Goal: Task Accomplishment & Management: Use online tool/utility

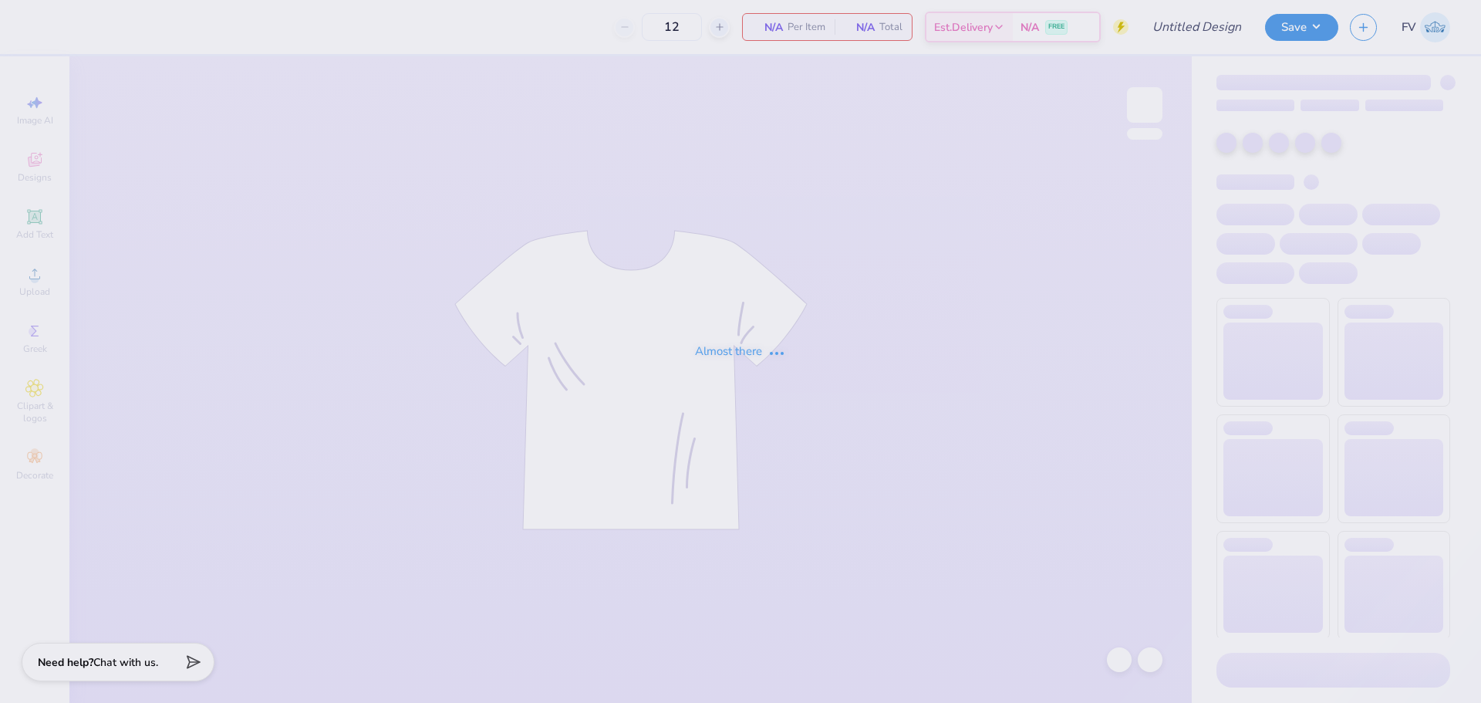
type input "PhiAD Fall Rush Shirt #2"
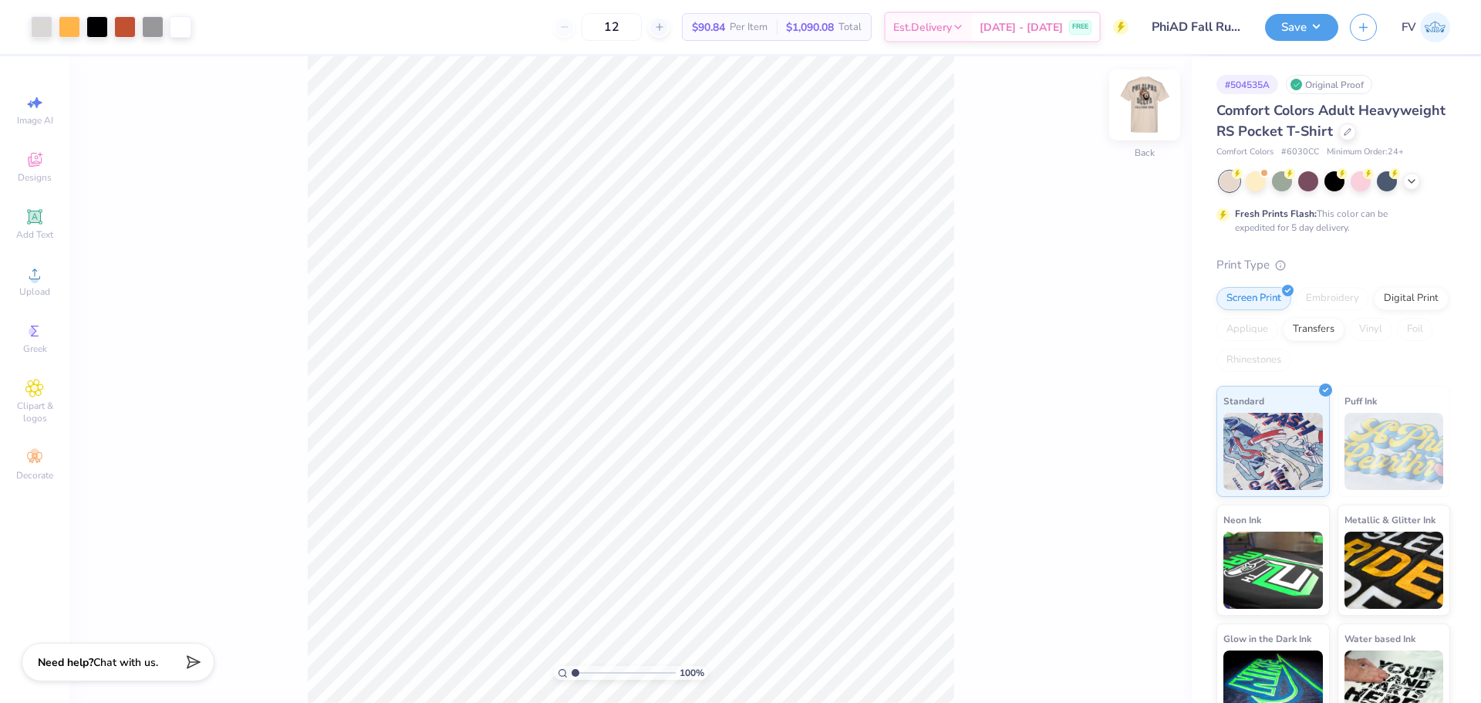
click at [1139, 96] on img at bounding box center [1145, 105] width 62 height 62
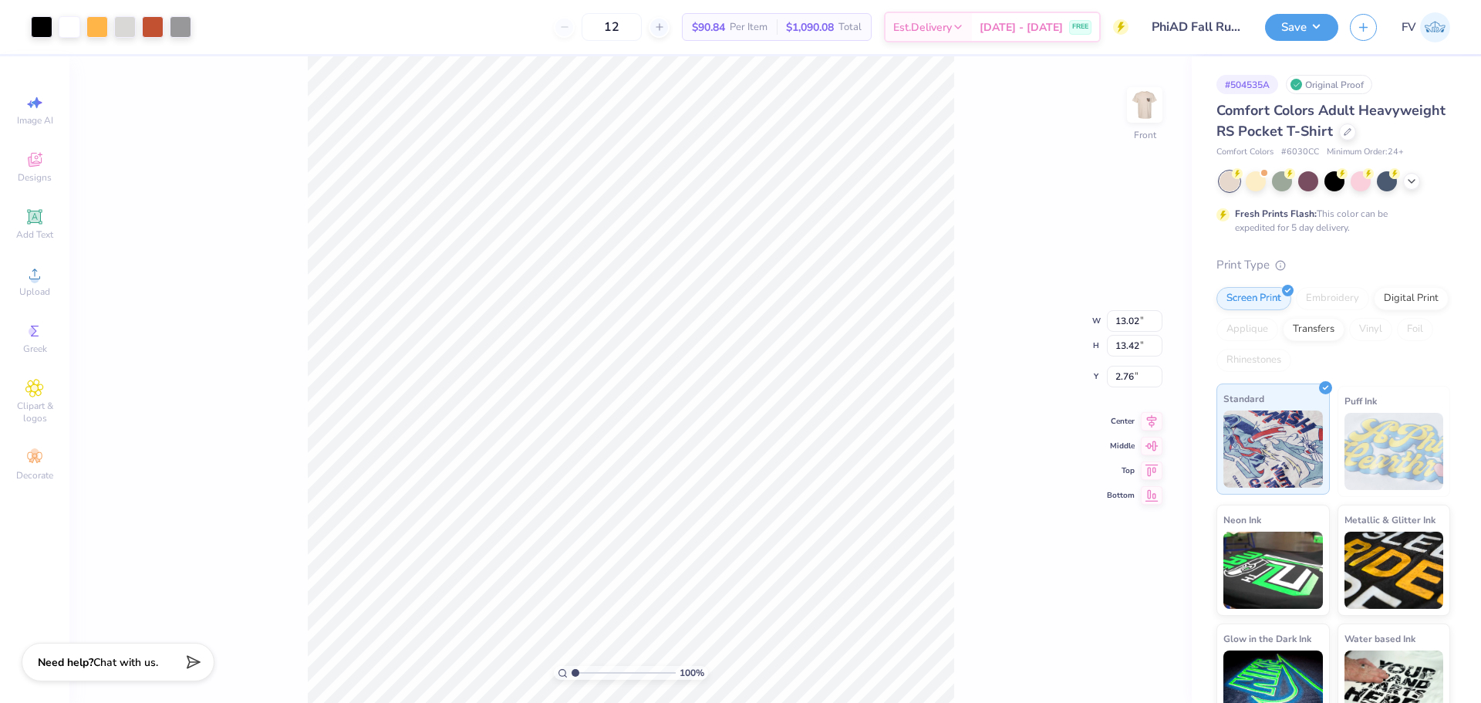
click at [1262, 473] on img at bounding box center [1274, 448] width 100 height 77
click at [72, 33] on div at bounding box center [70, 26] width 22 height 22
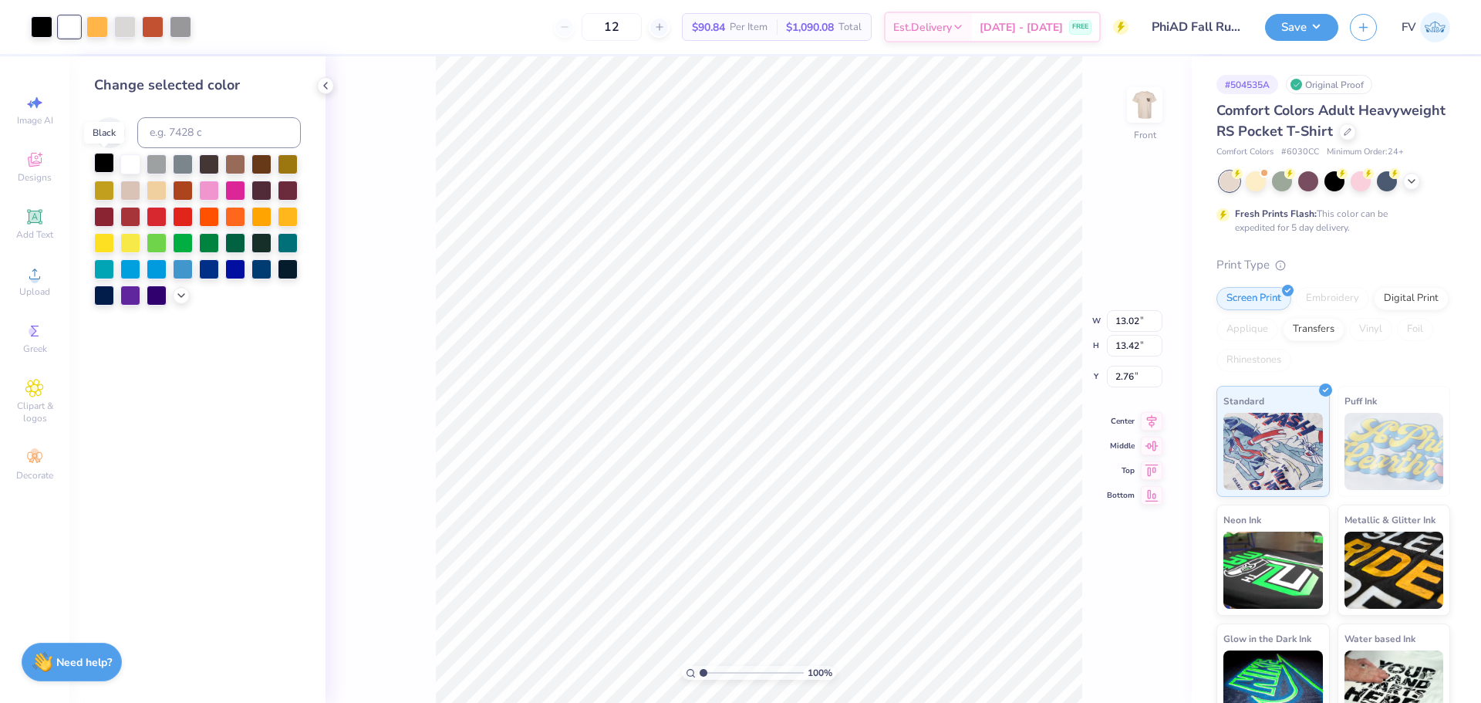
click at [104, 161] on div at bounding box center [104, 163] width 20 height 20
click at [367, 148] on div "100 % Front W 13.02 13.02 " H 13.42 13.42 " Y 2.76 2.76 " Center Middle Top Bot…" at bounding box center [759, 379] width 866 height 646
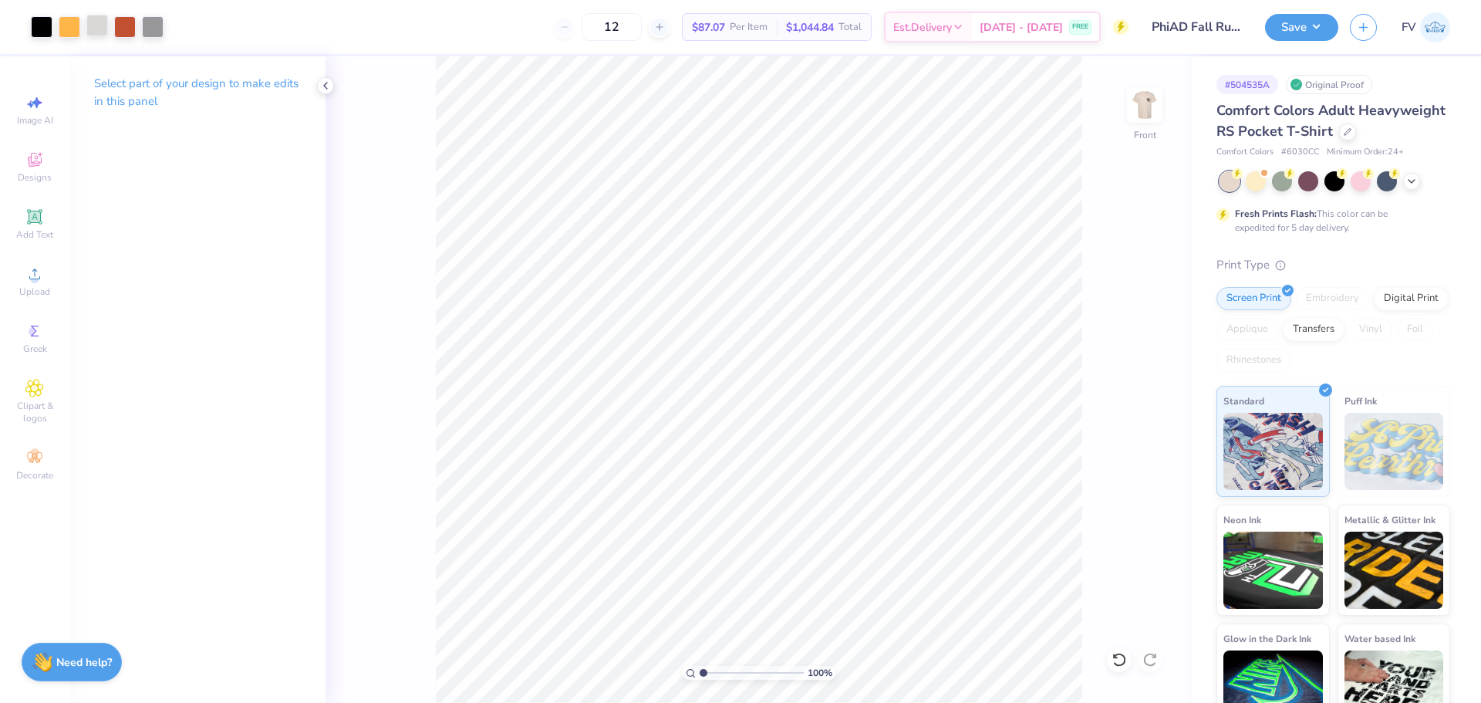
click at [92, 18] on div at bounding box center [97, 26] width 22 height 22
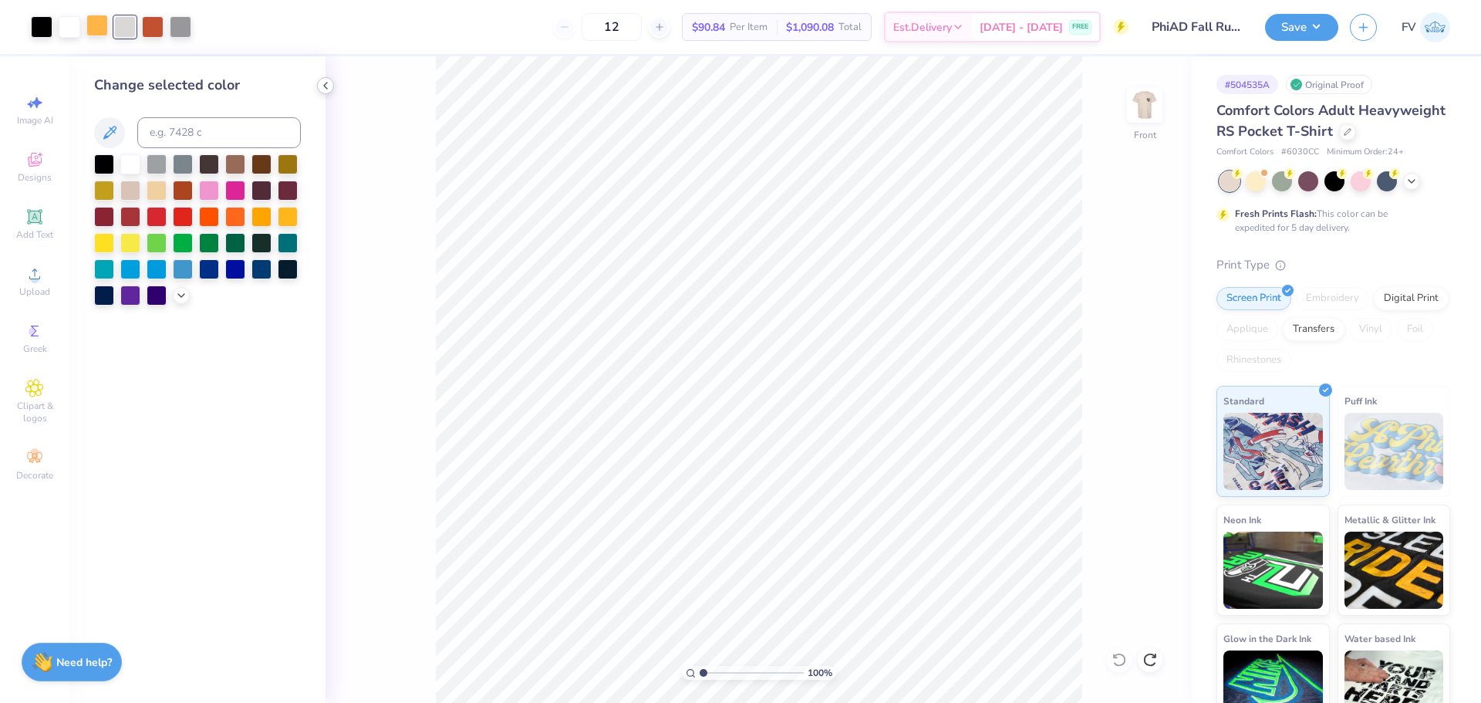
click at [328, 83] on icon at bounding box center [325, 85] width 12 height 12
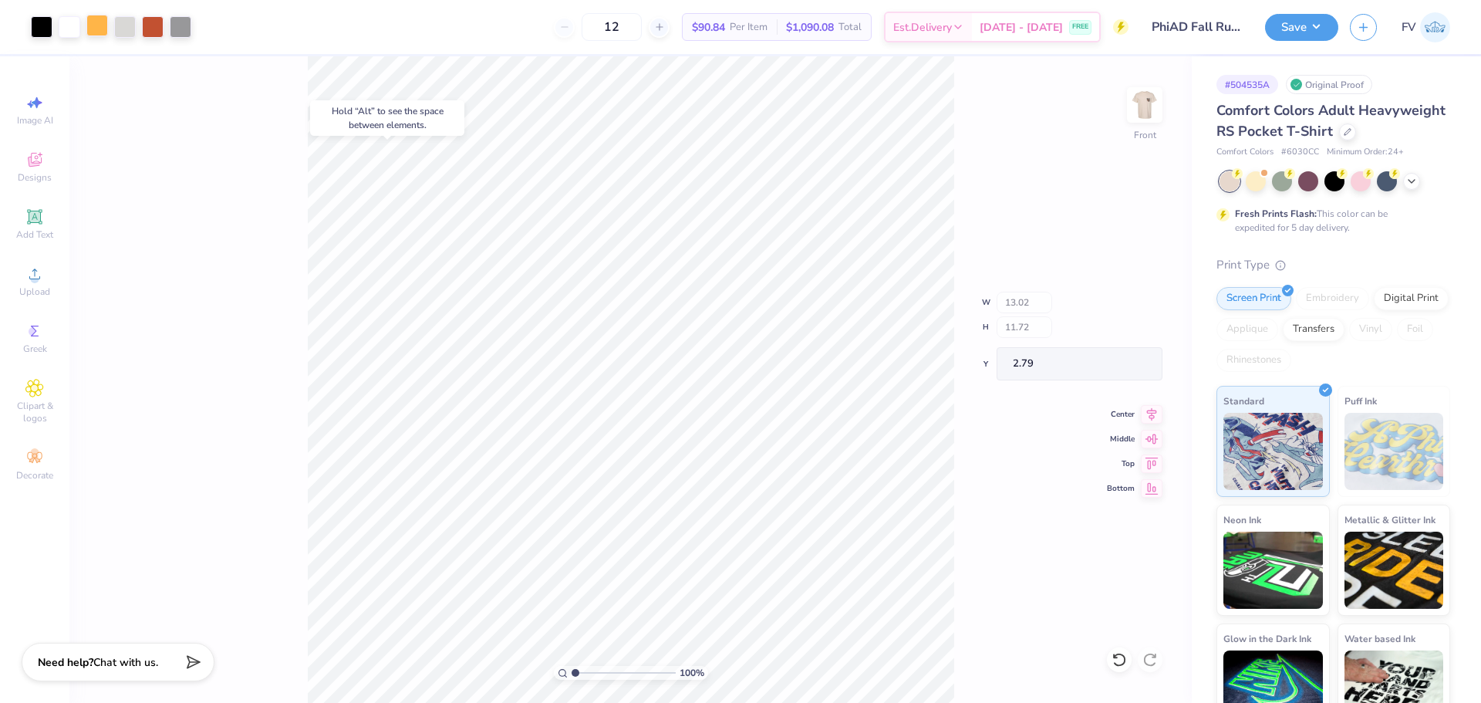
type input "2.79"
type input "9.84"
type input "1.40"
type input "14.78"
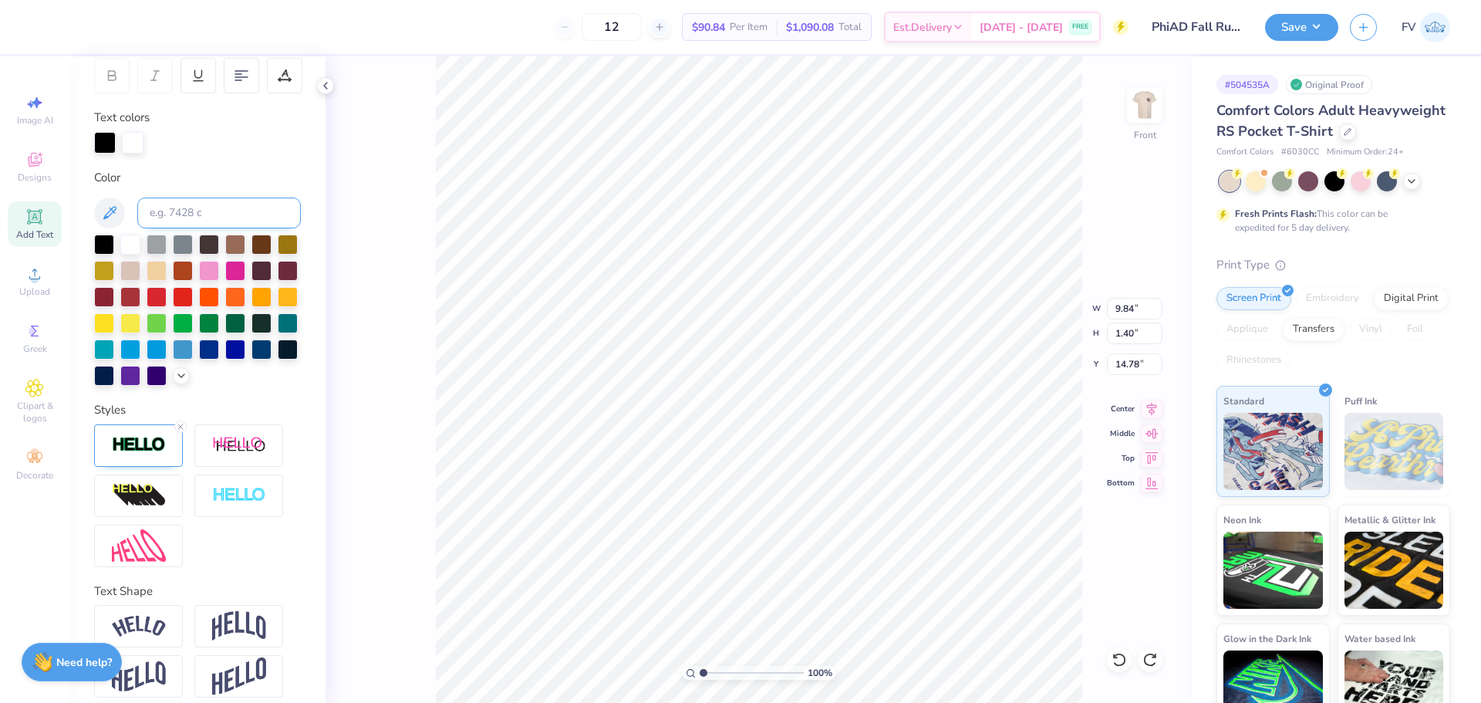
scroll to position [280, 0]
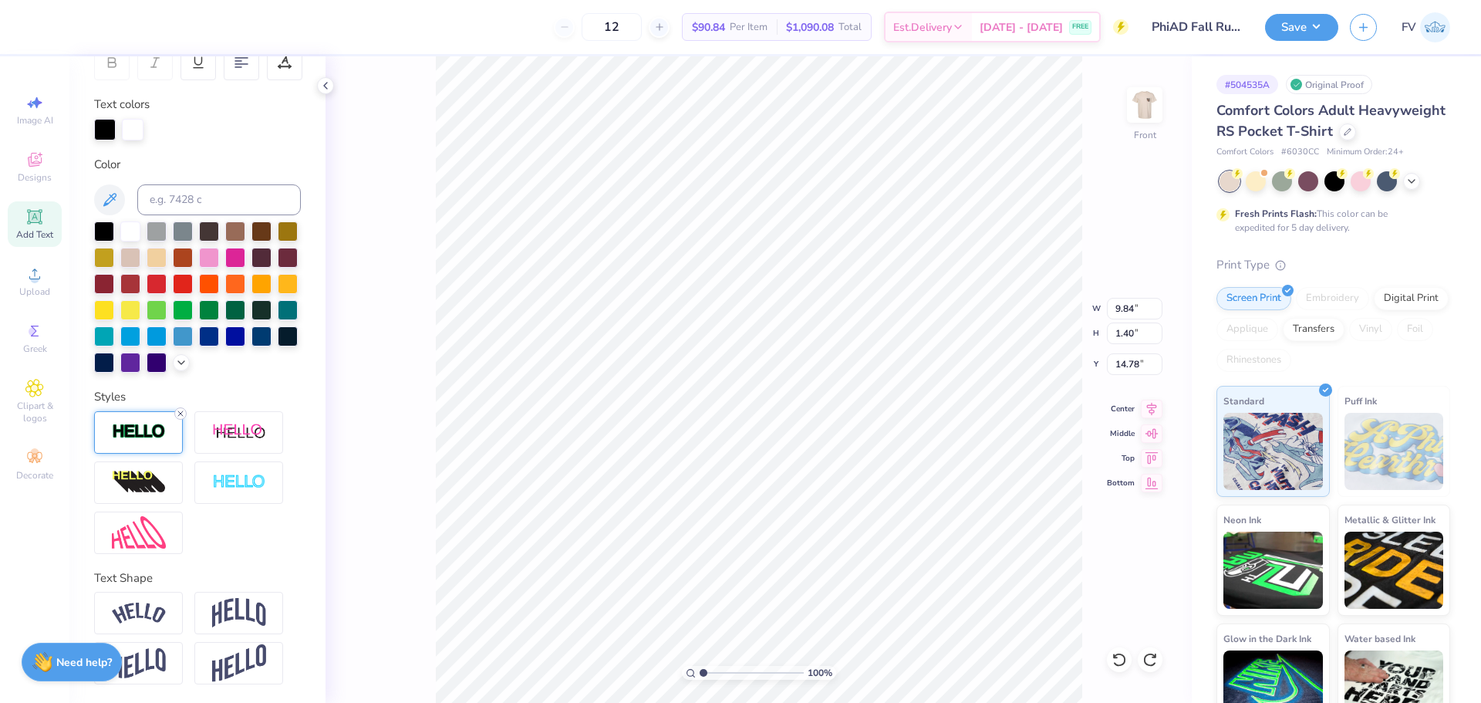
click at [178, 414] on icon at bounding box center [180, 413] width 9 height 9
type input "9.80"
type input "1.36"
type input "14.80"
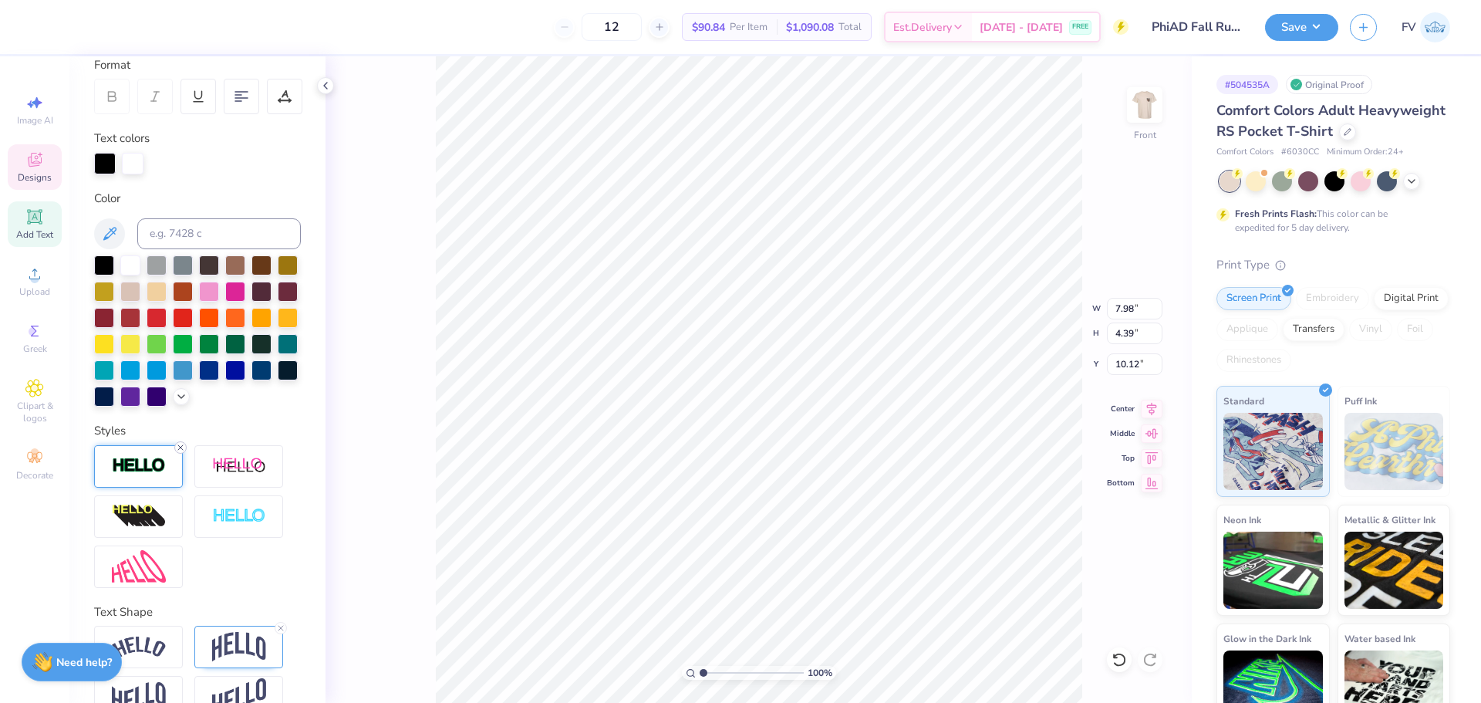
click at [177, 452] on icon at bounding box center [180, 447] width 9 height 9
type input "7.87"
type input "4.28"
type input "10.18"
type input "13.02"
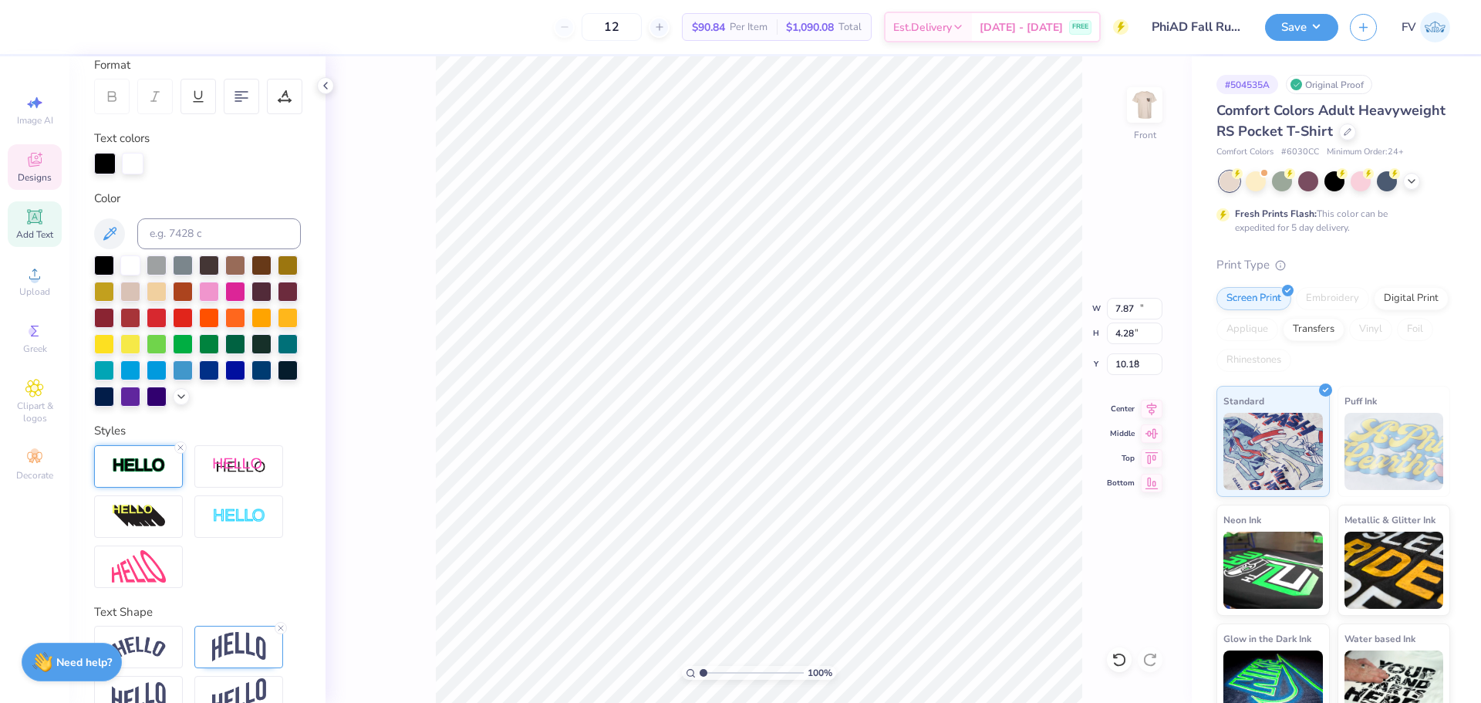
type input "5.05"
type input "2.79"
click at [182, 450] on line at bounding box center [180, 447] width 5 height 5
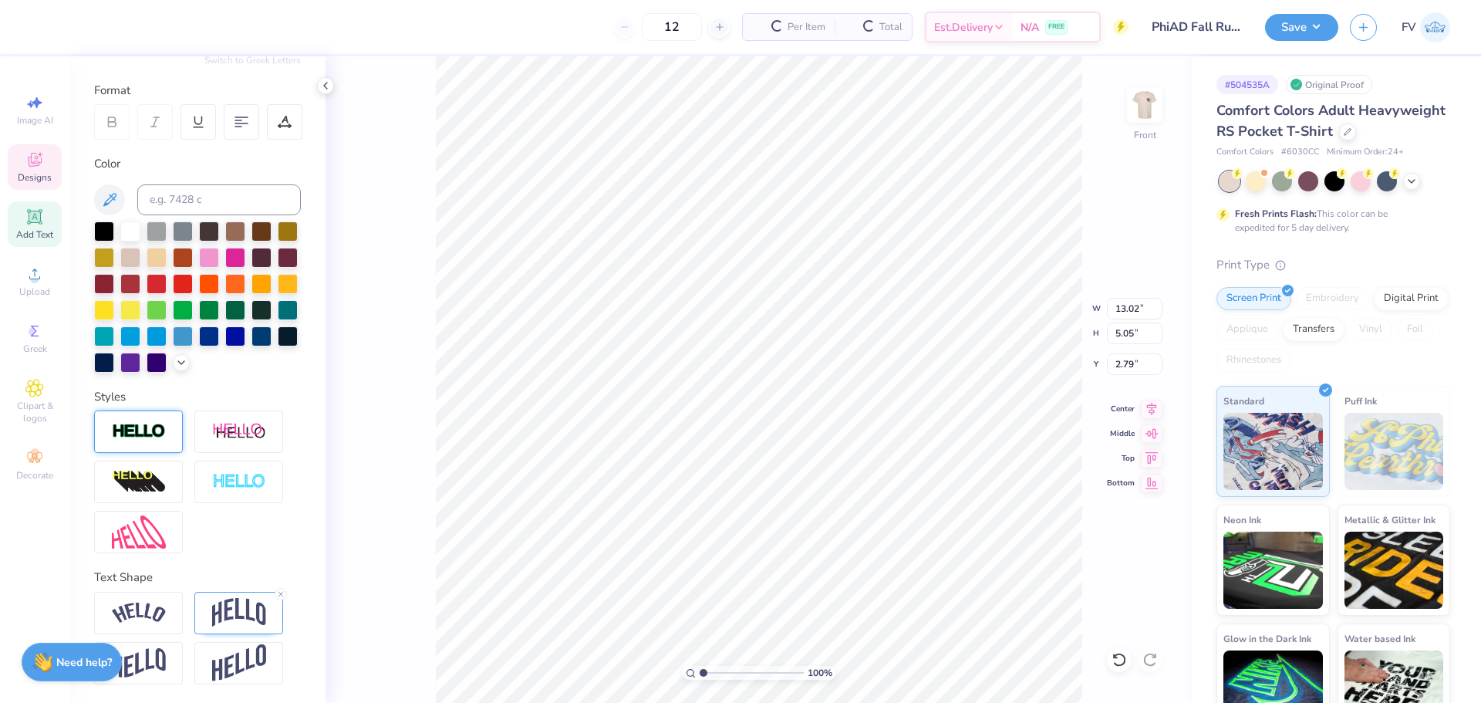
type input "12.91"
type input "4.94"
type input "2.85"
click at [38, 22] on div at bounding box center [42, 26] width 22 height 22
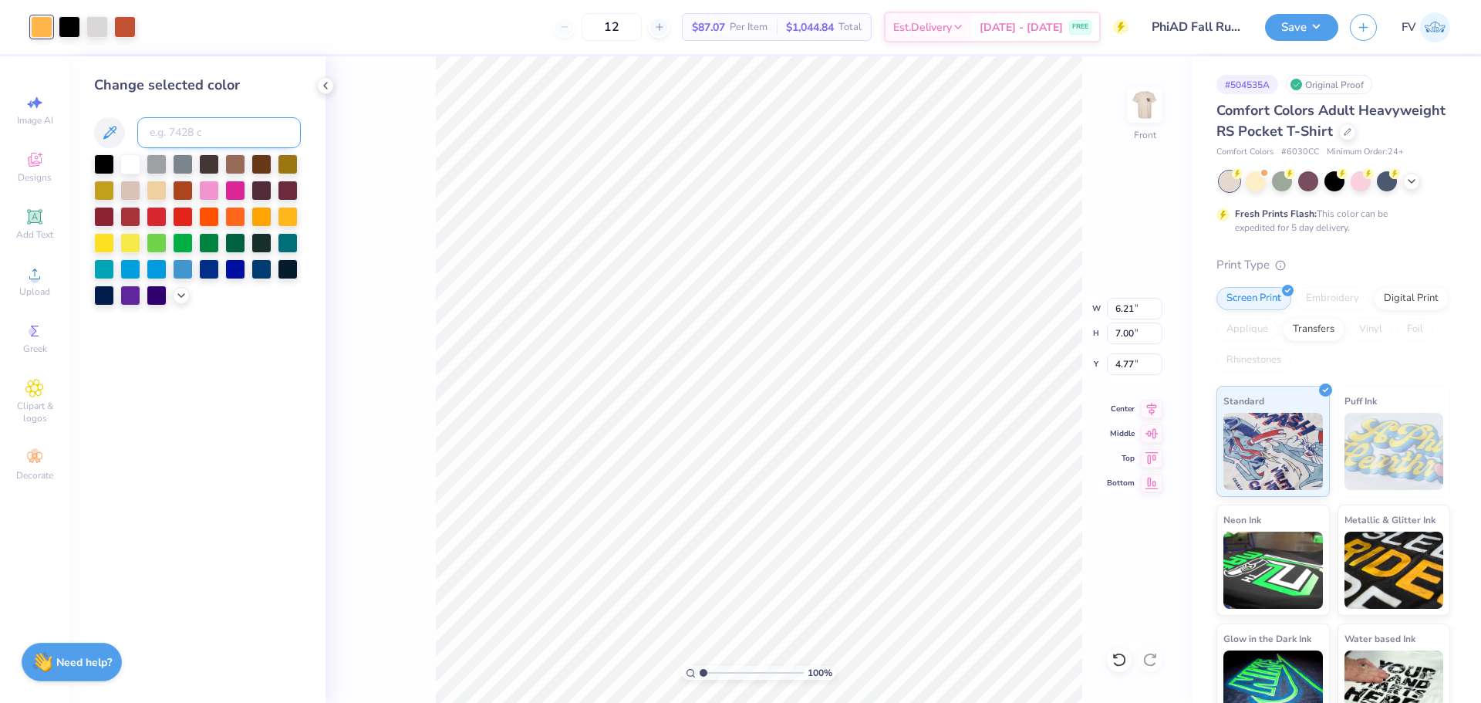
click at [201, 127] on input at bounding box center [219, 132] width 164 height 31
type input "7580"
click at [330, 88] on icon at bounding box center [325, 85] width 12 height 12
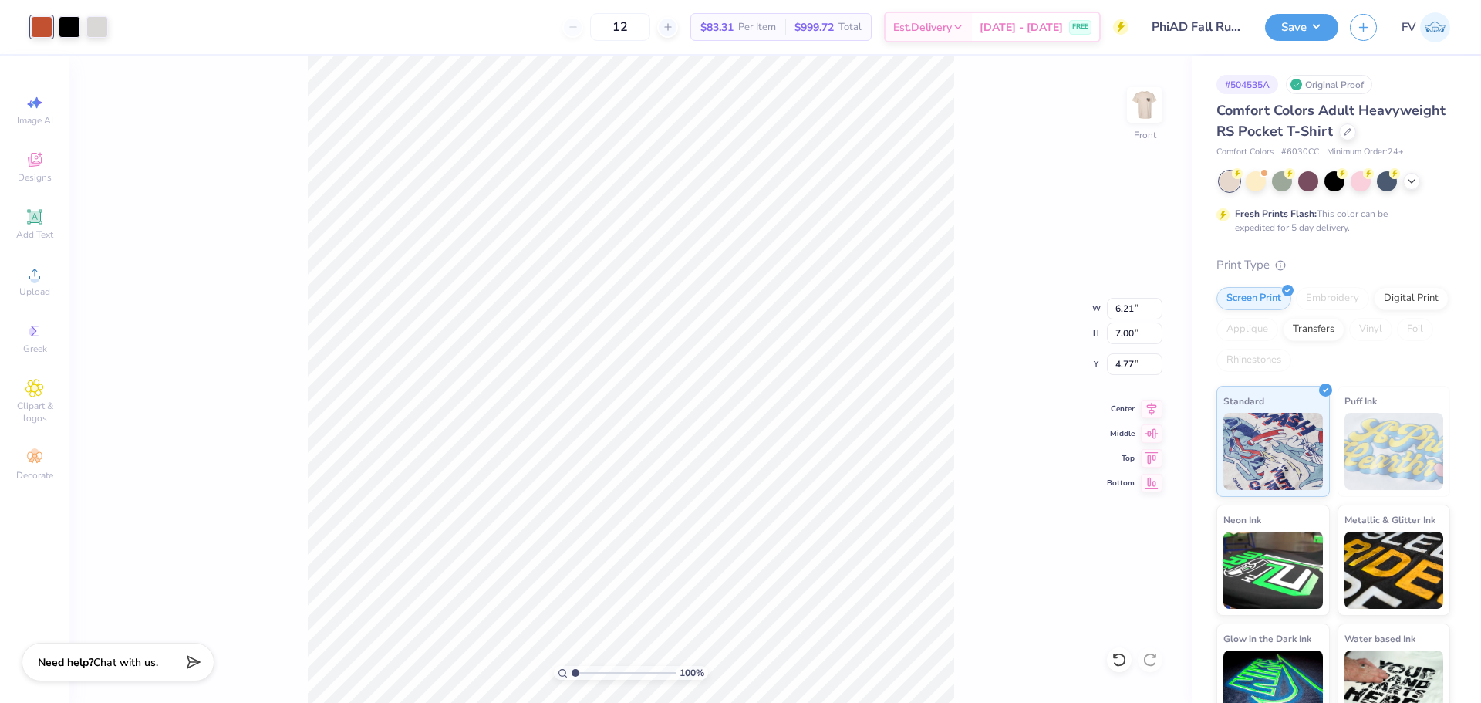
click at [305, 278] on div "100 % Front W 6.21 6.21 " H 7.00 7.00 " Y 4.77 4.77 " Center Middle Top Bottom" at bounding box center [630, 379] width 1122 height 646
click at [1137, 106] on img at bounding box center [1145, 105] width 62 height 62
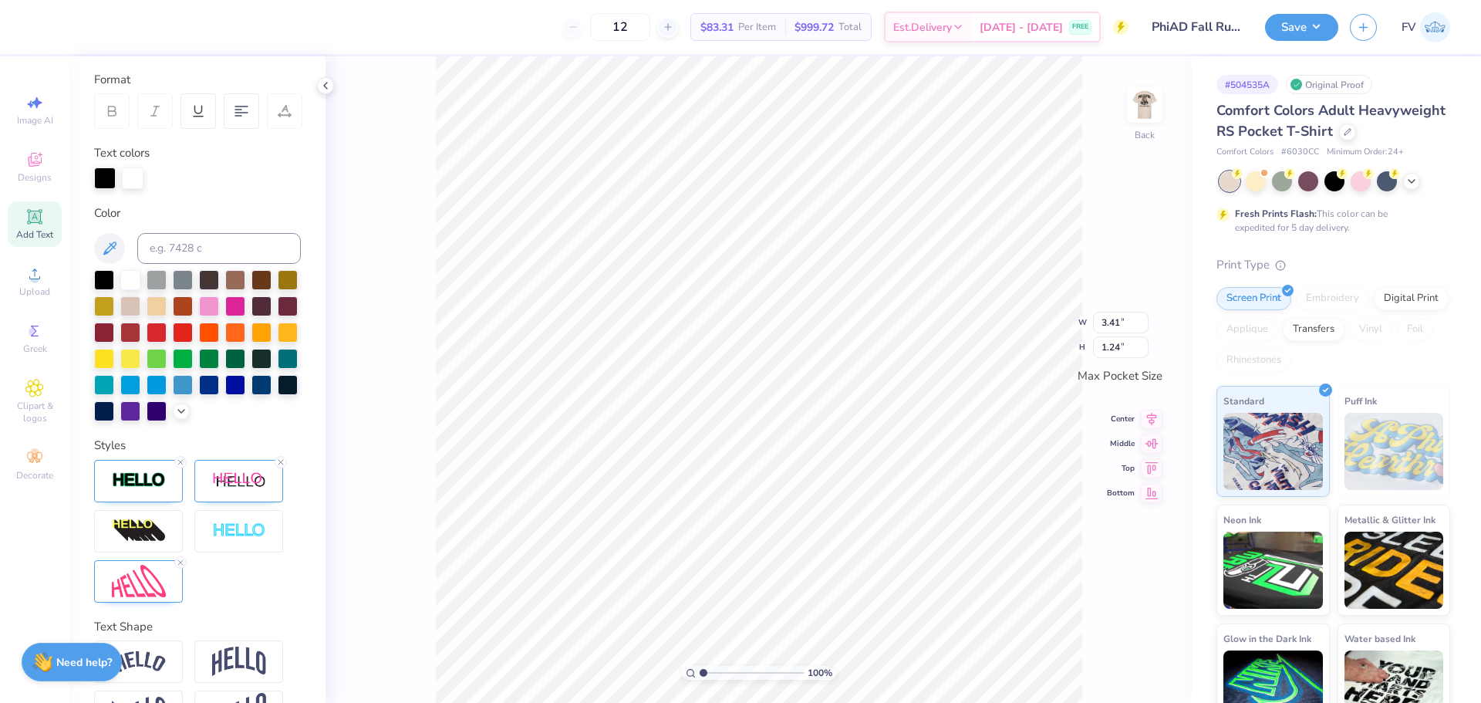
scroll to position [280, 0]
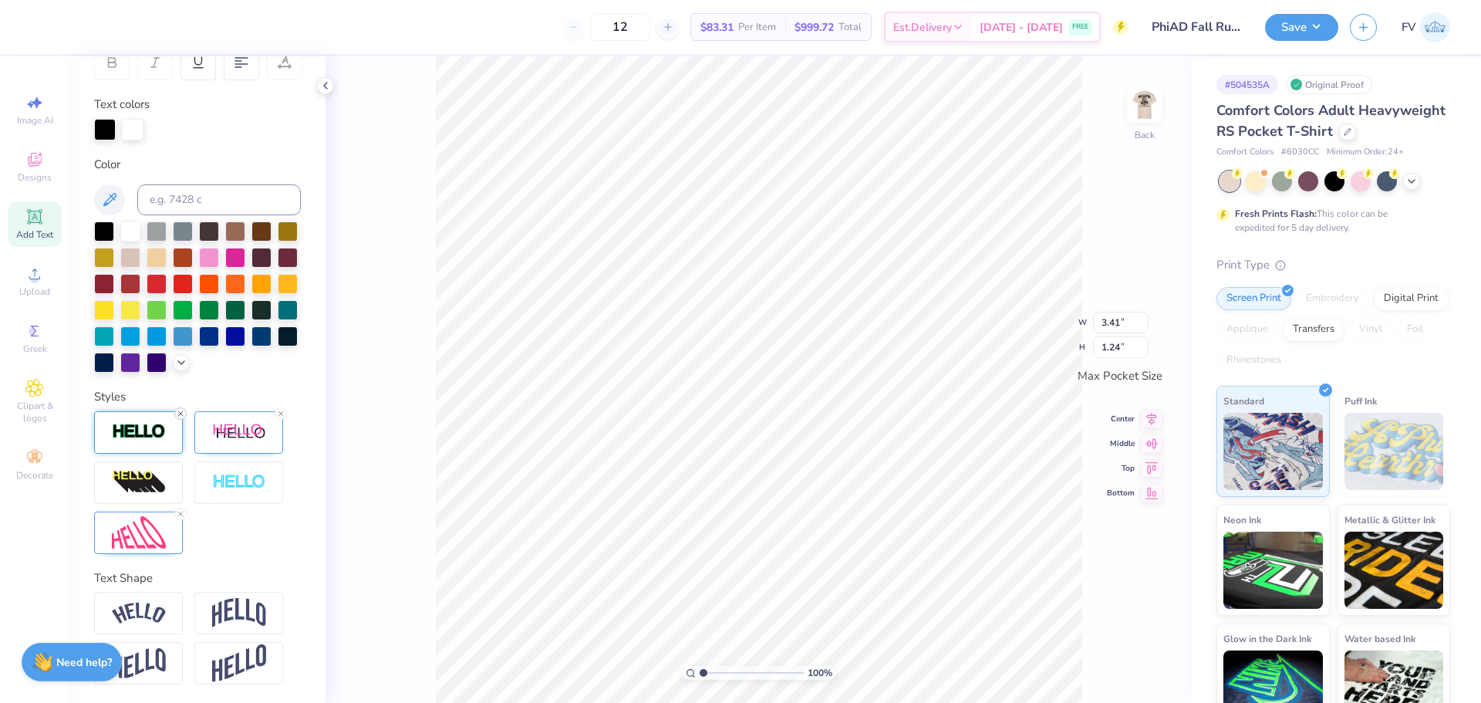
click at [180, 412] on line at bounding box center [180, 413] width 5 height 5
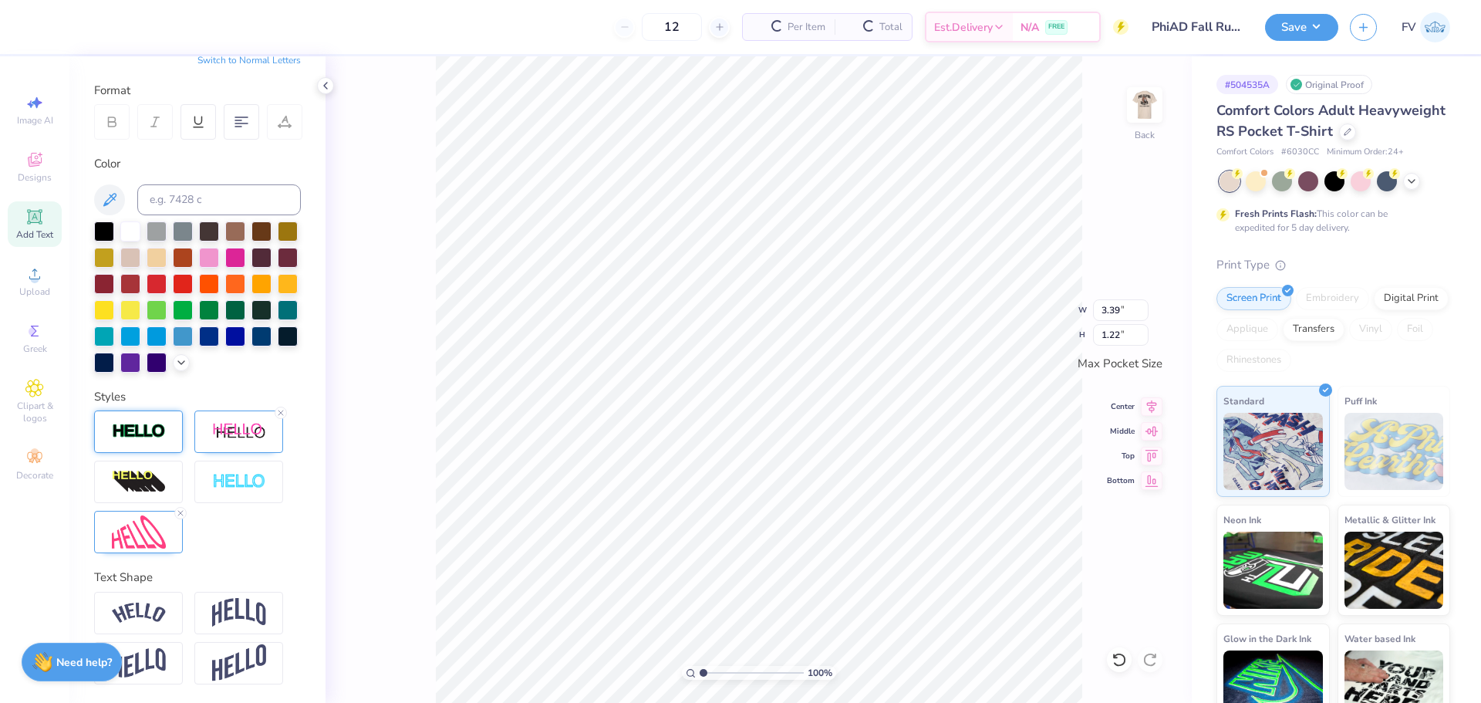
type input "3.39"
type input "1.22"
click at [278, 415] on line at bounding box center [280, 412] width 5 height 5
type input "3.36"
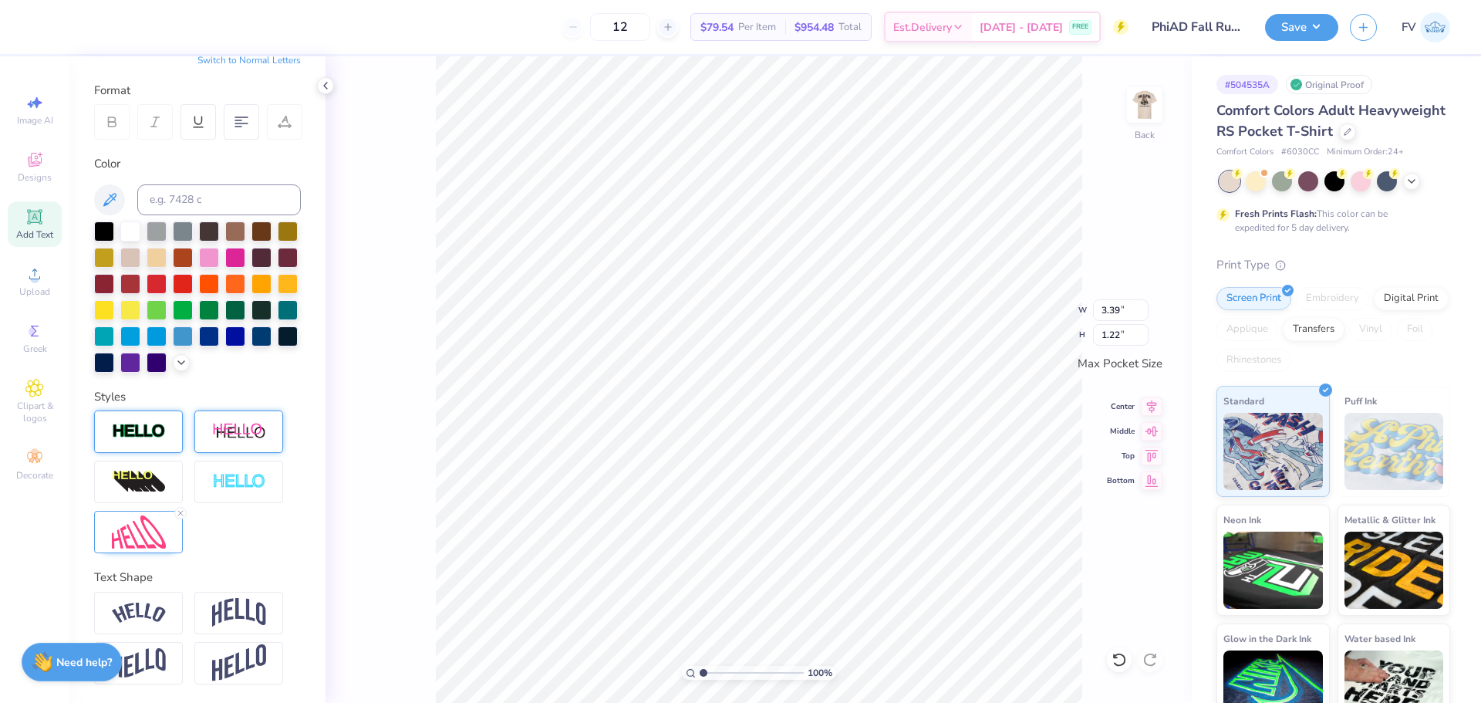
type input "1.19"
click at [182, 512] on line at bounding box center [180, 513] width 5 height 5
type input "3.44"
type input "1.01"
type input "3.36"
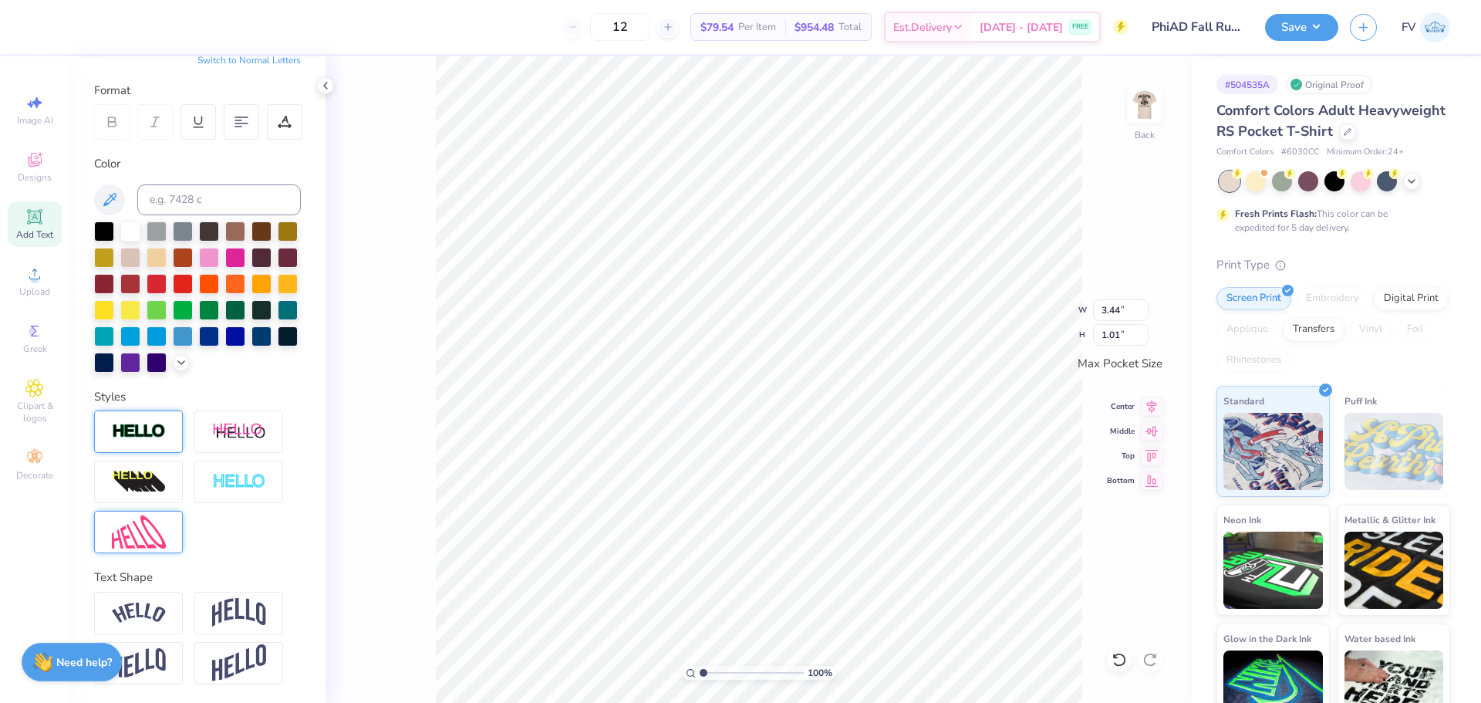
type input "1.19"
click at [73, 33] on div at bounding box center [70, 26] width 22 height 22
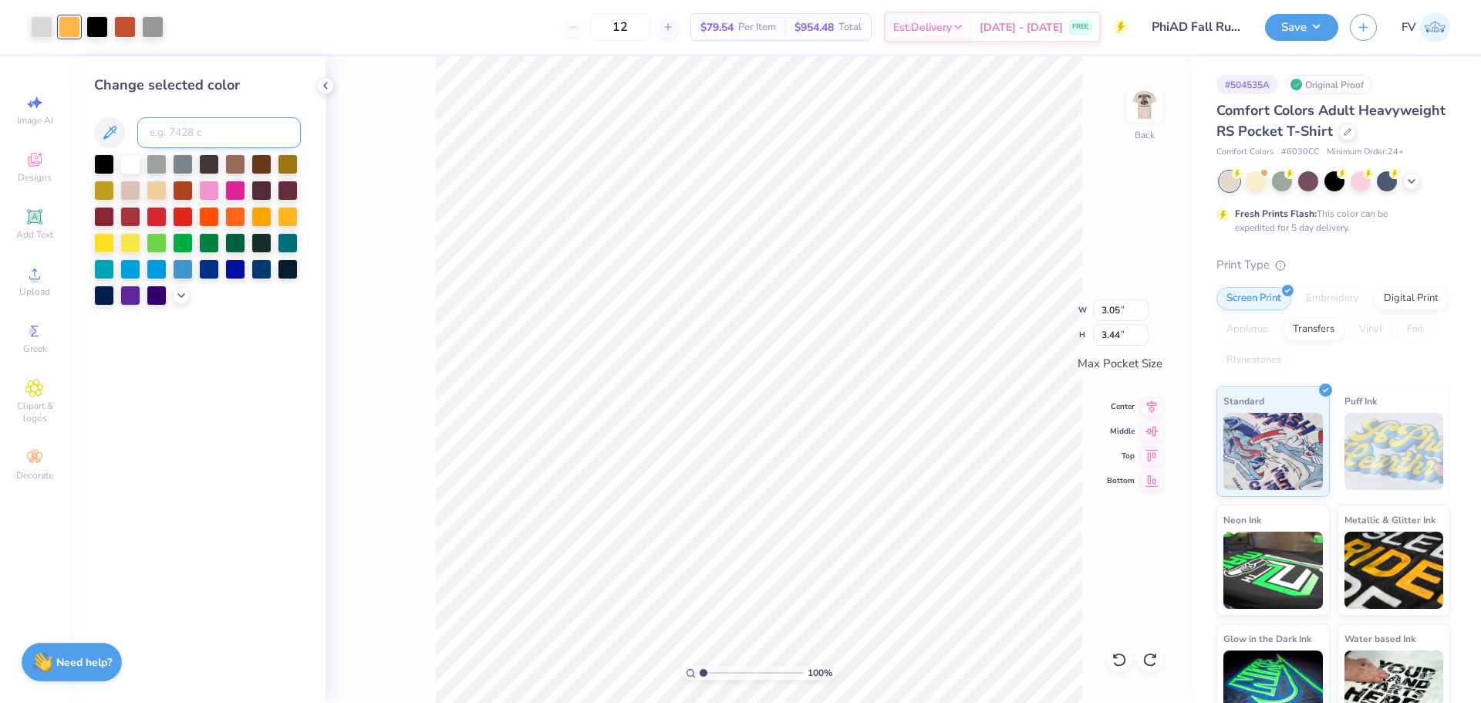
click at [204, 138] on input at bounding box center [219, 132] width 164 height 31
type input "7580"
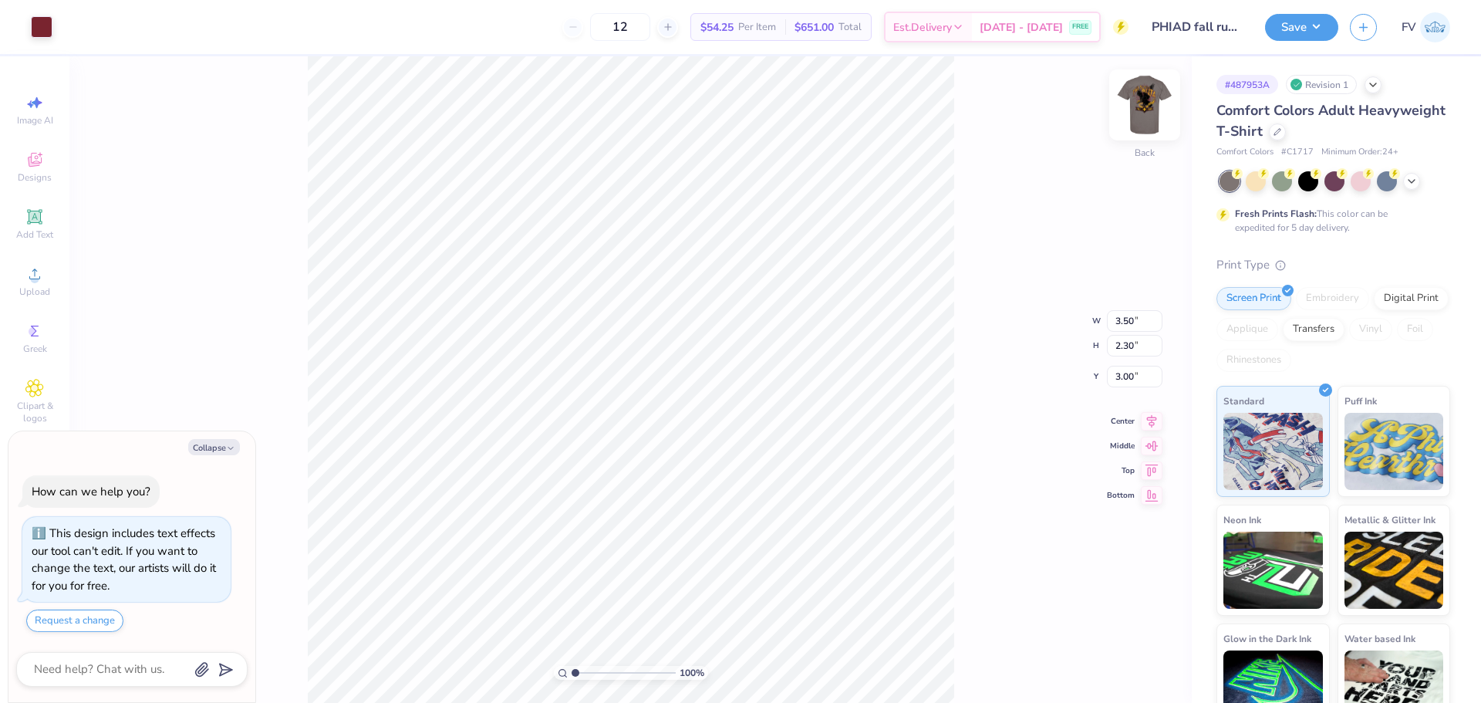
click at [1127, 106] on img at bounding box center [1145, 105] width 62 height 62
click at [93, 25] on div at bounding box center [97, 26] width 22 height 22
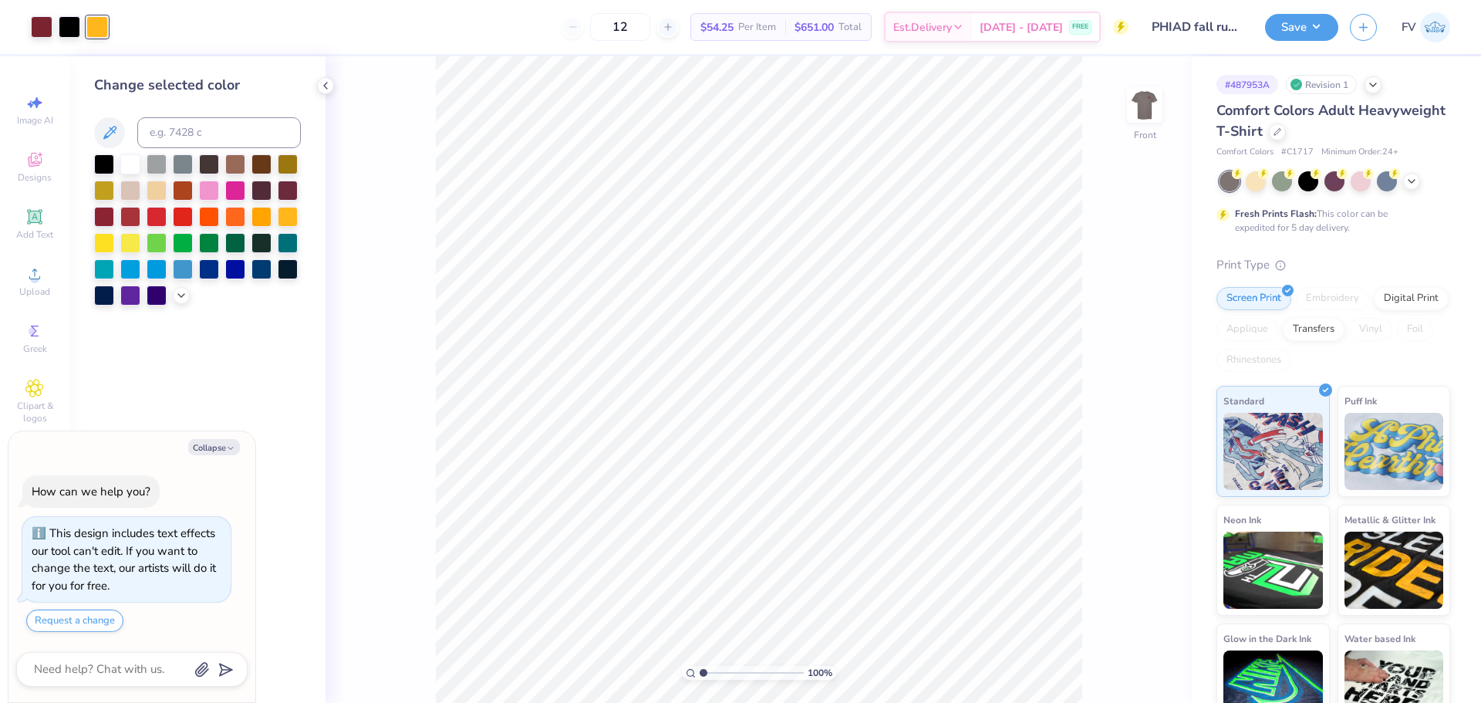
click at [372, 123] on div "100 % Front" at bounding box center [759, 379] width 866 height 646
click at [321, 86] on icon at bounding box center [325, 85] width 12 height 12
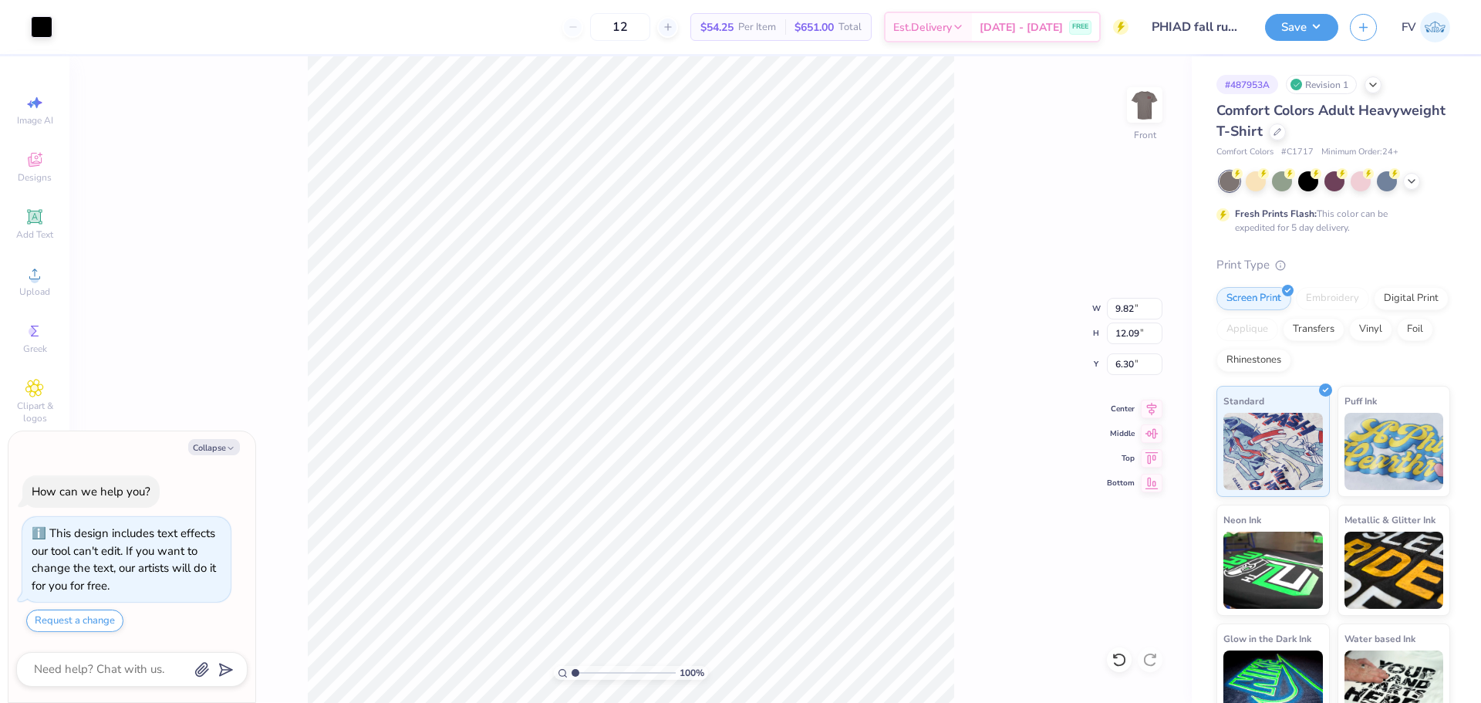
type textarea "x"
type input "9.82"
type input "12.09"
type input "6.30"
type textarea "x"
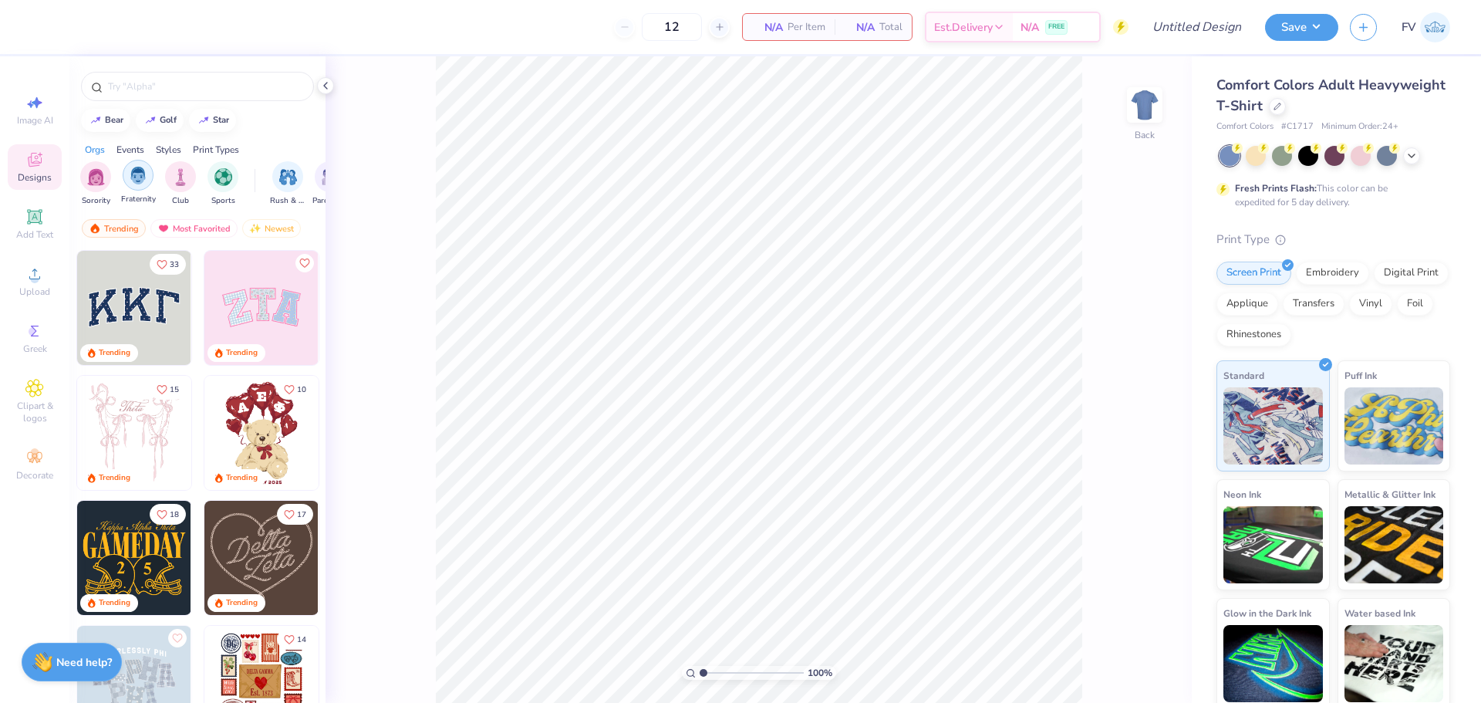
click at [133, 178] on img "filter for Fraternity" at bounding box center [138, 176] width 17 height 18
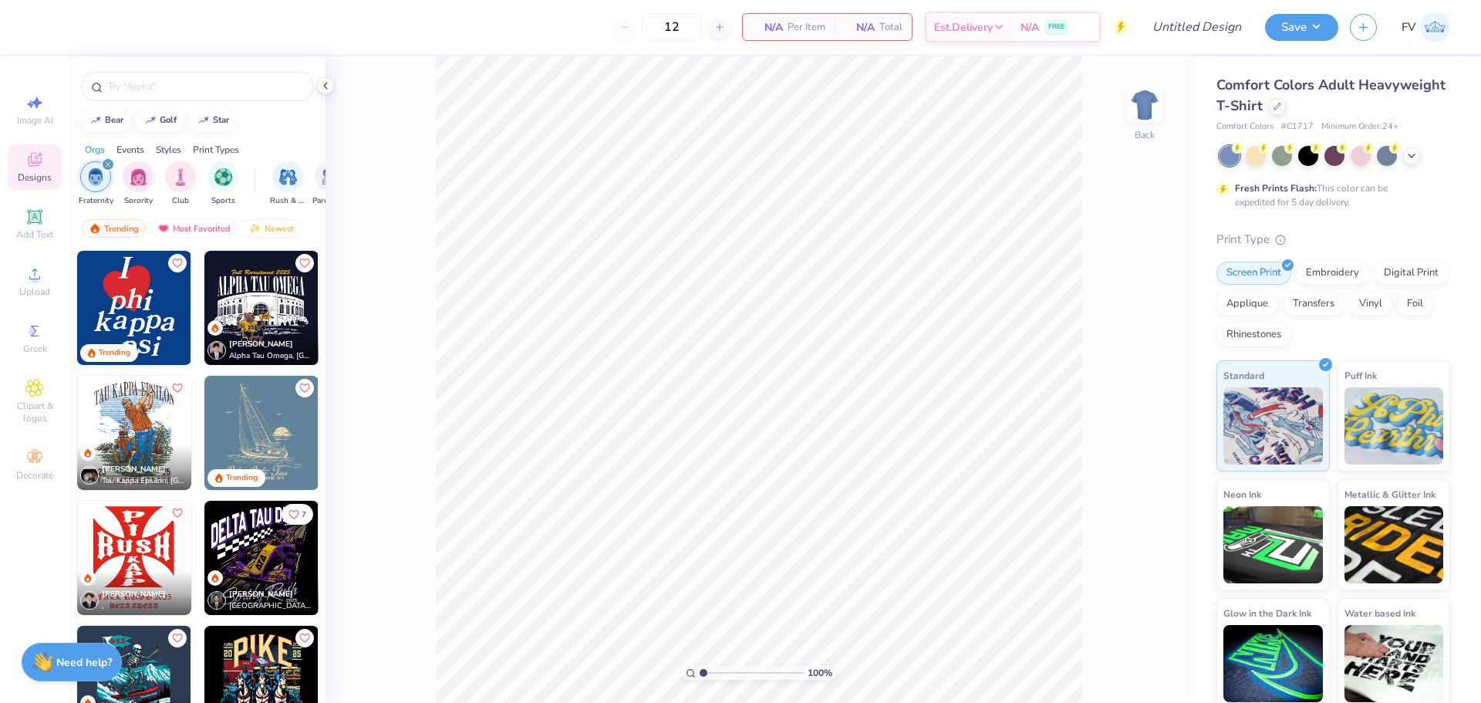
click at [133, 151] on div "Events" at bounding box center [130, 150] width 28 height 14
click at [98, 177] on img "filter for Rush & Bid" at bounding box center [96, 176] width 18 height 18
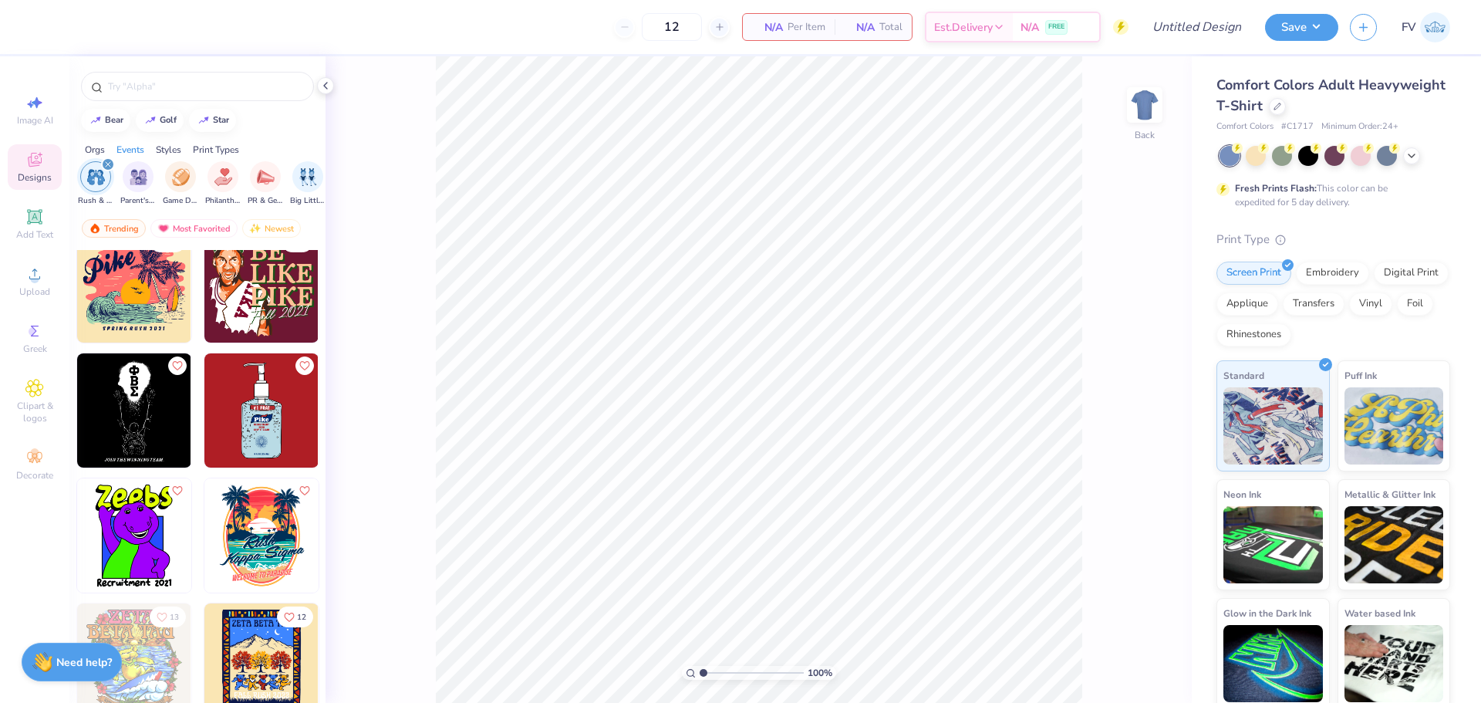
scroll to position [17389, 0]
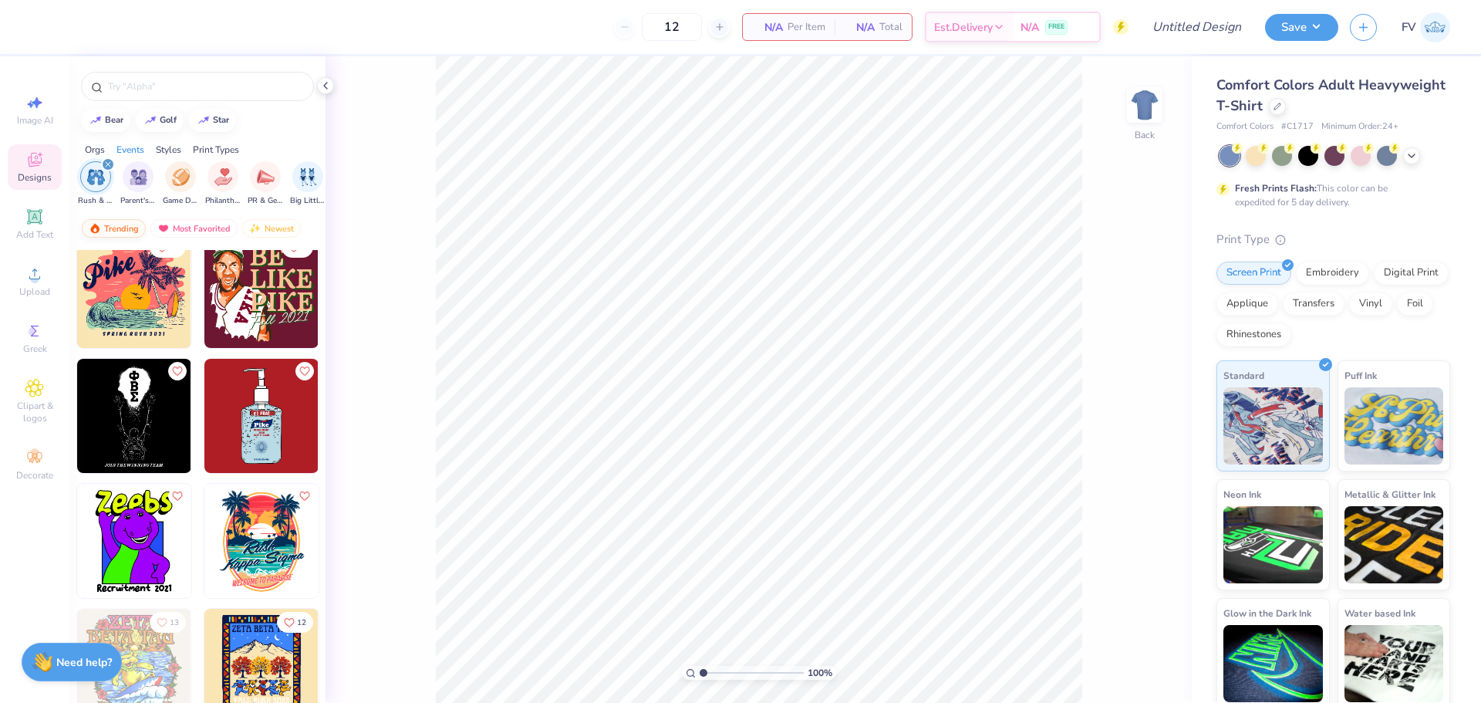
click at [125, 224] on div "Trending" at bounding box center [114, 228] width 64 height 19
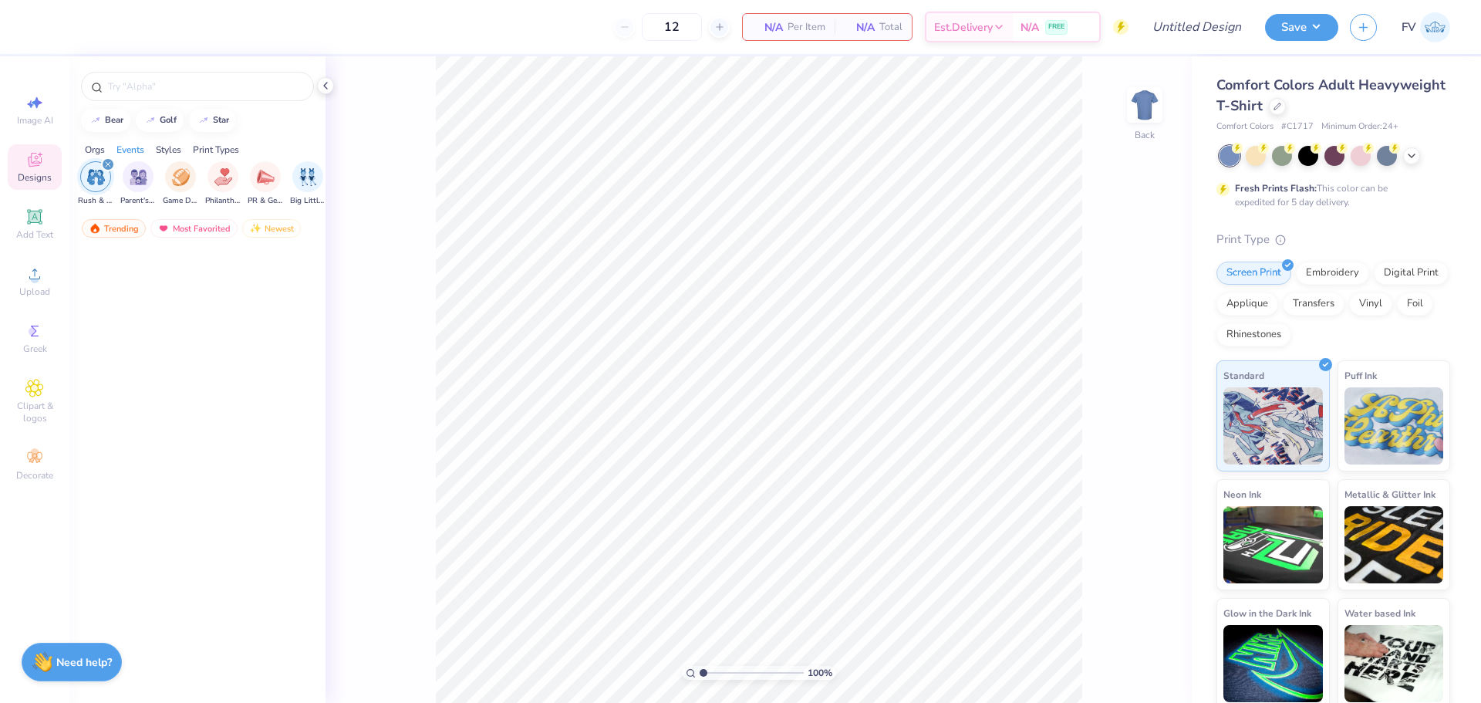
scroll to position [0, 0]
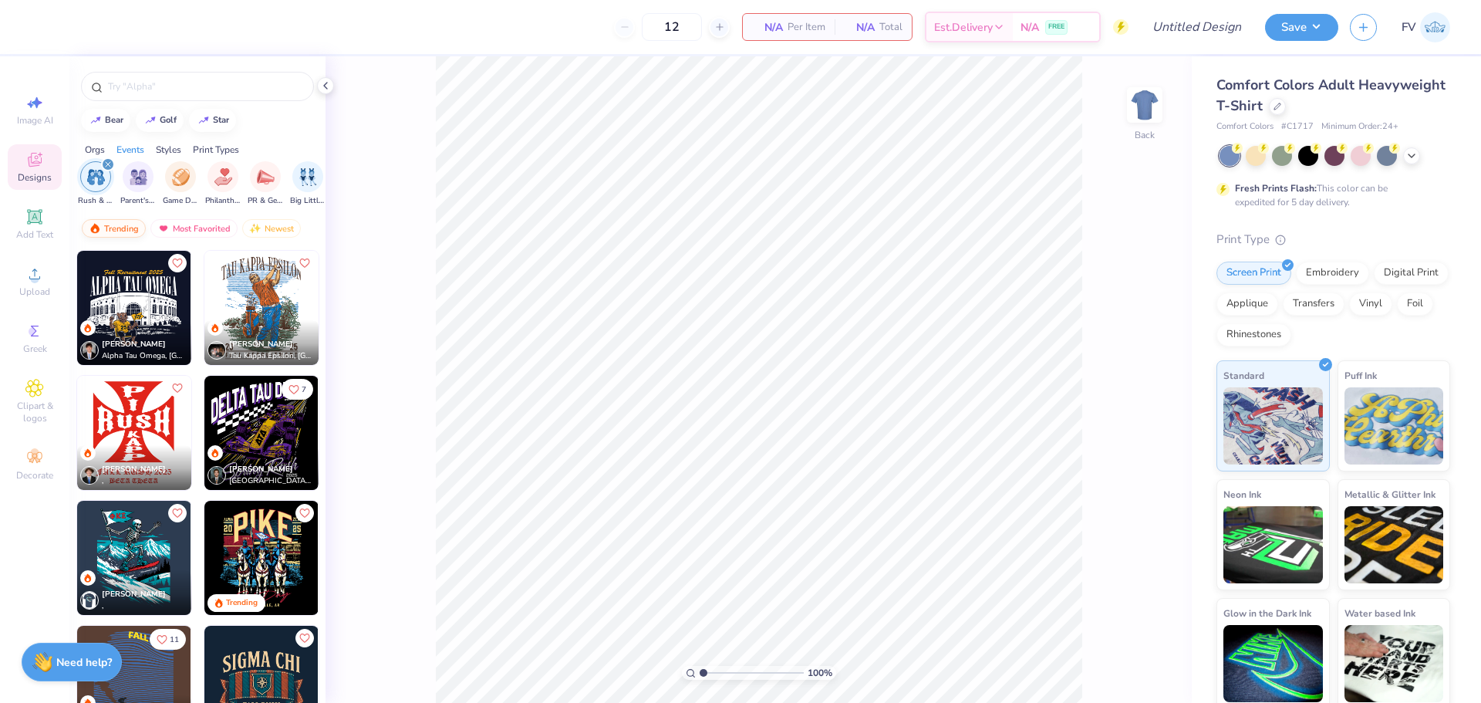
click at [120, 226] on div "Trending" at bounding box center [114, 228] width 64 height 19
click at [201, 231] on div "Most Favorited" at bounding box center [193, 228] width 87 height 19
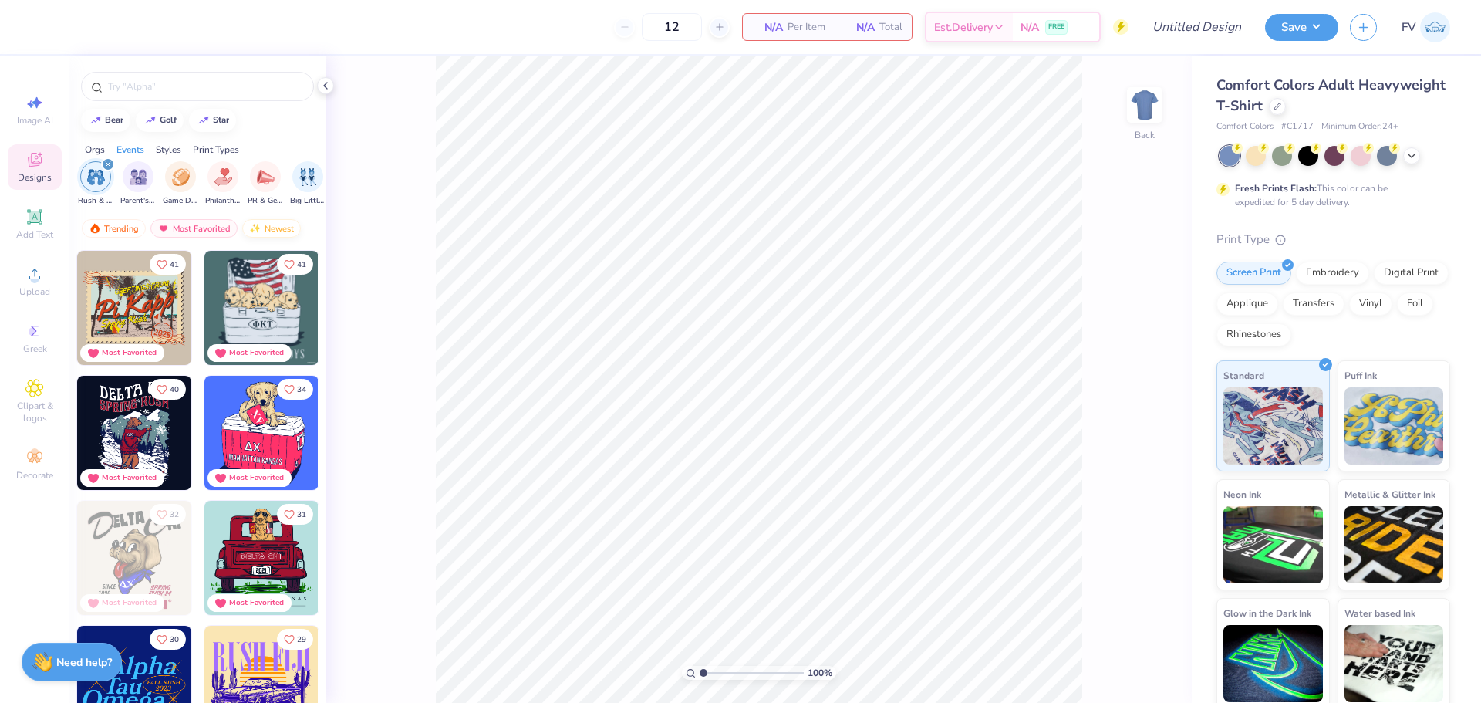
click at [268, 228] on div "Newest" at bounding box center [271, 228] width 59 height 19
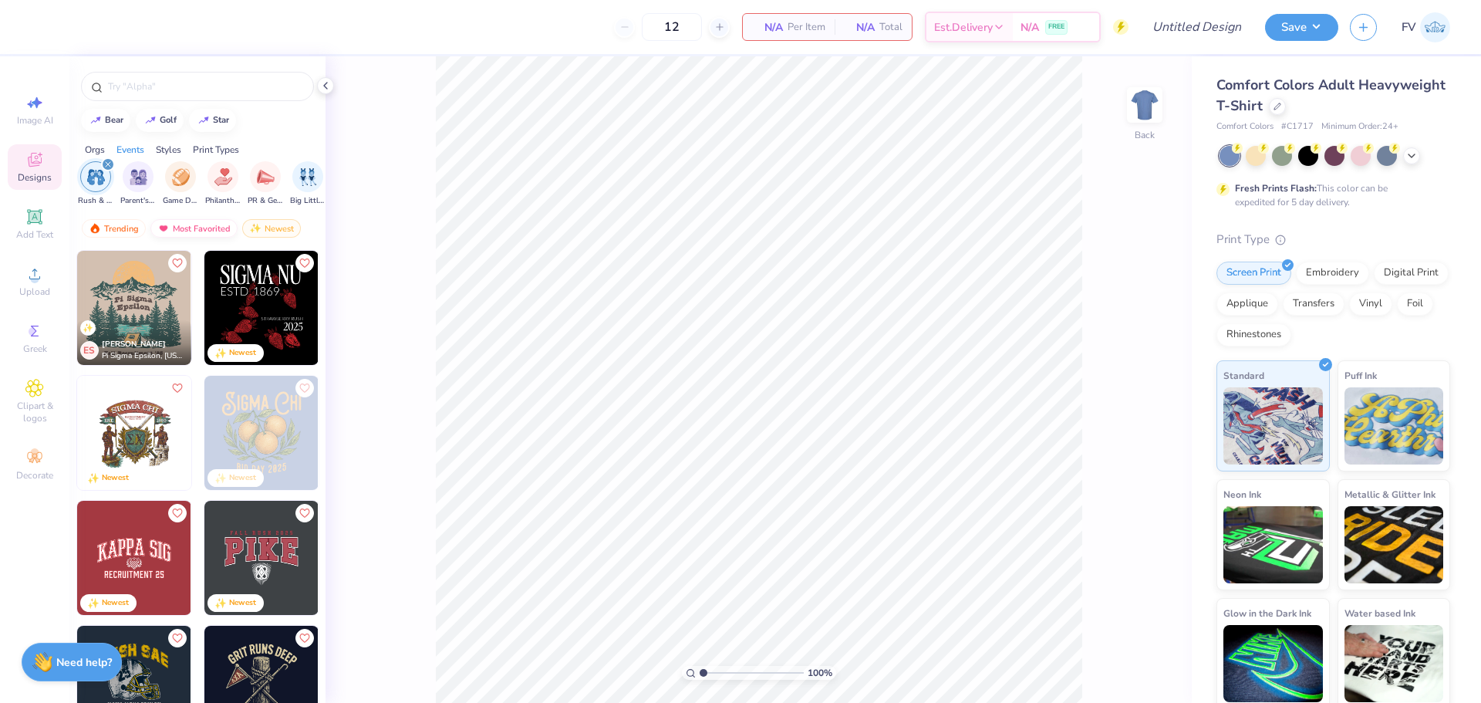
click at [211, 231] on div "Most Favorited" at bounding box center [193, 228] width 87 height 19
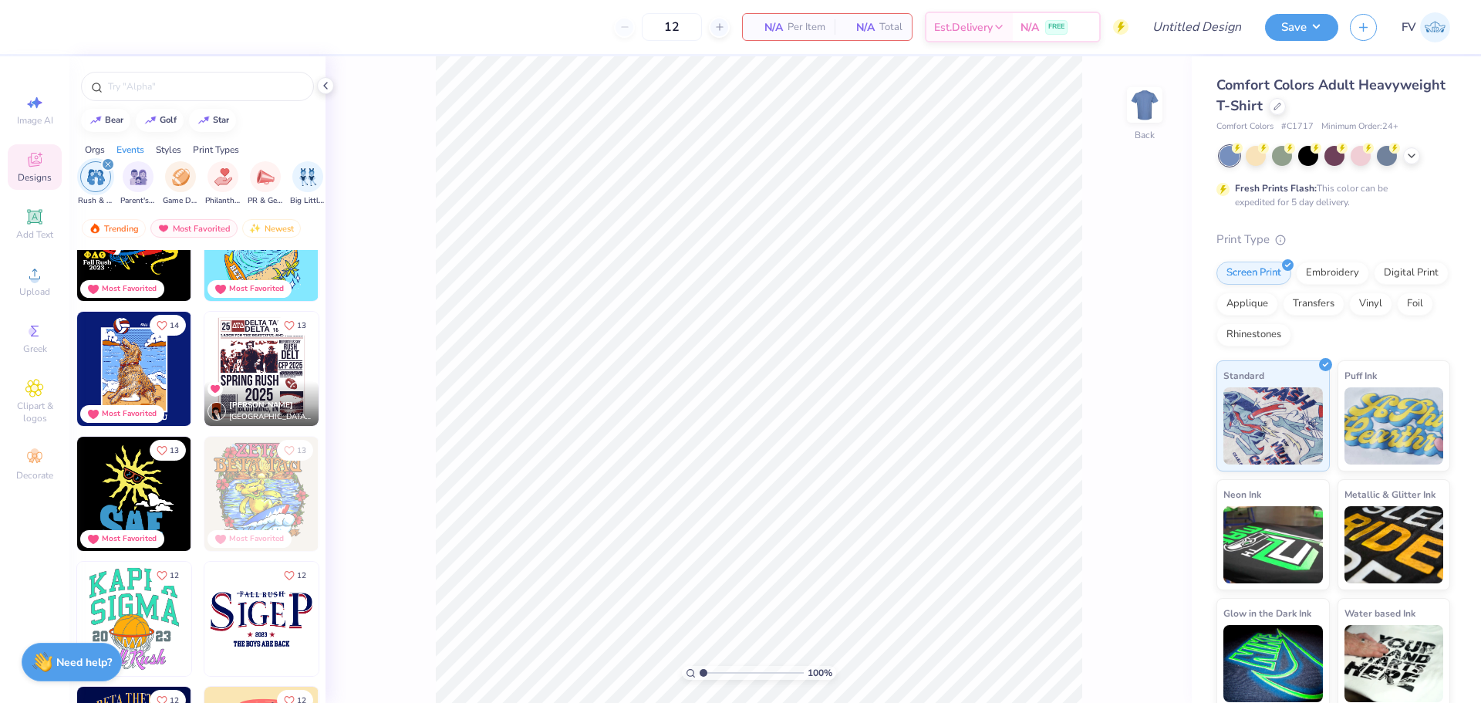
scroll to position [1697, 0]
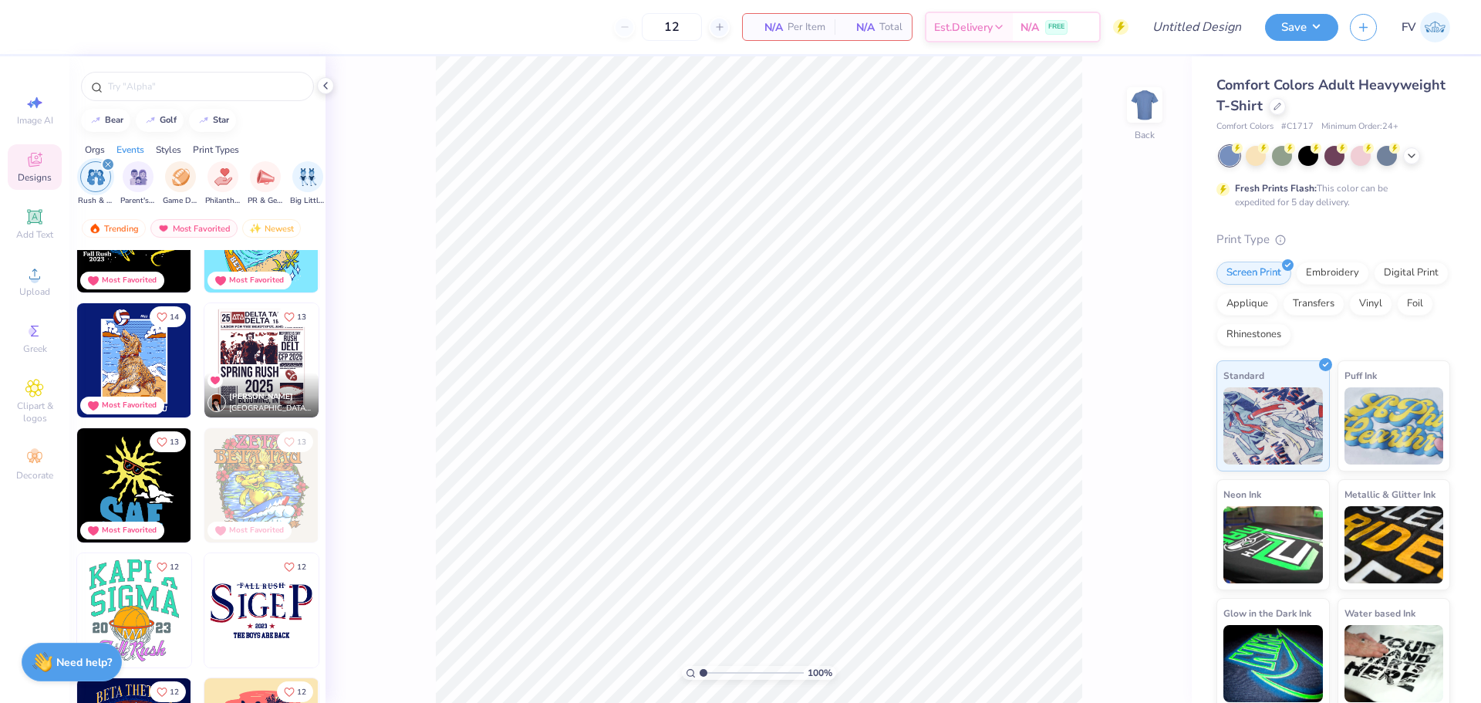
click at [107, 166] on icon "filter for Rush & Bid" at bounding box center [108, 164] width 5 height 5
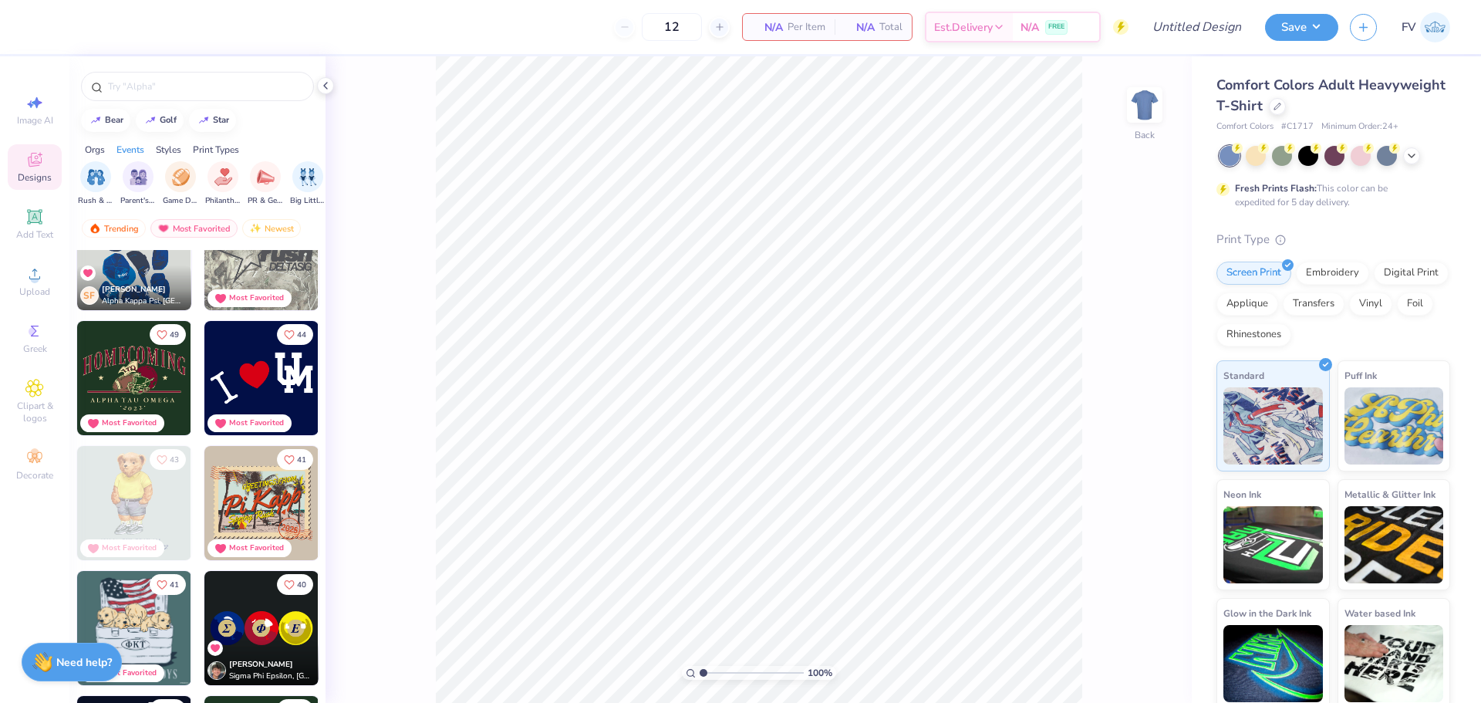
scroll to position [0, 0]
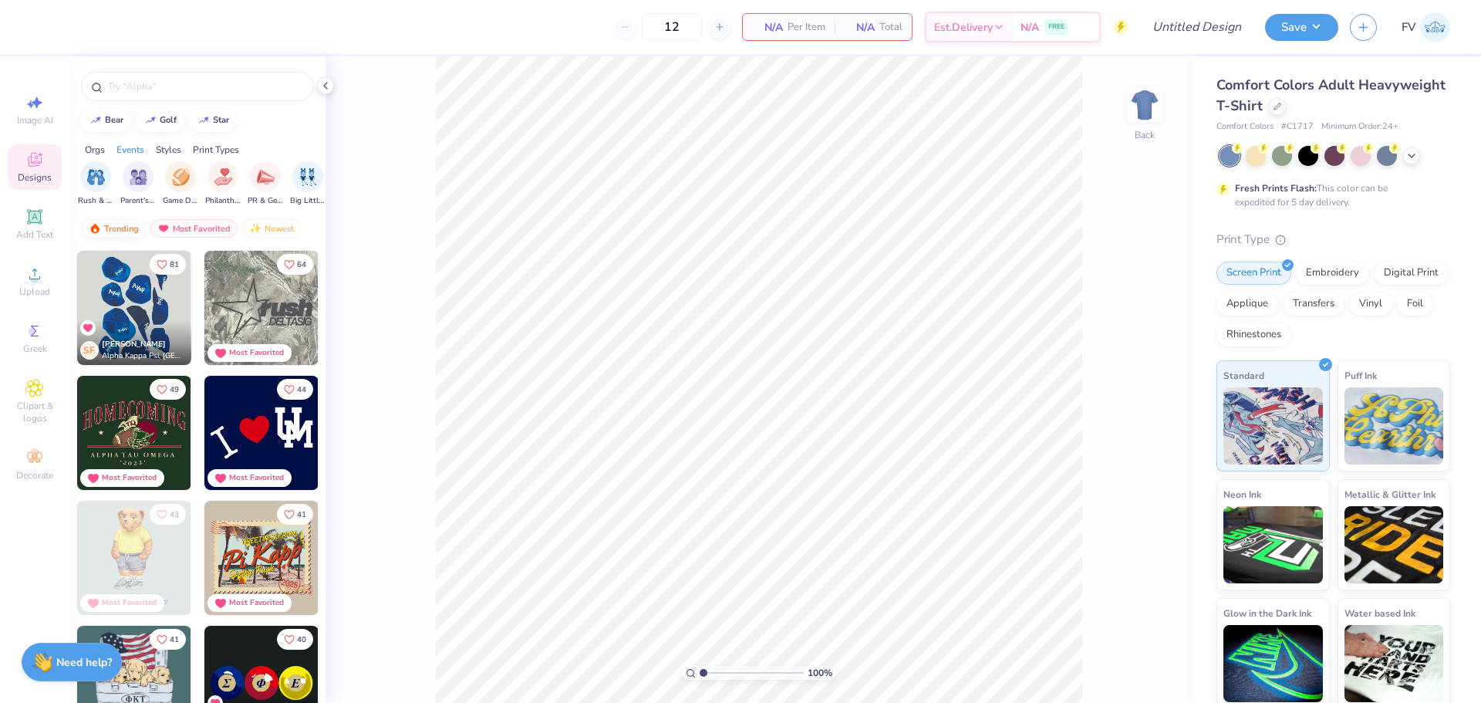
click at [120, 227] on div "Trending" at bounding box center [114, 228] width 64 height 19
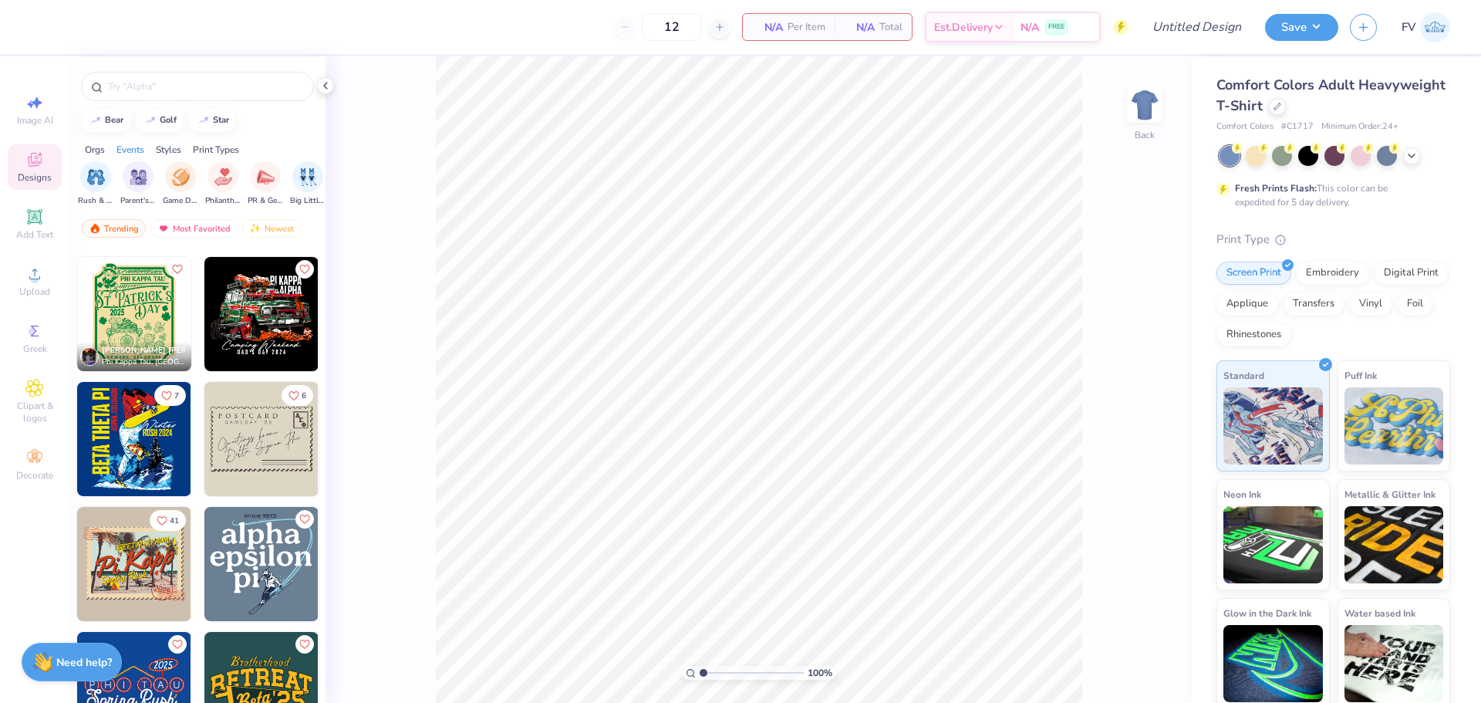
scroll to position [7869, 0]
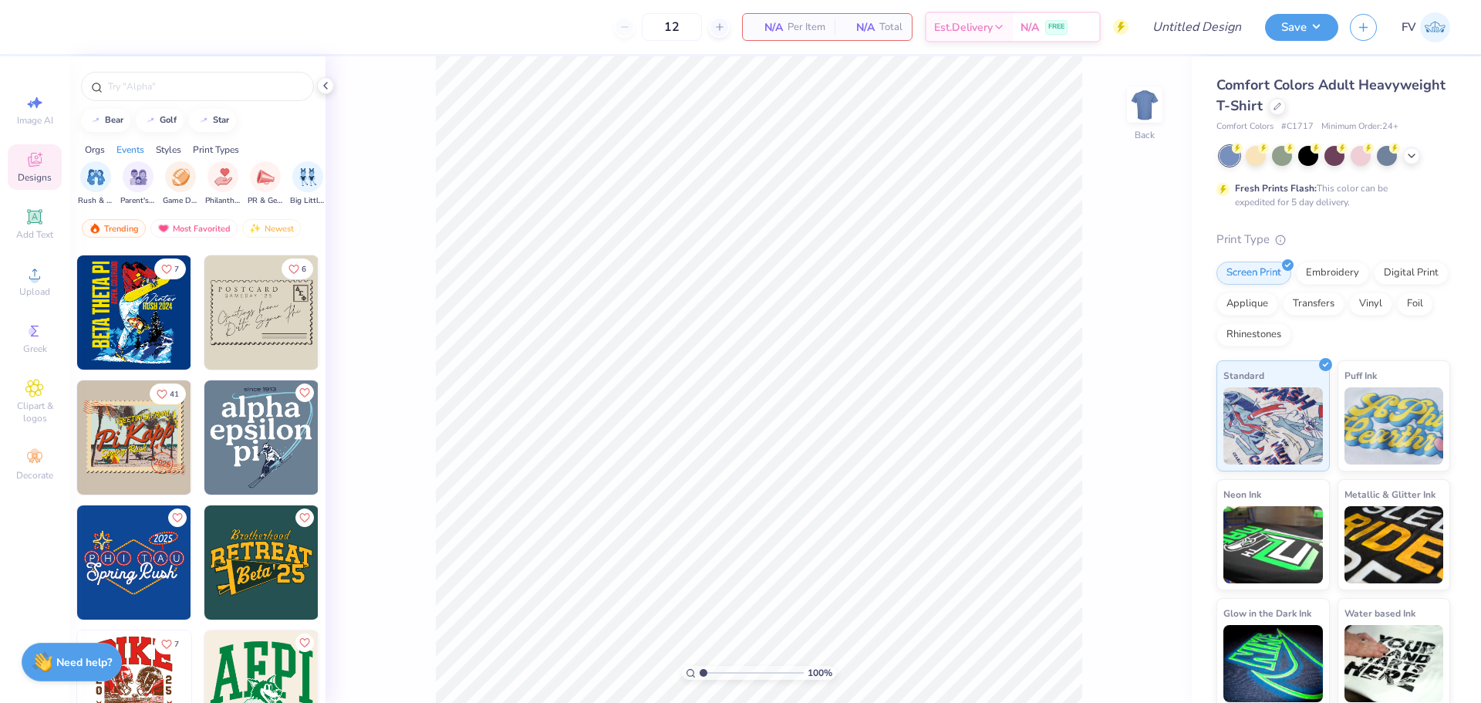
click at [270, 433] on img at bounding box center [261, 437] width 114 height 114
click at [1146, 115] on img at bounding box center [1145, 105] width 62 height 62
click at [1409, 157] on icon at bounding box center [1412, 154] width 12 height 12
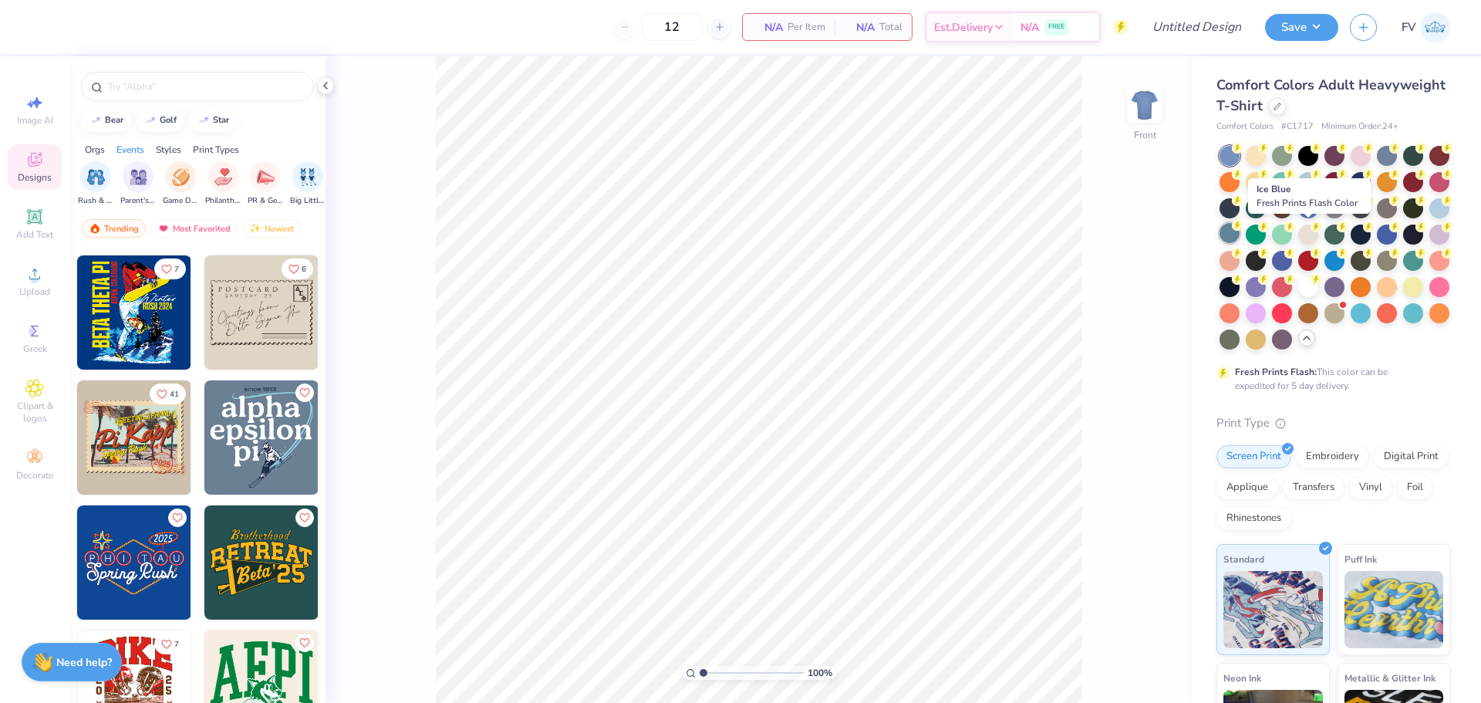
click at [1240, 228] on div at bounding box center [1230, 233] width 20 height 20
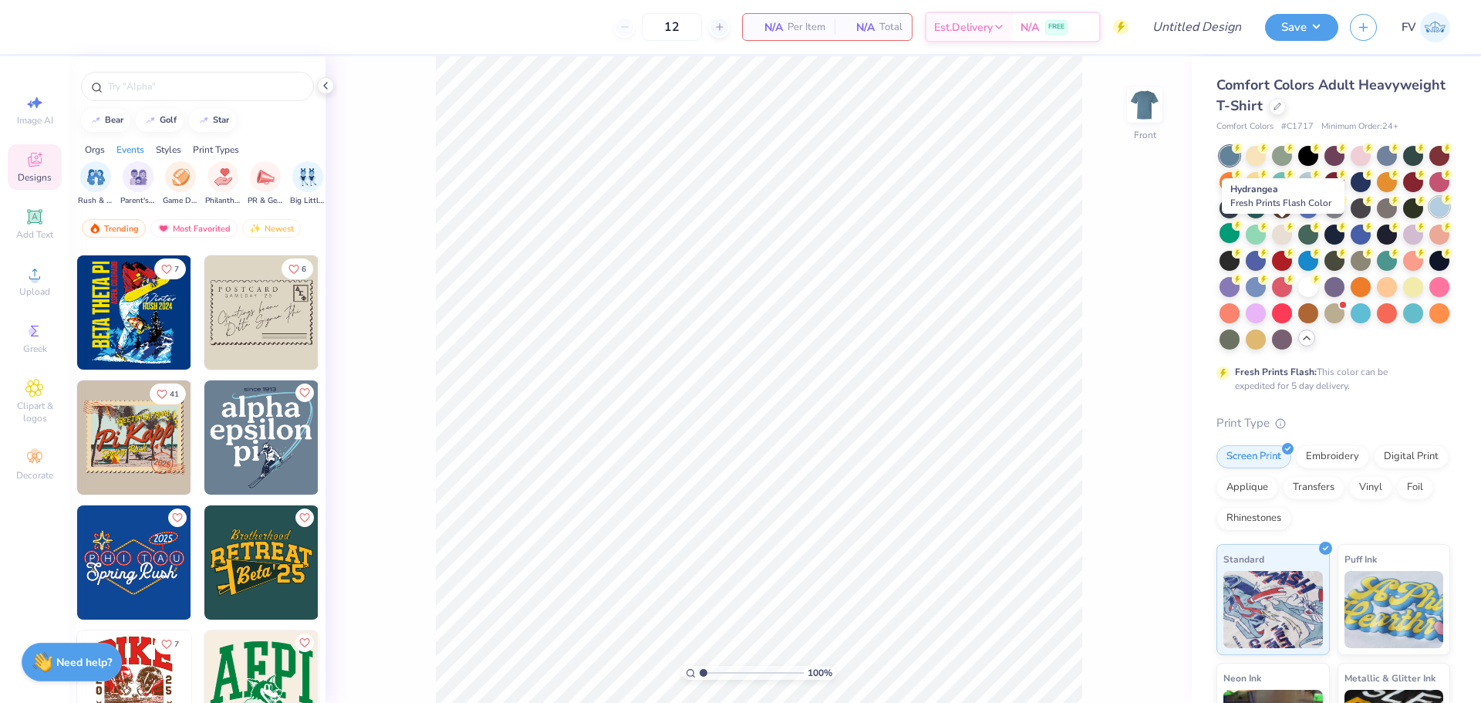
click at [1430, 217] on div at bounding box center [1440, 207] width 20 height 20
click at [268, 424] on img at bounding box center [261, 437] width 114 height 114
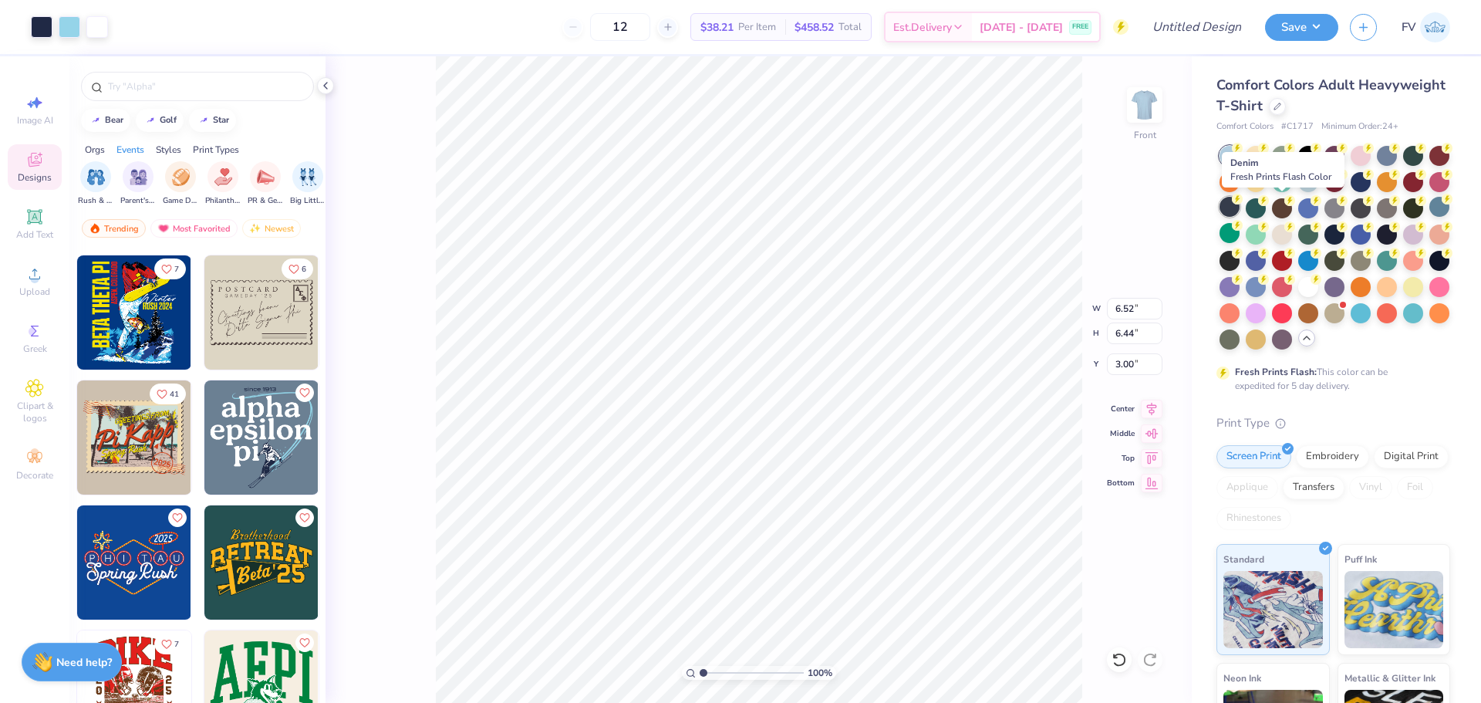
click at [1240, 208] on div at bounding box center [1230, 207] width 20 height 20
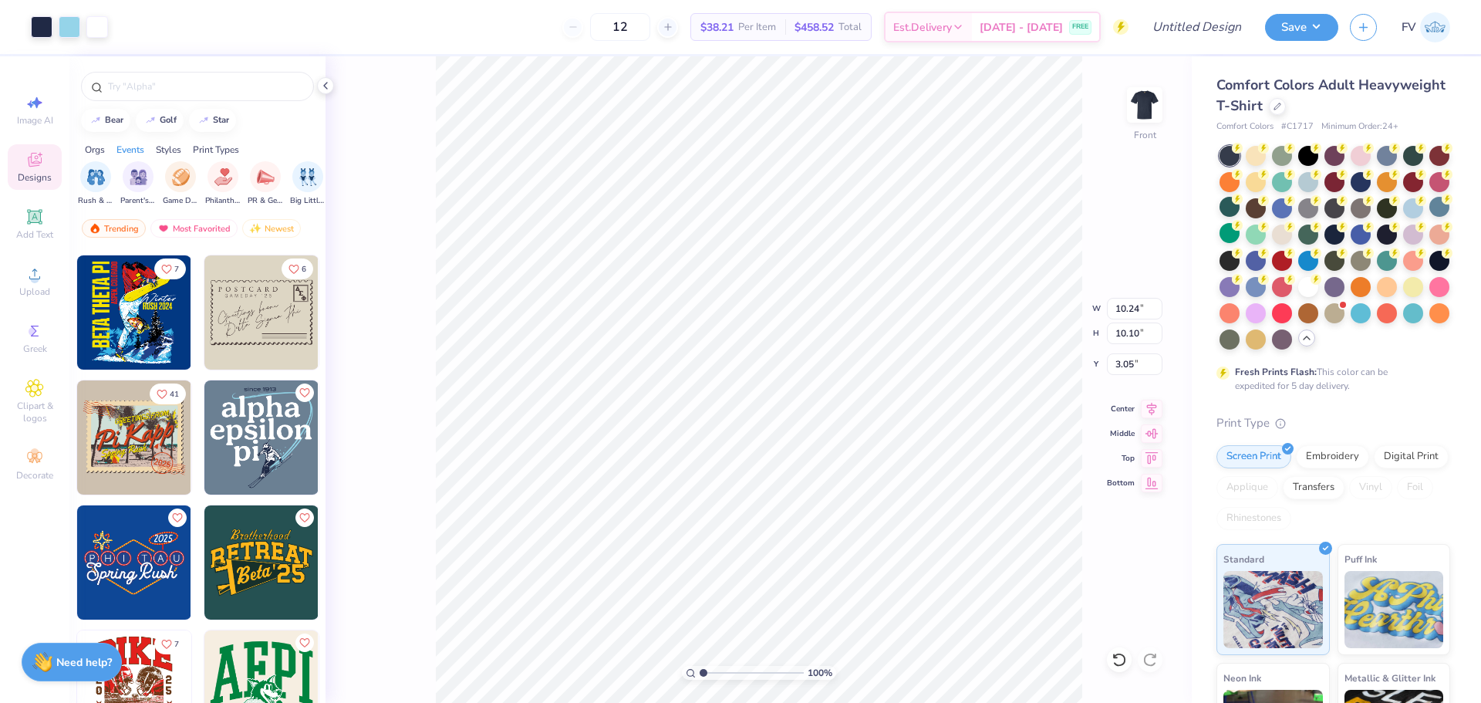
type input "10.24"
type input "10.10"
type input "3.05"
type input "10.30"
type input "10.16"
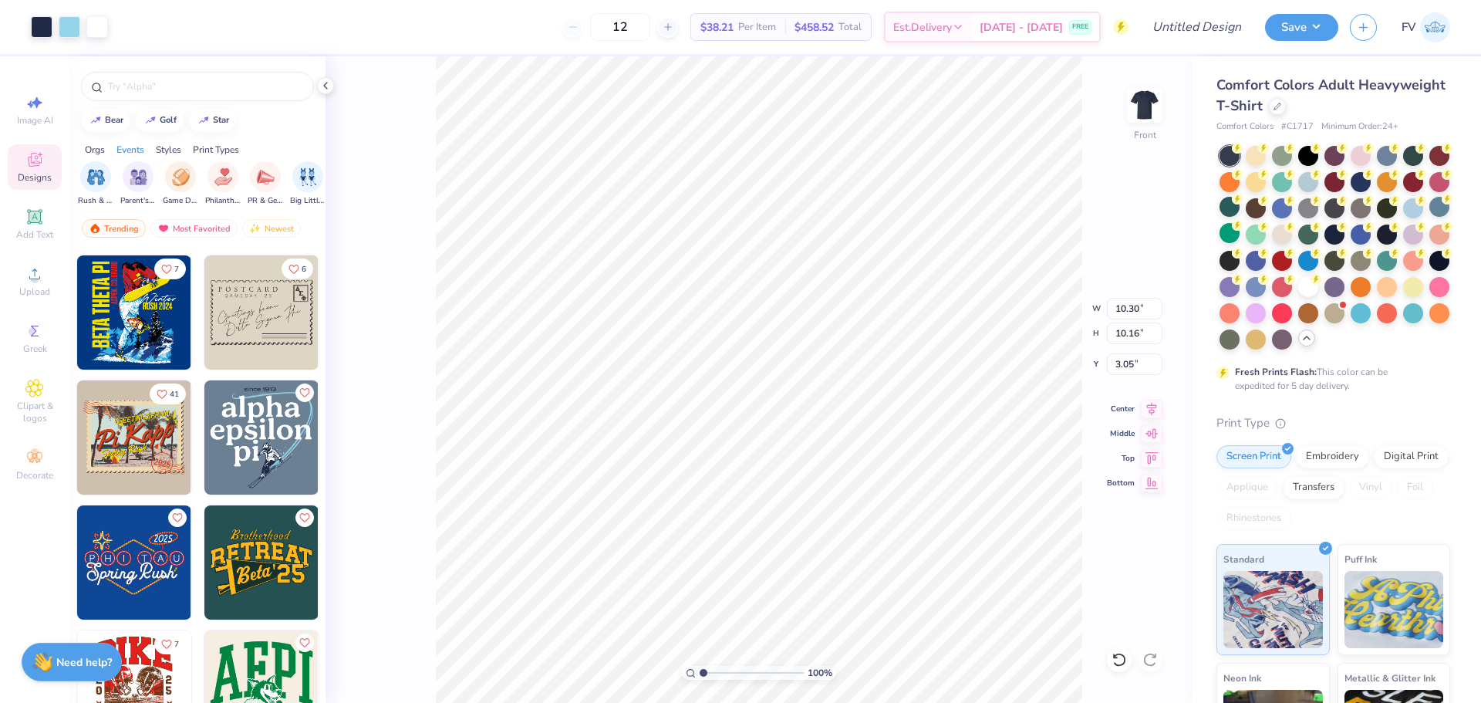
type input "3.59"
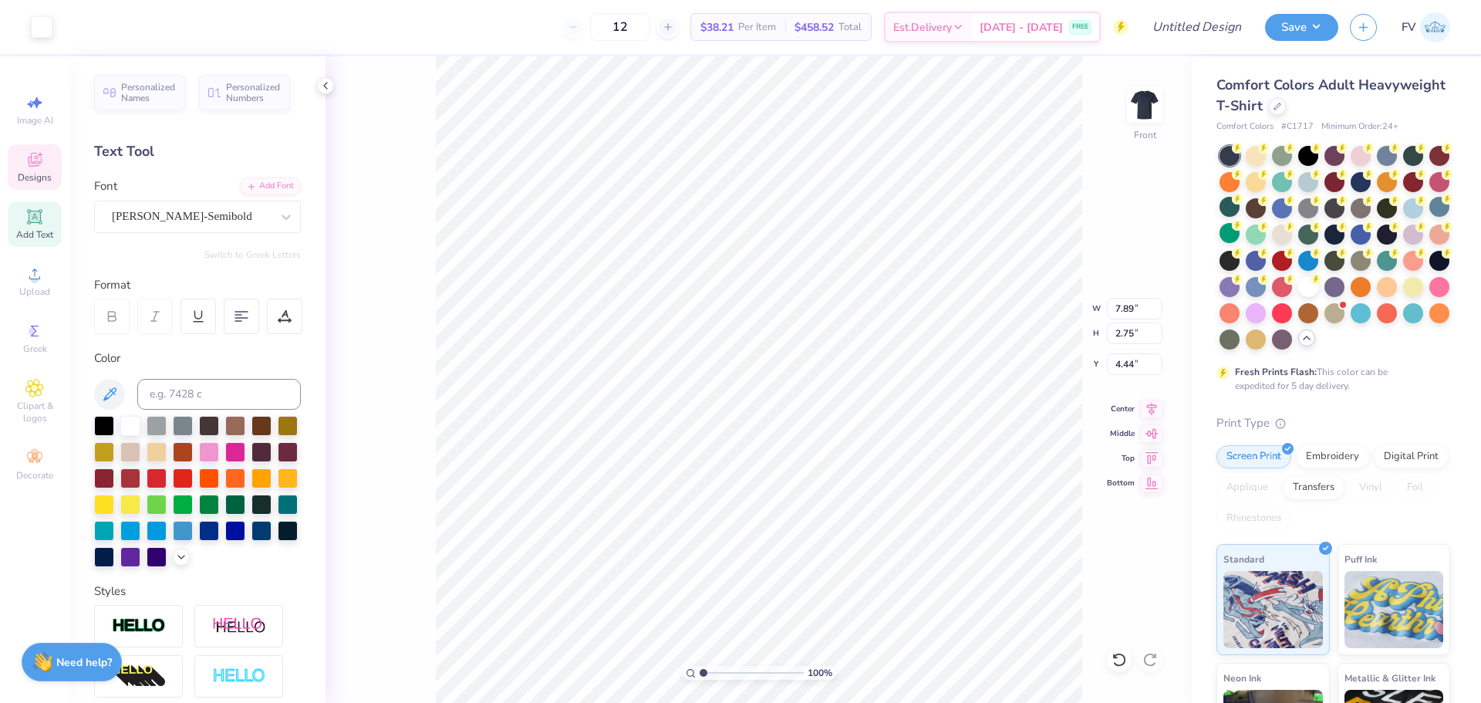
scroll to position [12, 2]
type textarea "phi"
type input "10.20"
type input "6.69"
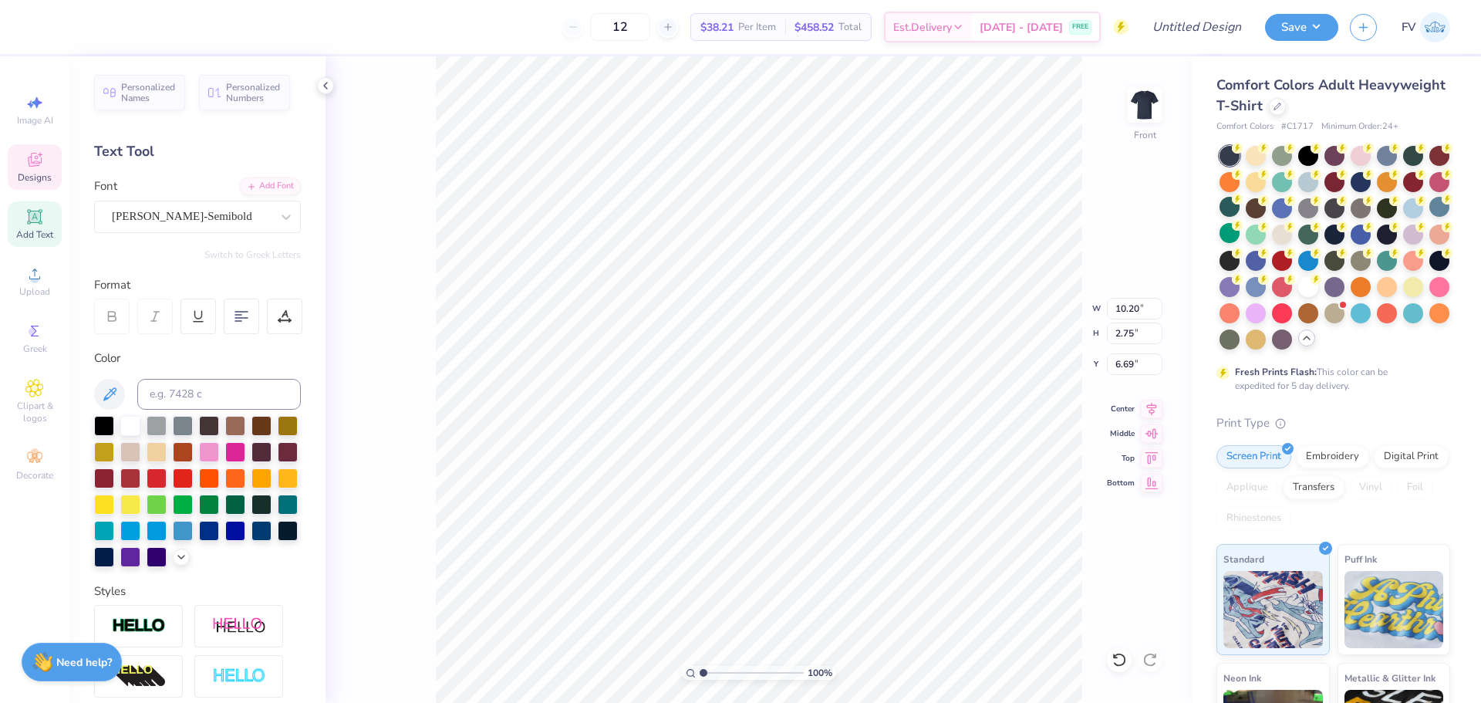
type textarea "alpha"
type textarea "delta"
type input "6.76"
type input "7.11"
type input "2.19"
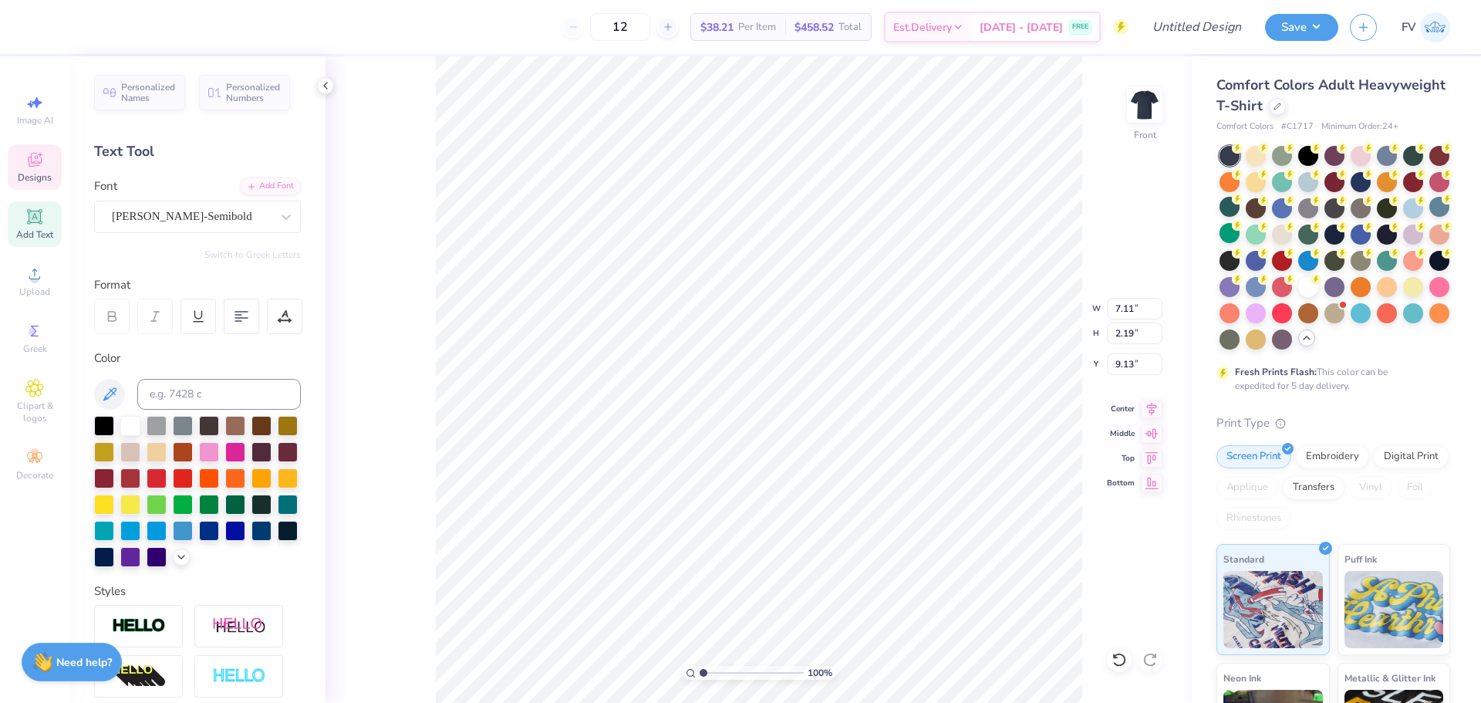
type input "9.08"
type input "4.43"
type input "2.75"
type input "4.44"
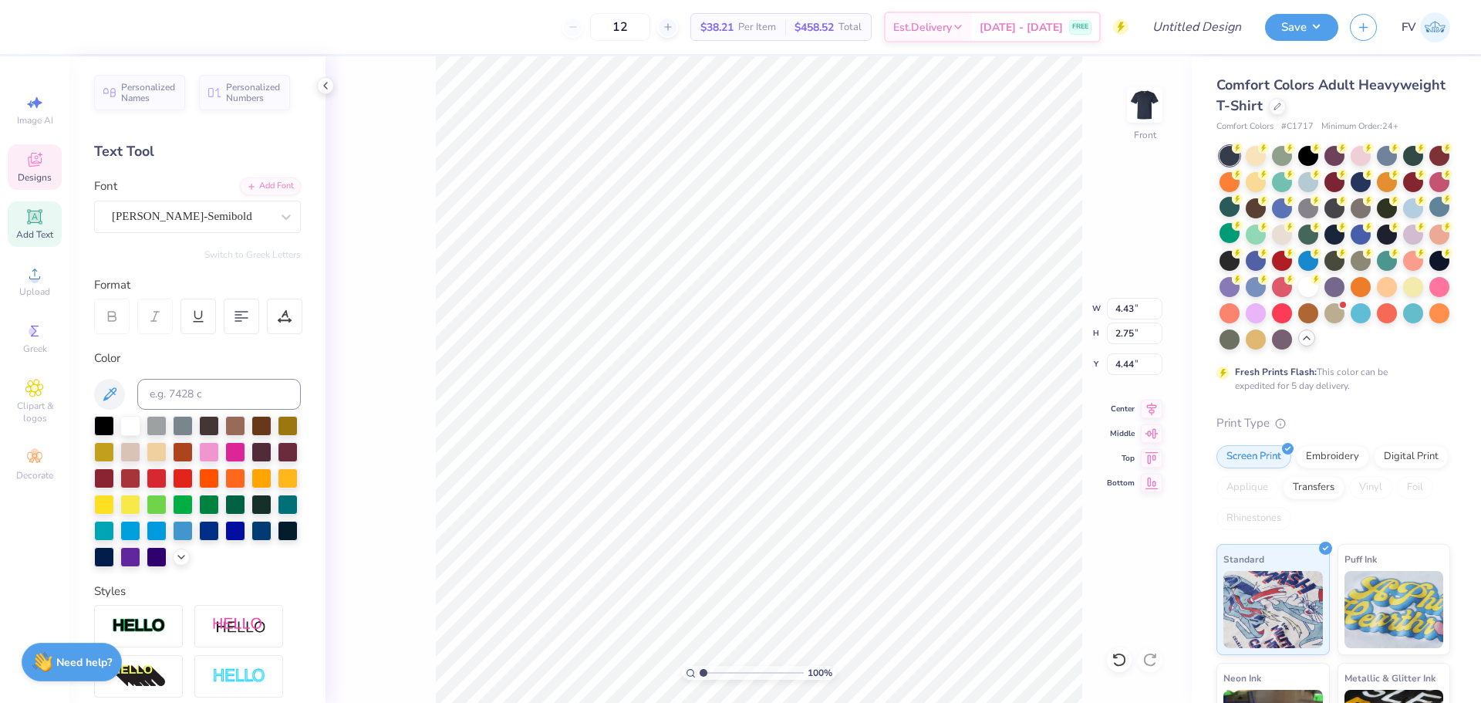
type input "7.89"
type input "6.76"
type input "7.11"
type input "2.19"
type input "9.08"
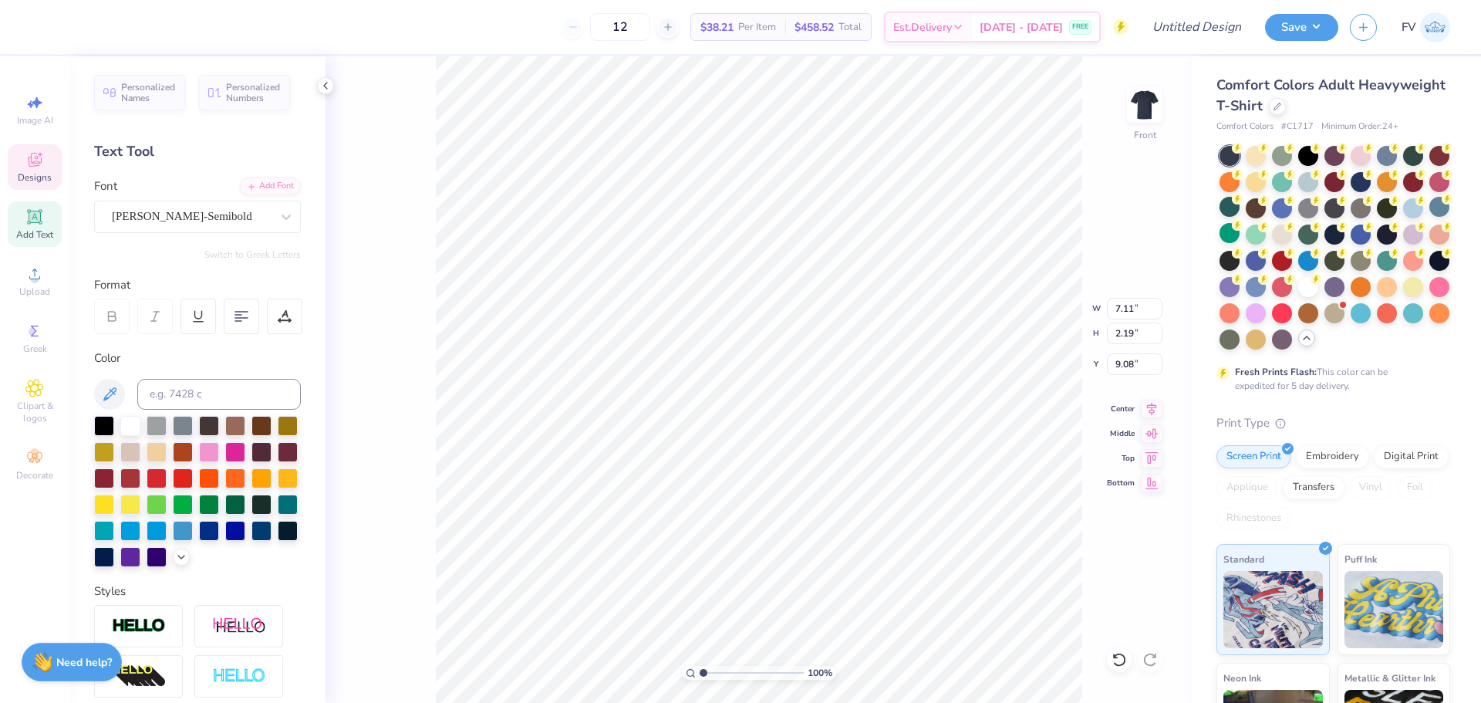
type input "4.43"
type input "2.75"
type input "4.44"
type input "4.26"
type input "2.64"
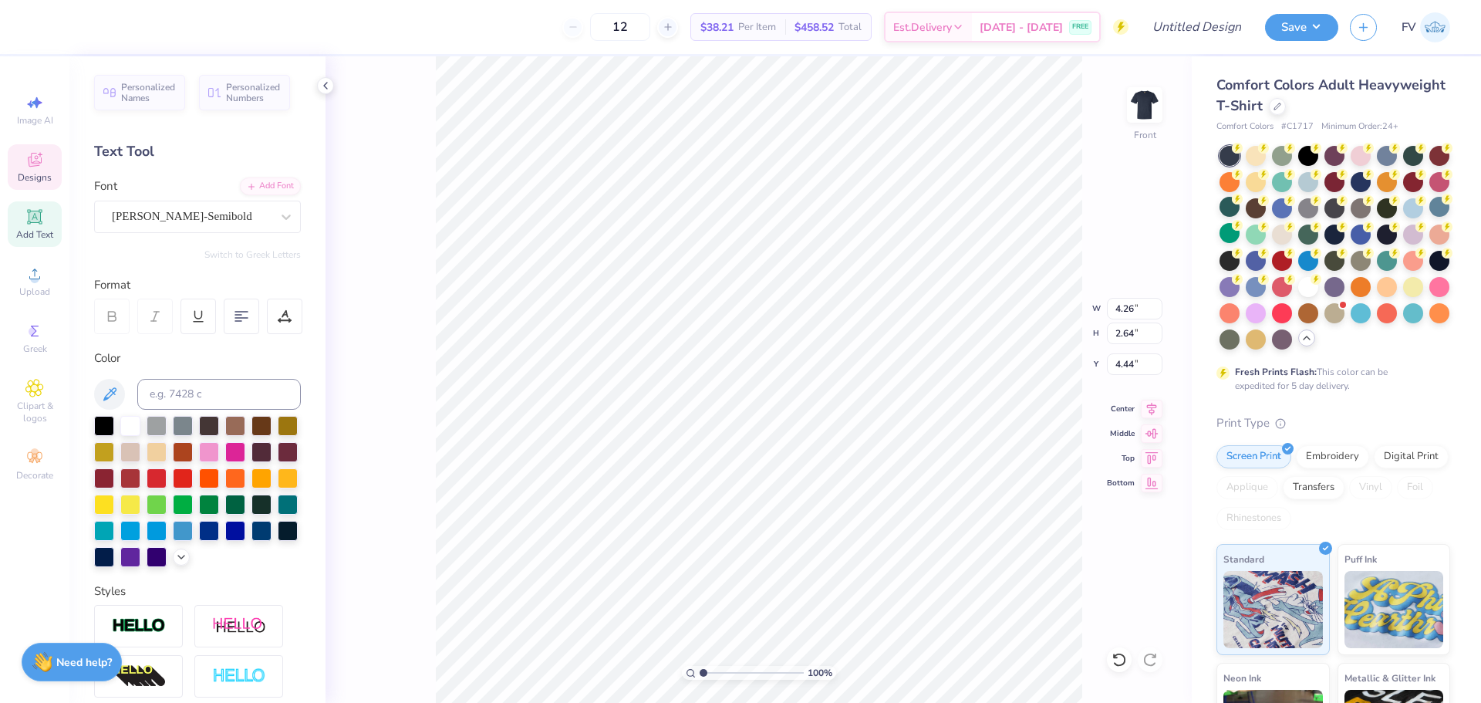
type input "7.89"
type input "2.75"
type input "6.76"
type input "7.24"
type input "2.52"
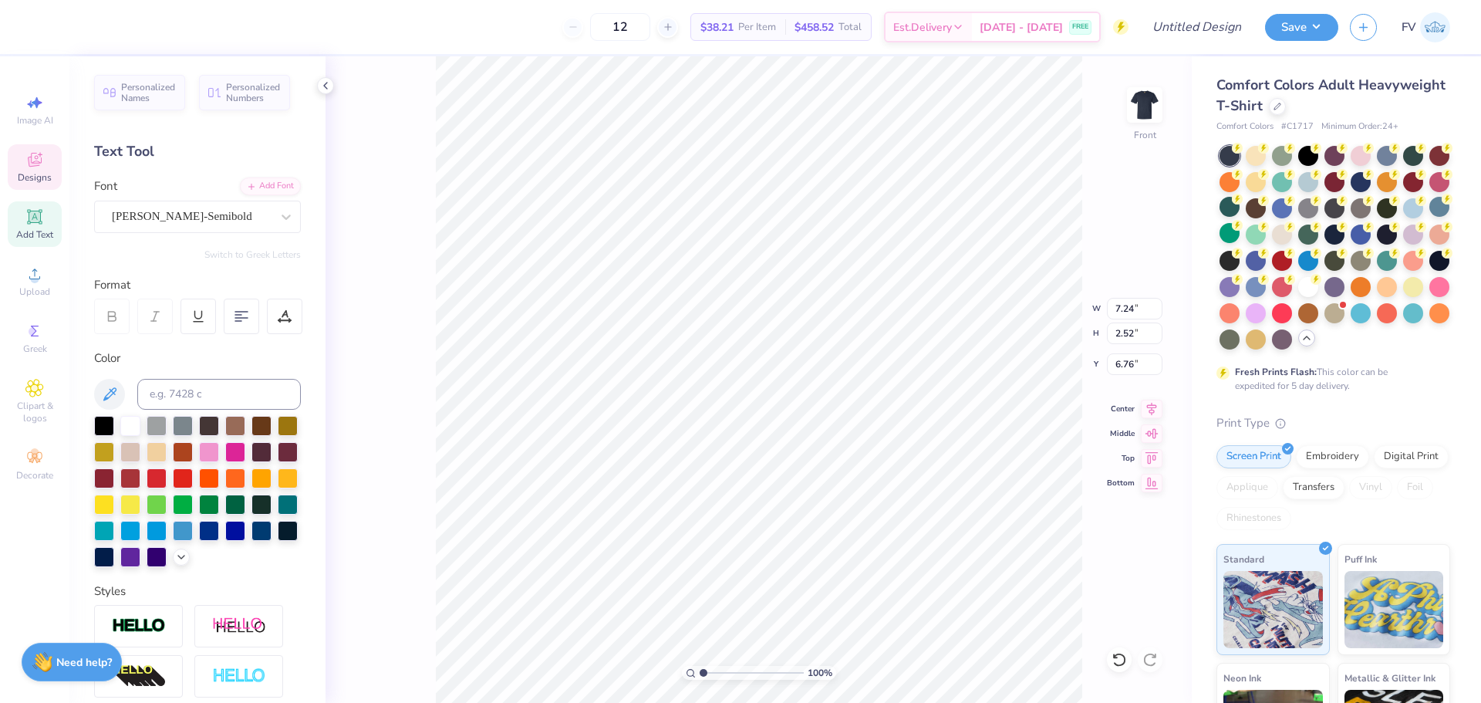
type input "6.56"
type input "8.80"
type input "6.52"
type input "2.01"
click at [1403, 217] on div at bounding box center [1413, 207] width 20 height 20
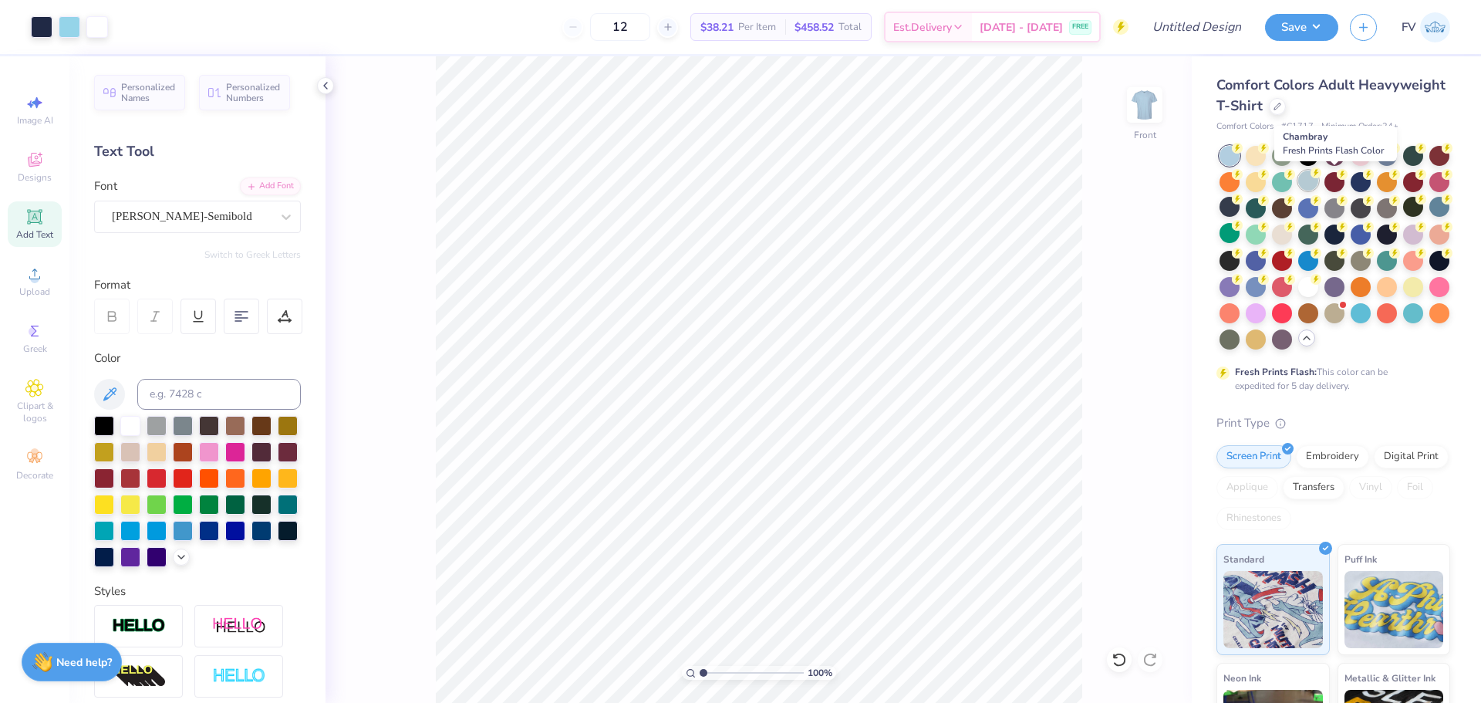
click at [1318, 184] on div at bounding box center [1308, 180] width 20 height 20
click at [1292, 182] on div at bounding box center [1282, 180] width 20 height 20
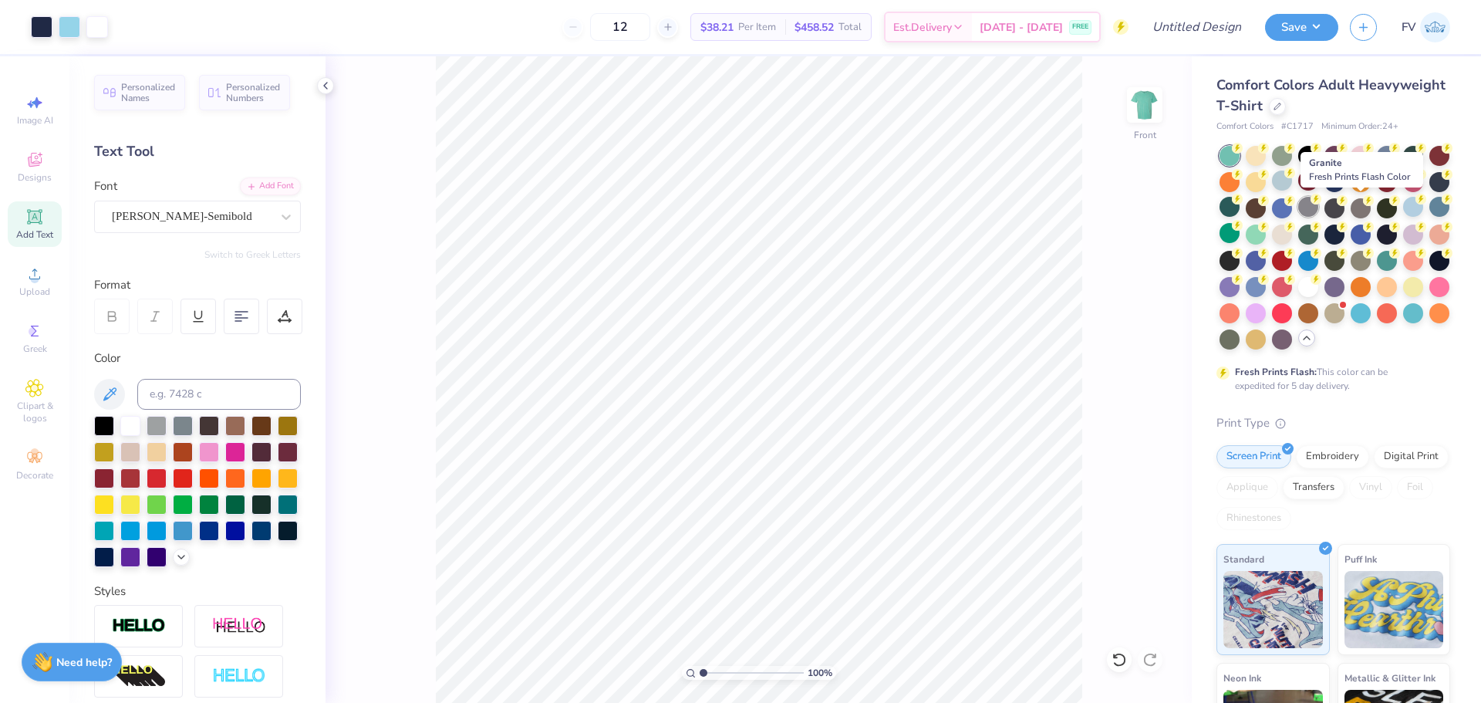
click at [1318, 203] on div at bounding box center [1308, 207] width 20 height 20
click at [1243, 154] on circle at bounding box center [1237, 148] width 11 height 11
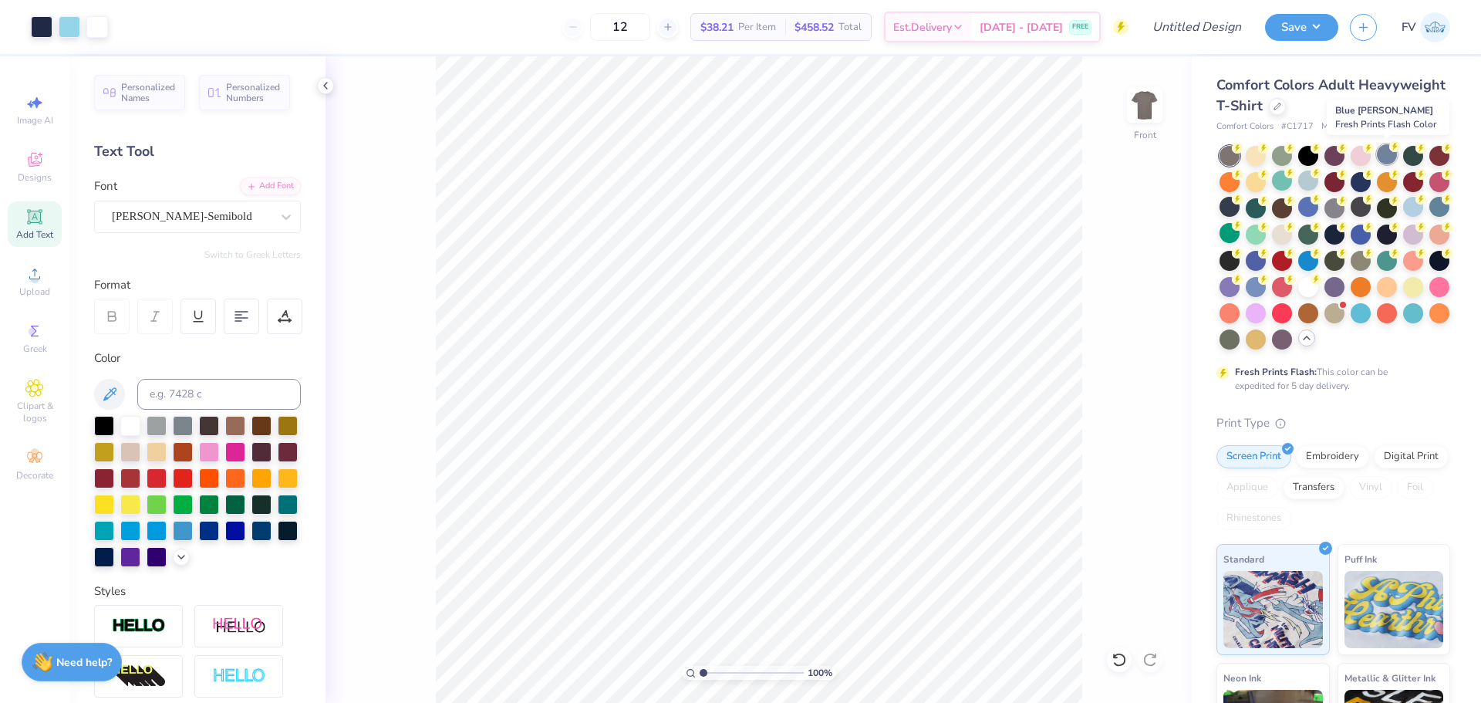
click at [1386, 154] on div at bounding box center [1387, 154] width 20 height 20
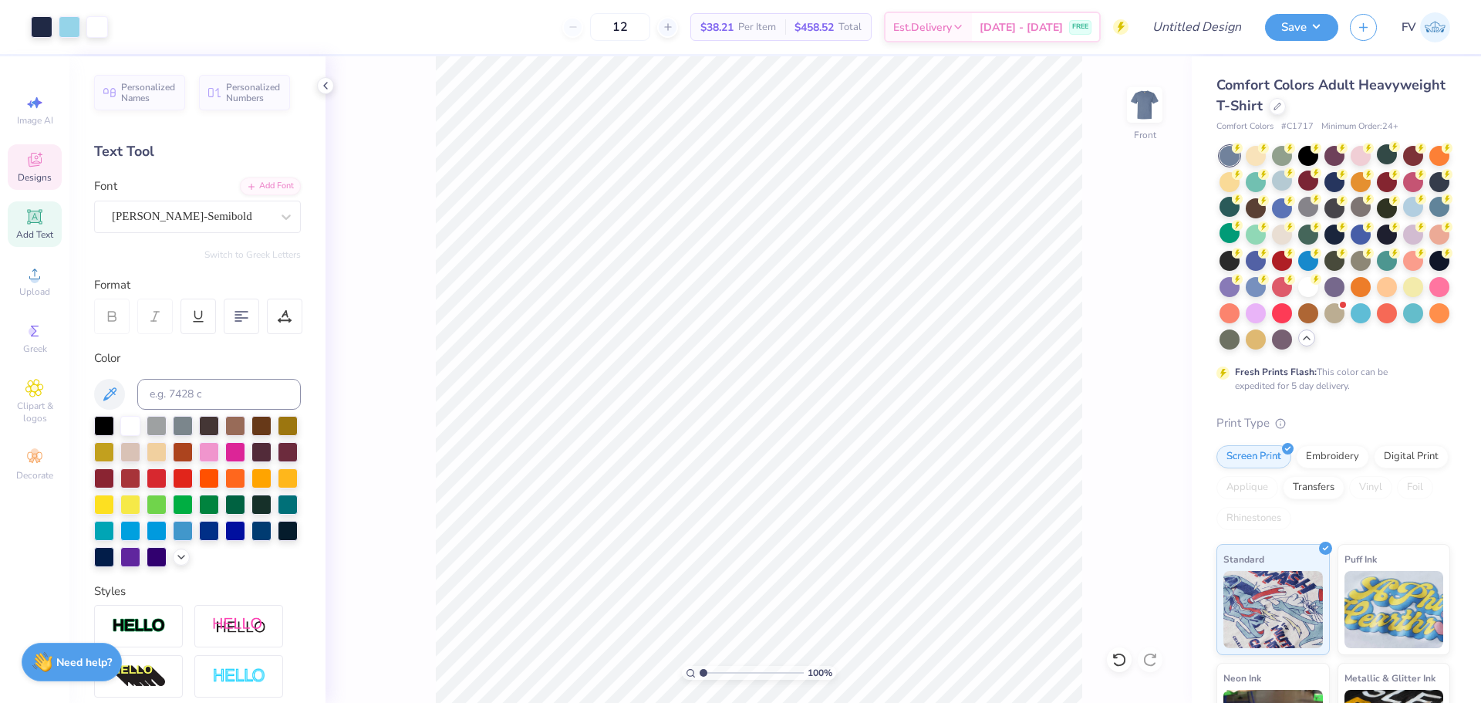
click at [30, 167] on icon at bounding box center [35, 160] width 14 height 14
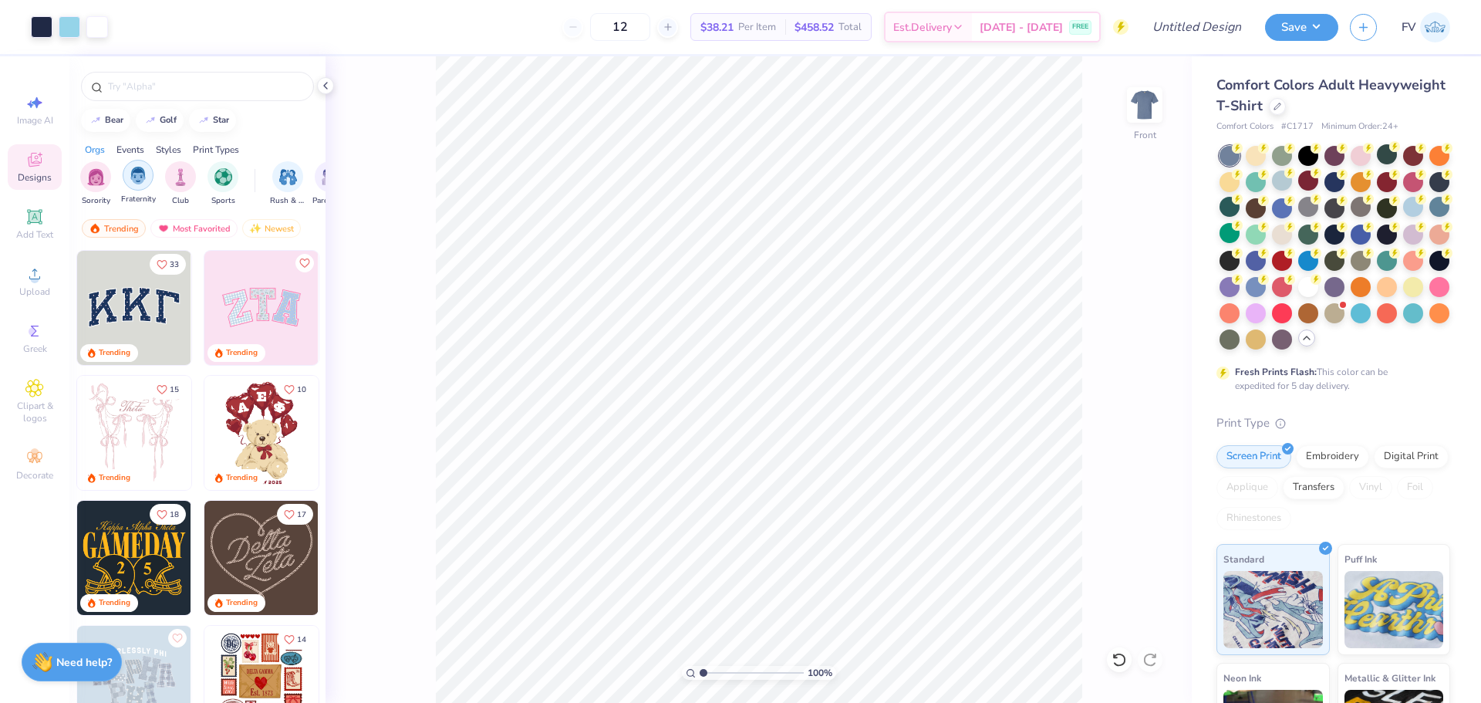
click at [129, 184] on div "filter for Fraternity" at bounding box center [138, 175] width 31 height 31
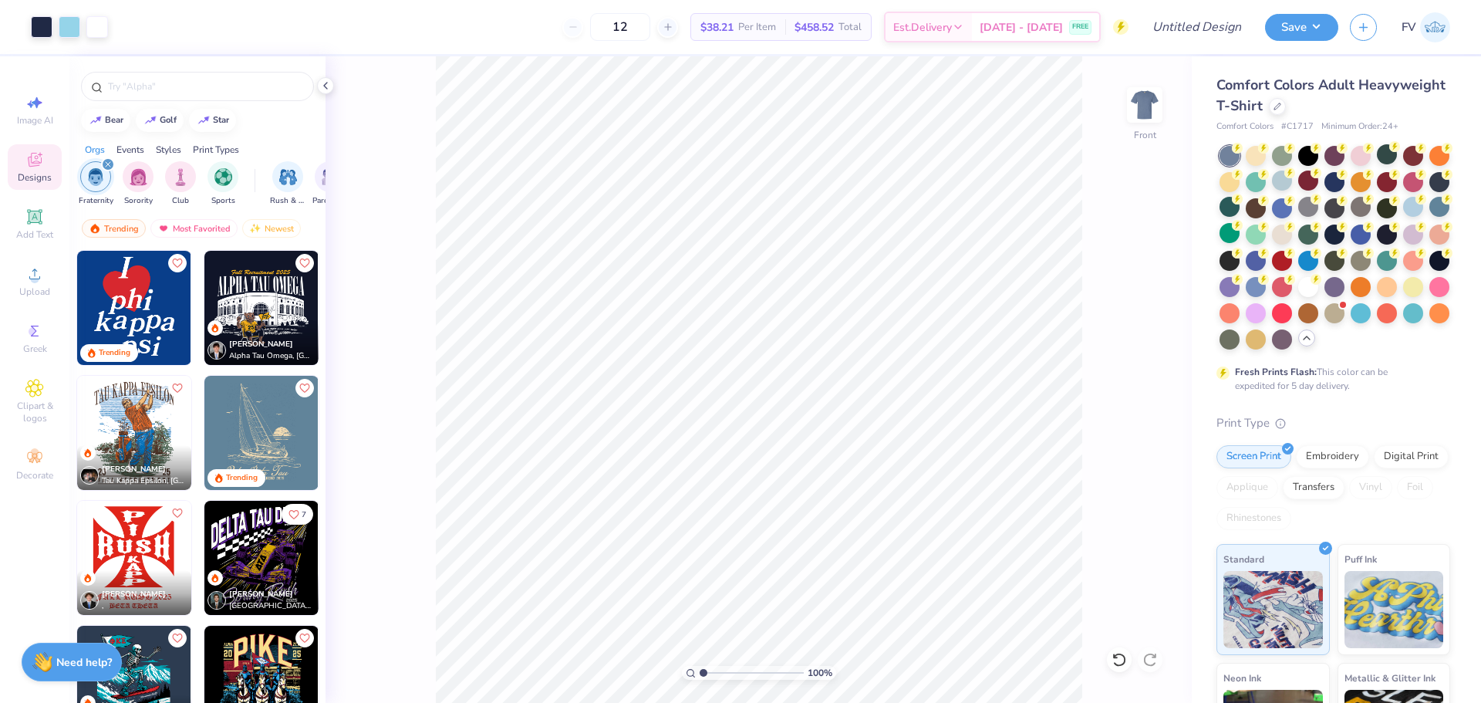
click at [177, 150] on div "Styles" at bounding box center [168, 150] width 25 height 14
click at [222, 148] on div "Print Types" at bounding box center [216, 150] width 46 height 14
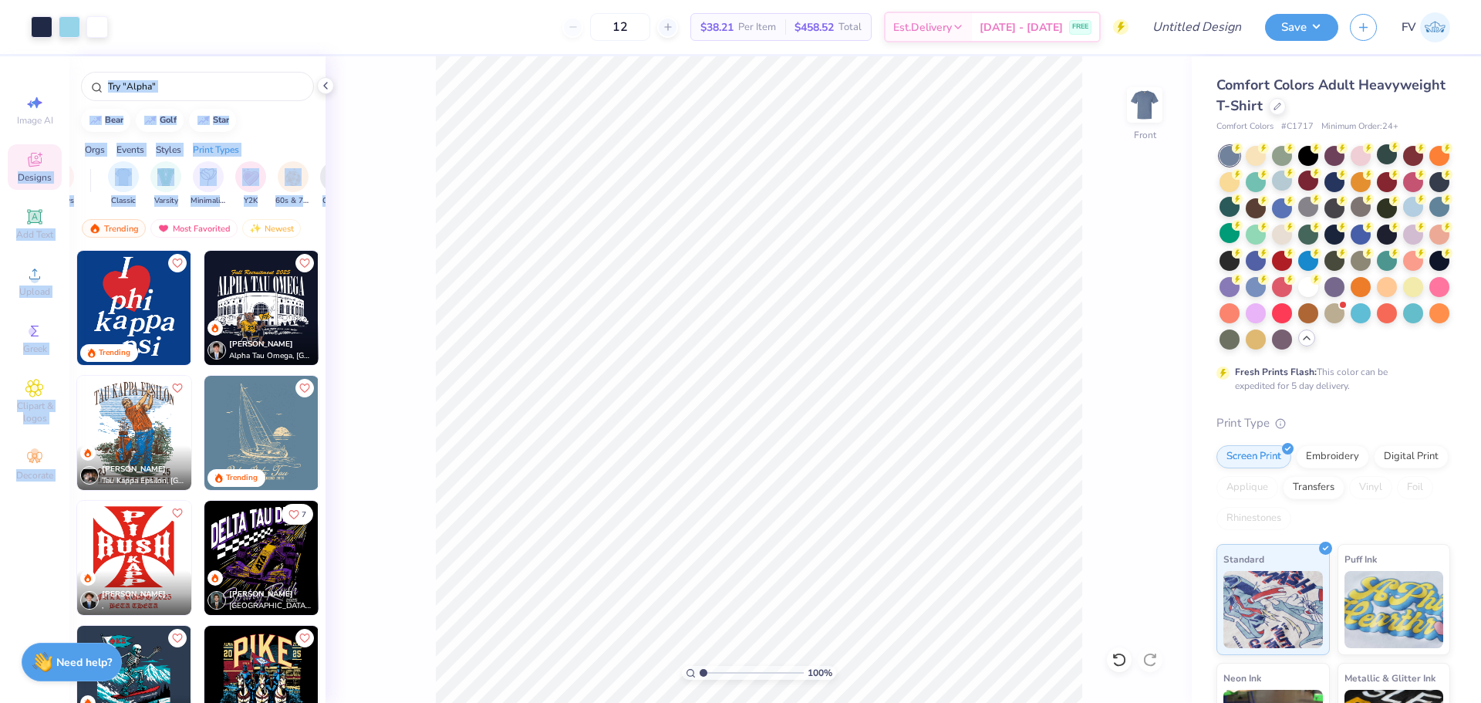
scroll to position [0, 0]
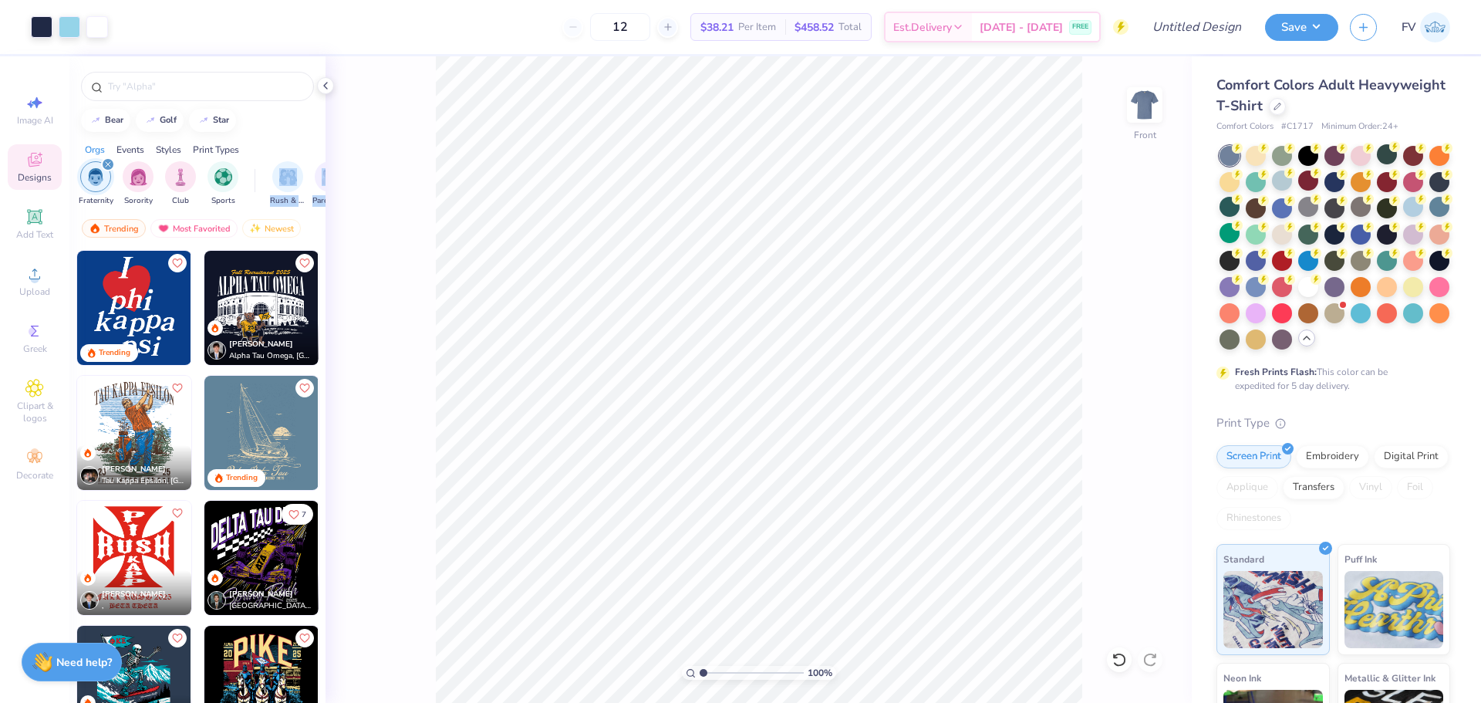
drag, startPoint x: 285, startPoint y: 171, endPoint x: 266, endPoint y: 174, distance: 19.5
click at [266, 174] on div "Fraternity Sorority Club Sports Rush & Bid Parent's Weekend Game Day Philanthro…" at bounding box center [197, 186] width 256 height 58
click at [291, 134] on div "bear golf star Orgs Events Styles Print Types Fraternity Sorority Club Sports R…" at bounding box center [197, 408] width 256 height 704
click at [268, 231] on div "Newest" at bounding box center [271, 228] width 59 height 19
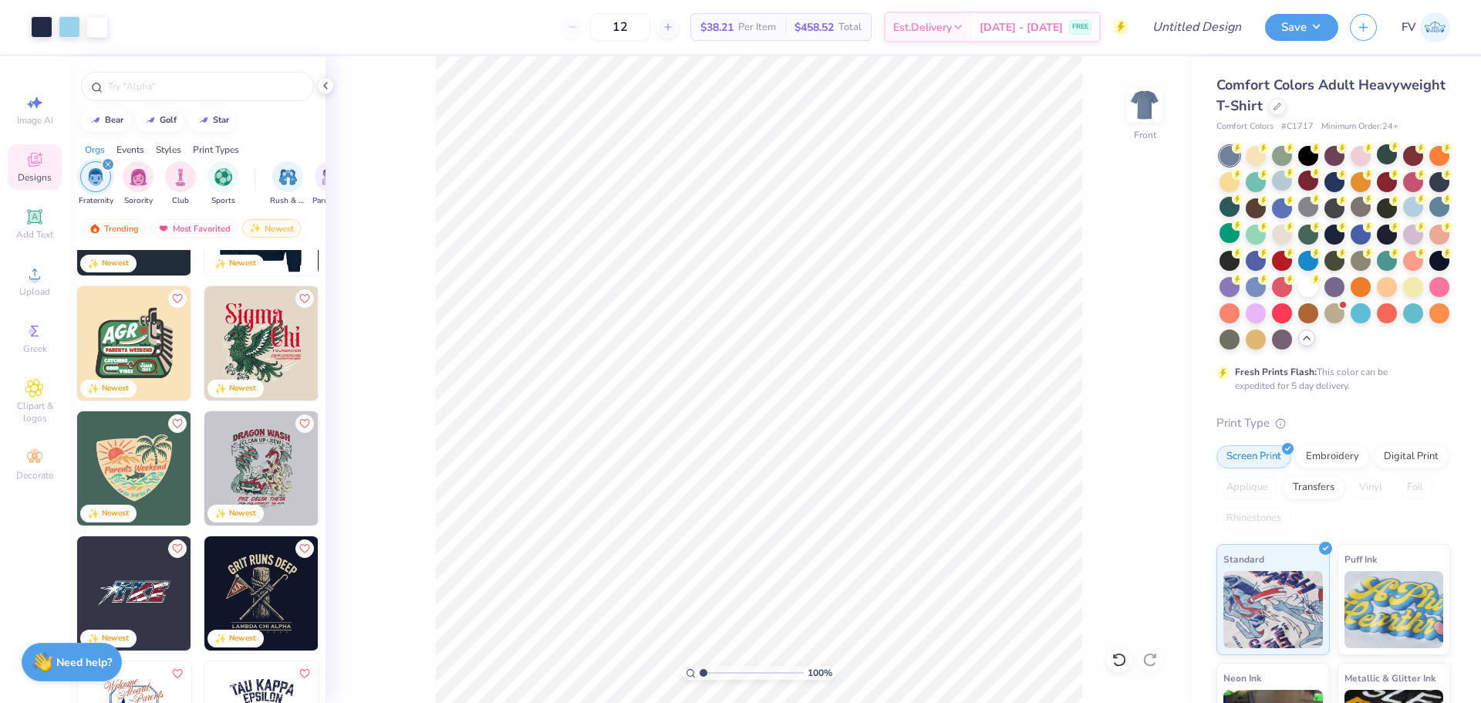
scroll to position [1697, 0]
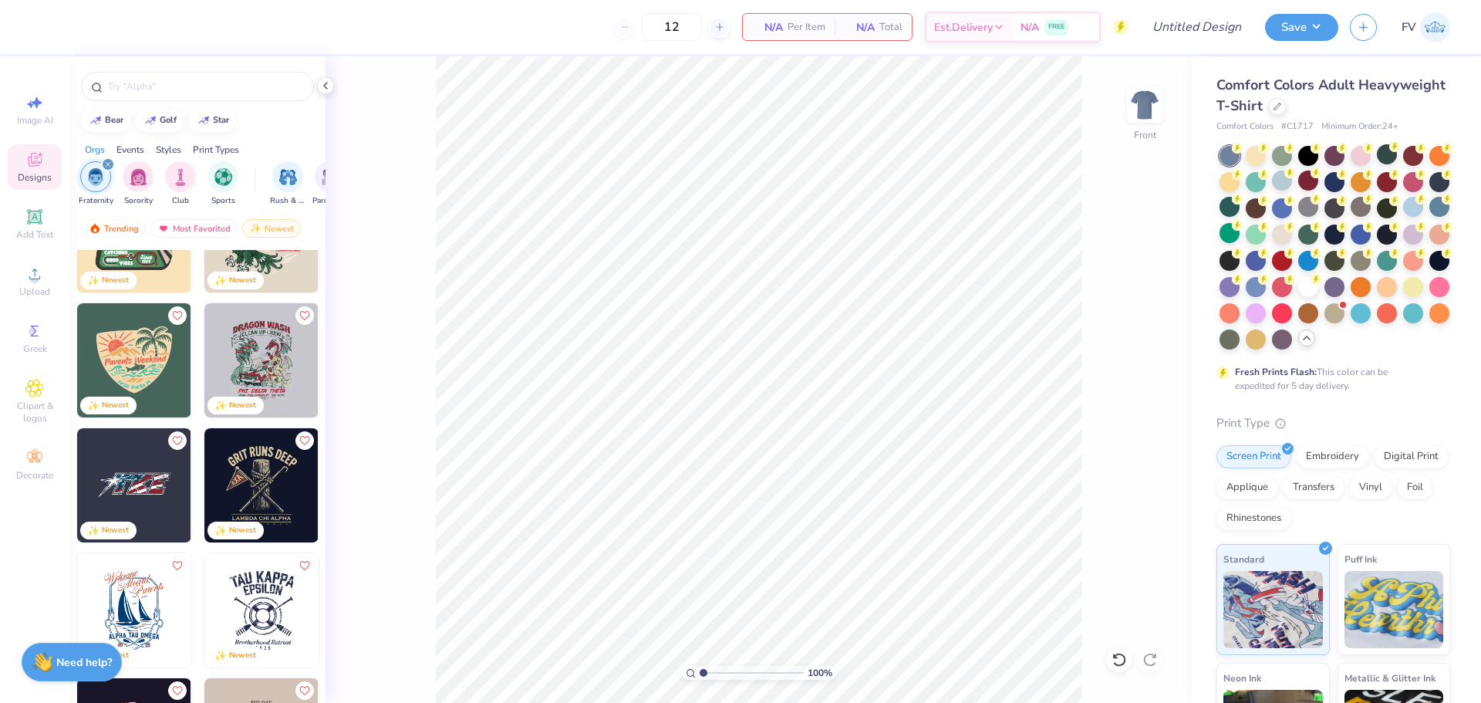
click at [95, 464] on img at bounding box center [134, 485] width 114 height 114
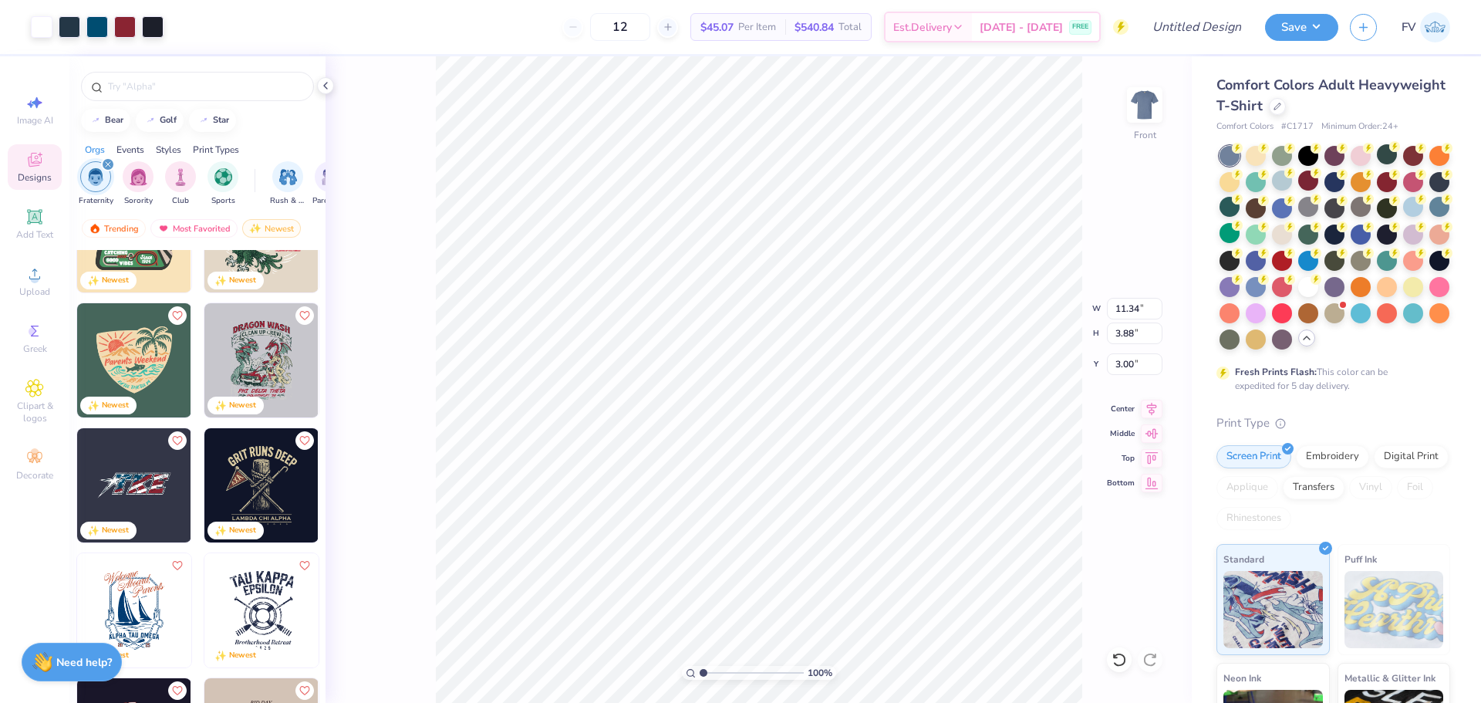
type input "11.34"
type input "3.88"
type input "14.29"
type input "4.89"
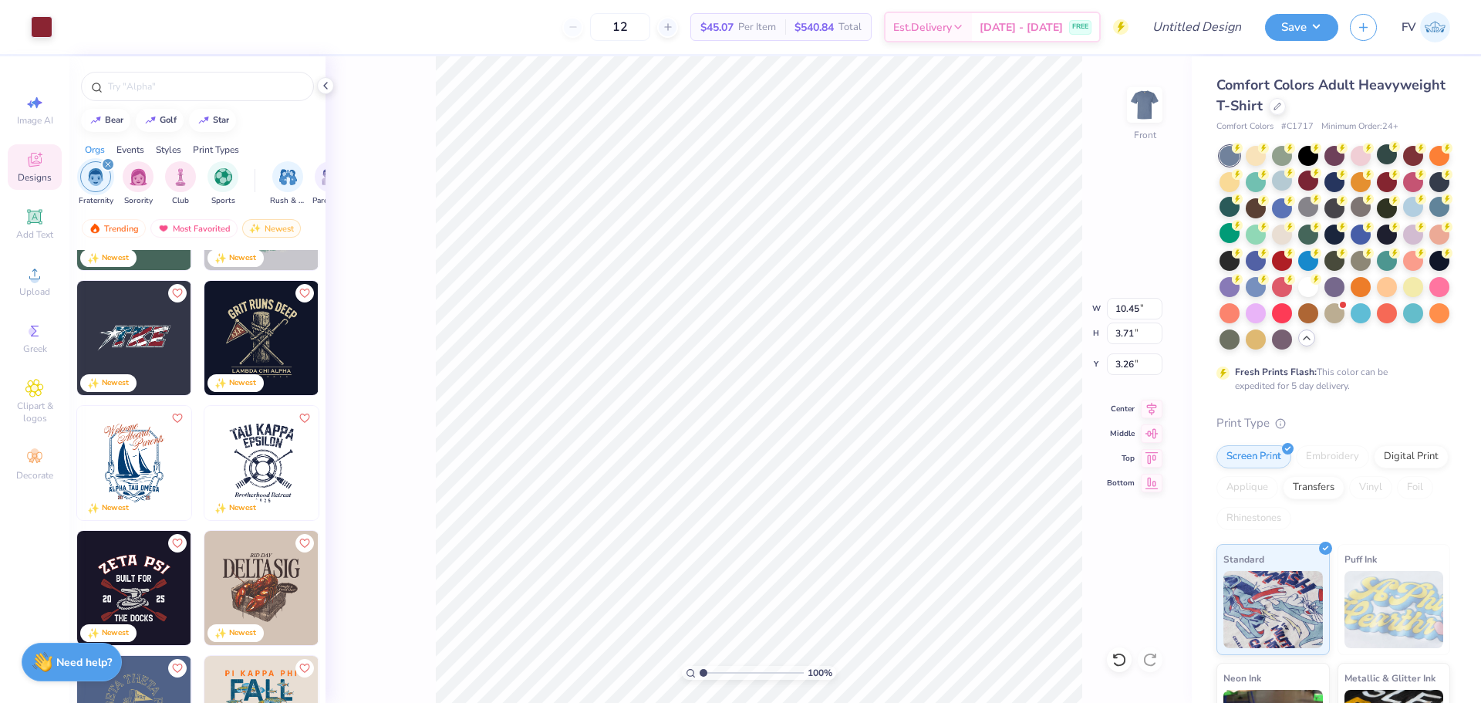
scroll to position [1851, 0]
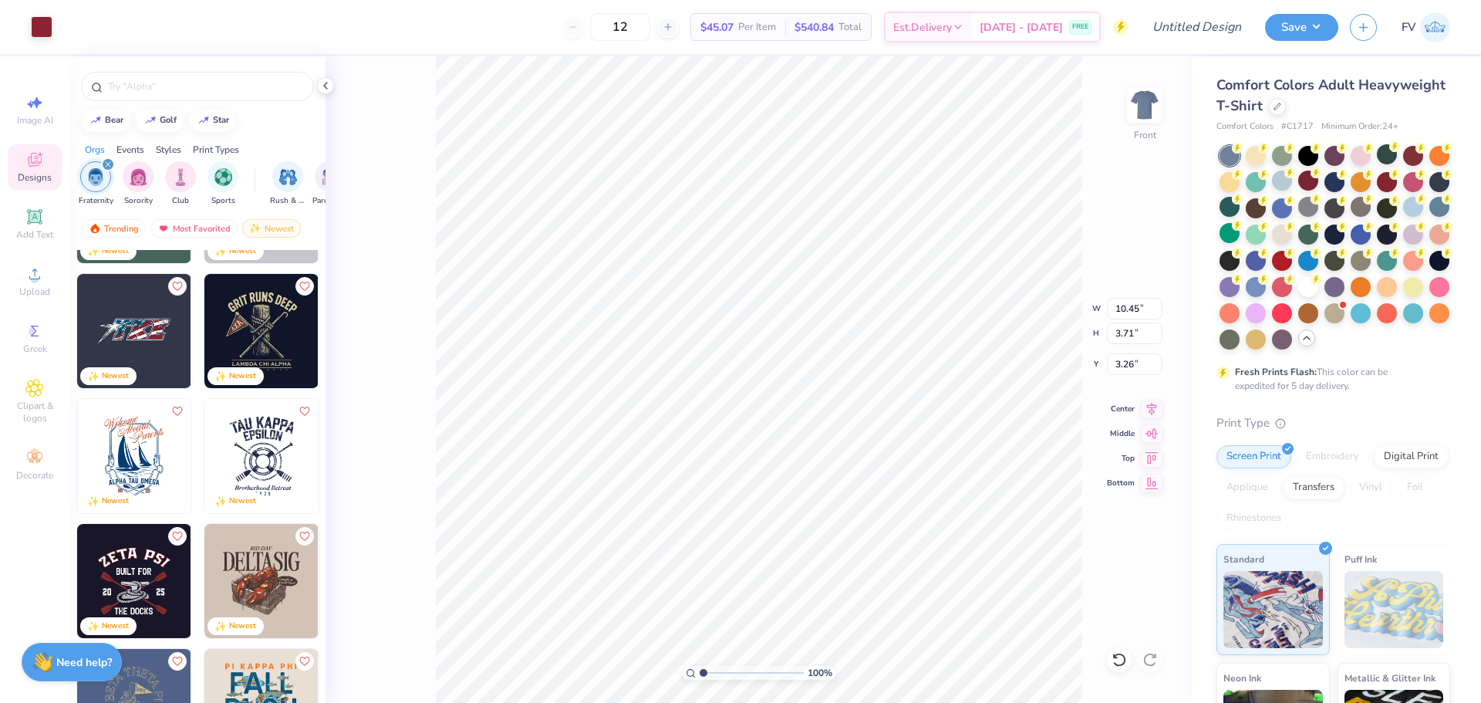
type input "5.03"
type input "3.99"
type input "3.30"
type input "10.72"
type input "3.71"
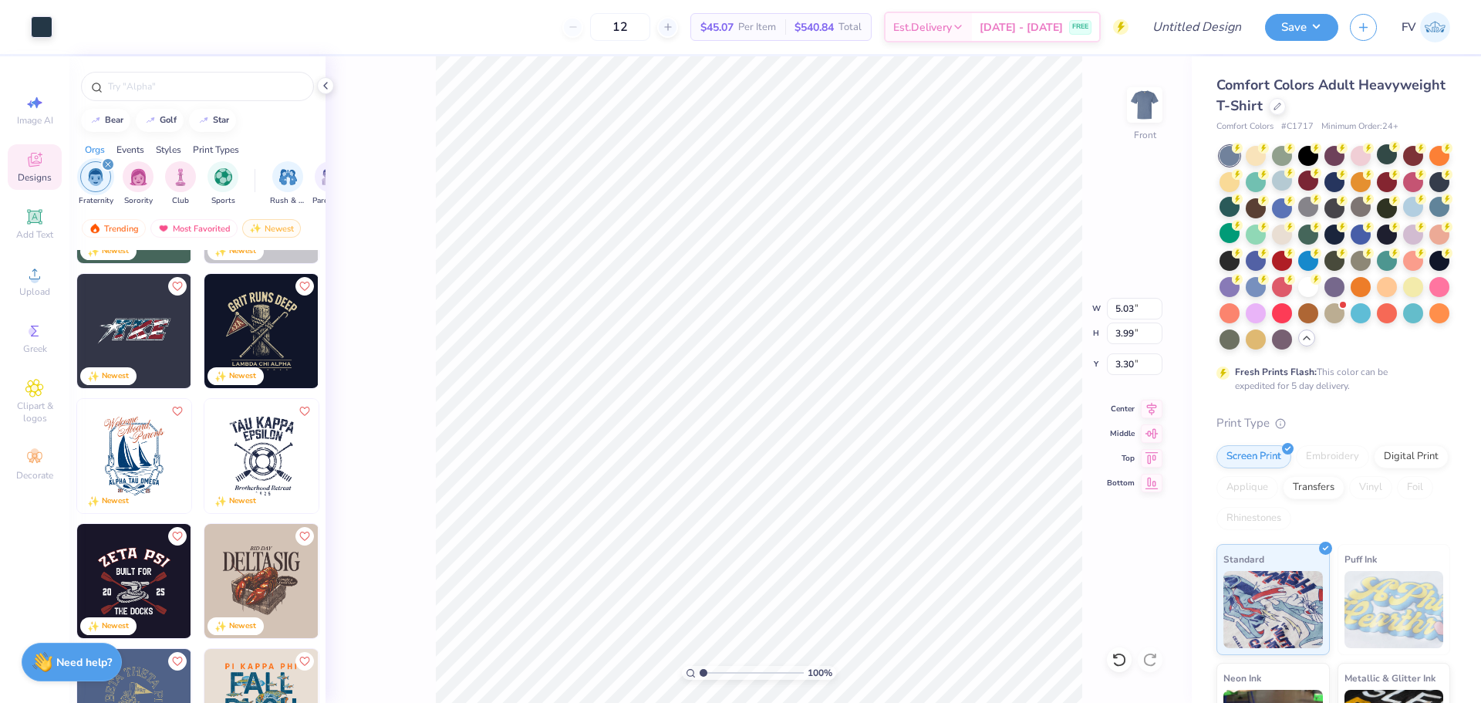
type input "3.26"
click at [818, 389] on li "Delete" at bounding box center [835, 395] width 121 height 30
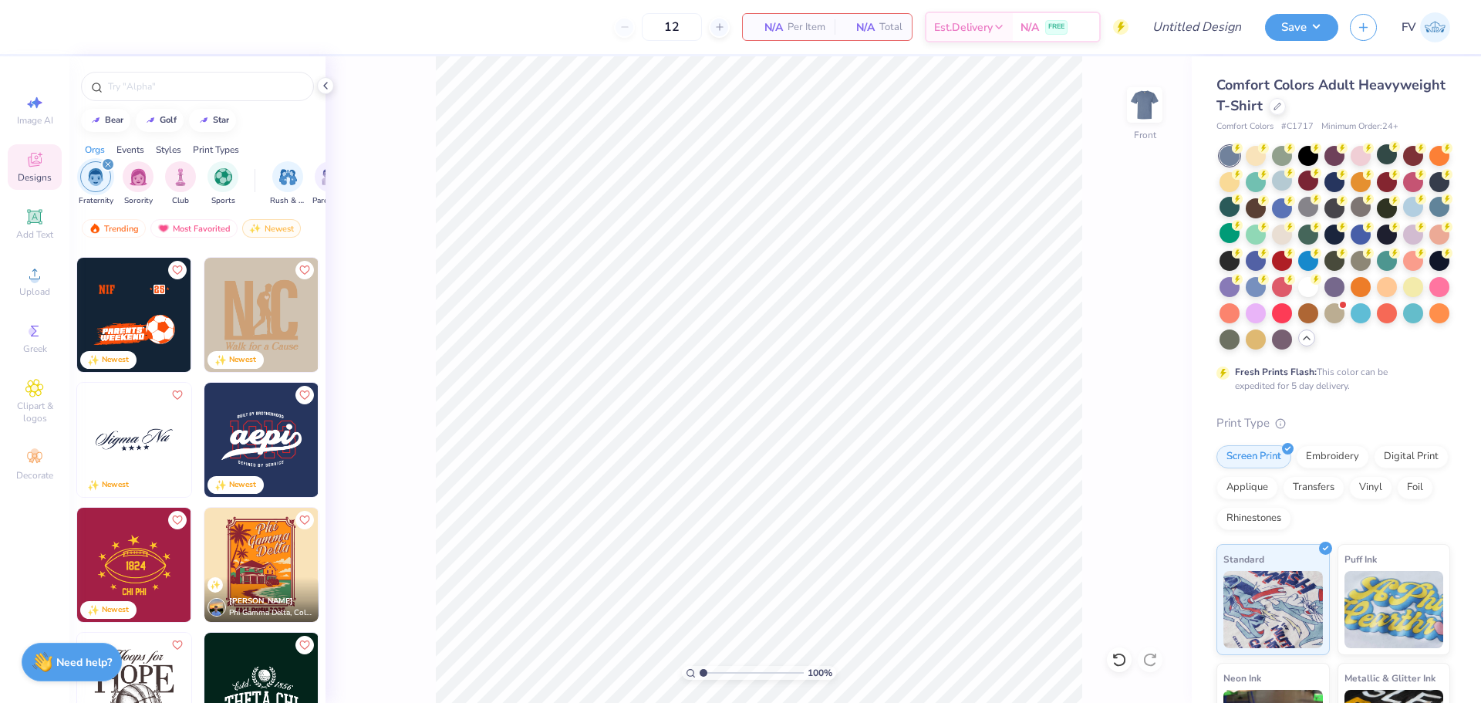
scroll to position [2623, 0]
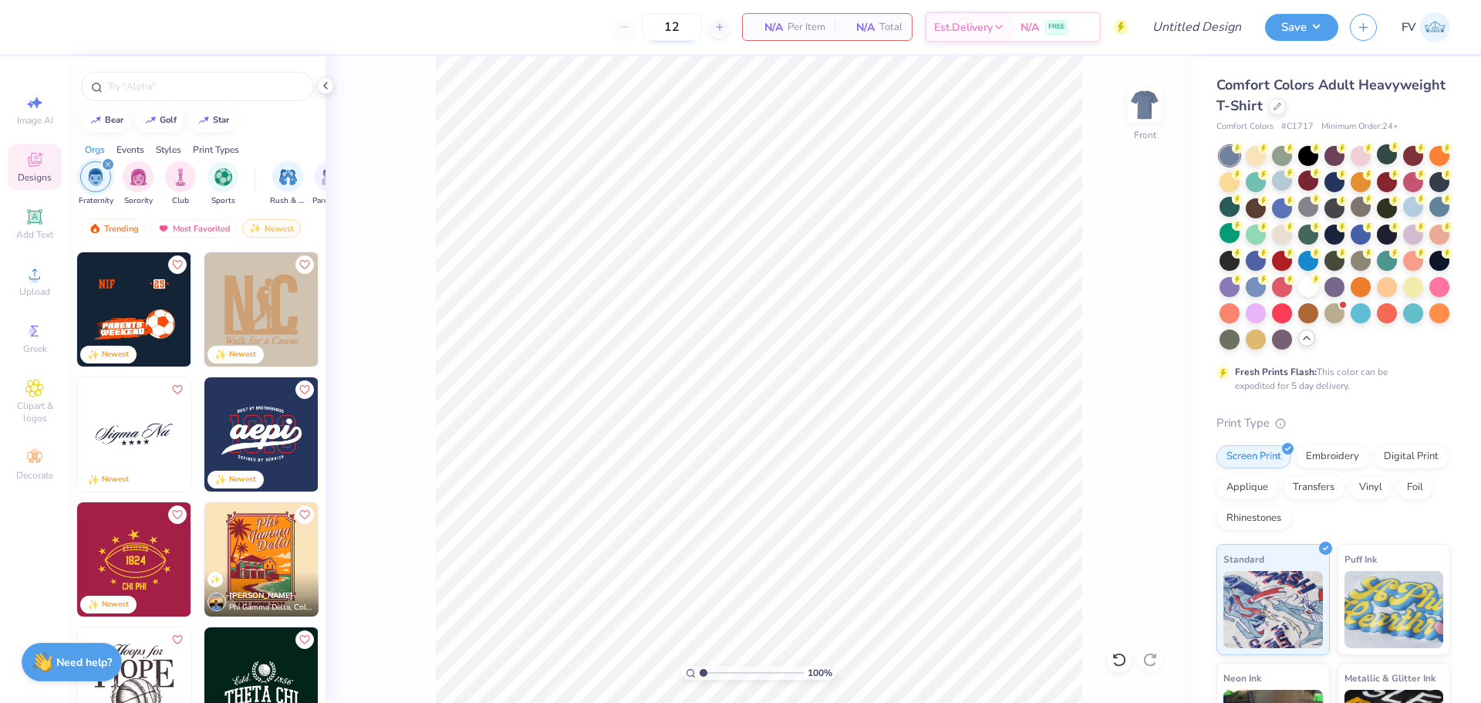
click at [688, 32] on input "12" at bounding box center [672, 27] width 60 height 28
type input "1"
type input "25"
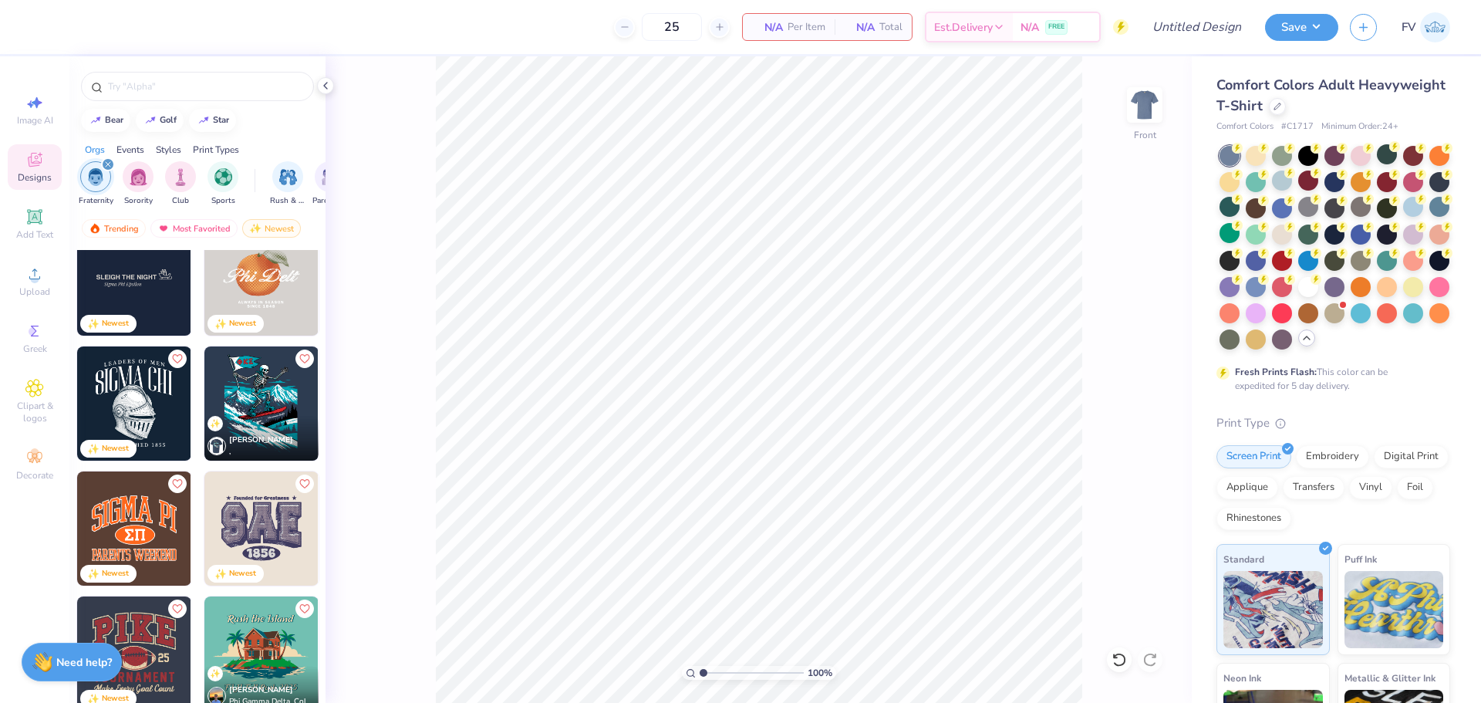
scroll to position [5092, 0]
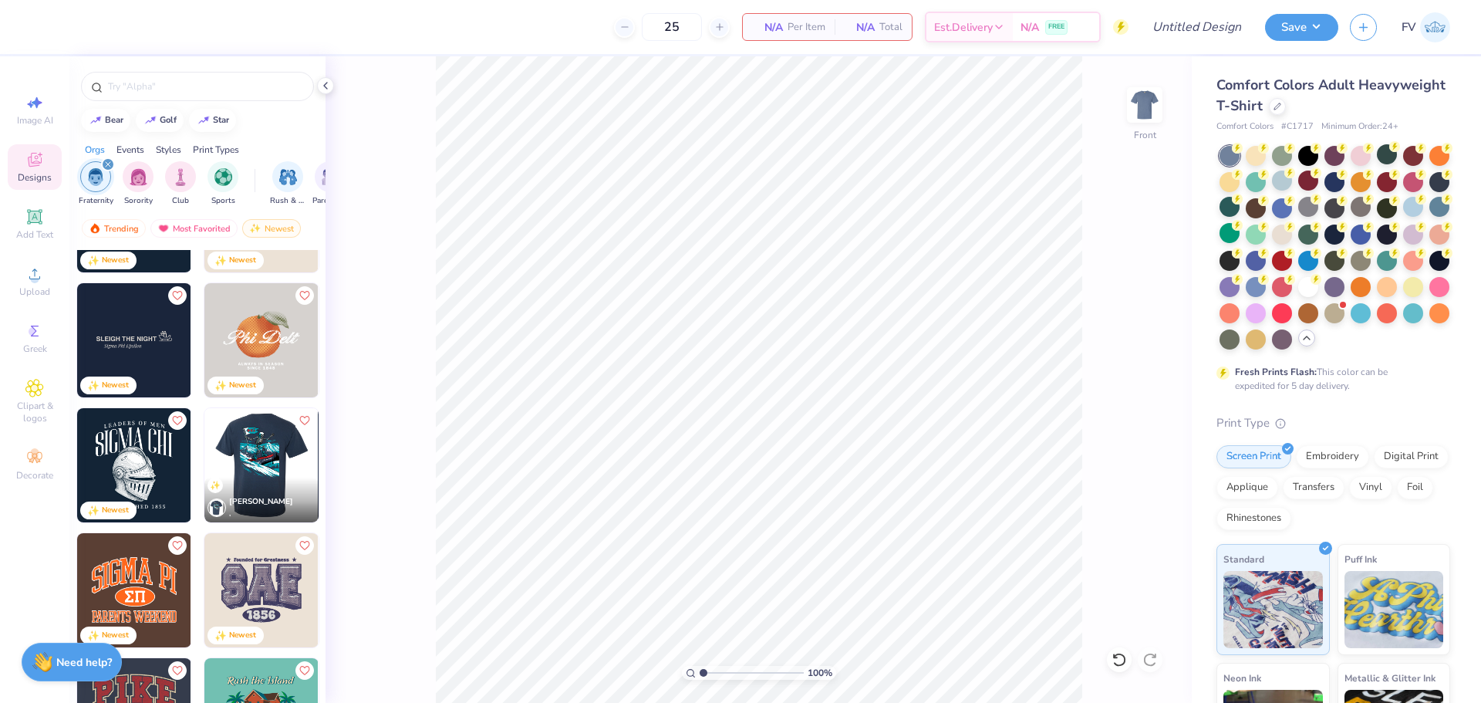
click at [253, 442] on img at bounding box center [261, 465] width 114 height 114
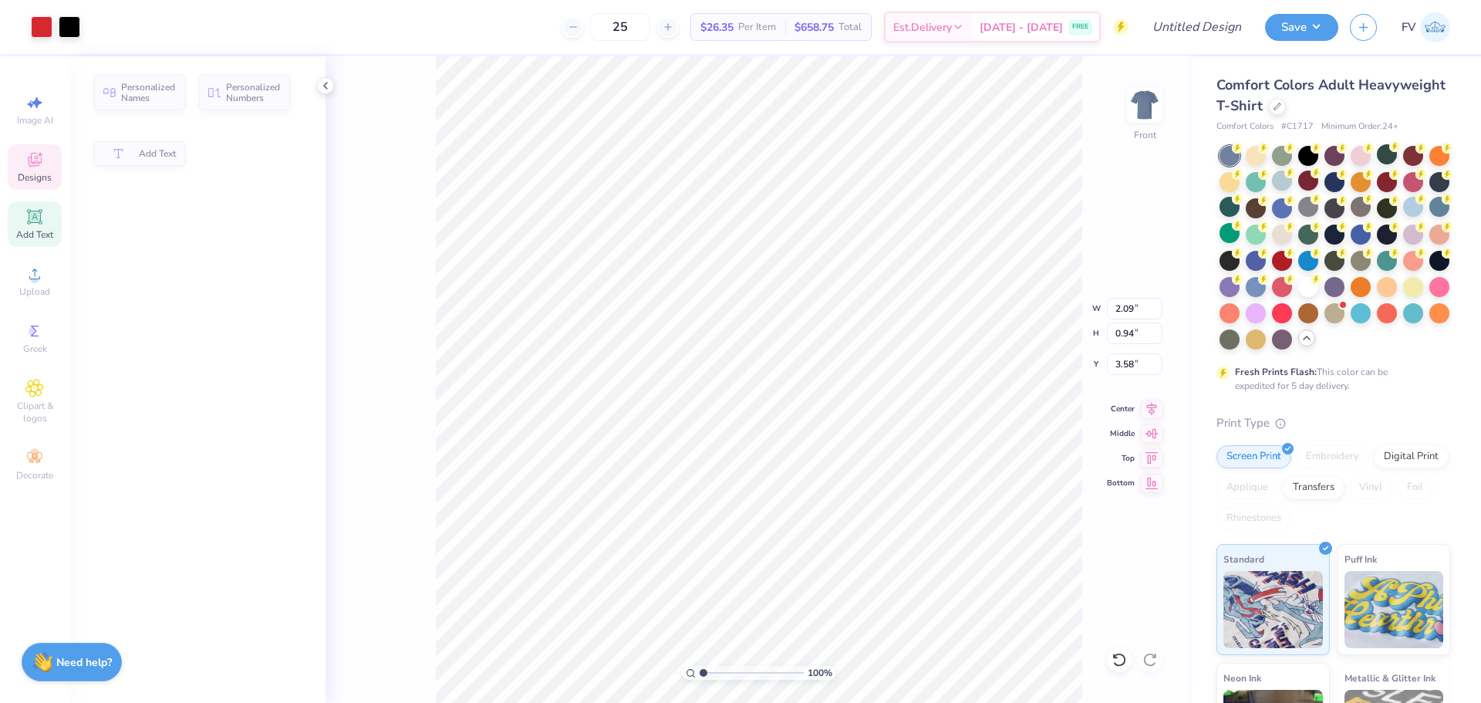
type input "2.09"
type input "0.94"
type input "3.58"
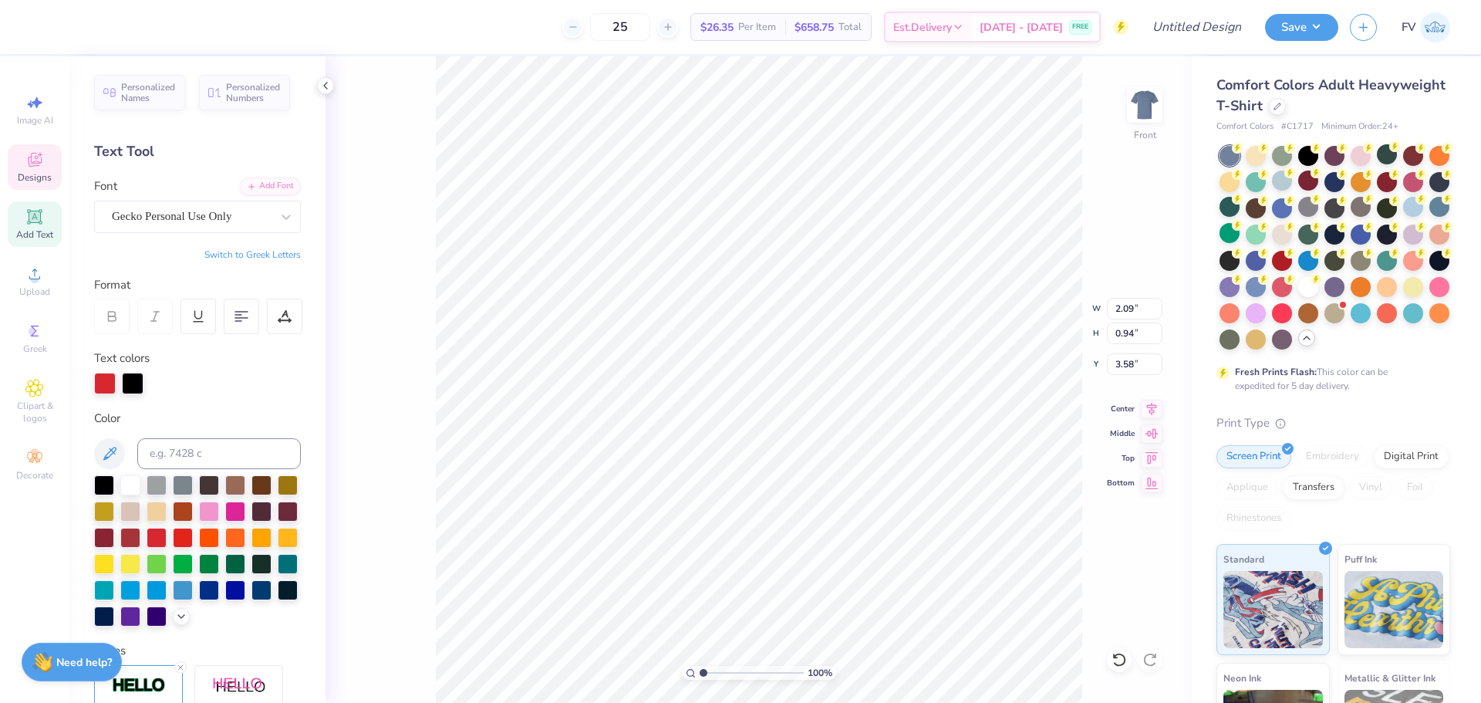
click at [238, 249] on button "Switch to Greek Letters" at bounding box center [252, 254] width 96 height 12
type input "2.28"
type input "3.56"
type textarea "ΦΑΔ"
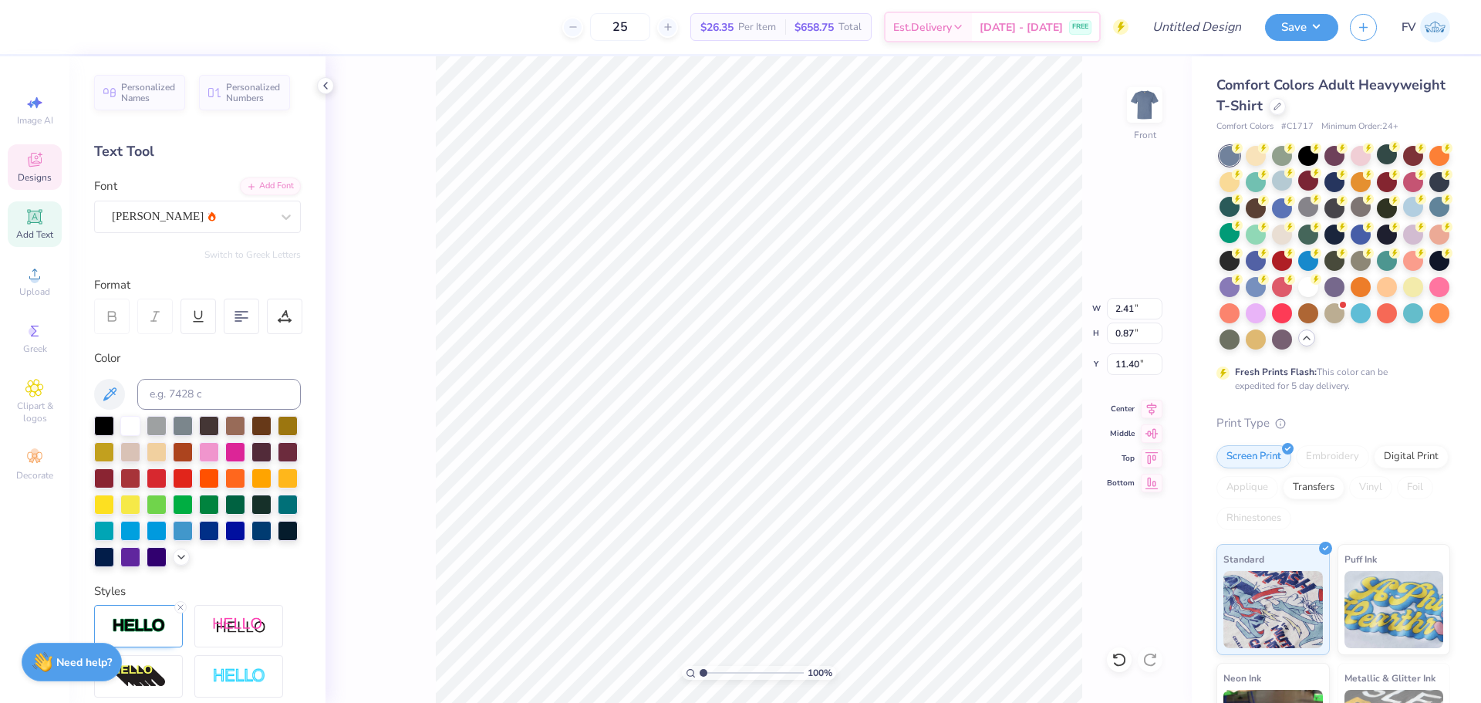
type textarea "Fall Rush 2025"
drag, startPoint x: 704, startPoint y: 674, endPoint x: 715, endPoint y: 673, distance: 10.8
click at [715, 673] on input "range" at bounding box center [752, 673] width 104 height 14
drag, startPoint x: 714, startPoint y: 671, endPoint x: 700, endPoint y: 674, distance: 13.5
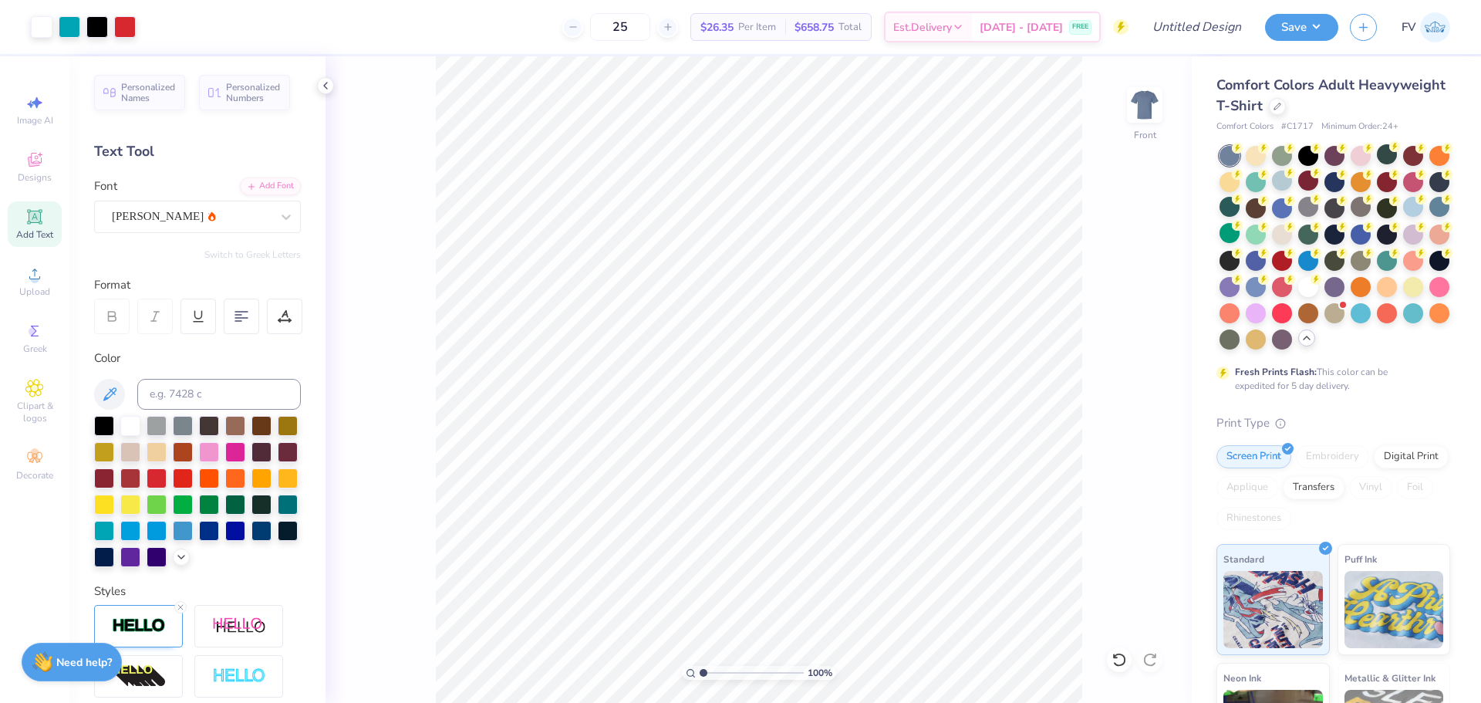
type input "1"
click at [700, 674] on input "range" at bounding box center [752, 673] width 104 height 14
click at [27, 151] on icon at bounding box center [34, 159] width 19 height 19
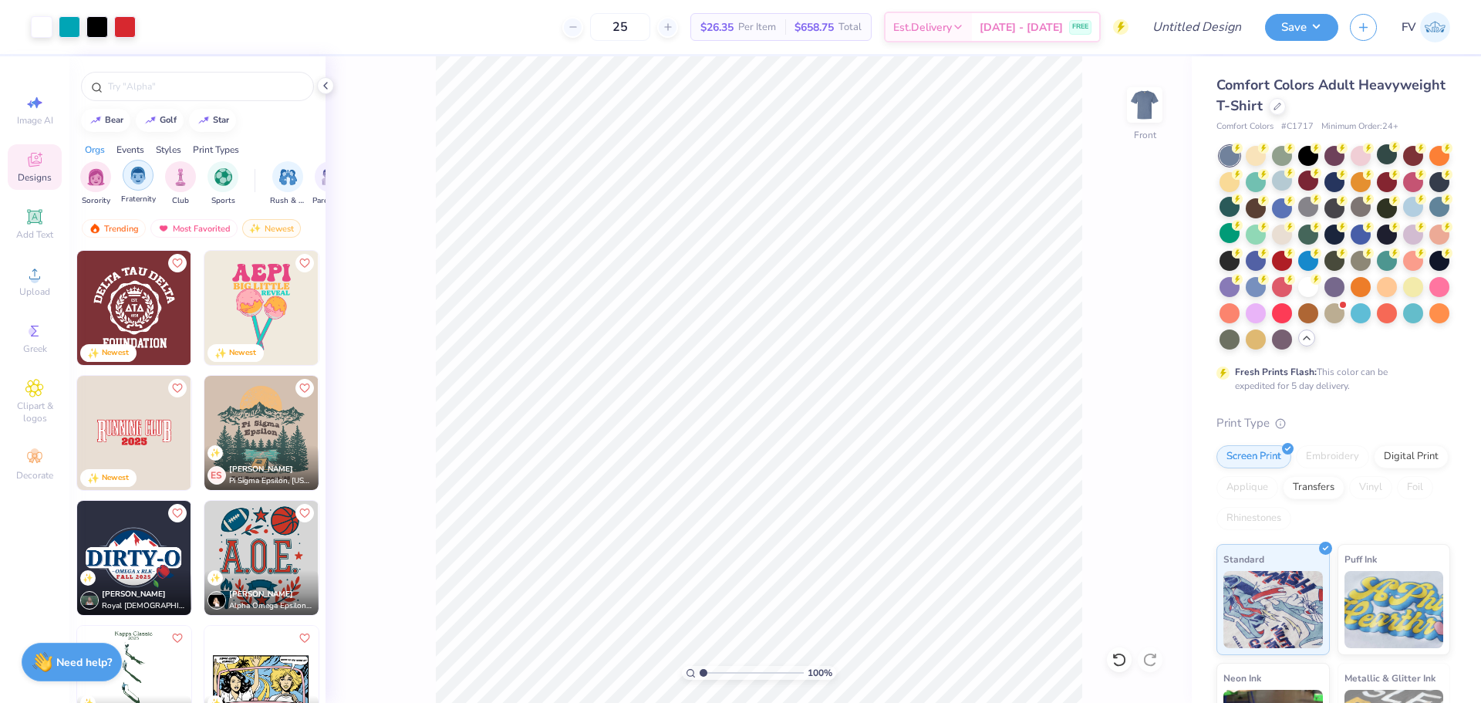
click at [125, 167] on div "filter for Fraternity" at bounding box center [138, 175] width 31 height 31
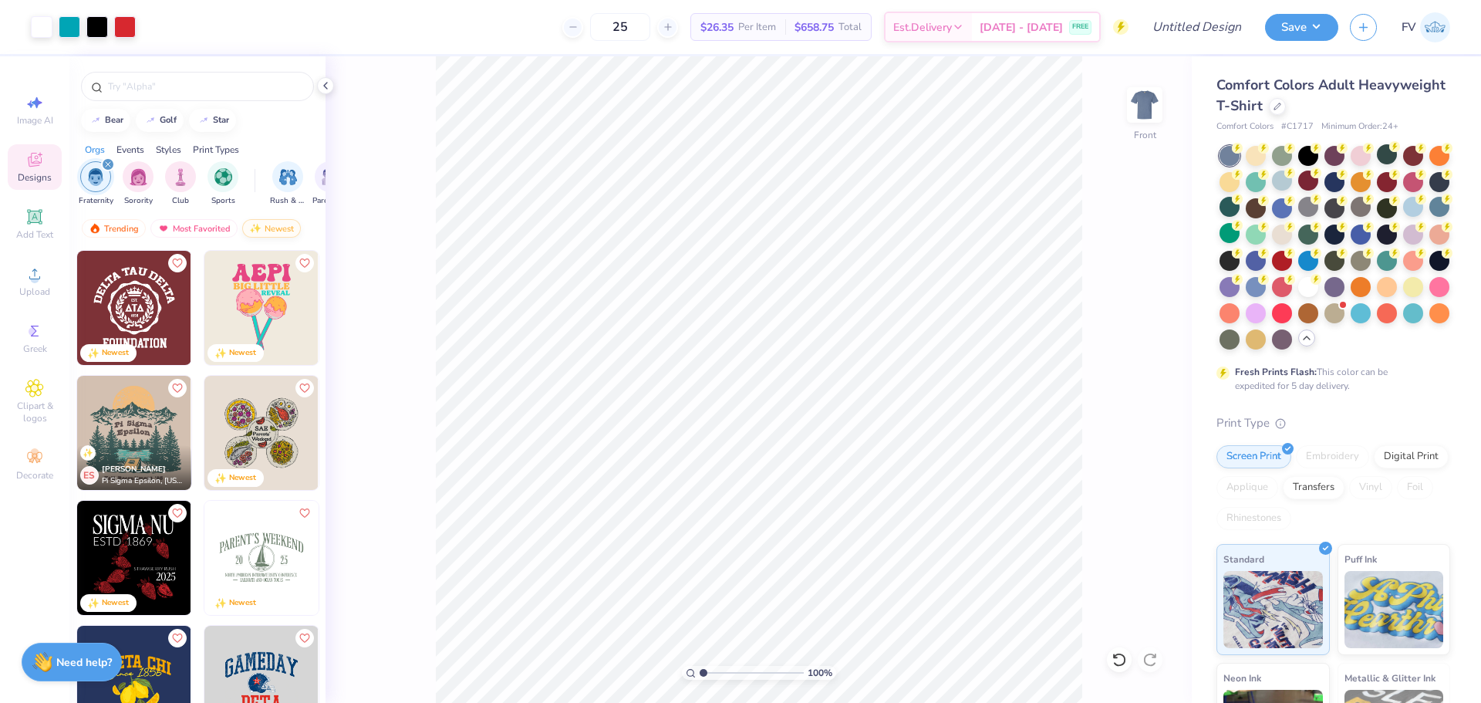
click at [256, 226] on img at bounding box center [255, 228] width 12 height 11
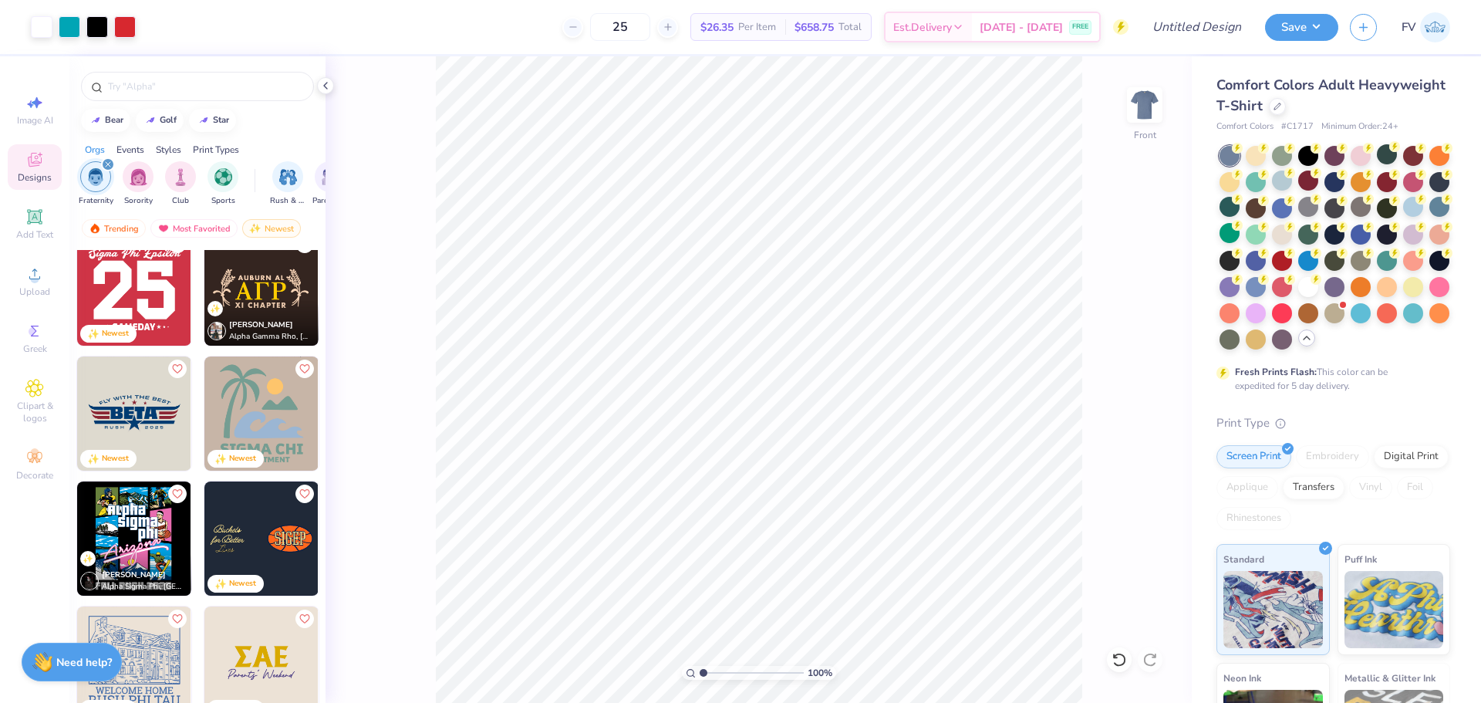
scroll to position [11649, 0]
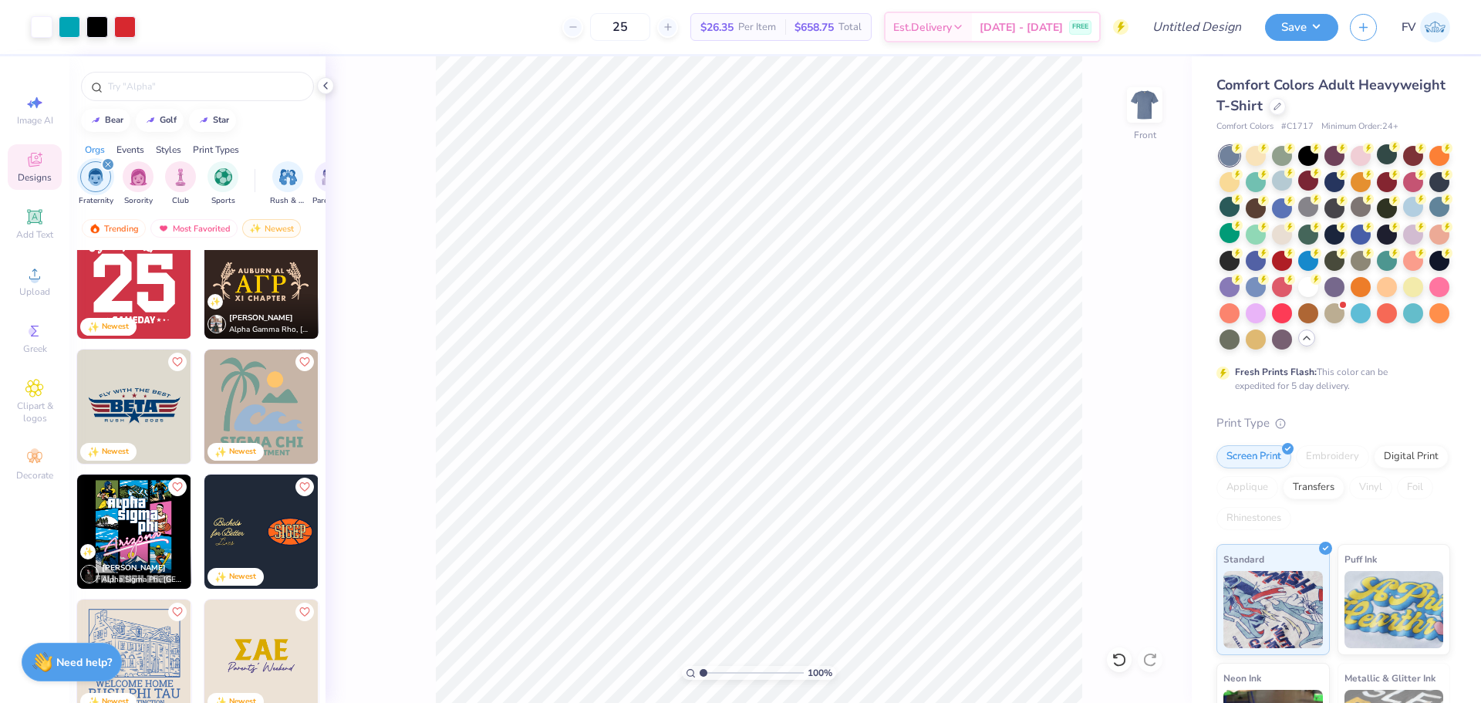
click at [157, 383] on img at bounding box center [134, 406] width 114 height 114
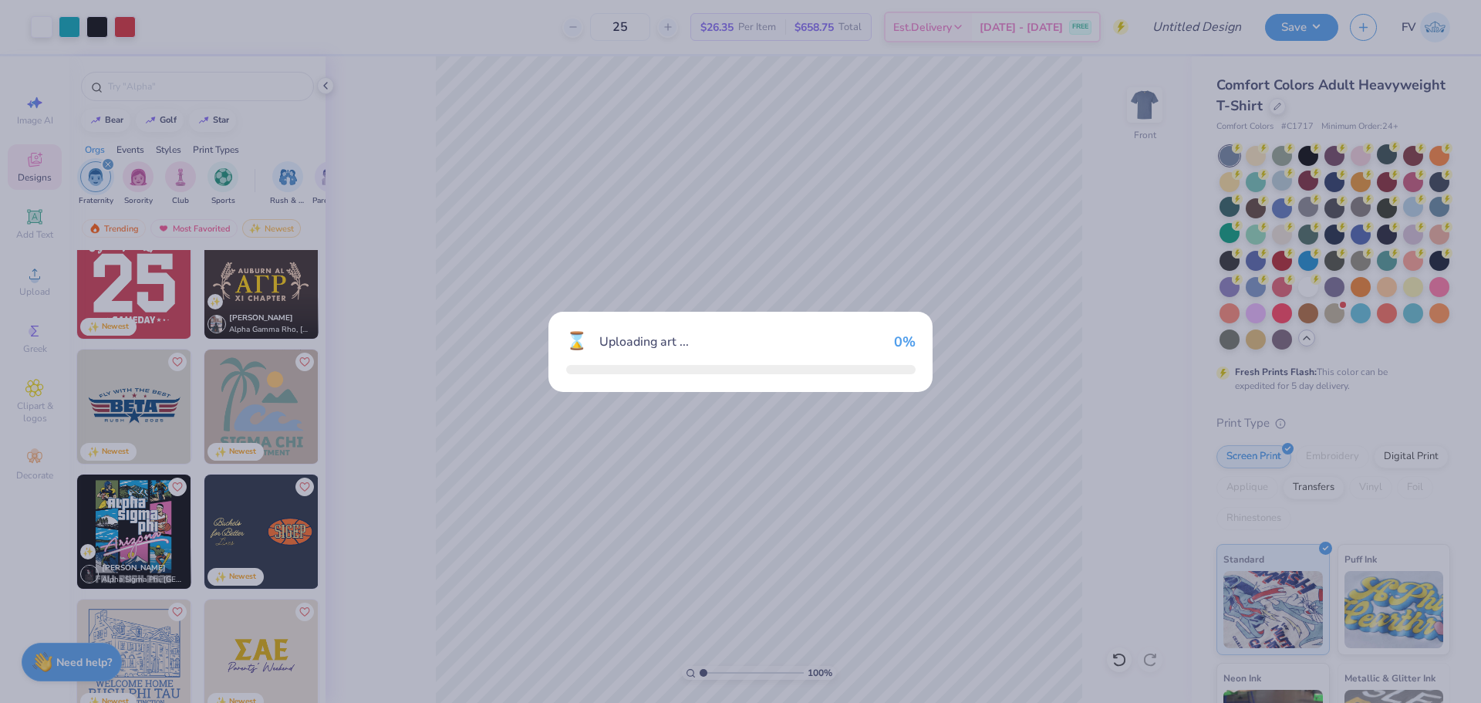
click at [157, 383] on div "⌛ Uploading art ... 0 %" at bounding box center [740, 351] width 1481 height 703
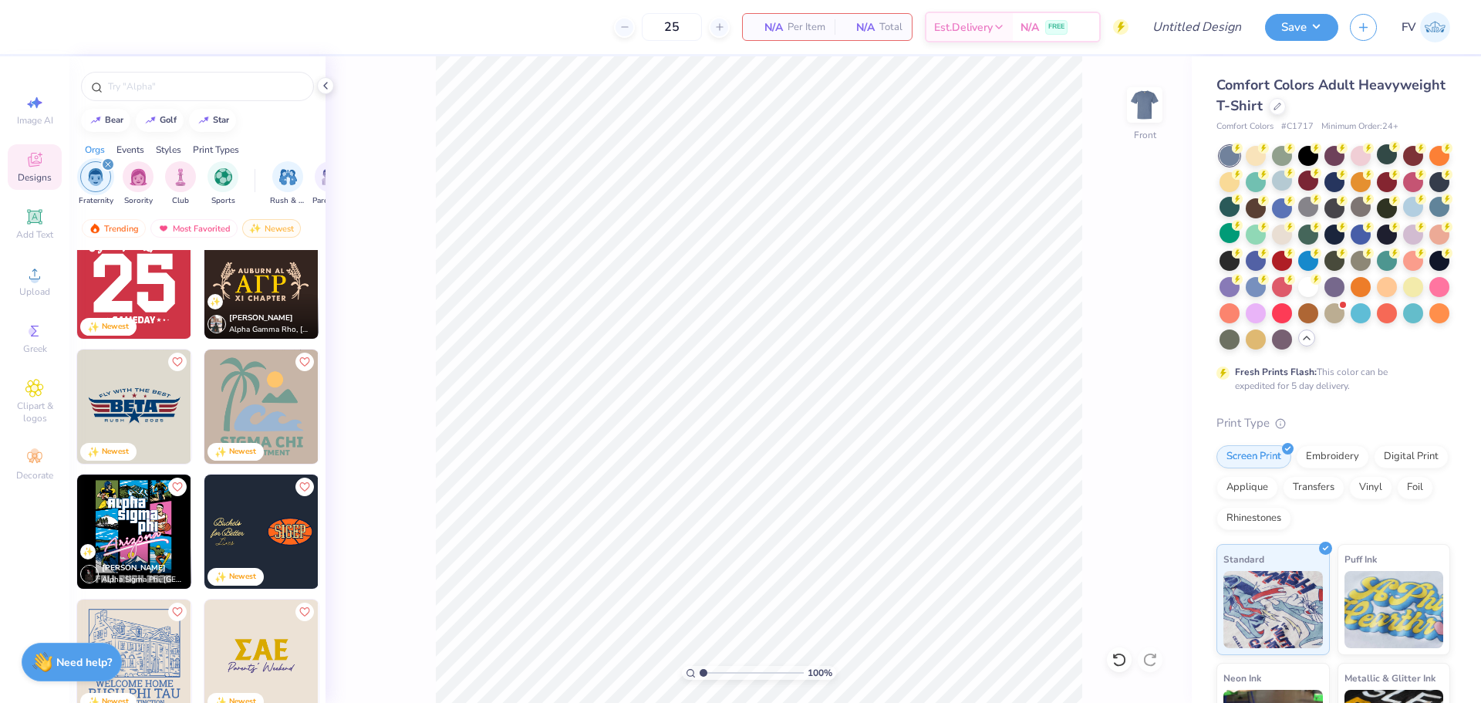
click at [115, 386] on img at bounding box center [134, 406] width 114 height 114
type input "8.78"
type input "3.54"
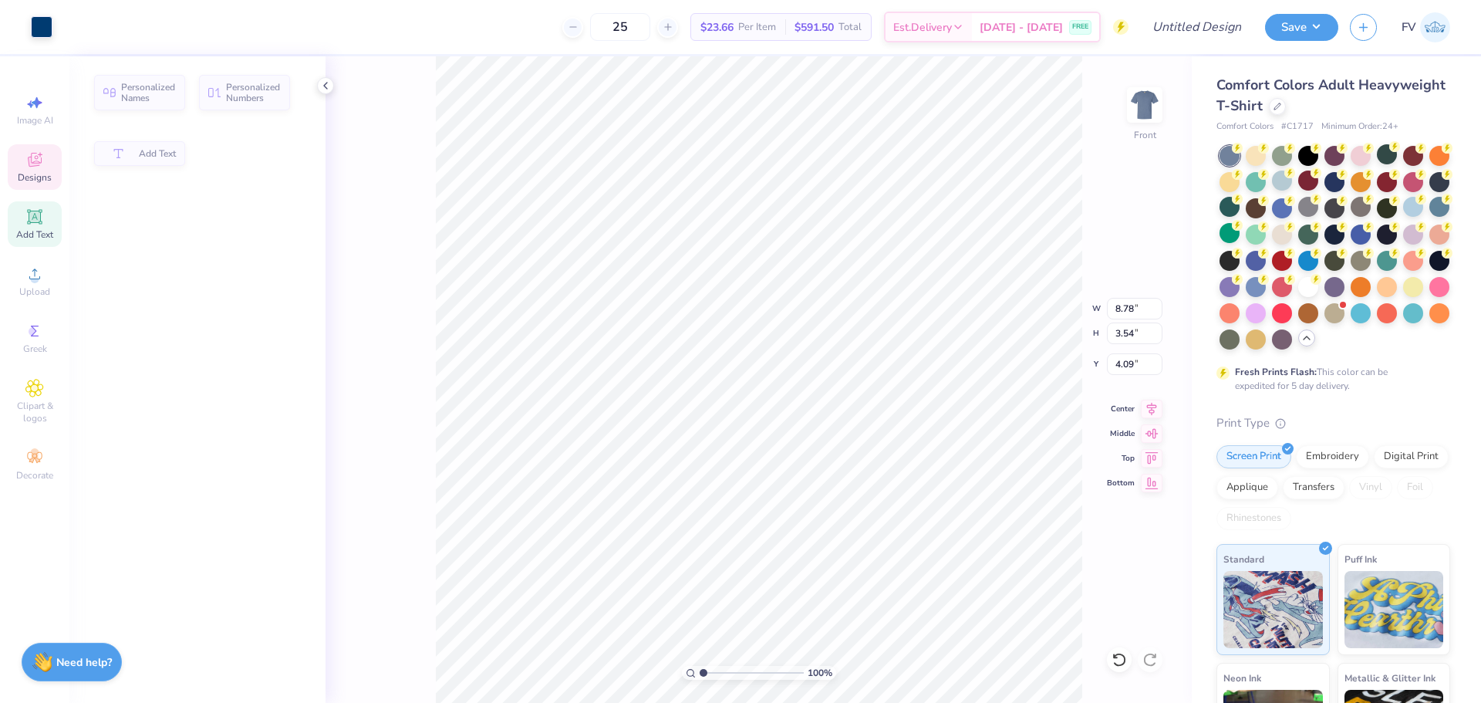
type input "4.50"
type input "1.18"
type input "4.09"
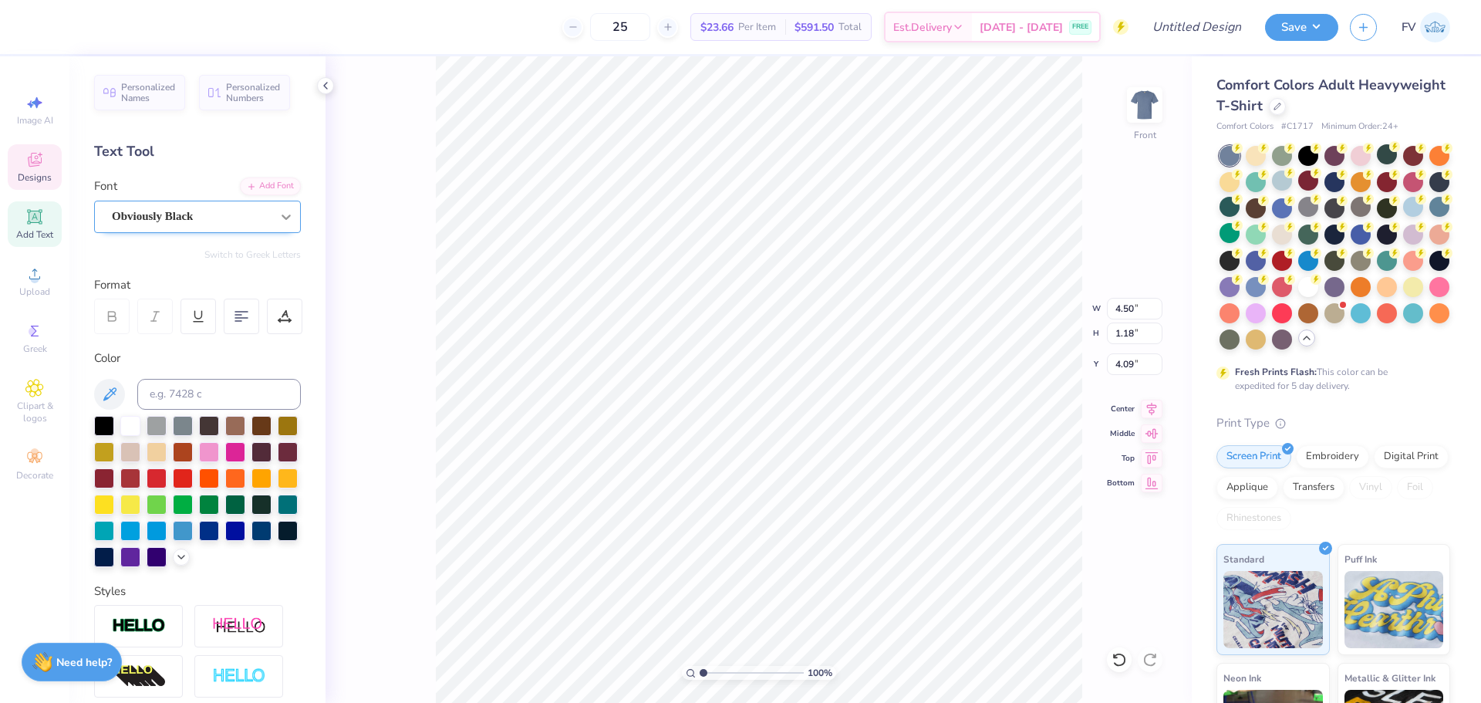
click at [272, 220] on div at bounding box center [286, 217] width 28 height 28
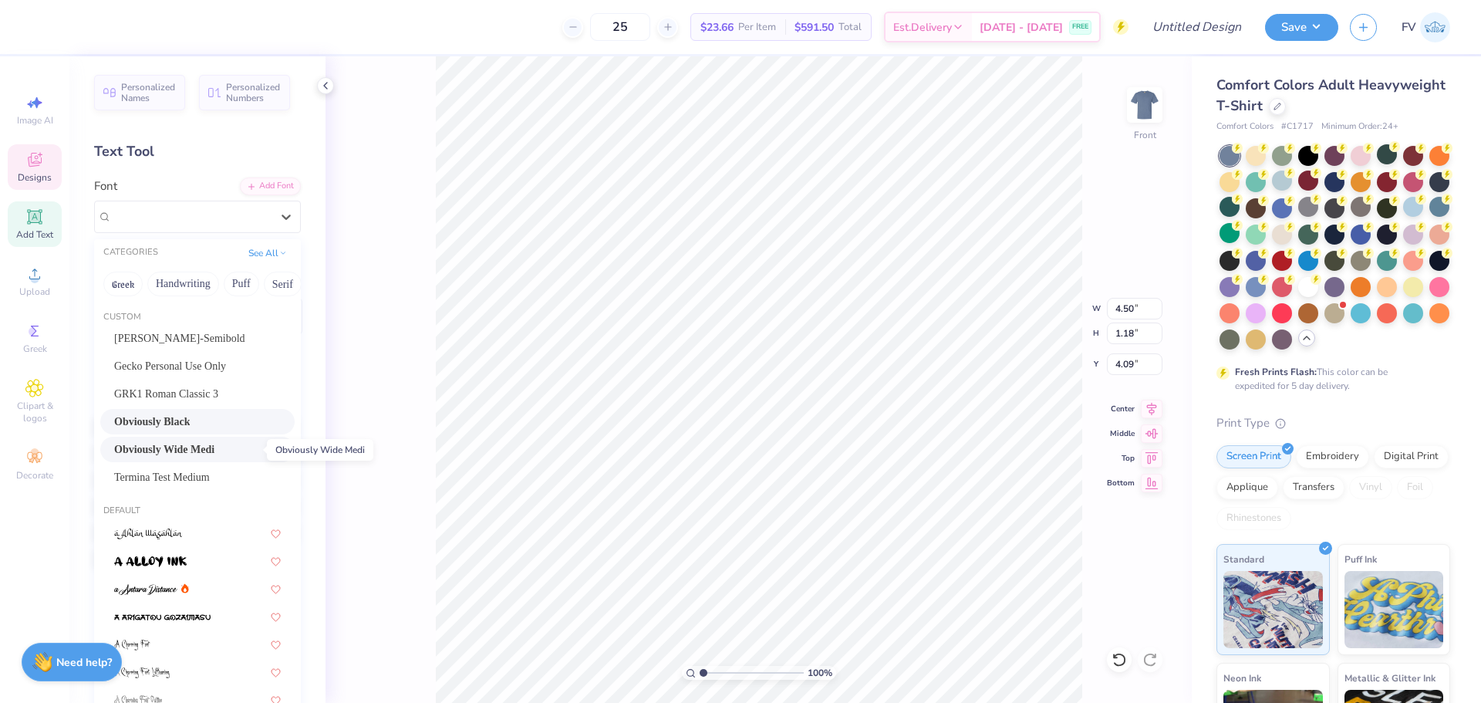
click at [214, 447] on span "Obviously Wide Medi" at bounding box center [164, 449] width 100 height 16
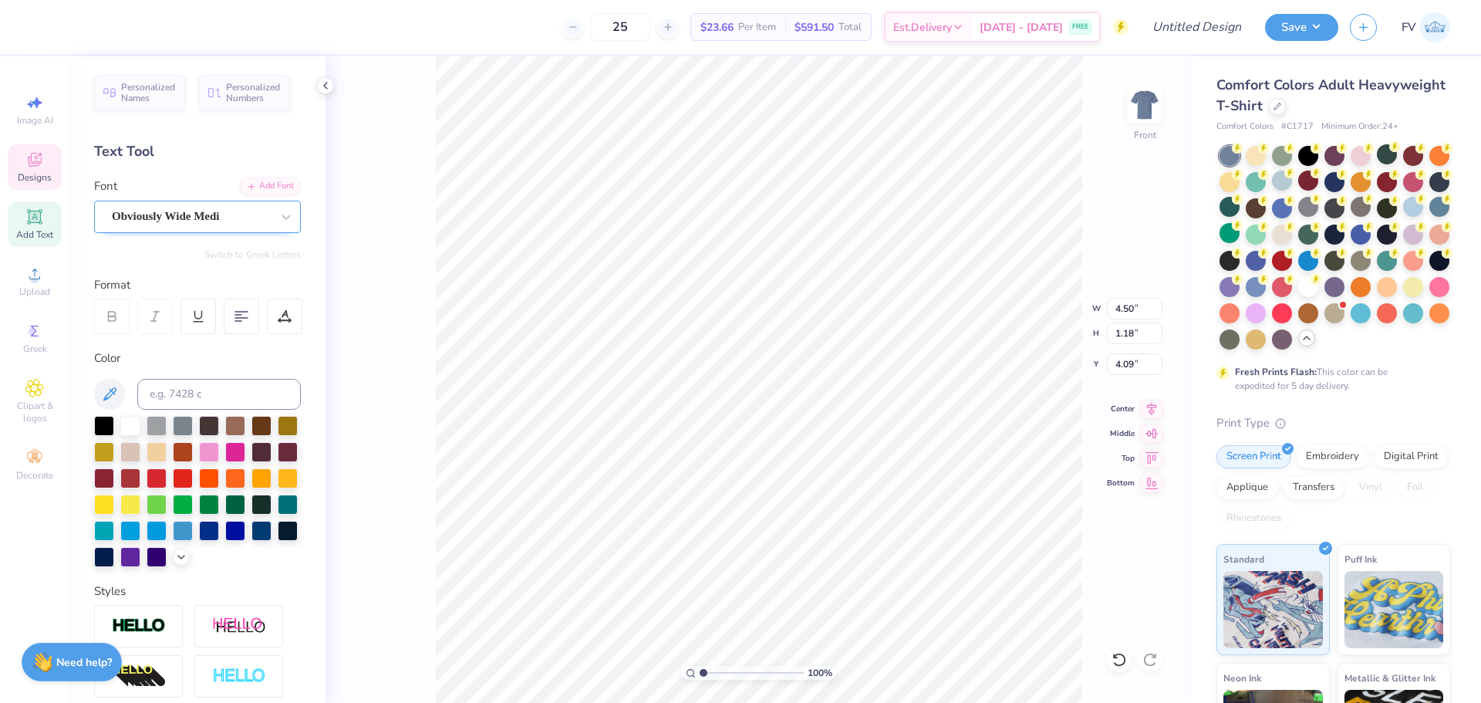
type input "5.73"
click at [245, 213] on div "Obviously Wide Medi" at bounding box center [191, 216] width 162 height 24
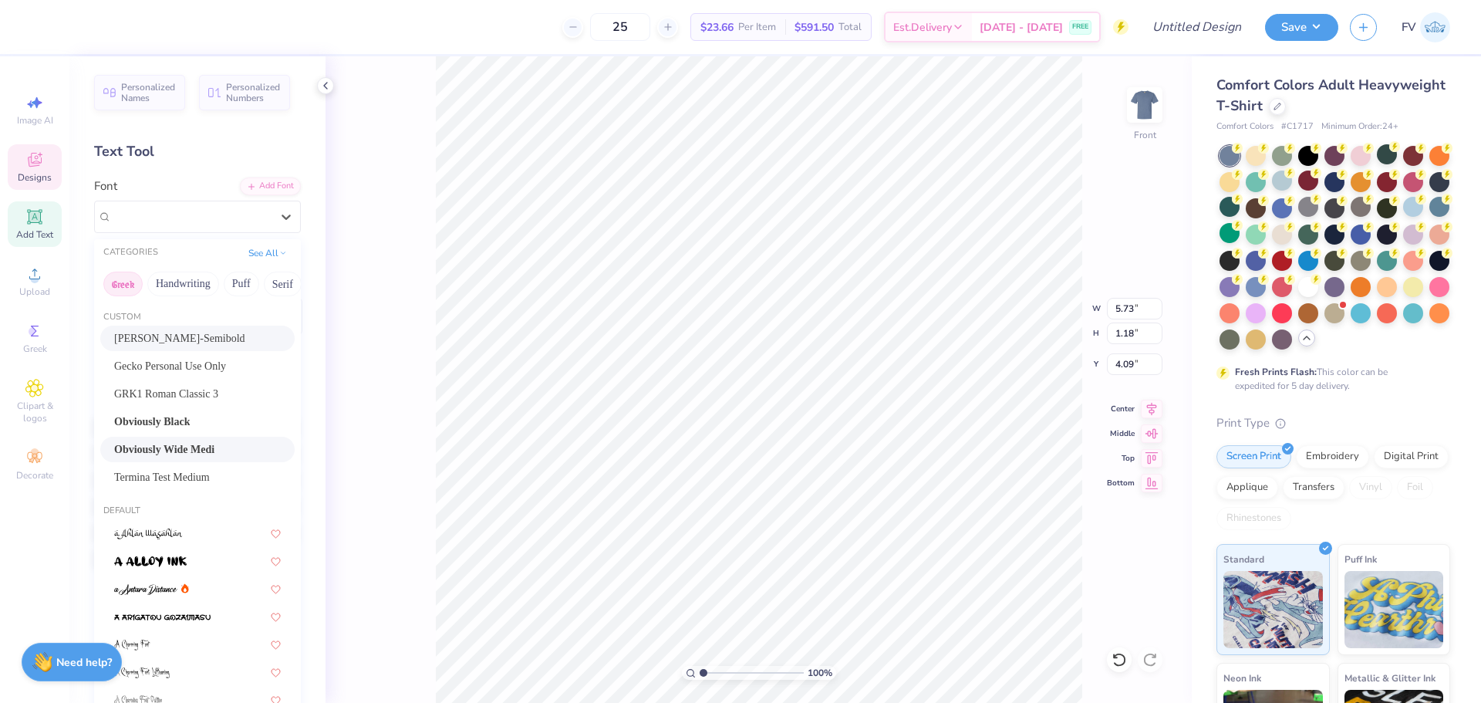
click at [136, 285] on button "Greek" at bounding box center [122, 284] width 39 height 25
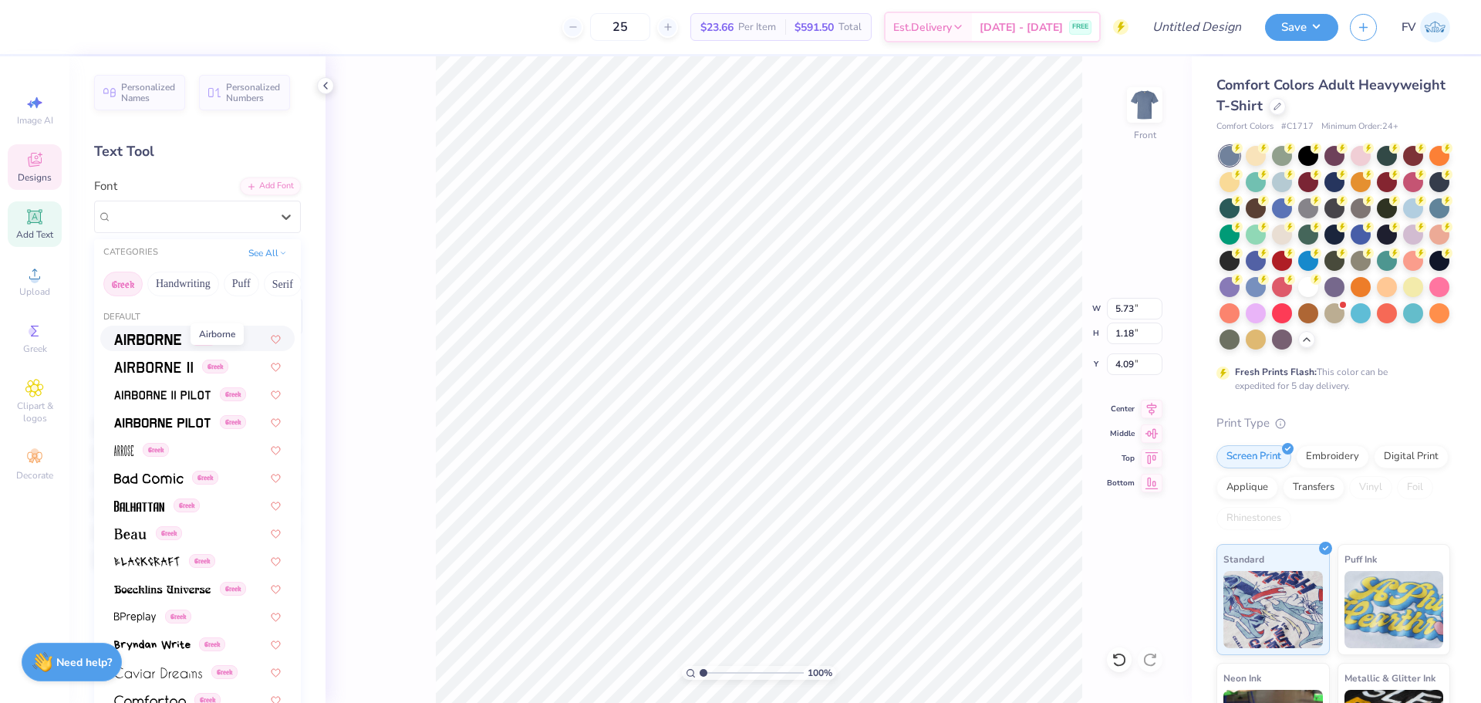
click at [140, 341] on img at bounding box center [147, 339] width 67 height 11
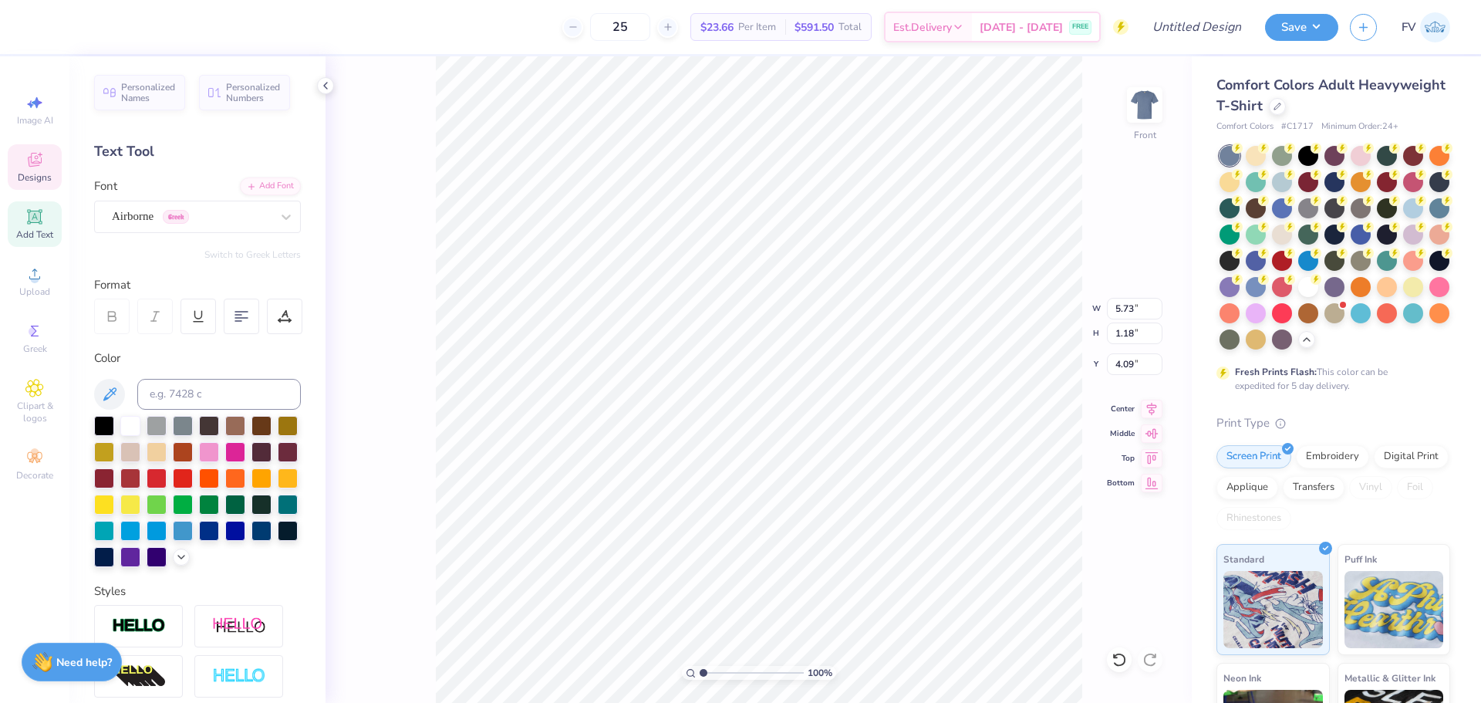
type input "3.56"
type input "1.15"
type input "4.10"
click at [238, 255] on button "Switch to Greek Letters" at bounding box center [252, 254] width 96 height 12
type input "3.75"
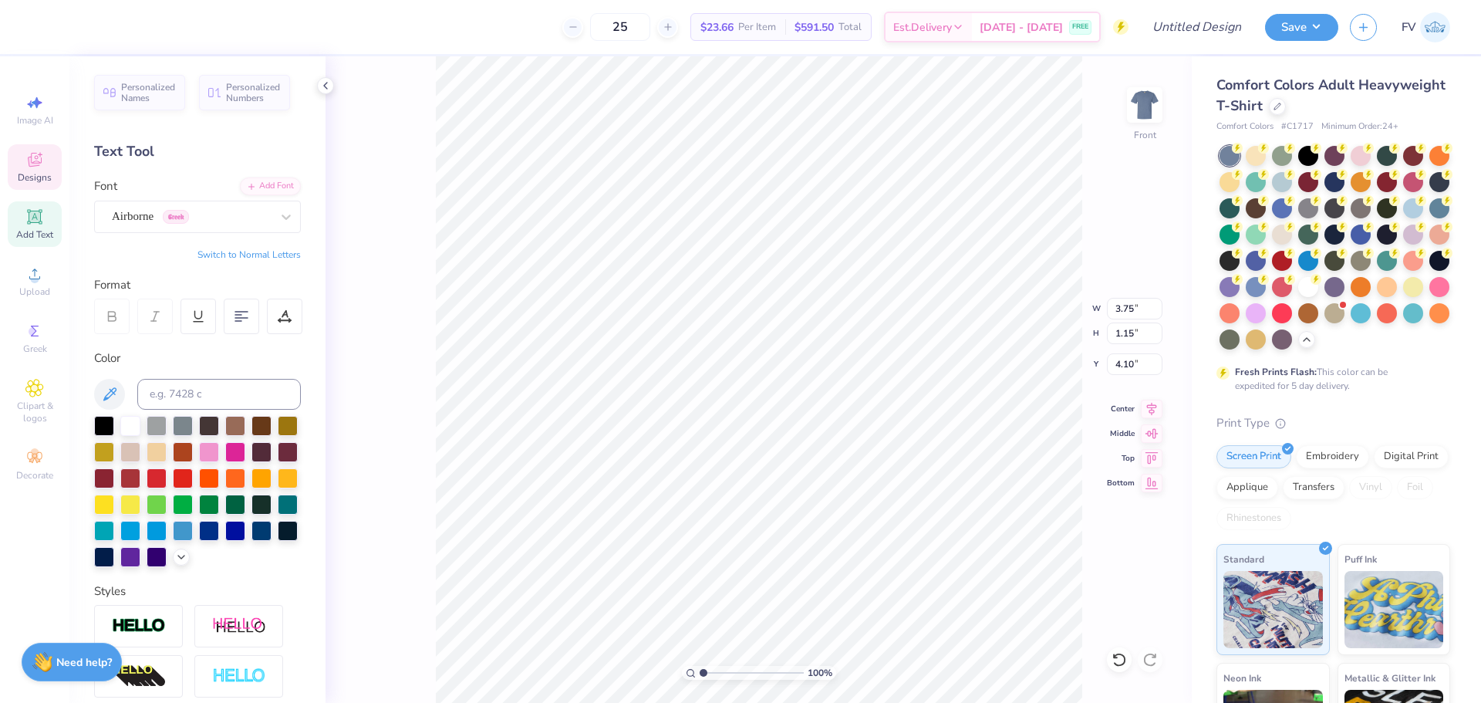
scroll to position [12, 2]
type textarea "ΦΑΔ"
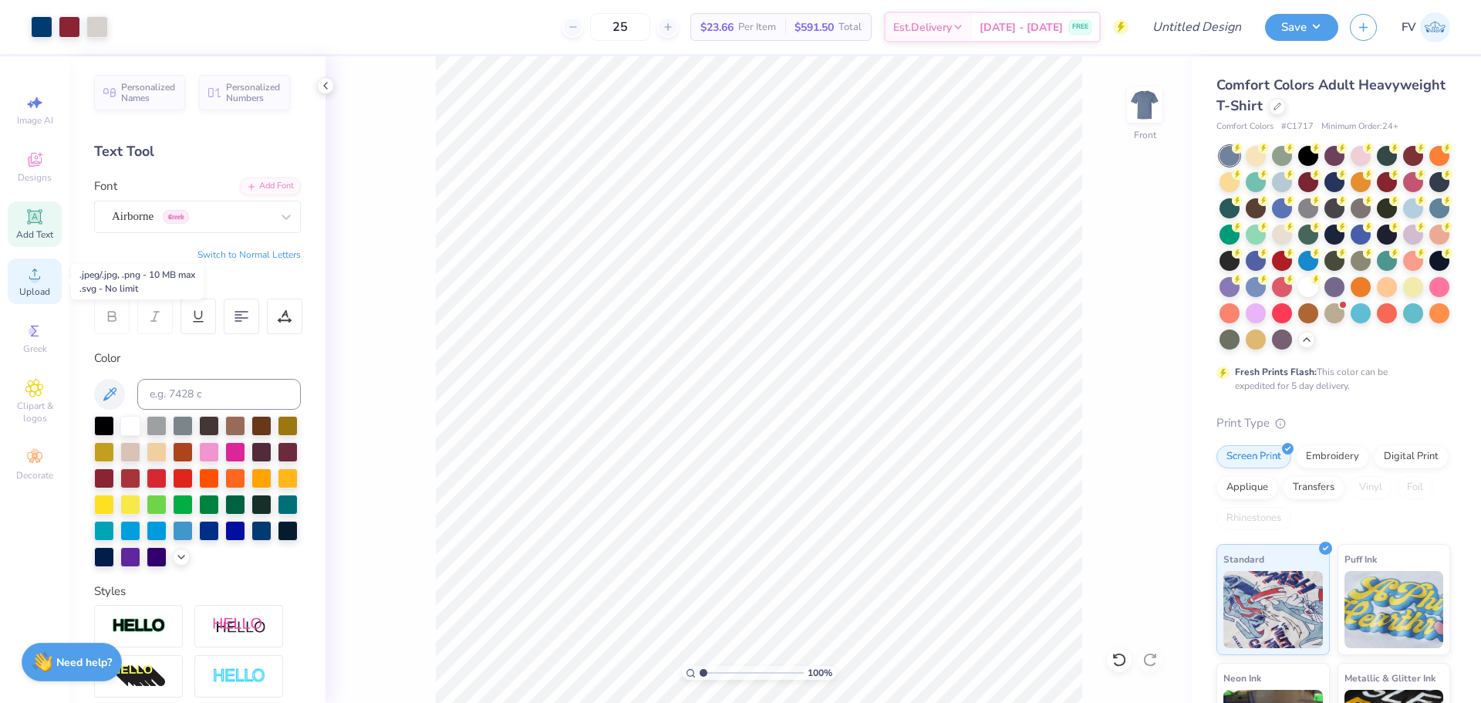
click at [32, 275] on icon at bounding box center [34, 274] width 19 height 19
click at [23, 164] on div "Designs" at bounding box center [35, 167] width 54 height 46
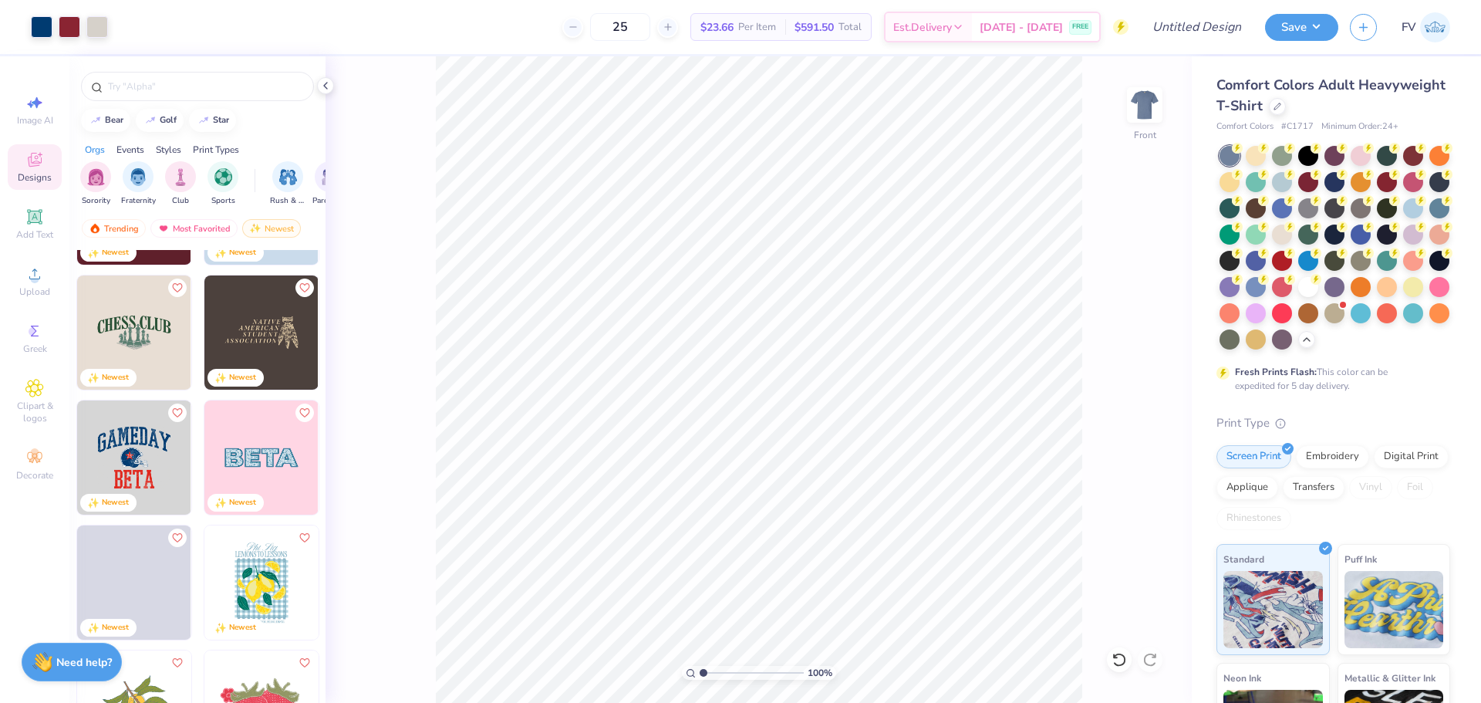
scroll to position [1851, 0]
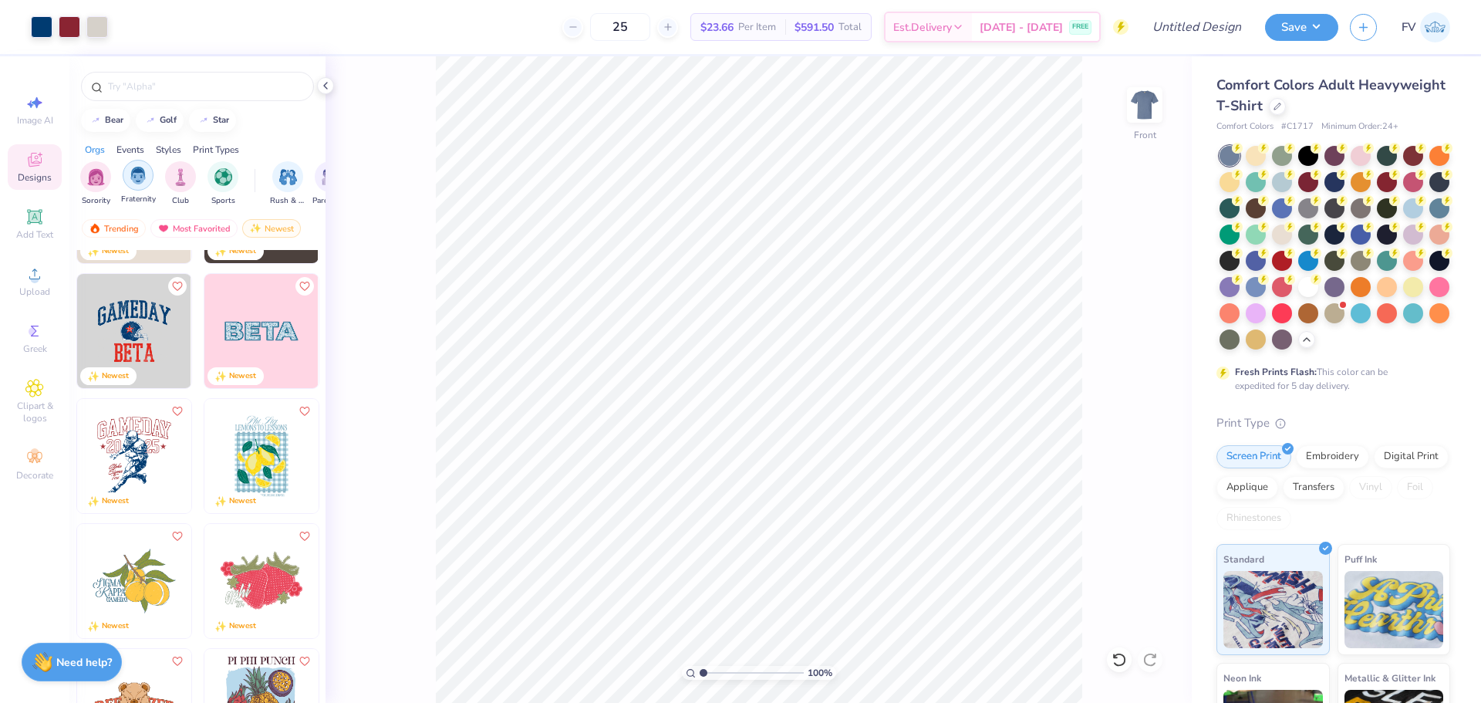
click at [148, 174] on div "filter for Fraternity" at bounding box center [138, 175] width 31 height 31
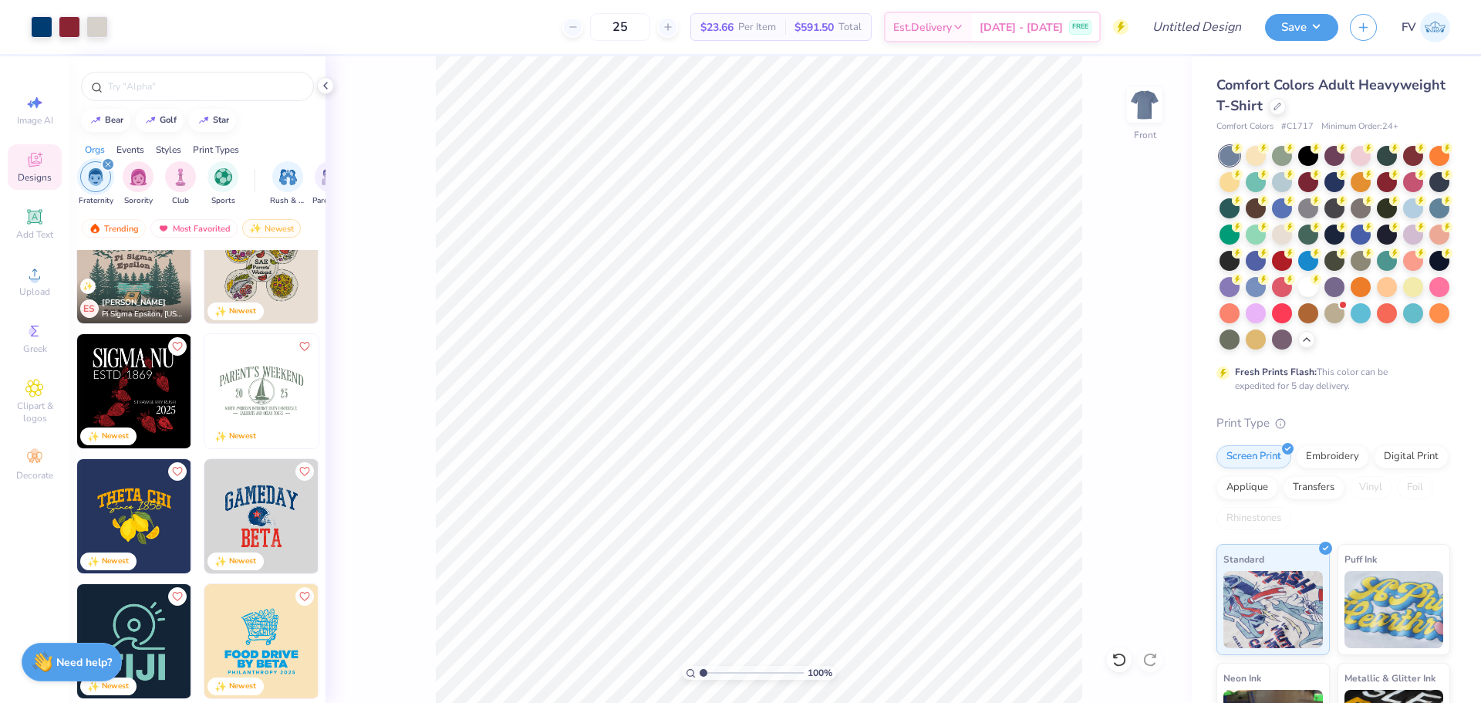
scroll to position [0, 0]
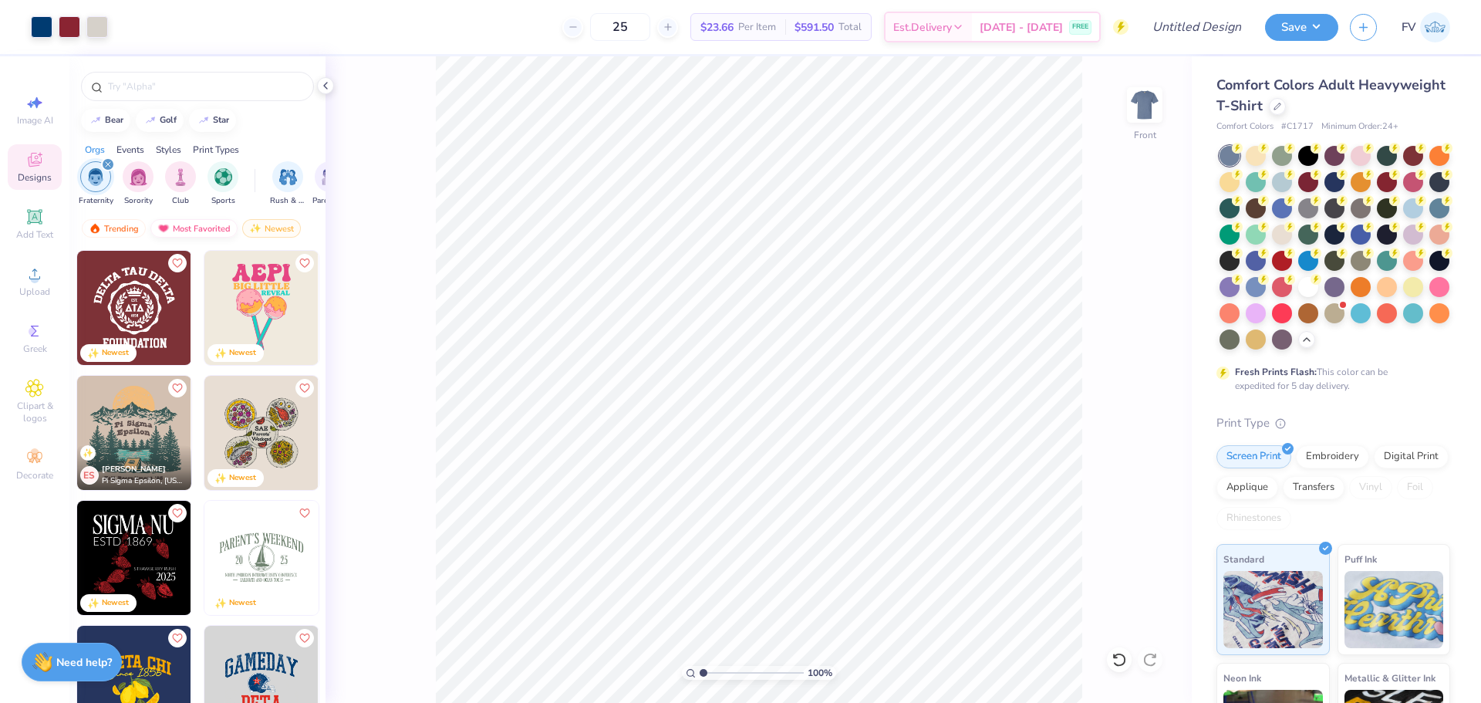
click at [208, 223] on div "Most Favorited" at bounding box center [193, 228] width 87 height 19
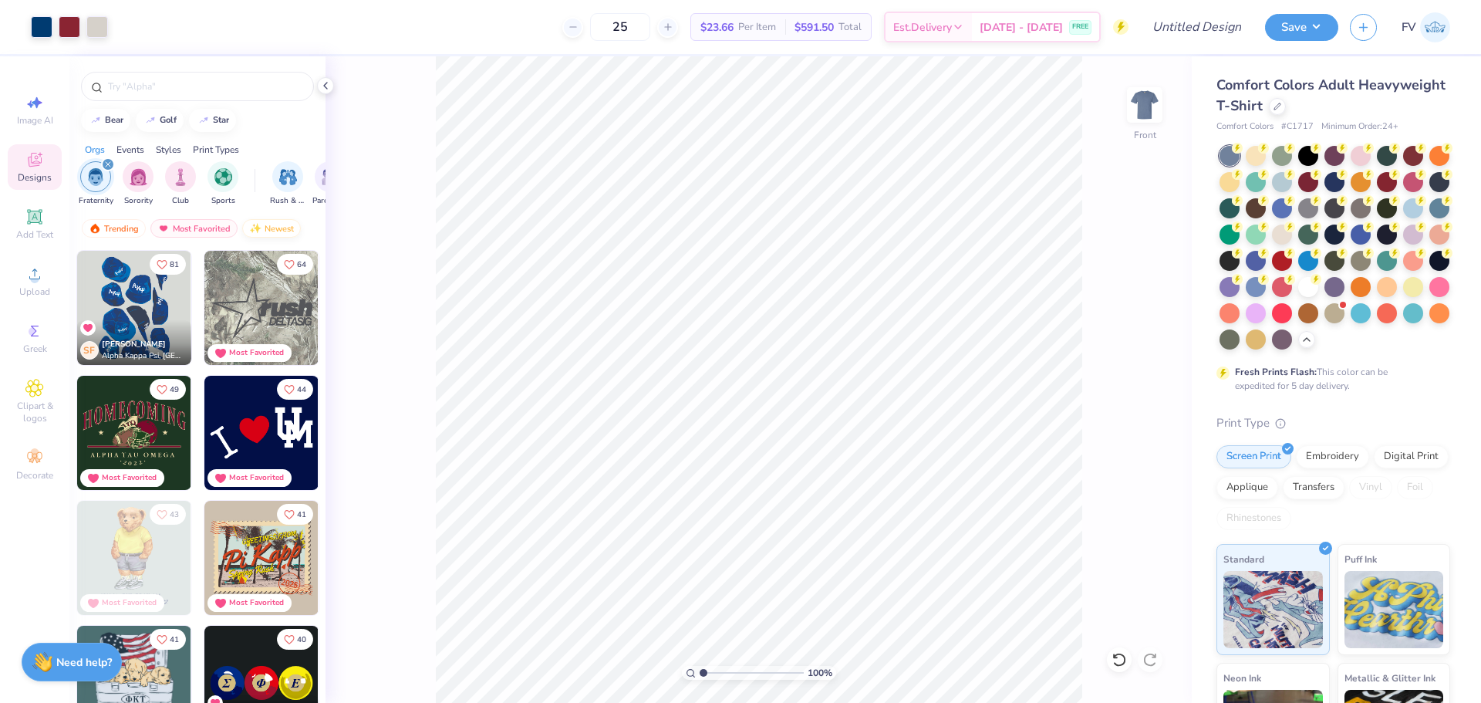
click at [262, 232] on div "Newest" at bounding box center [271, 228] width 59 height 19
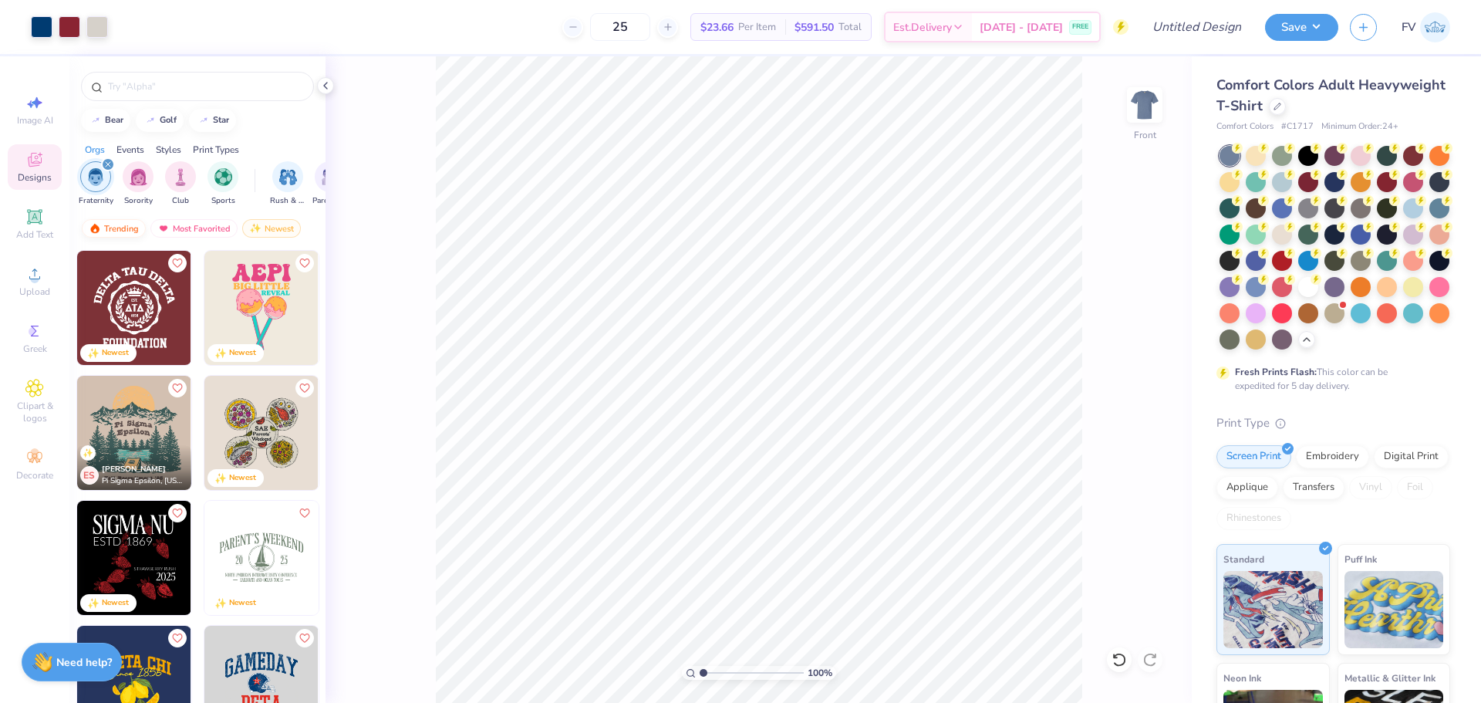
click at [119, 232] on div "Trending" at bounding box center [114, 228] width 64 height 19
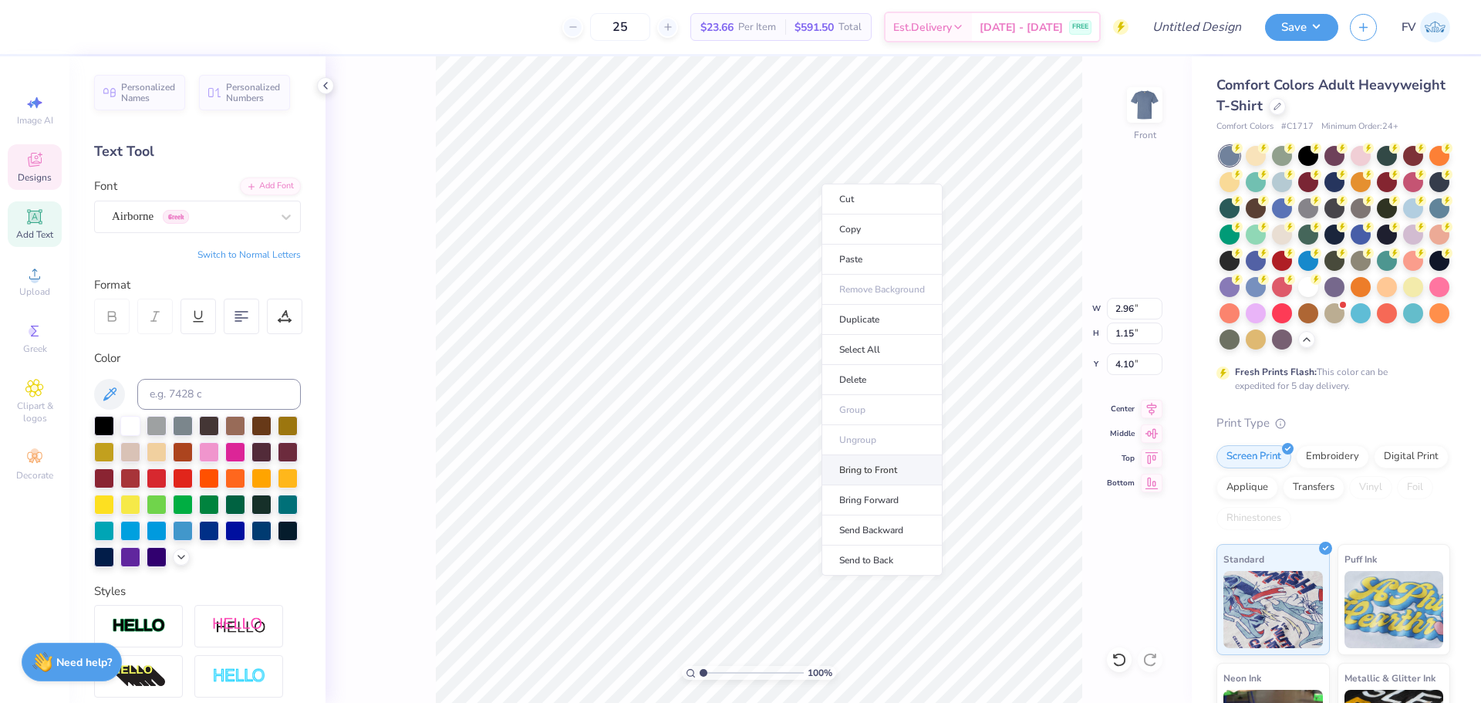
click at [894, 468] on li "Bring to Front" at bounding box center [882, 470] width 121 height 30
type input "3.87"
type input "1.51"
type input "2.96"
type input "1.15"
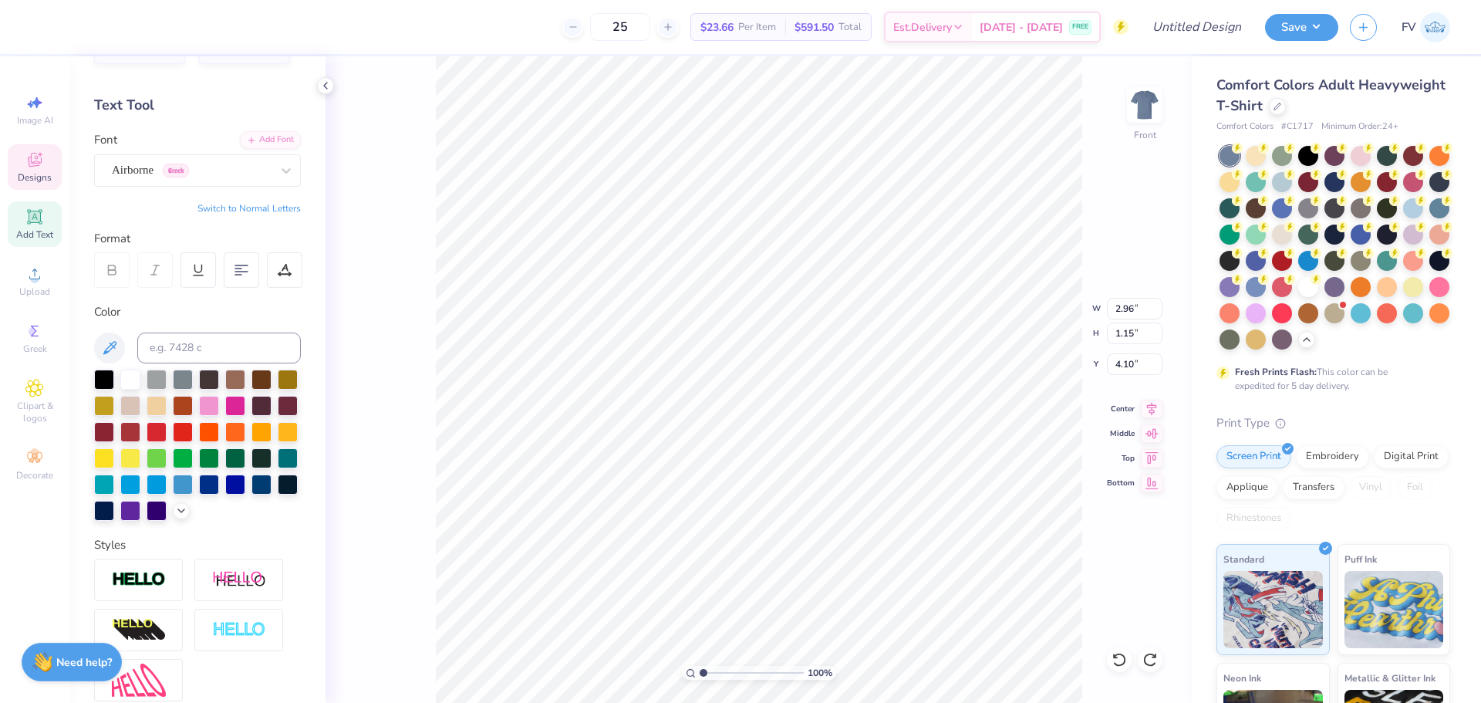
scroll to position [221, 0]
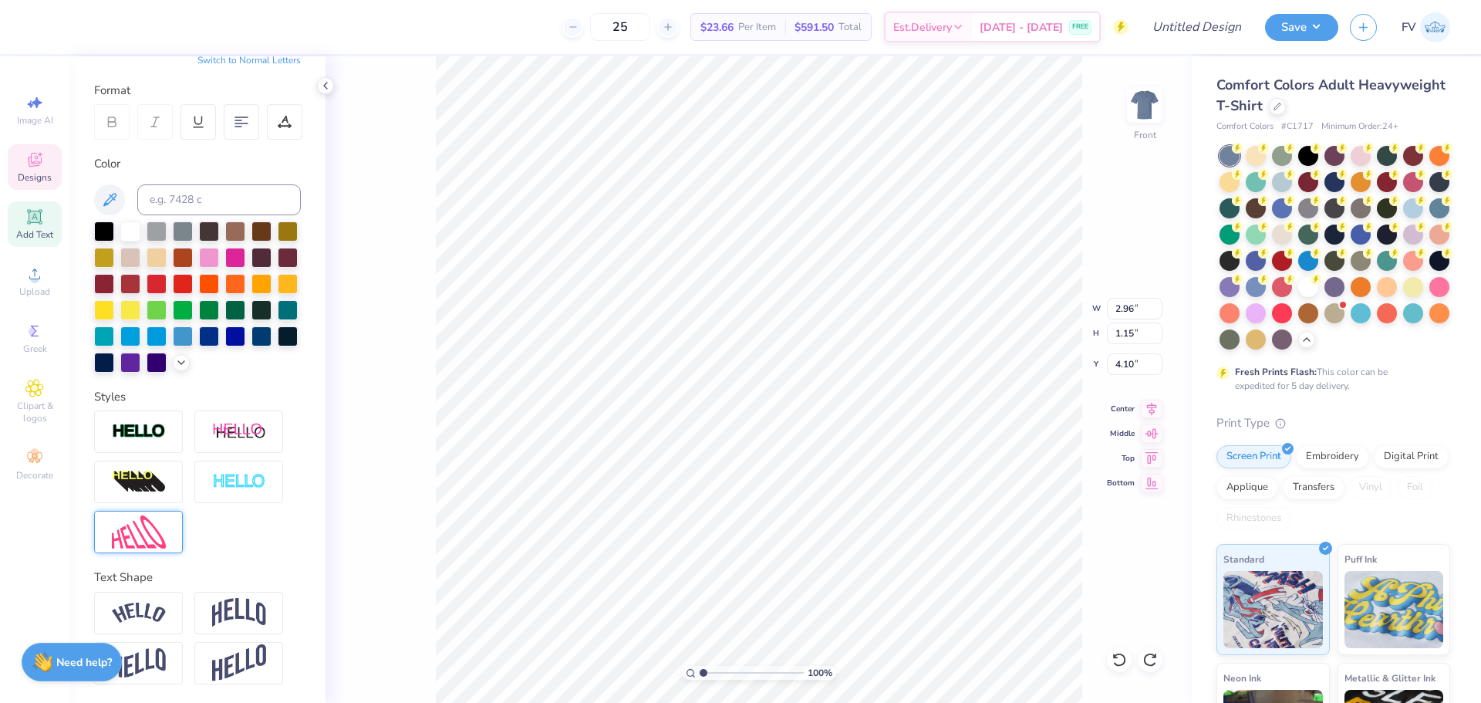
click at [150, 525] on img at bounding box center [139, 531] width 54 height 33
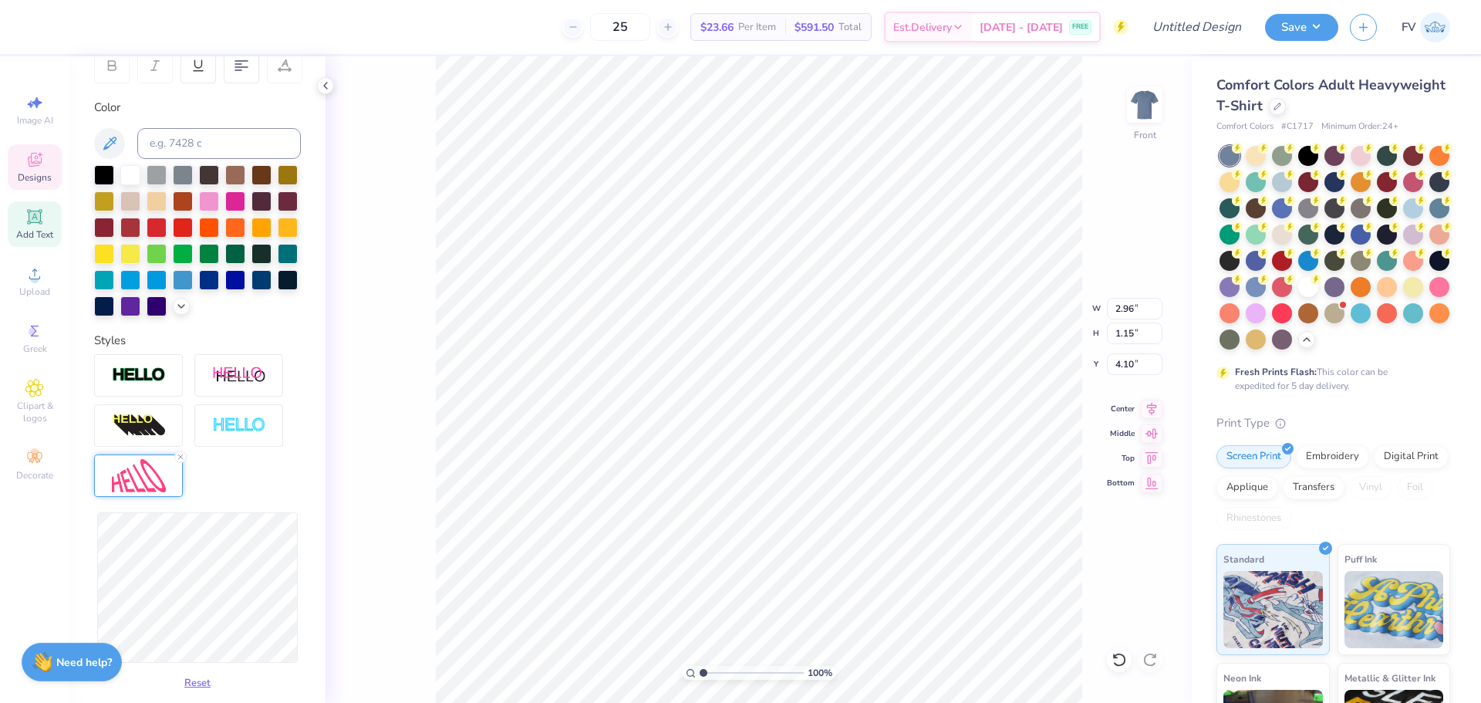
scroll to position [375, 0]
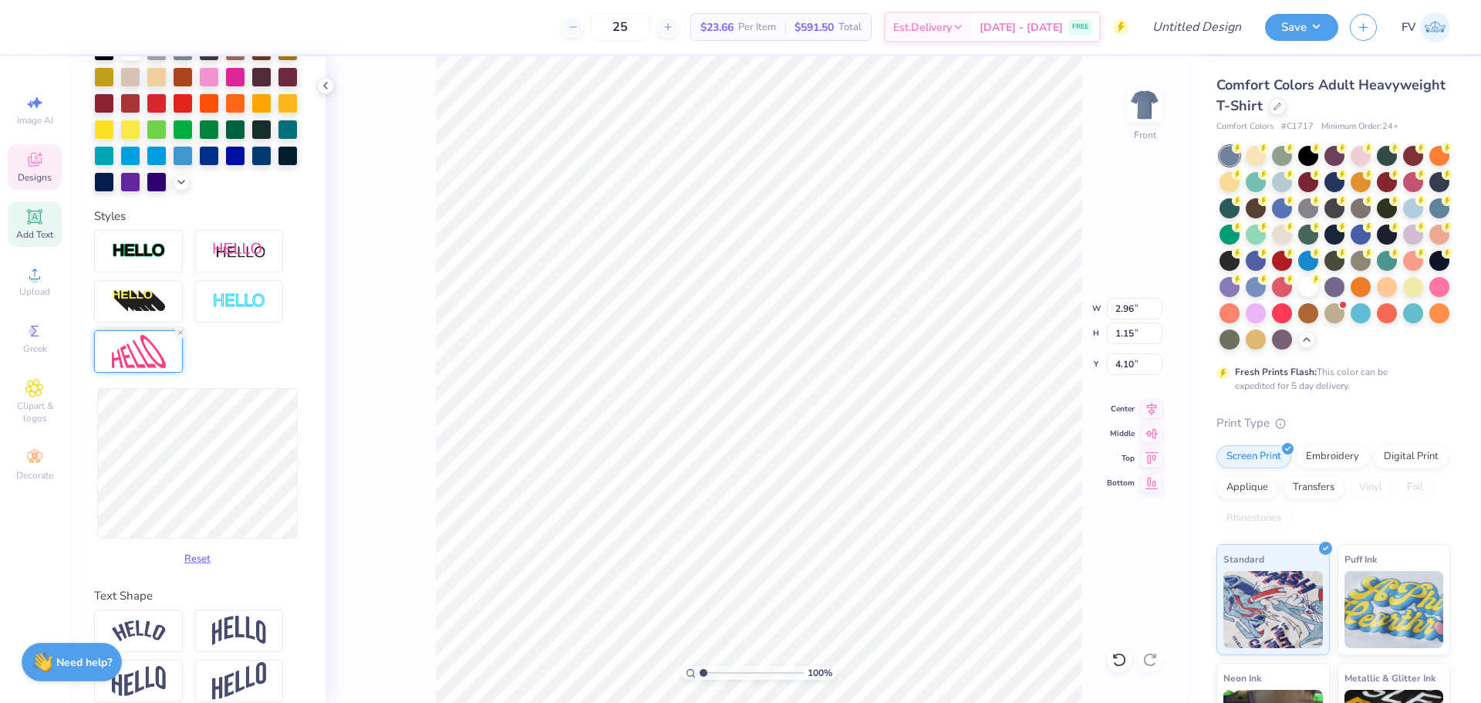
type input "3.33"
type input "1.16"
type input "3.77"
type input "1.18"
type input "4.09"
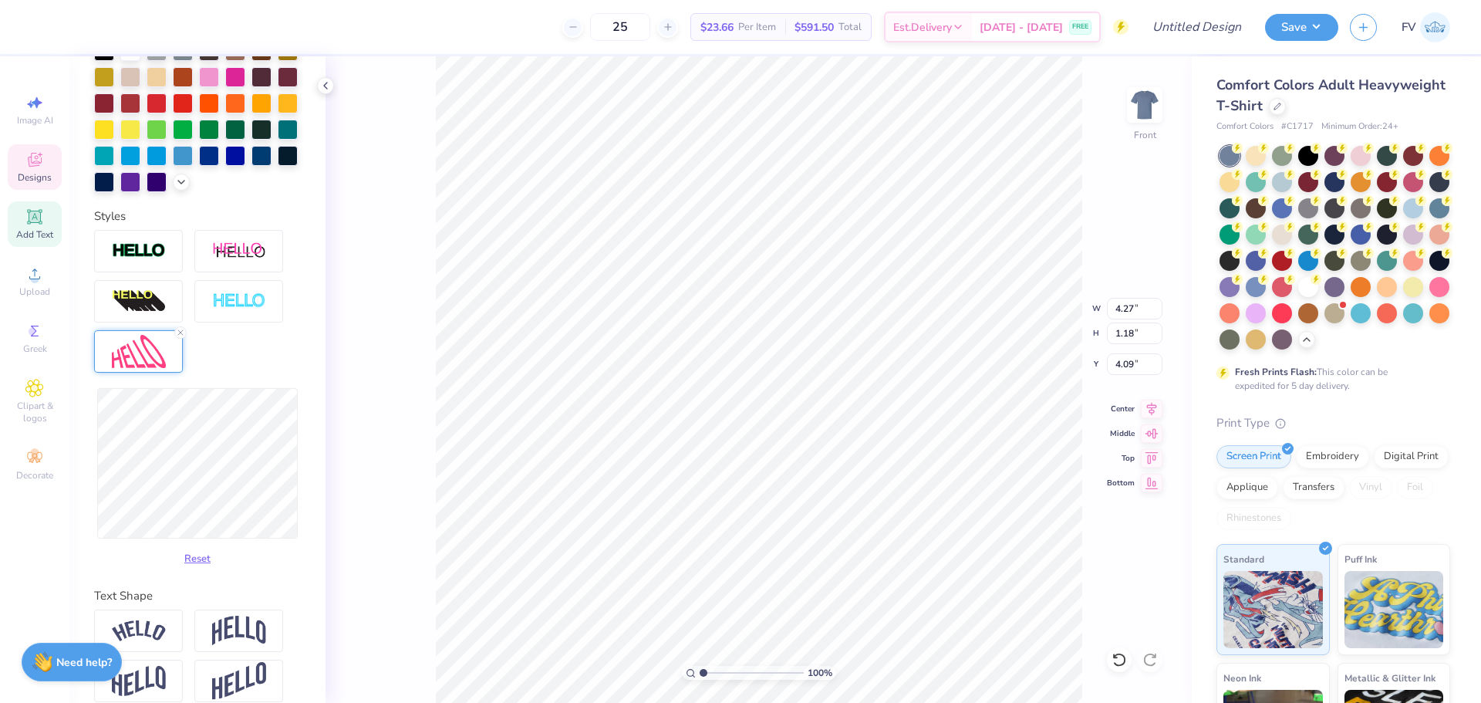
type input "4.43"
click at [1298, 295] on div at bounding box center [1308, 285] width 20 height 20
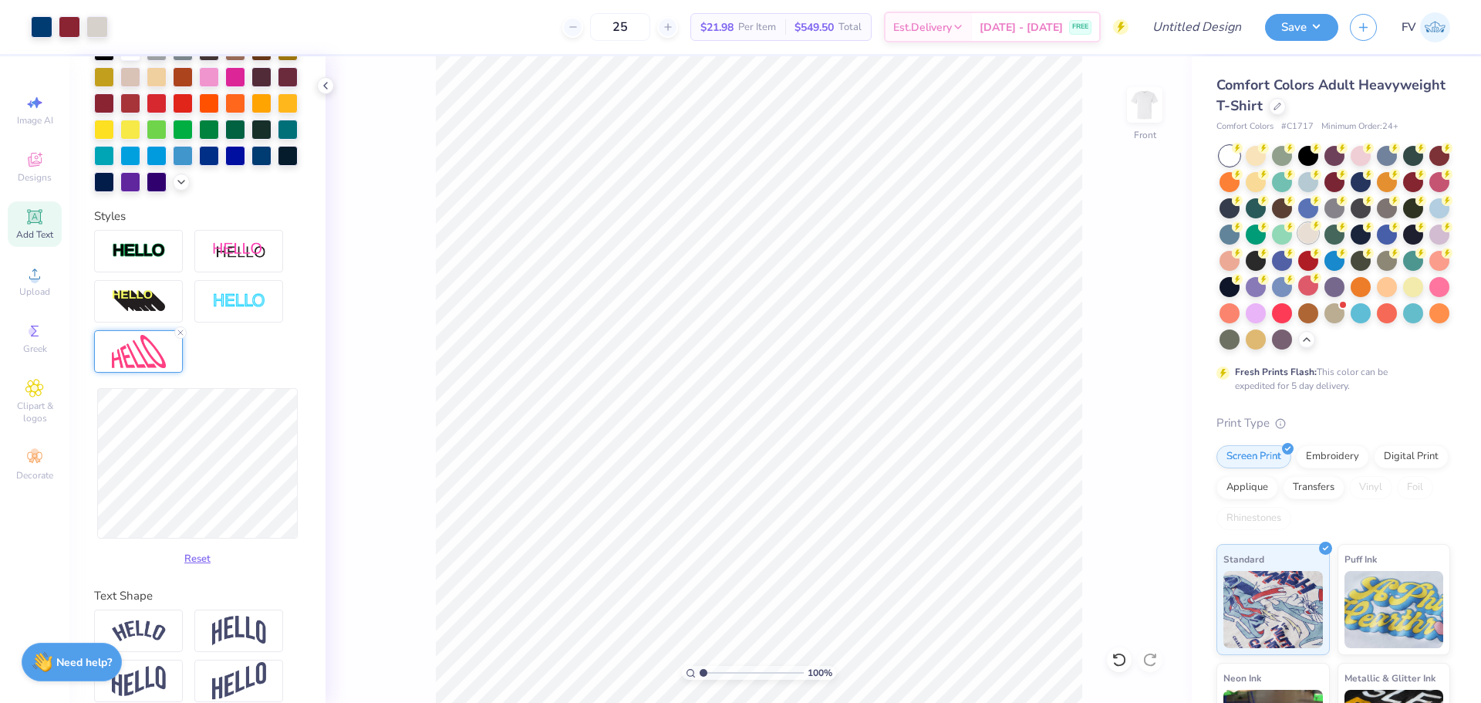
click at [1318, 234] on div at bounding box center [1308, 233] width 20 height 20
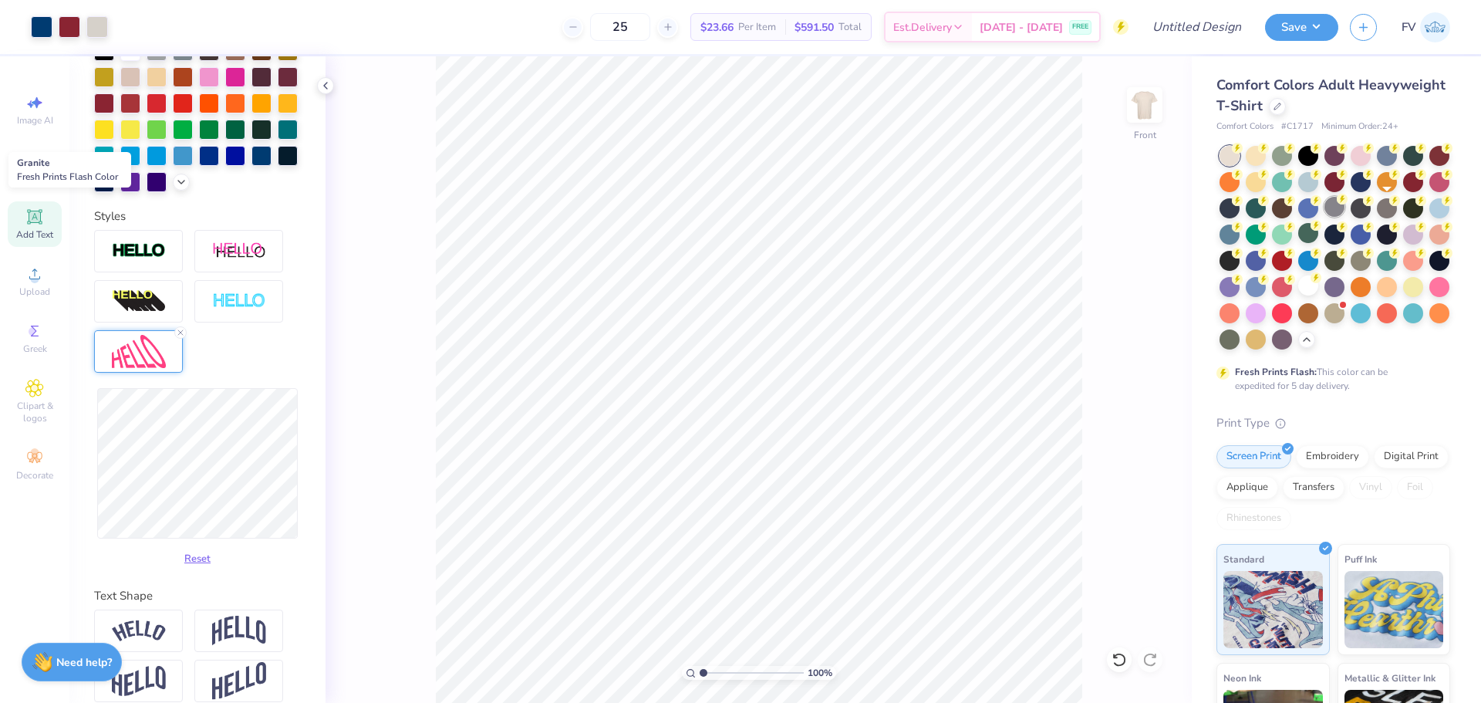
click at [1243, 154] on circle at bounding box center [1237, 148] width 11 height 11
click at [40, 165] on icon at bounding box center [34, 159] width 19 height 19
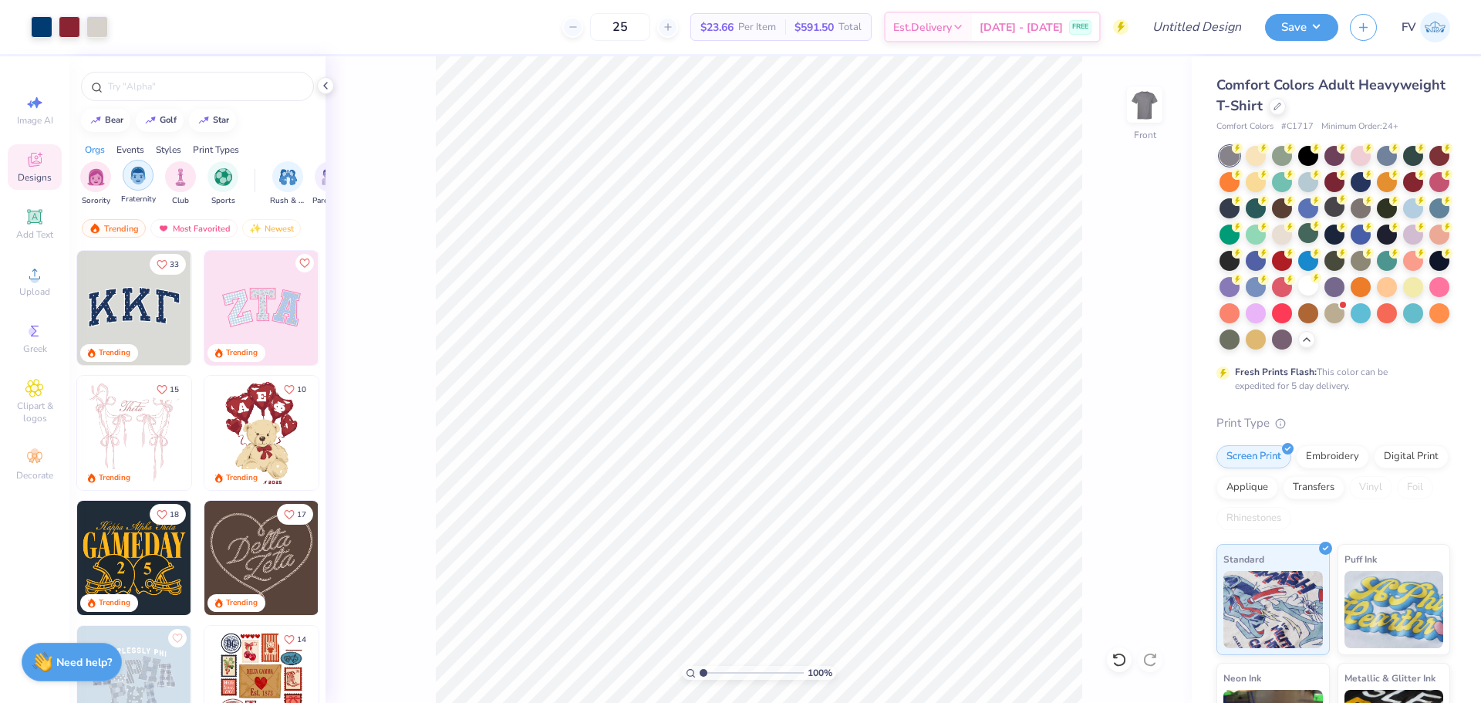
click at [130, 175] on img "filter for Fraternity" at bounding box center [138, 176] width 17 height 18
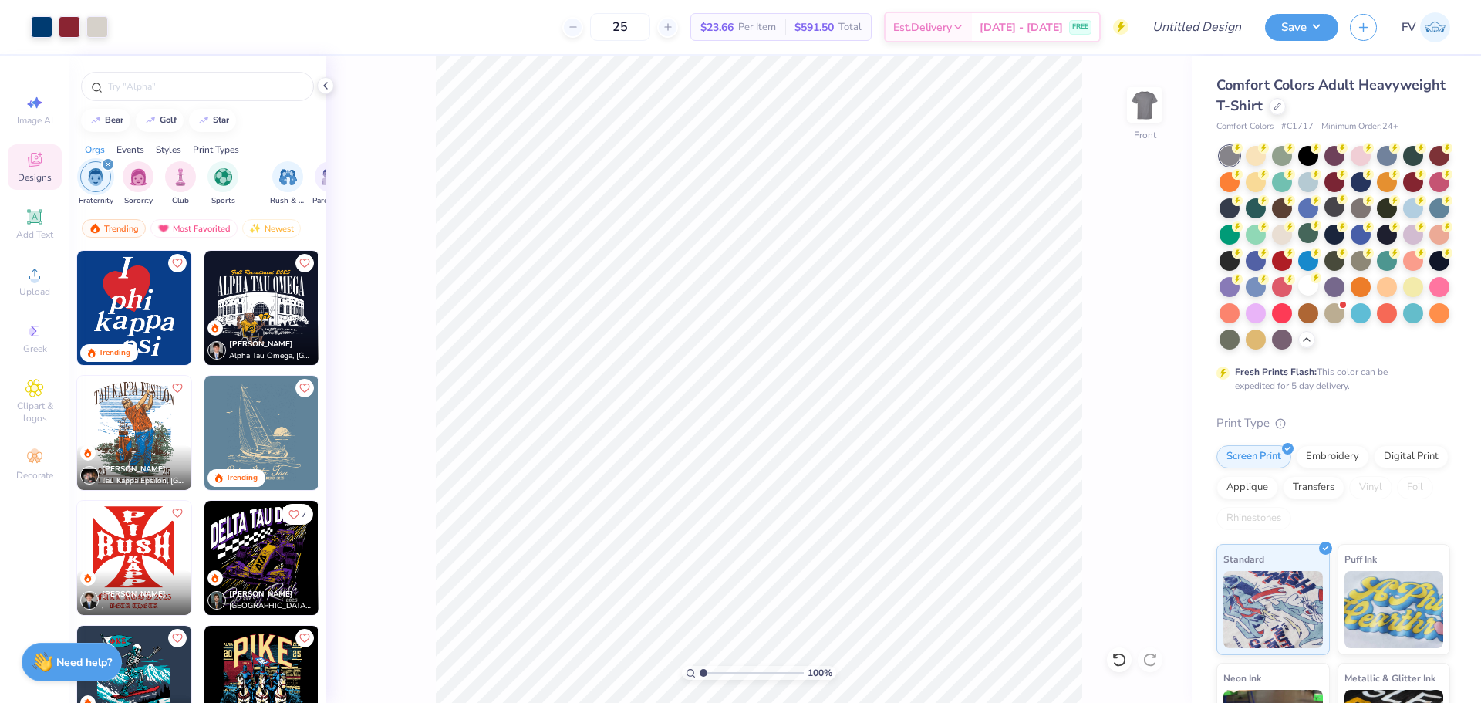
click at [1091, 295] on div "100 % Front" at bounding box center [759, 379] width 866 height 646
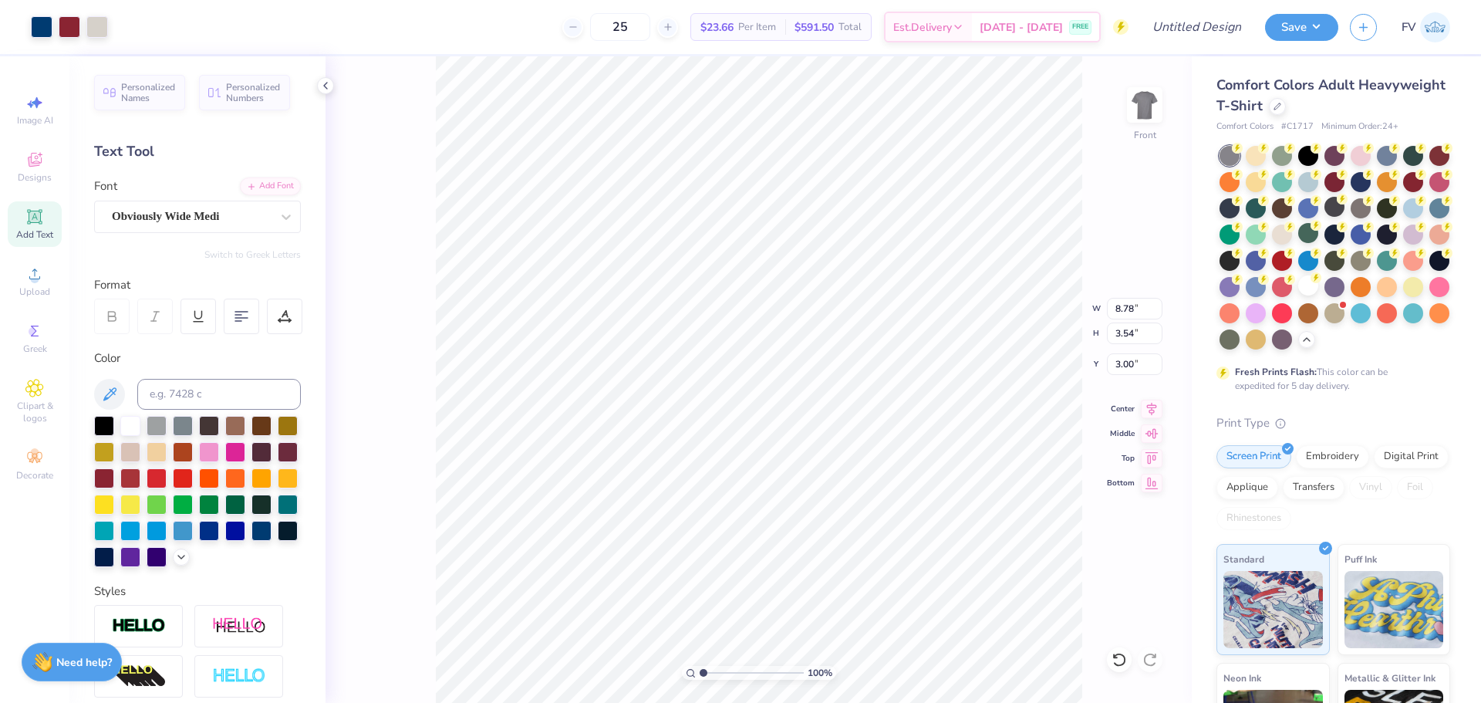
type input "8.78"
type input "3.54"
click at [46, 165] on div "Designs" at bounding box center [35, 167] width 54 height 46
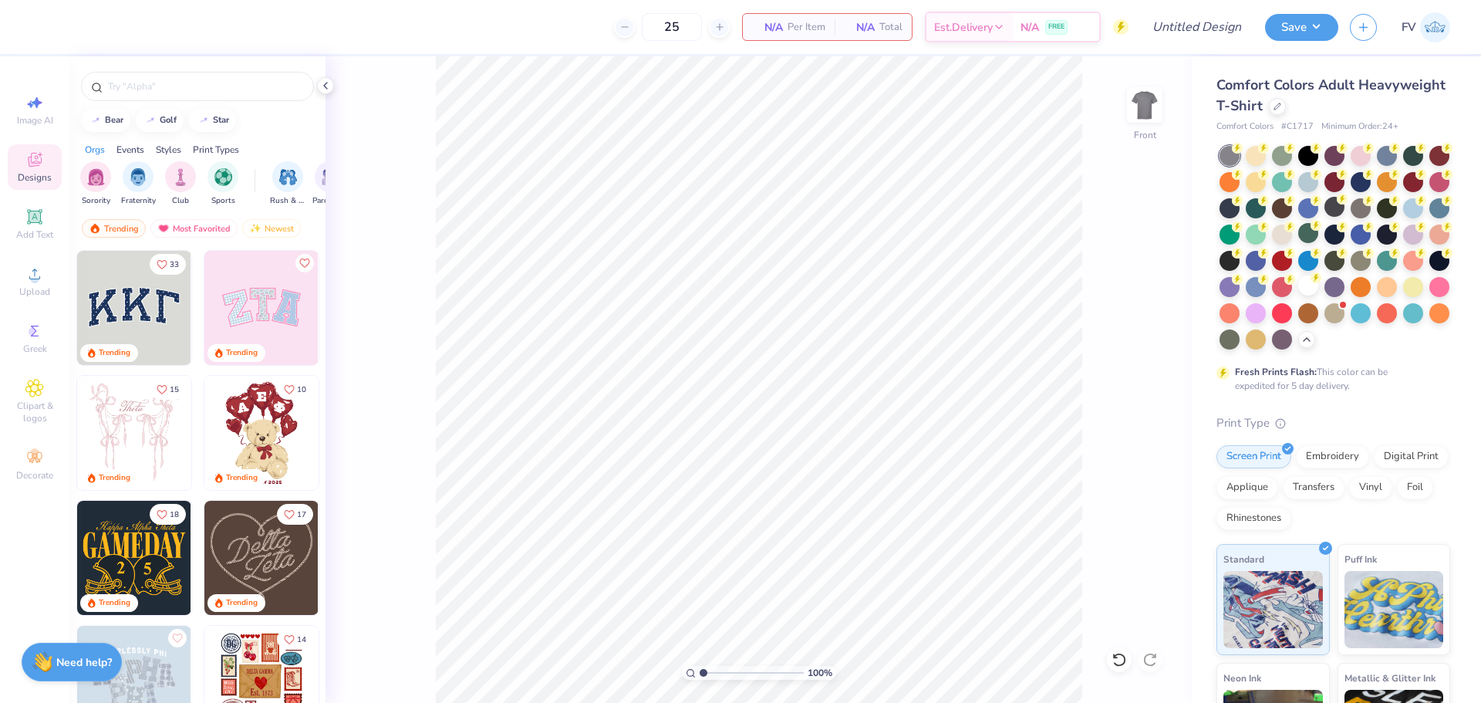
click at [260, 184] on div "Sorority Fraternity Club Sports Rush & Bid Parent's Weekend Game Day Philanthro…" at bounding box center [197, 186] width 256 height 58
drag, startPoint x: 255, startPoint y: 180, endPoint x: 189, endPoint y: 185, distance: 65.8
click at [189, 181] on div "Sorority Fraternity Club Sports" at bounding box center [167, 184] width 175 height 46
click at [131, 154] on div "Events" at bounding box center [130, 150] width 28 height 14
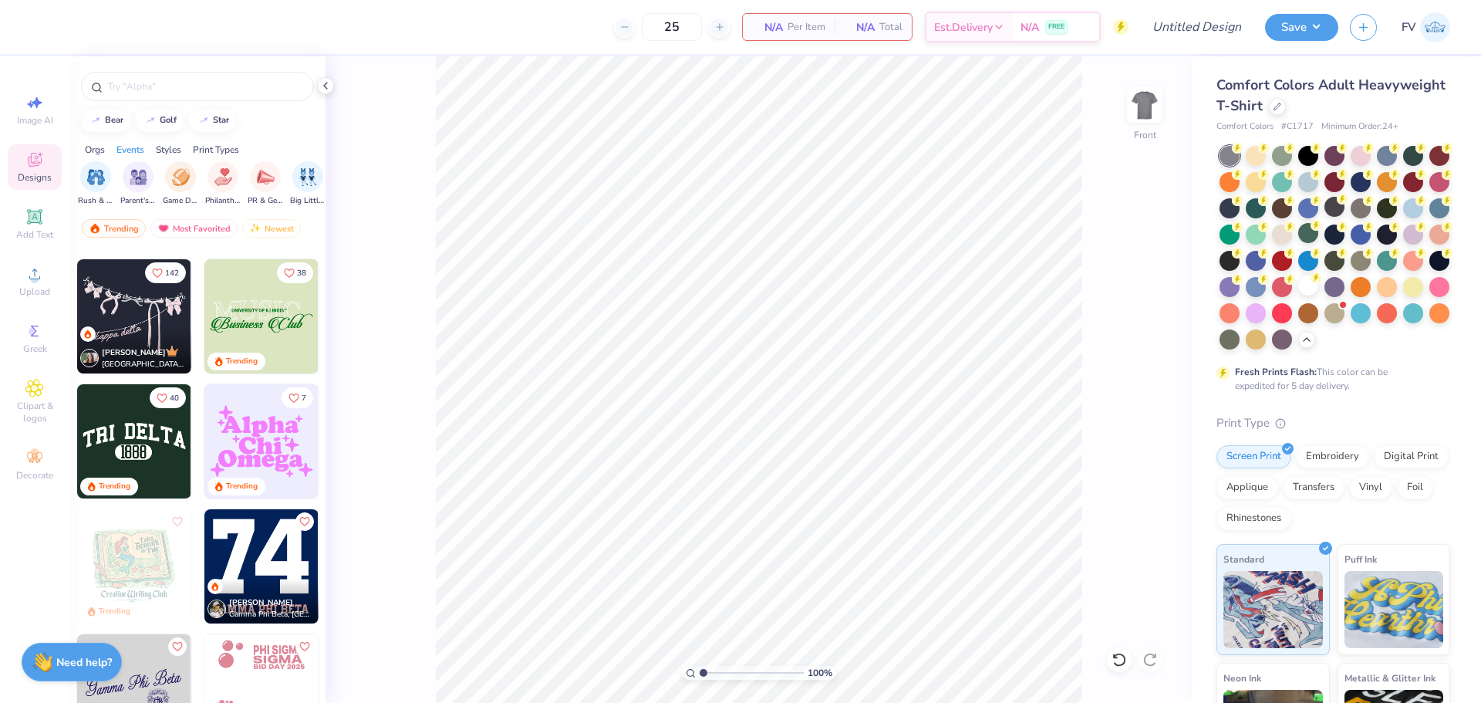
scroll to position [3317, 0]
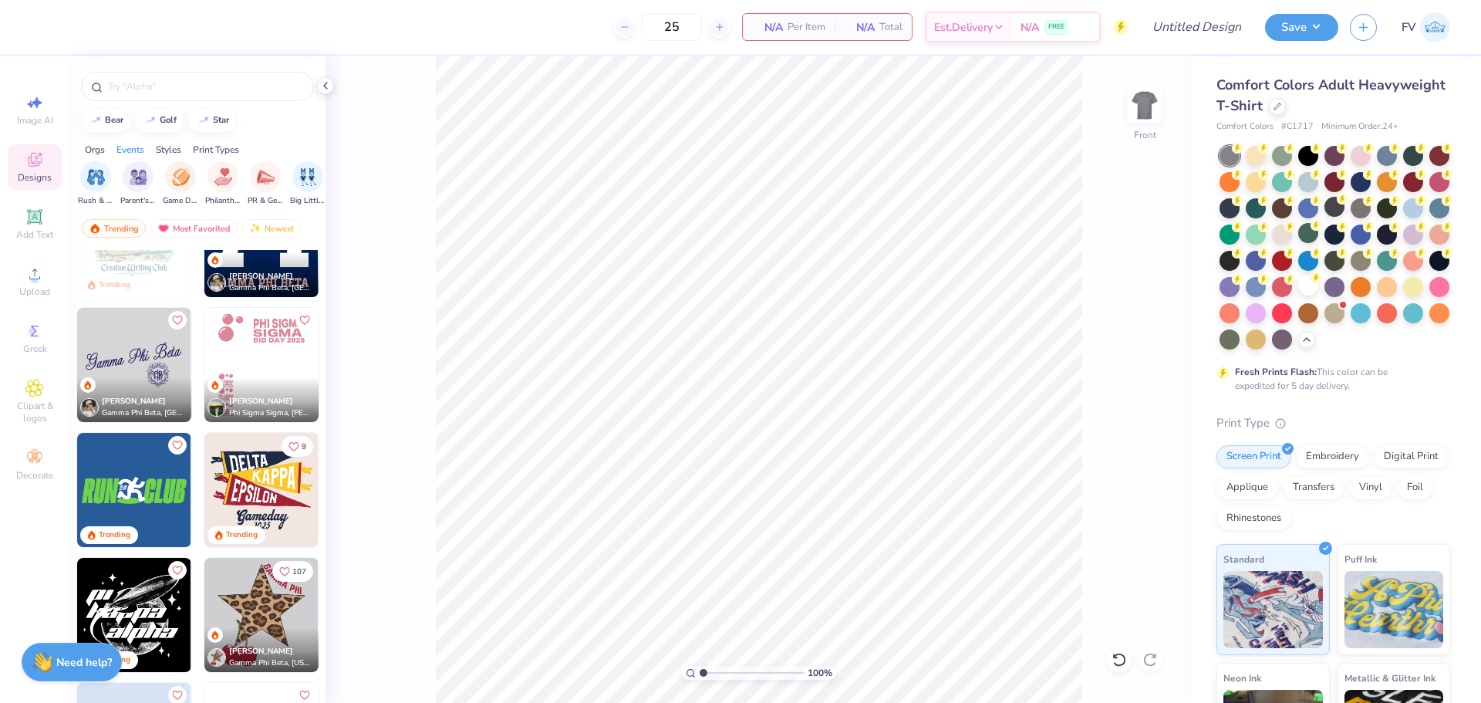
click at [97, 147] on div "Orgs" at bounding box center [95, 150] width 20 height 14
click at [93, 174] on img "filter for Sorority" at bounding box center [96, 176] width 18 height 18
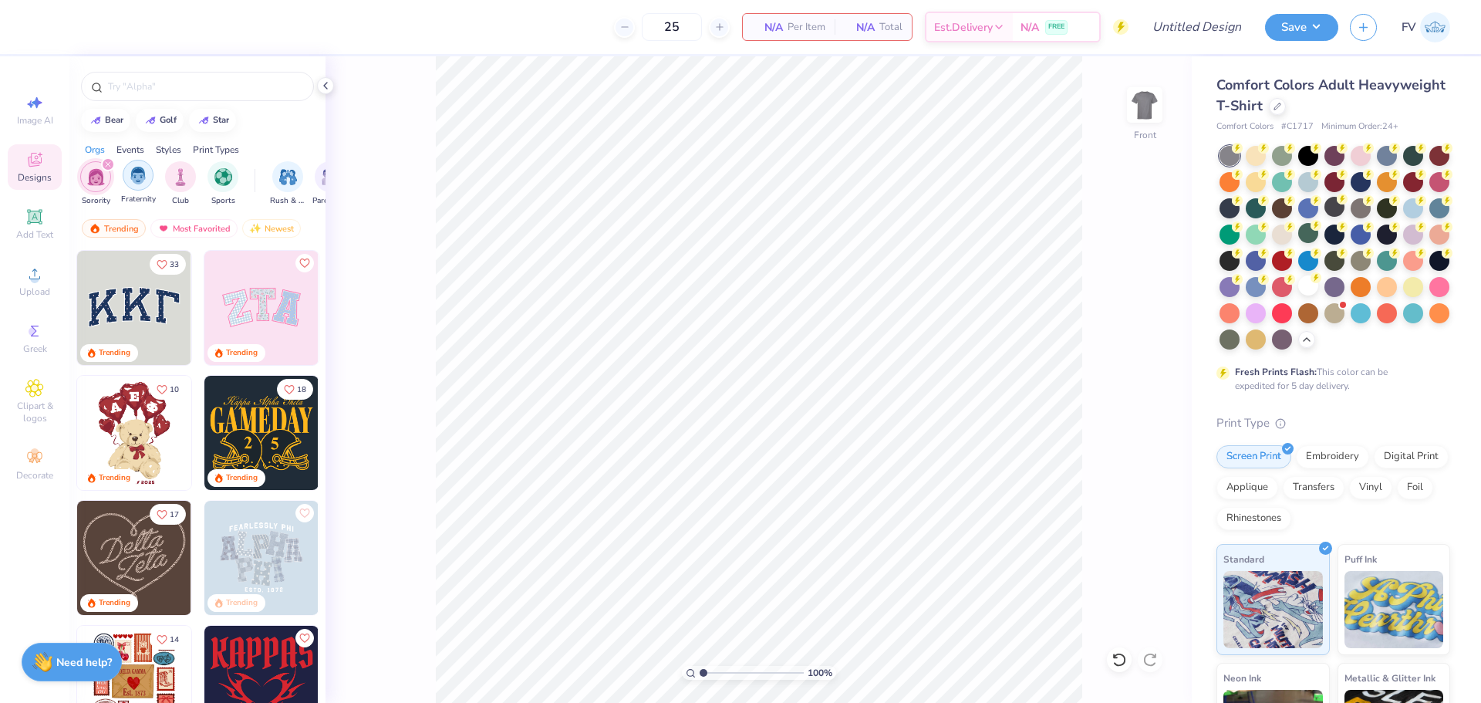
click at [126, 177] on div "filter for Fraternity" at bounding box center [138, 175] width 31 height 31
click at [109, 164] on icon "filter for Fraternity" at bounding box center [108, 164] width 5 height 5
click at [103, 164] on div "filter for Sorority" at bounding box center [108, 164] width 14 height 14
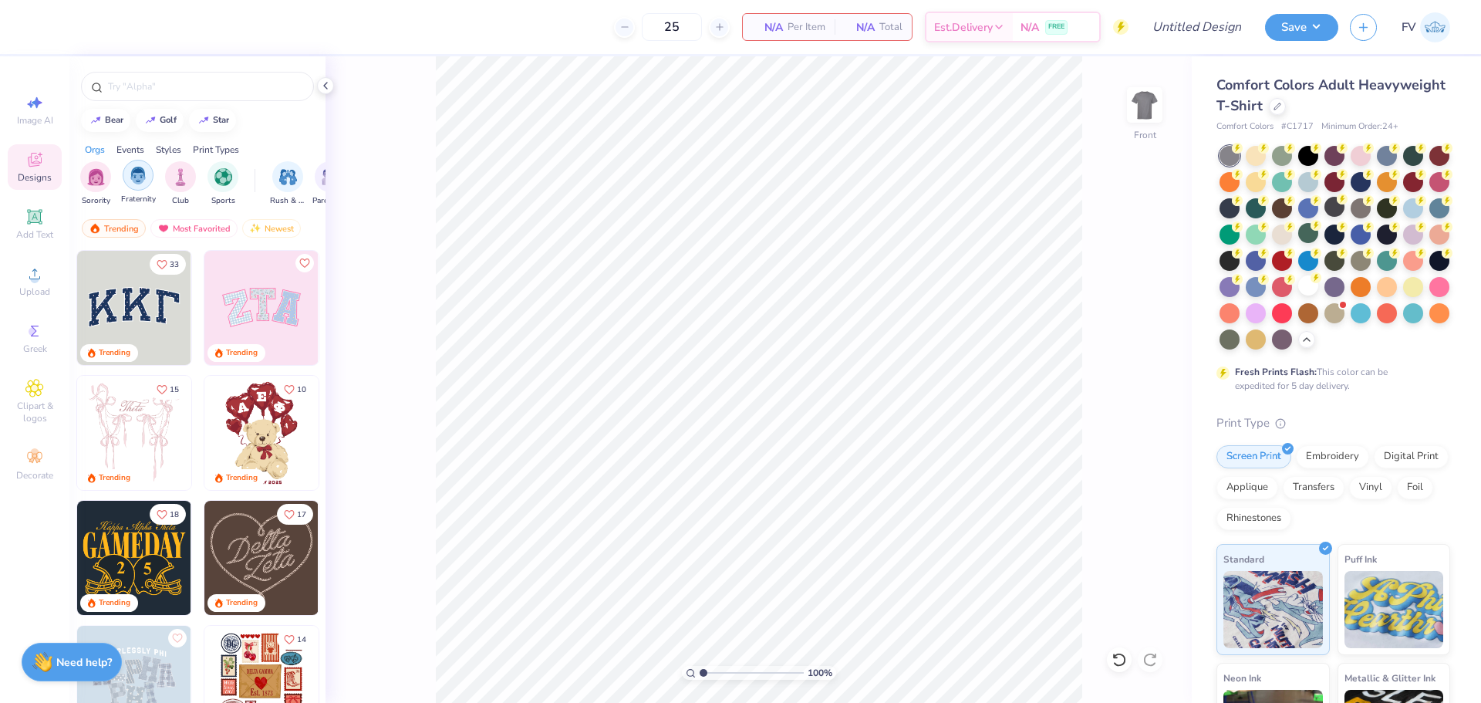
click at [134, 180] on img "filter for Fraternity" at bounding box center [138, 176] width 17 height 18
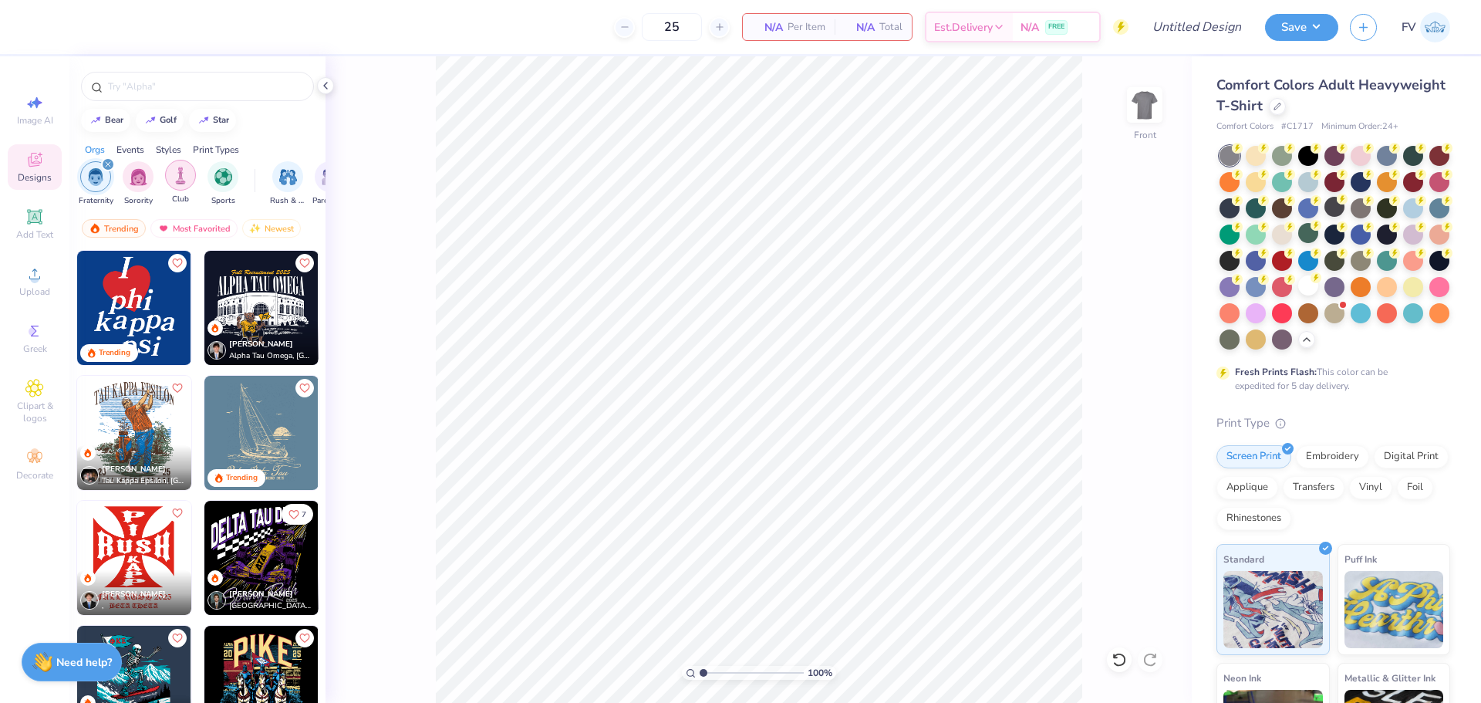
click at [187, 180] on img "filter for Club" at bounding box center [180, 176] width 17 height 18
click at [149, 161] on icon "filter for Fraternity" at bounding box center [150, 164] width 6 height 6
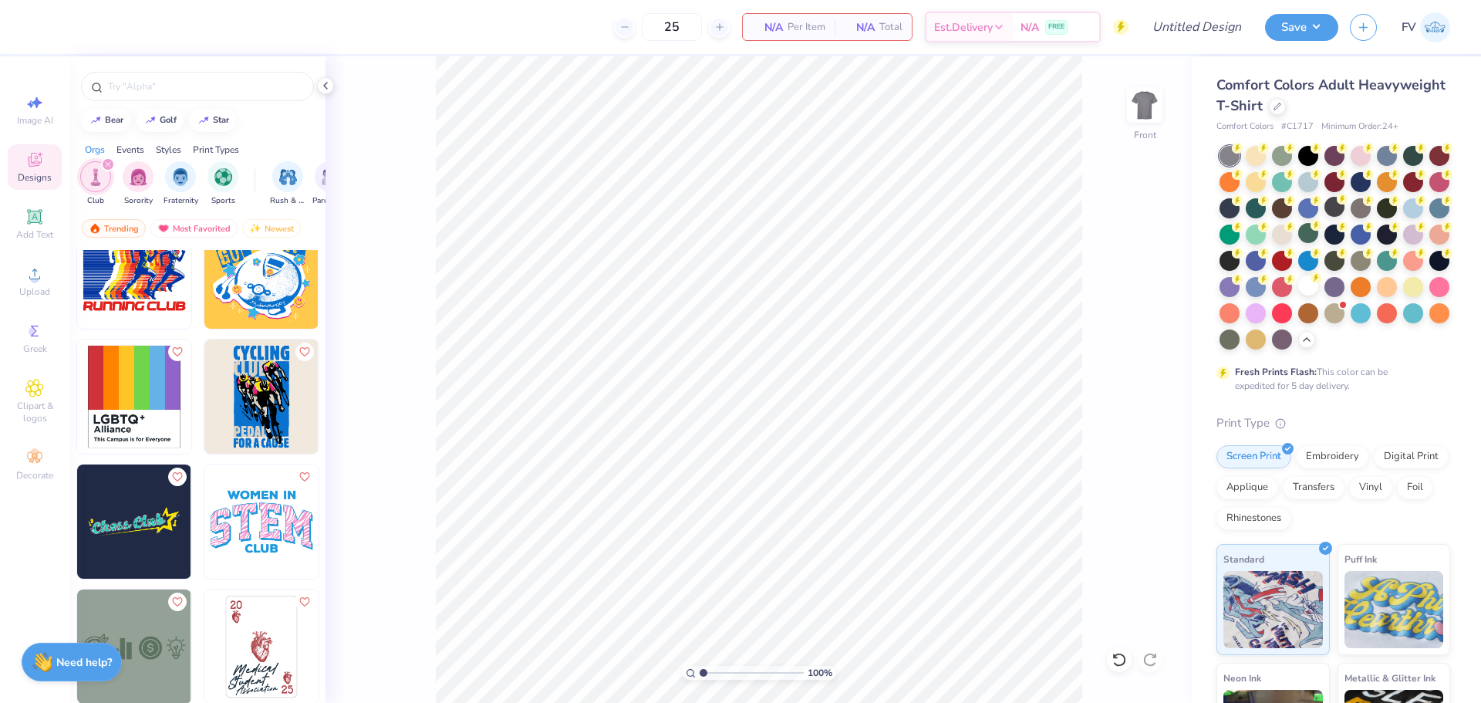
scroll to position [10492, 0]
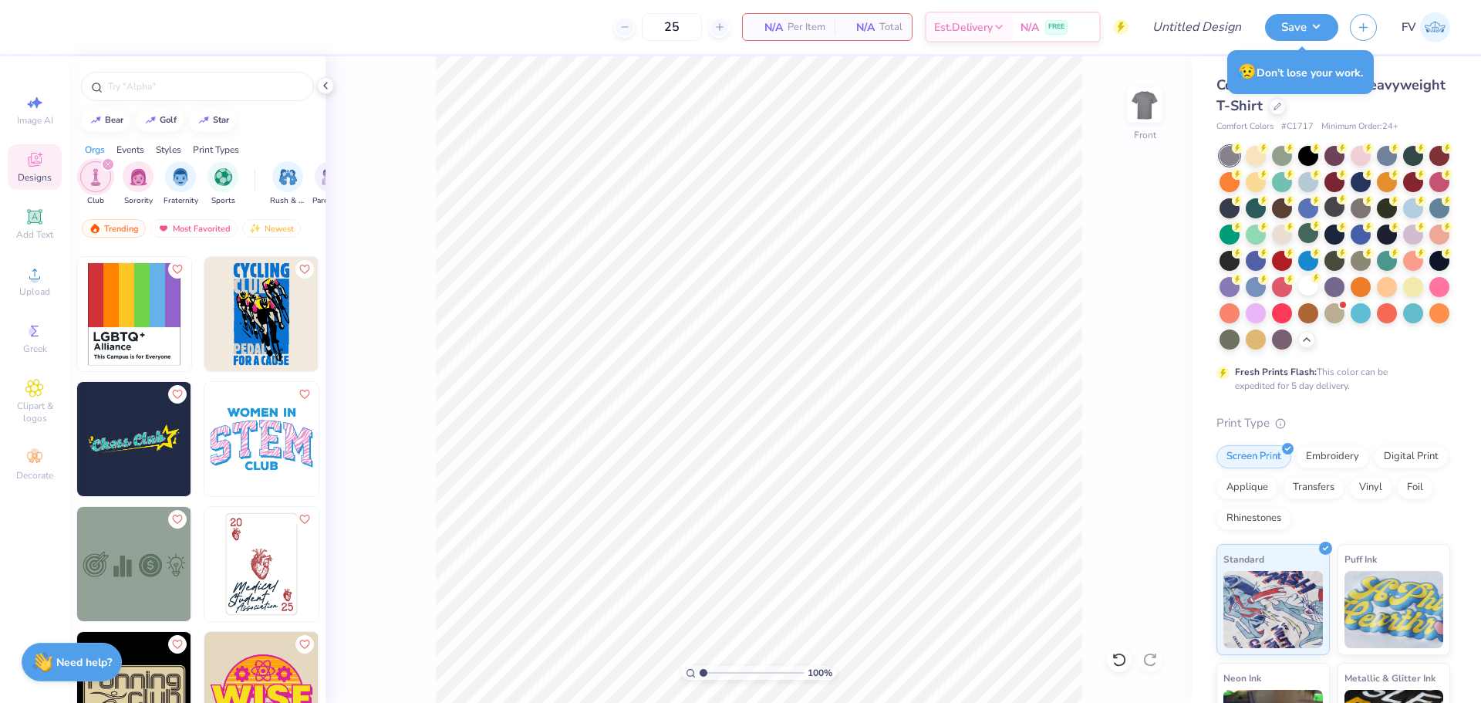
click at [106, 162] on icon "filter for Club" at bounding box center [108, 164] width 6 height 6
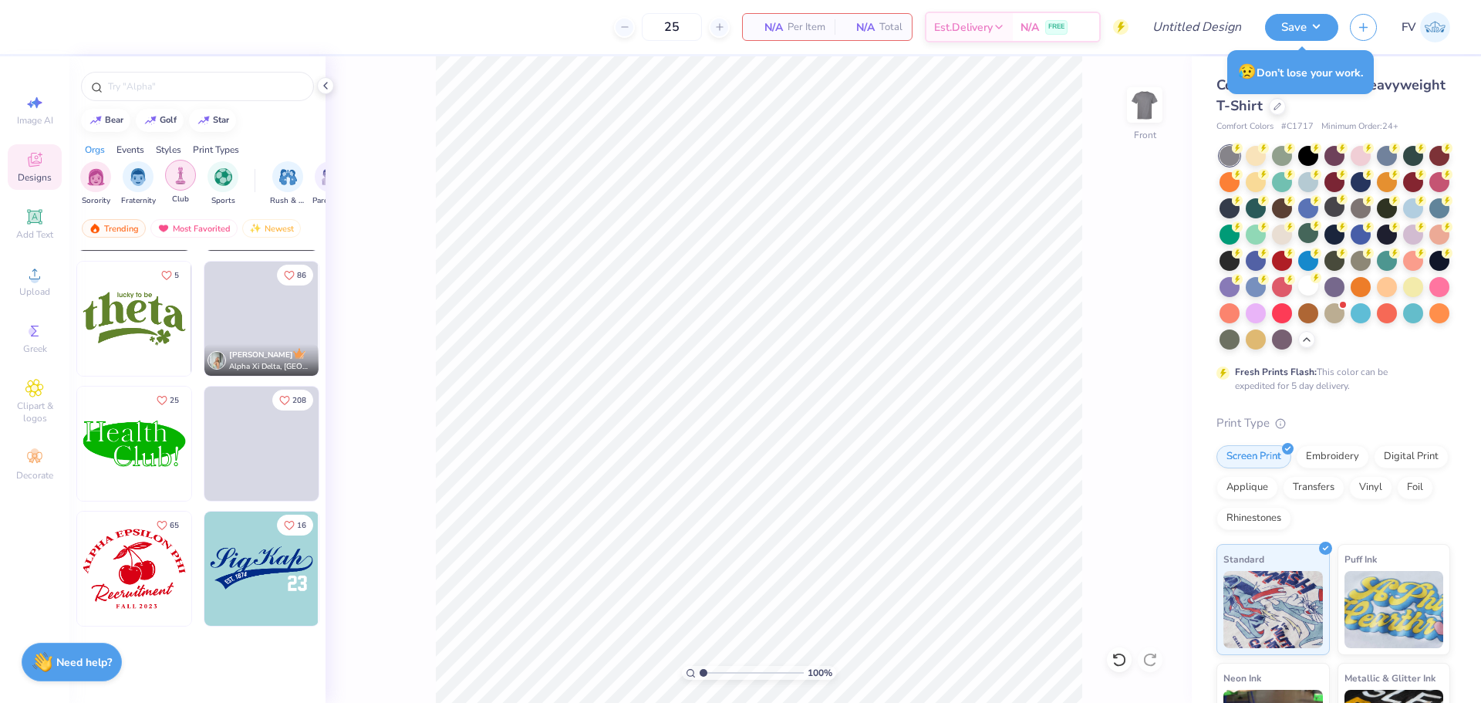
click at [215, 170] on img "filter for Sports" at bounding box center [223, 177] width 18 height 18
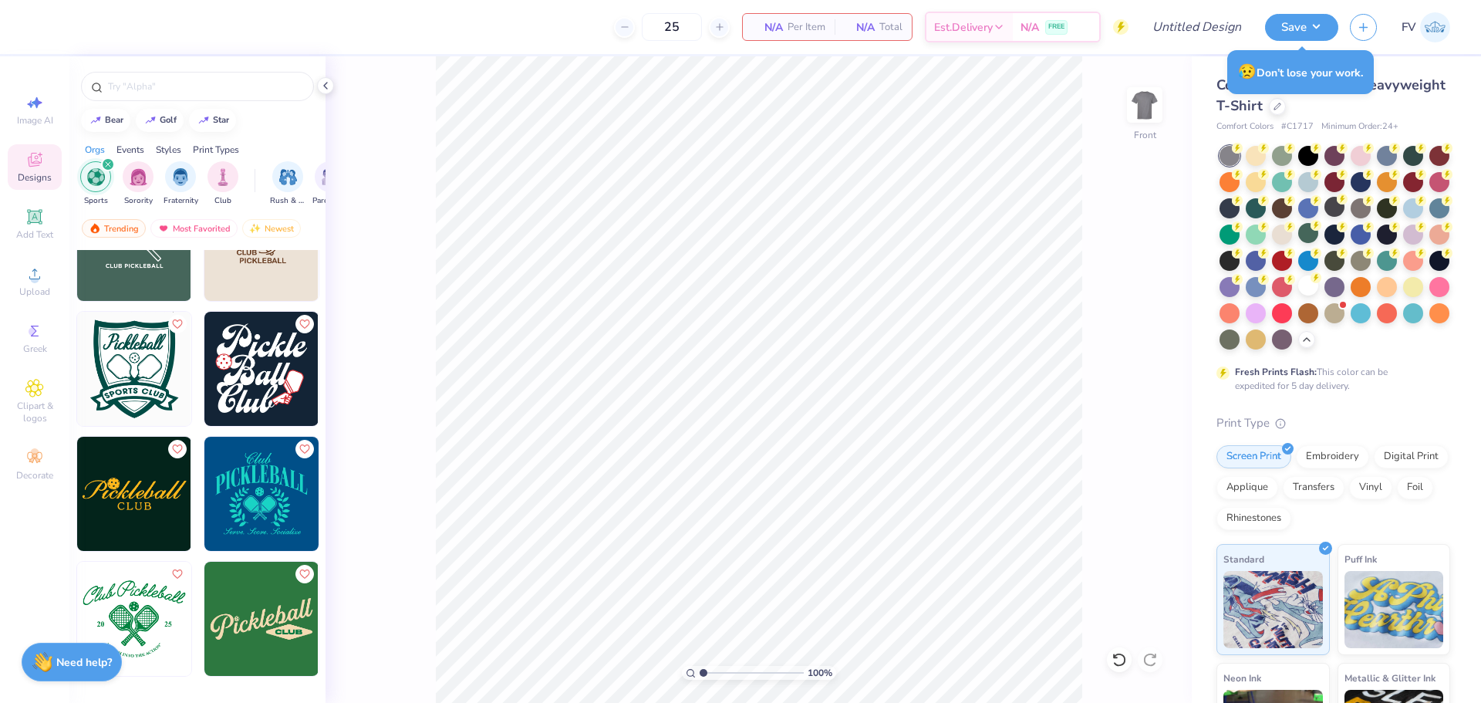
scroll to position [1080, 0]
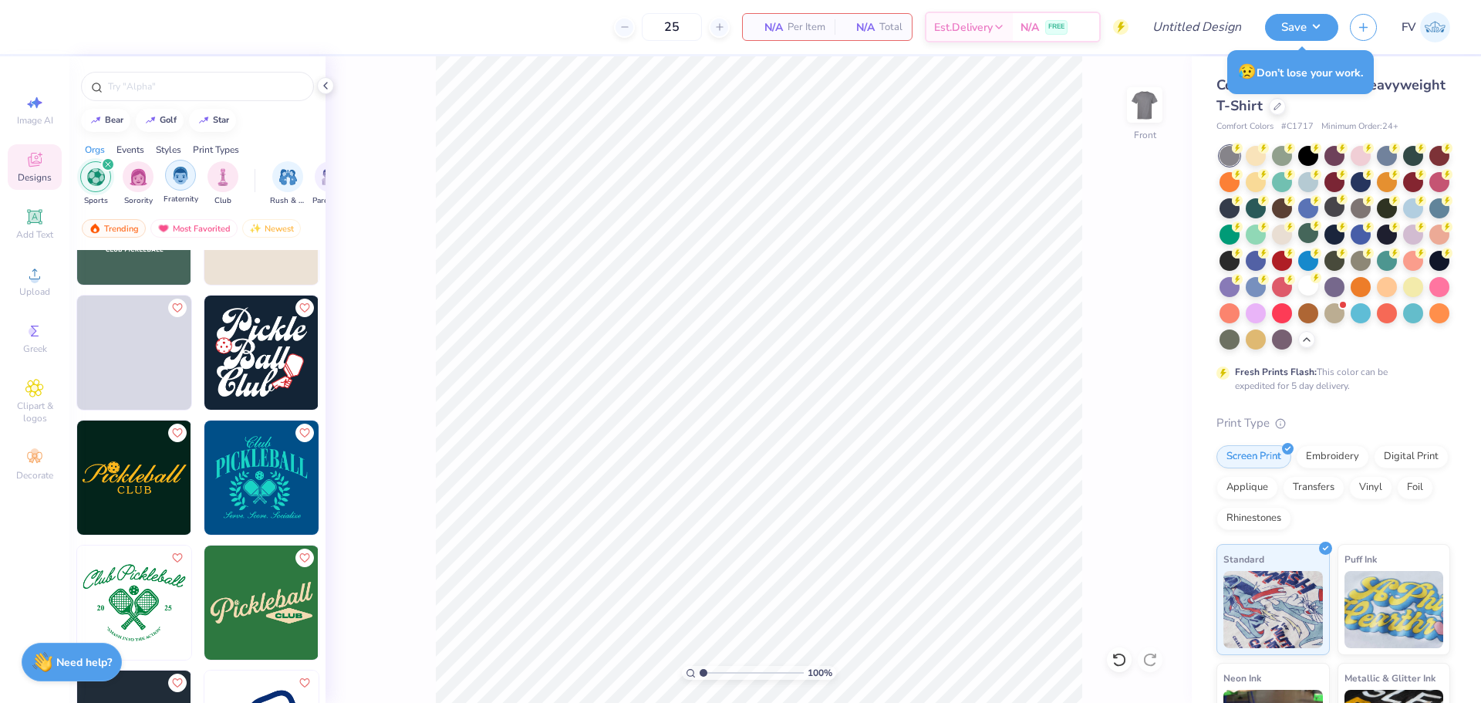
drag, startPoint x: 109, startPoint y: 164, endPoint x: 139, endPoint y: 176, distance: 32.2
click at [109, 164] on icon "filter for Sports" at bounding box center [108, 164] width 5 height 5
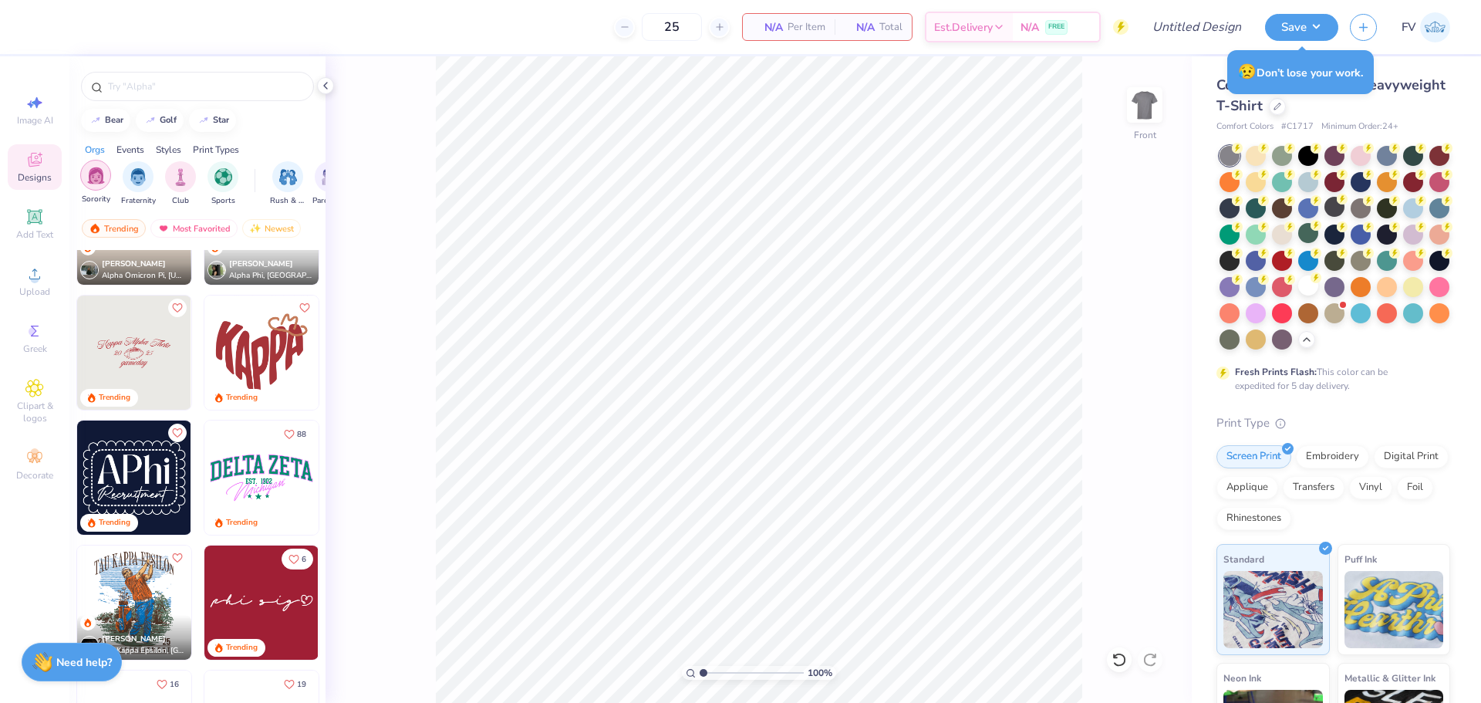
click at [137, 178] on img "filter for Fraternity" at bounding box center [138, 177] width 17 height 18
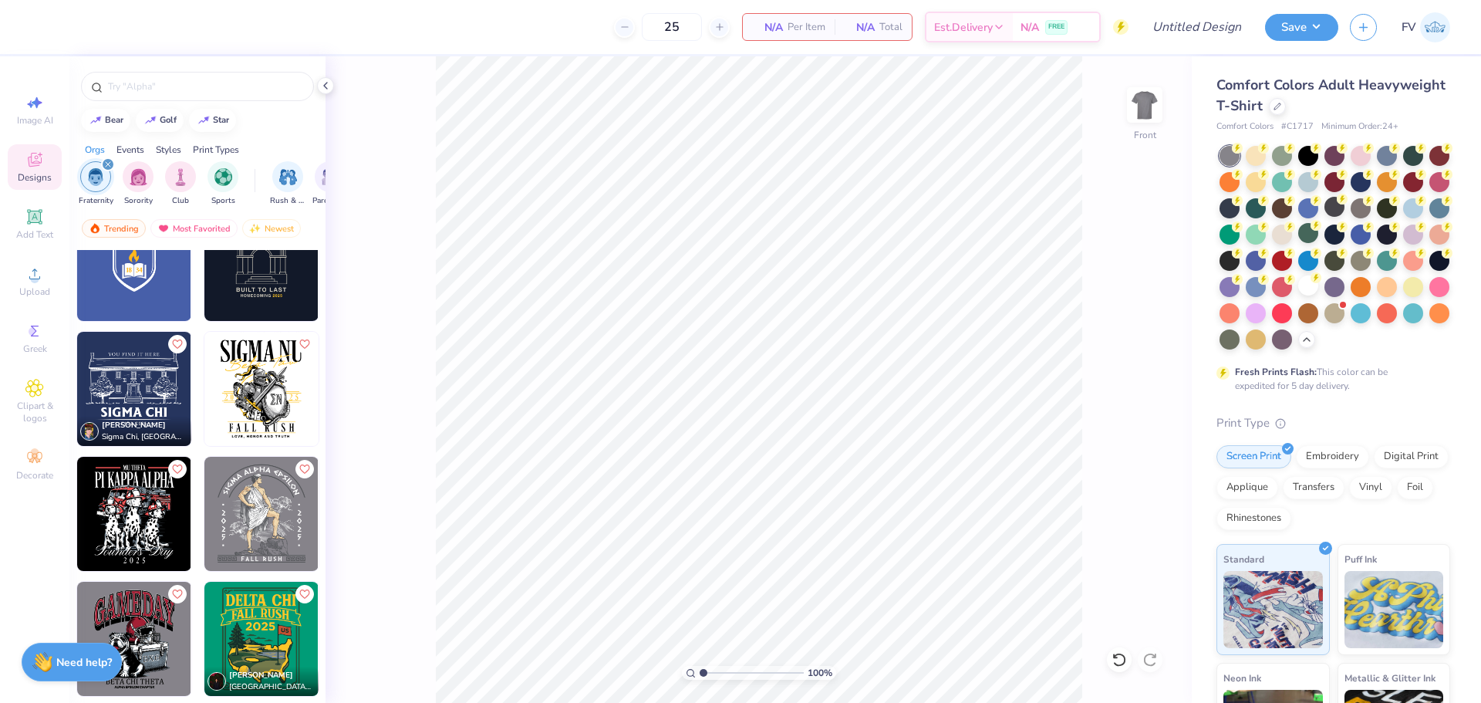
scroll to position [3934, 0]
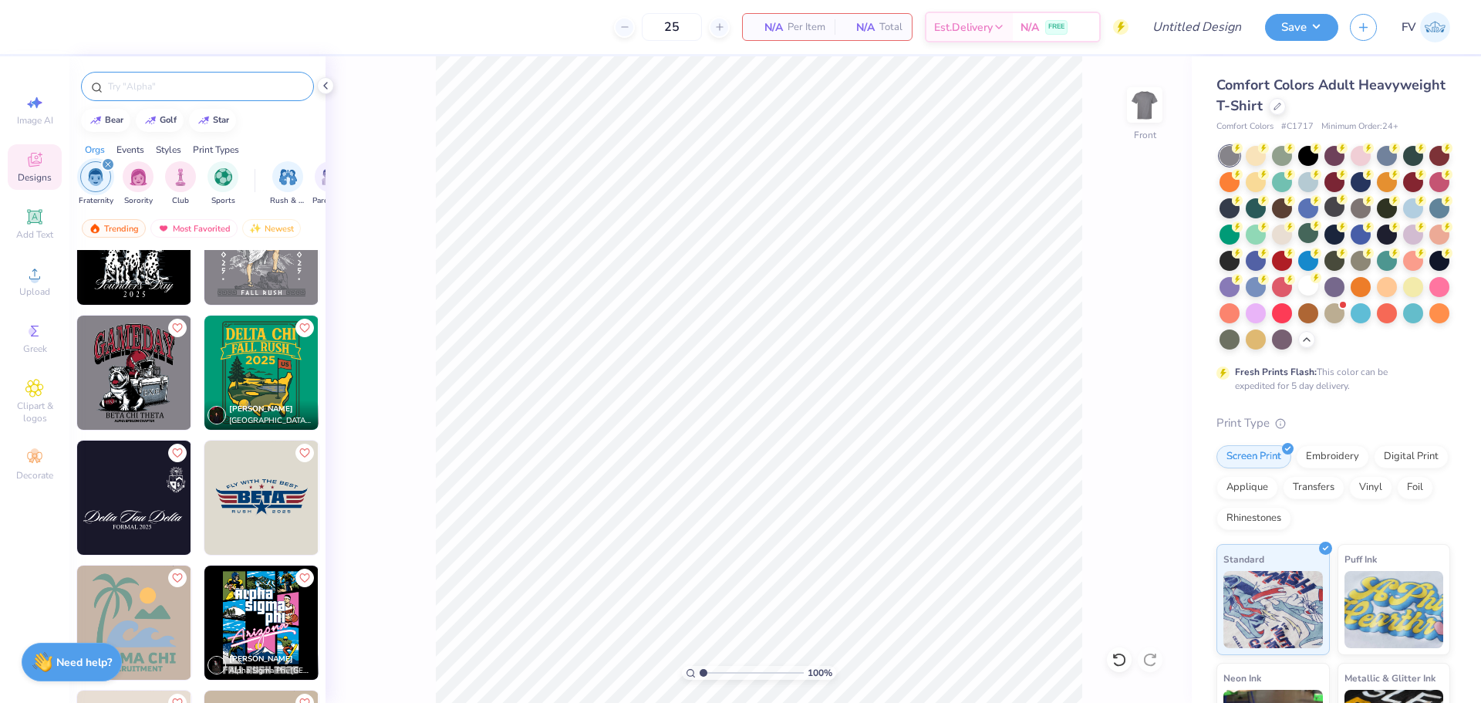
click at [146, 86] on input "text" at bounding box center [204, 86] width 197 height 15
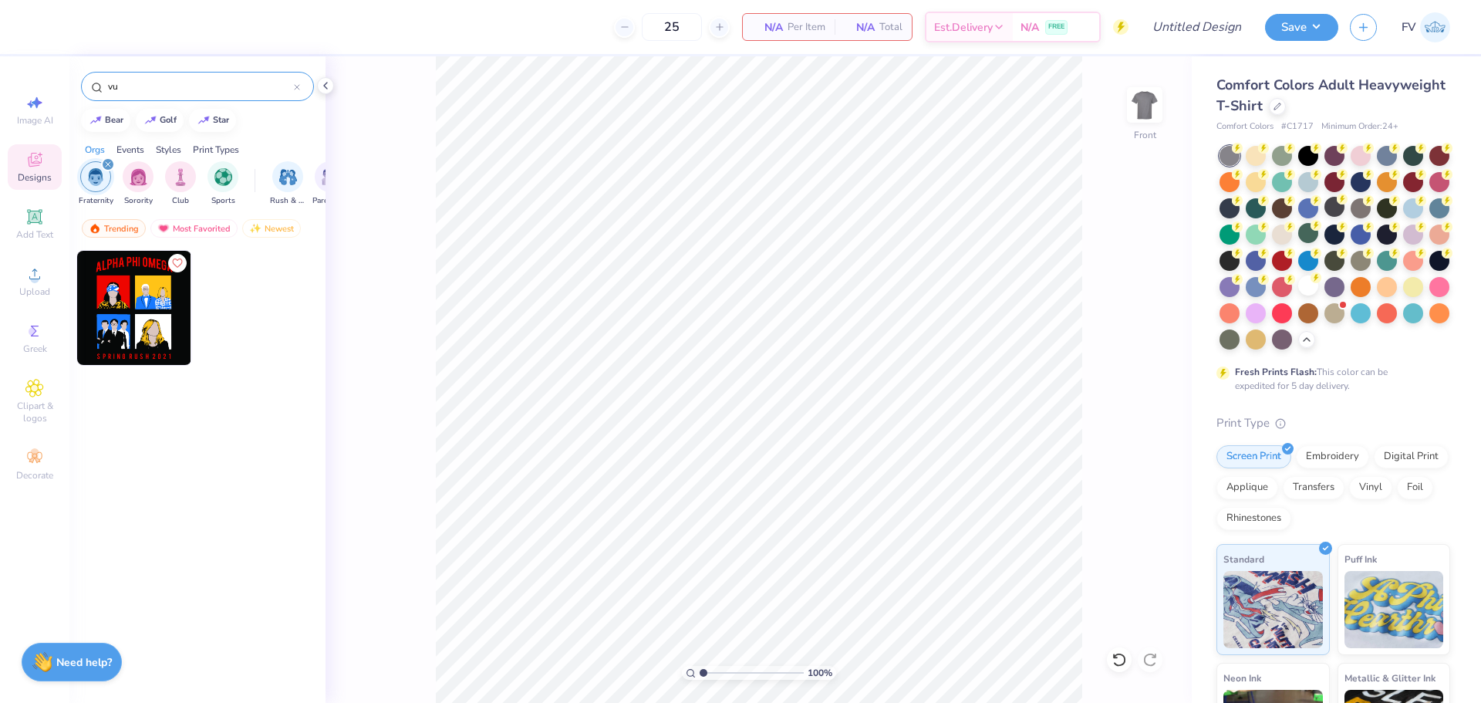
type input "v"
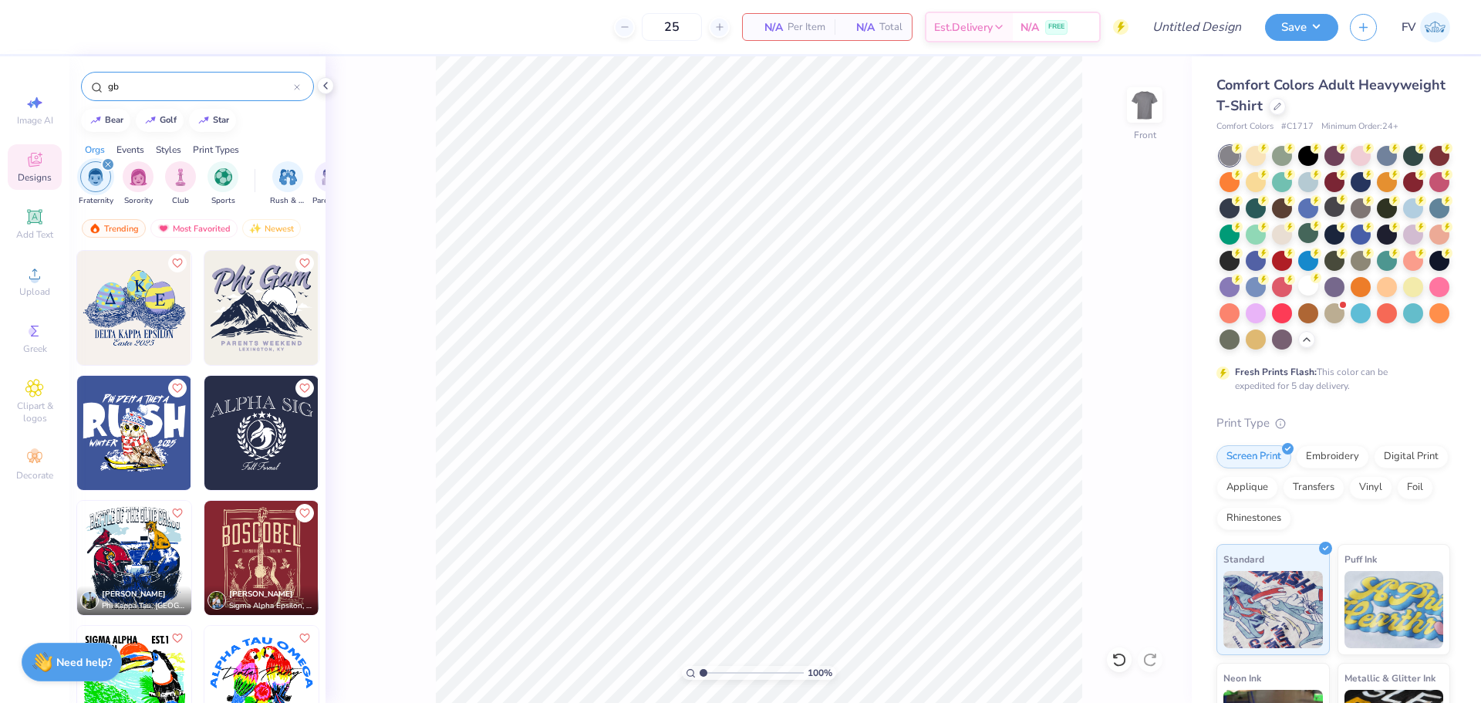
type input "g"
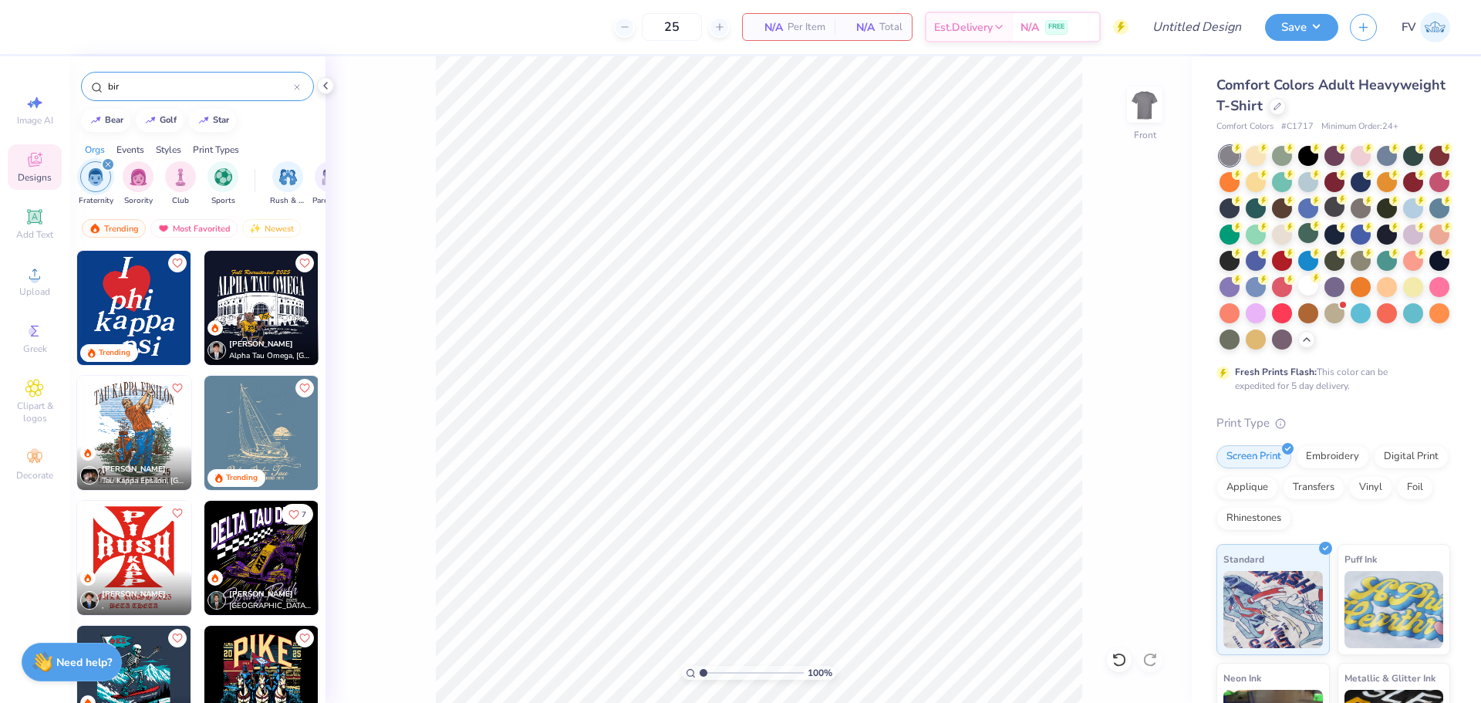
type input "bird"
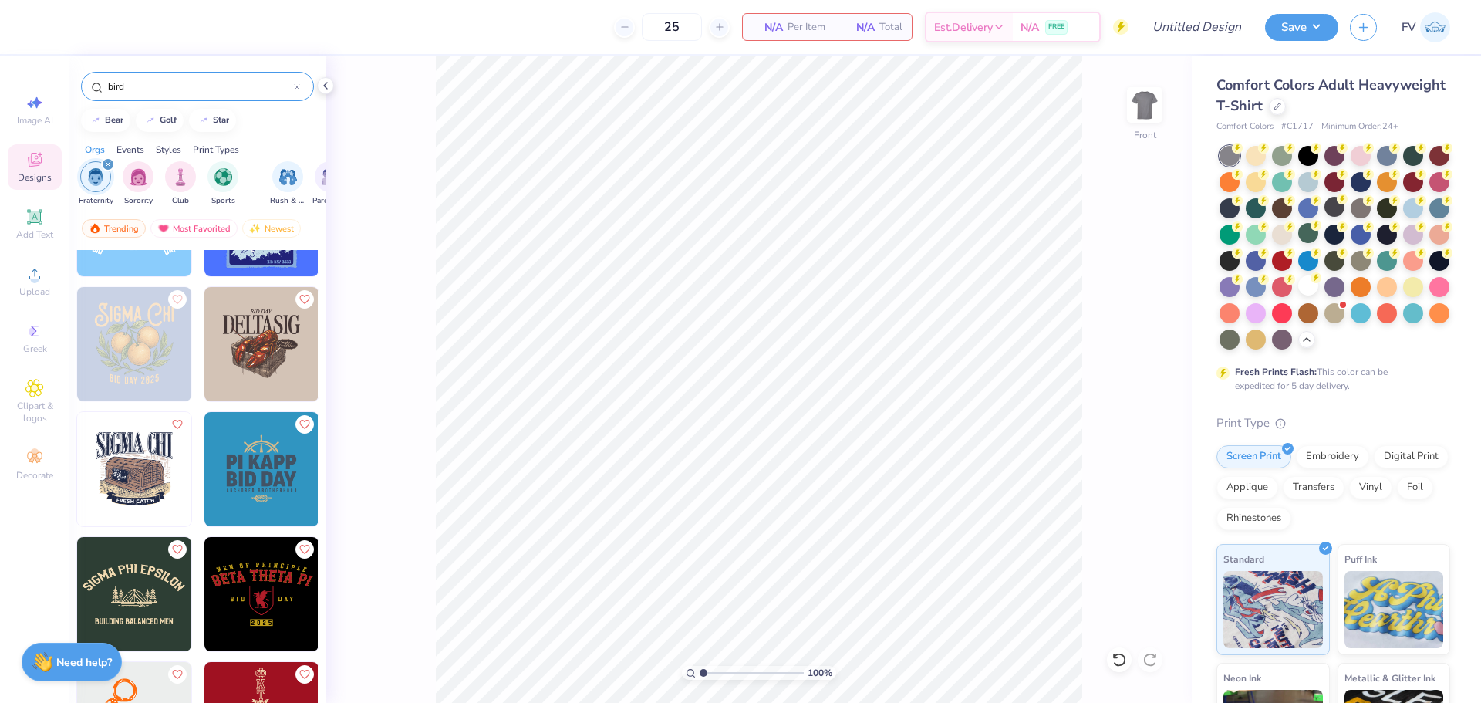
scroll to position [2469, 0]
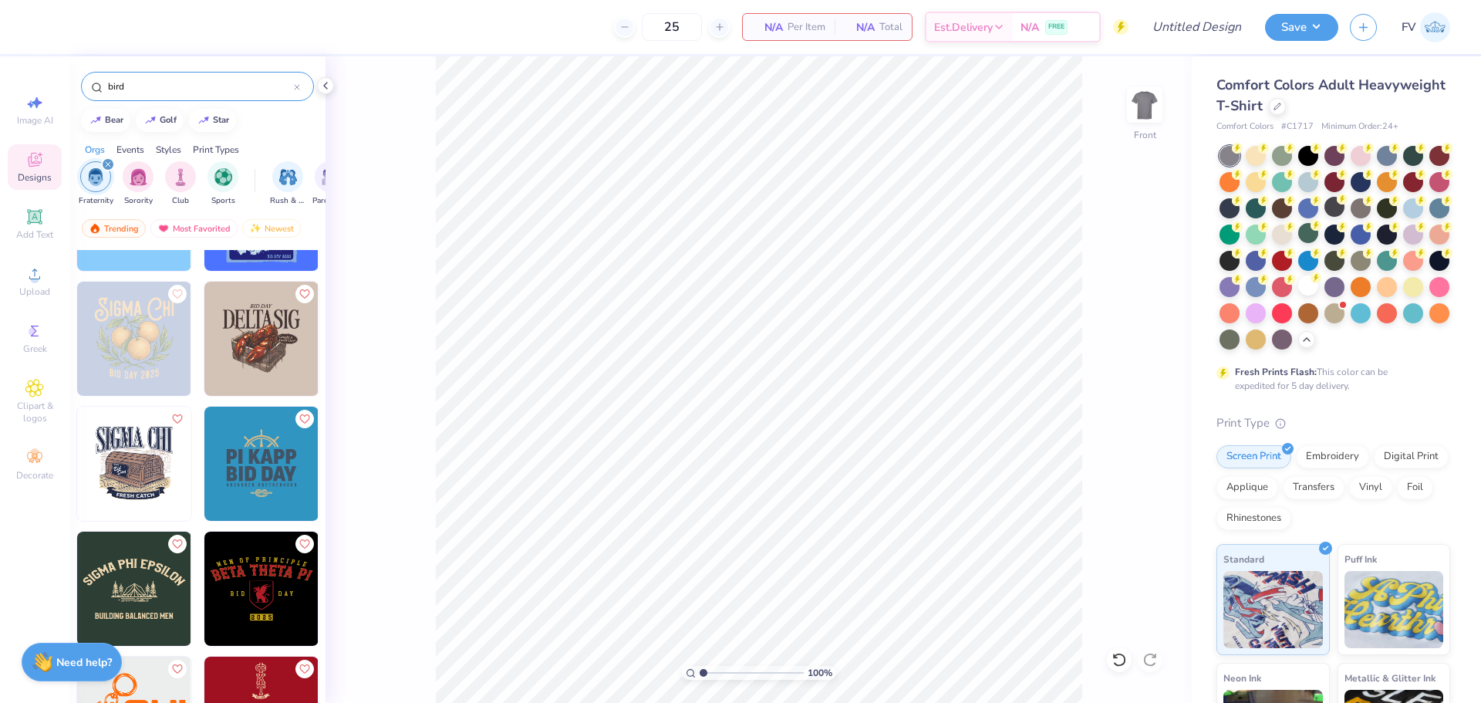
click at [295, 87] on icon at bounding box center [297, 87] width 6 height 6
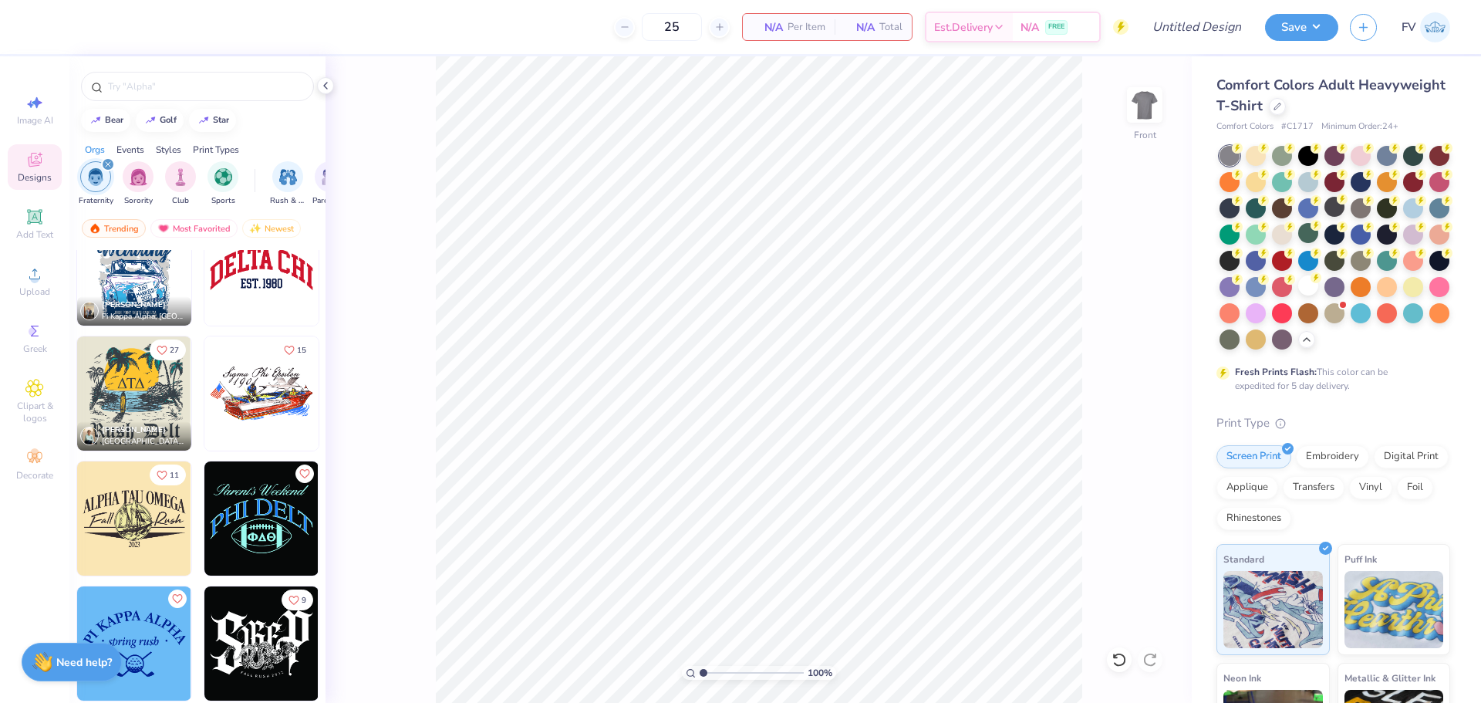
scroll to position [2546, 0]
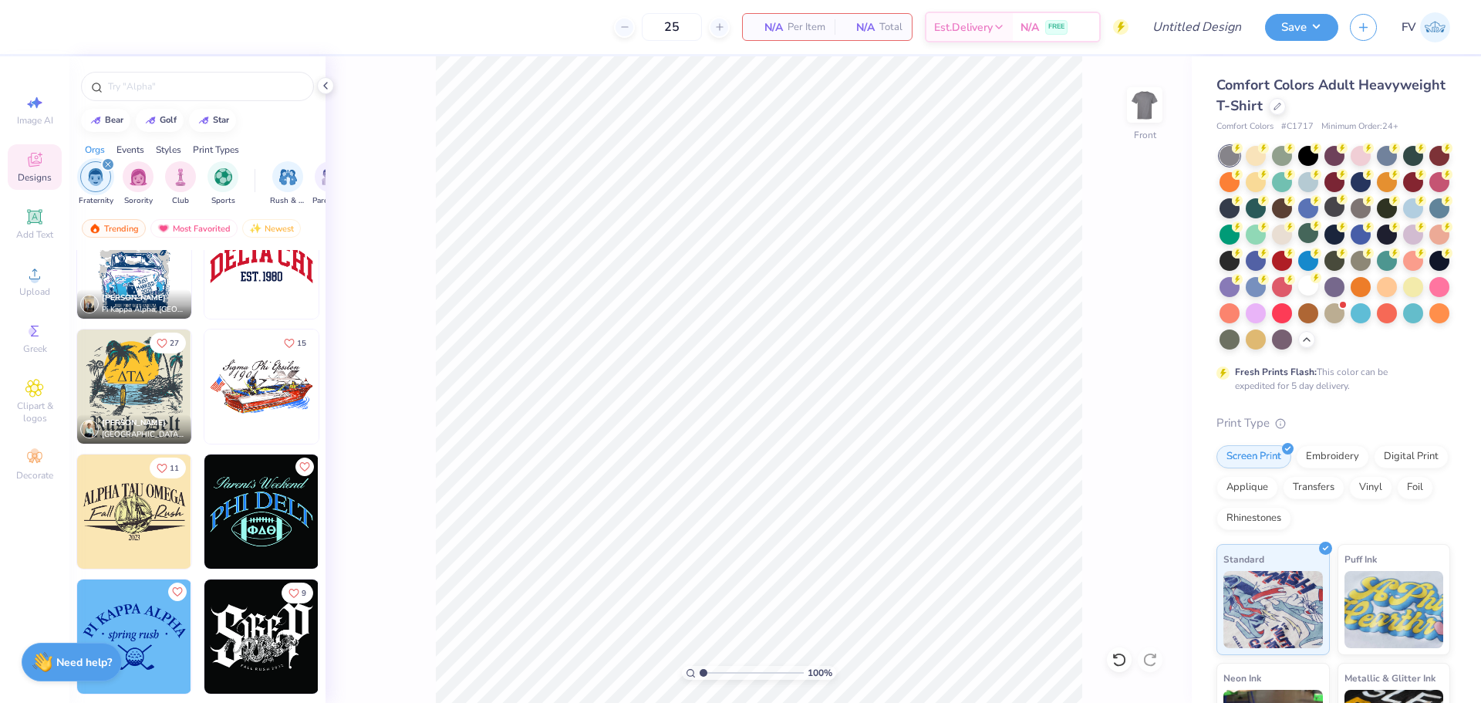
click at [128, 217] on div "Trending Most Favorited Newest" at bounding box center [197, 231] width 256 height 35
click at [131, 226] on div "Trending" at bounding box center [114, 228] width 64 height 19
click at [186, 232] on div "Most Favorited" at bounding box center [193, 228] width 87 height 19
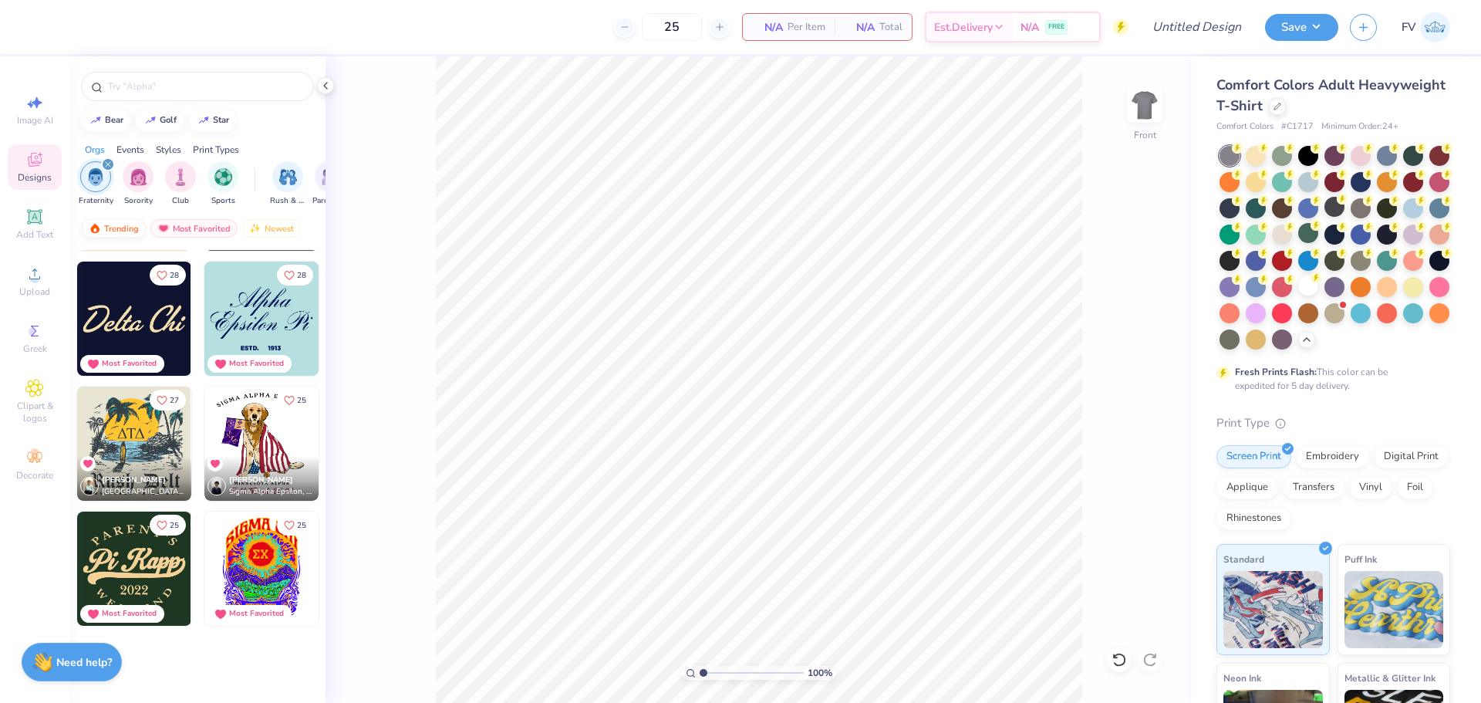
click at [123, 229] on div "Trending" at bounding box center [114, 228] width 64 height 19
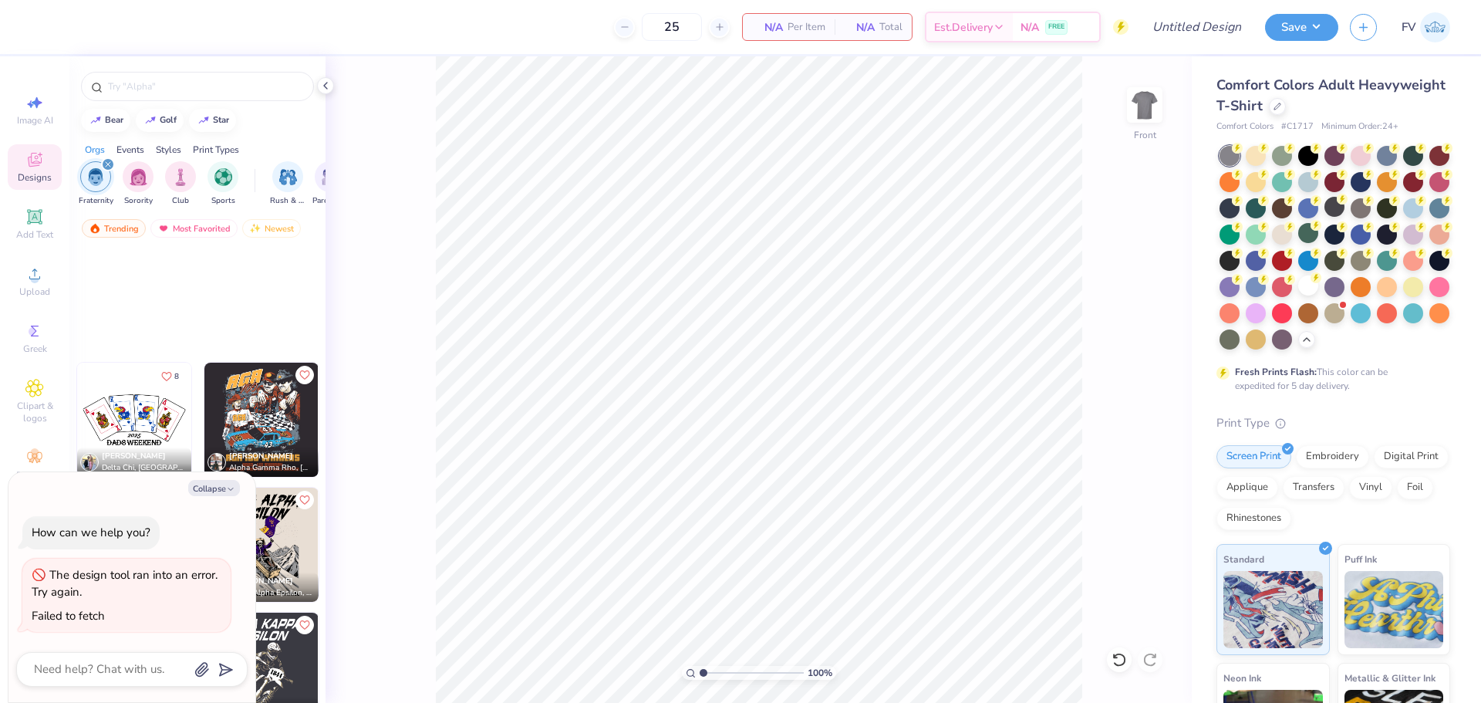
scroll to position [60636, 0]
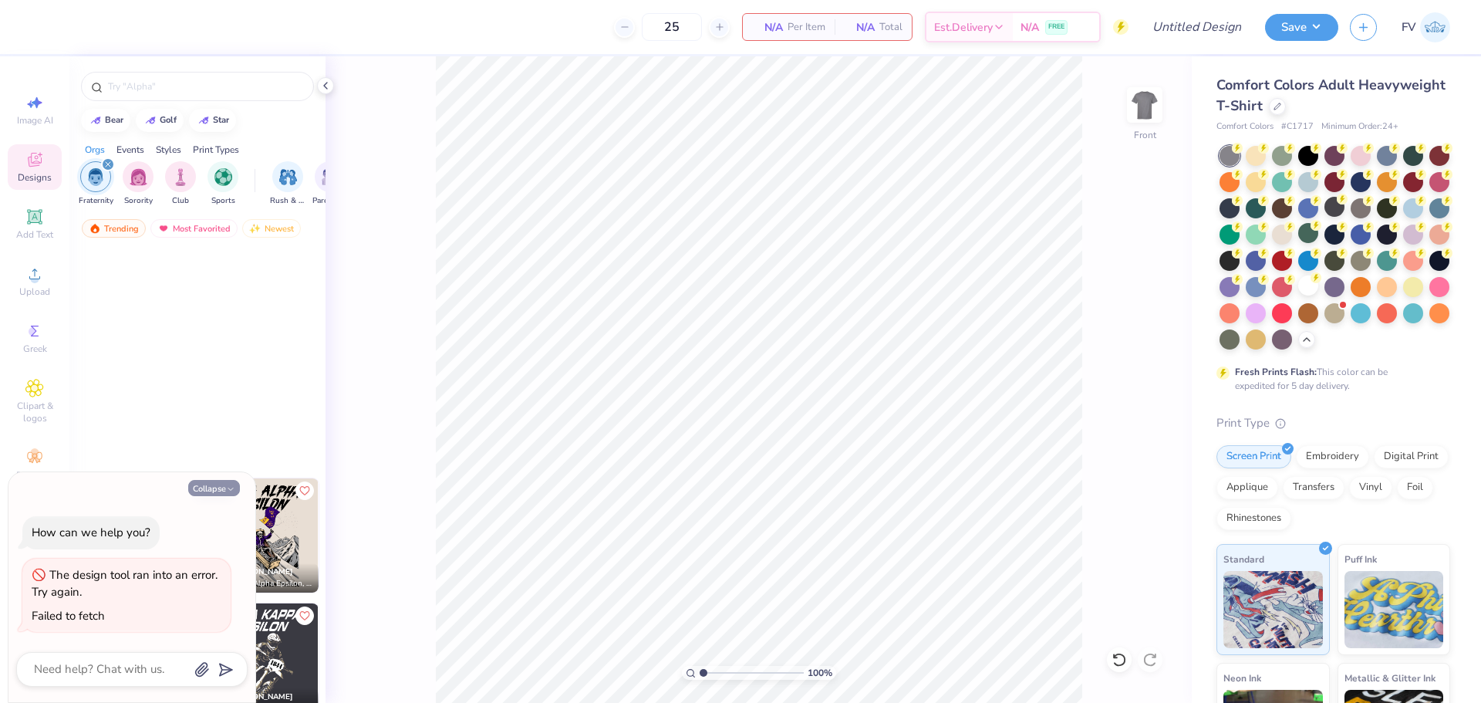
click at [222, 490] on button "Collapse" at bounding box center [214, 488] width 52 height 16
type textarea "x"
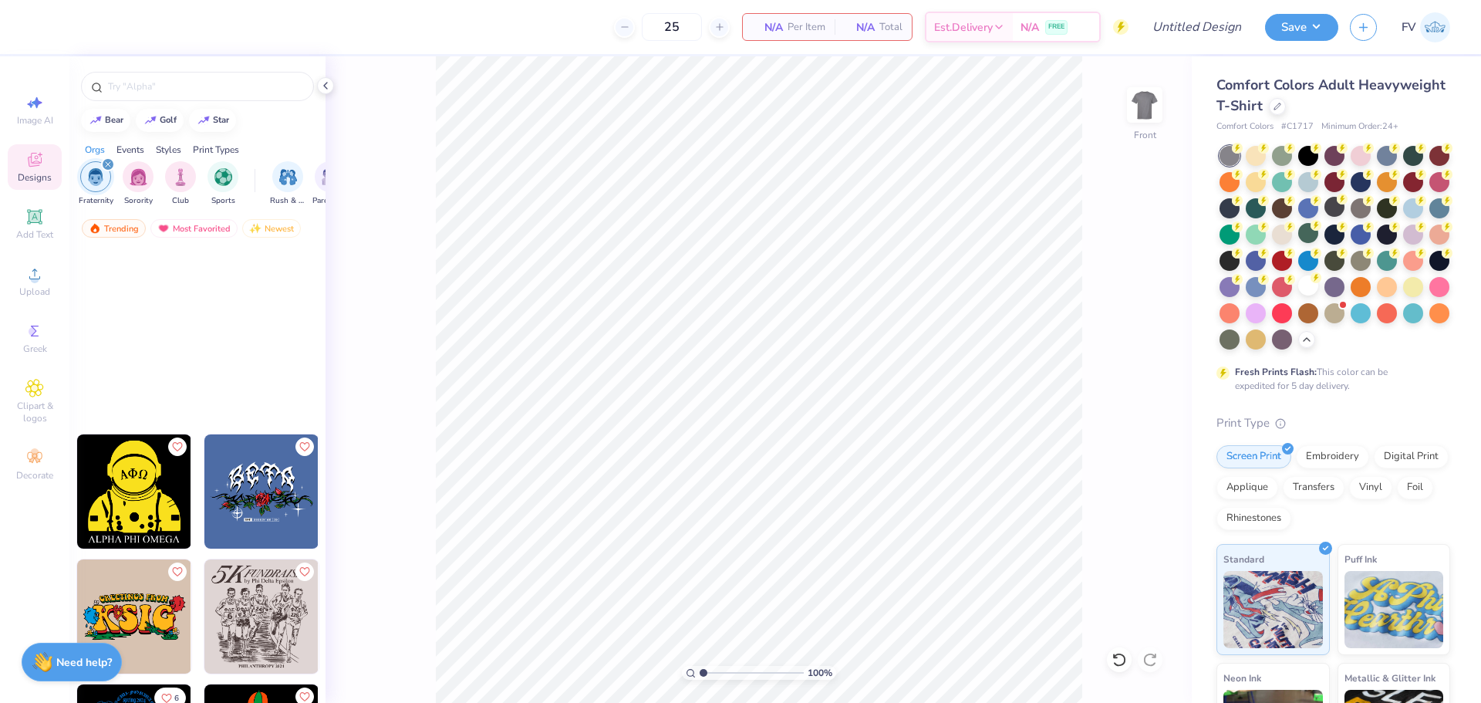
scroll to position [59549, 0]
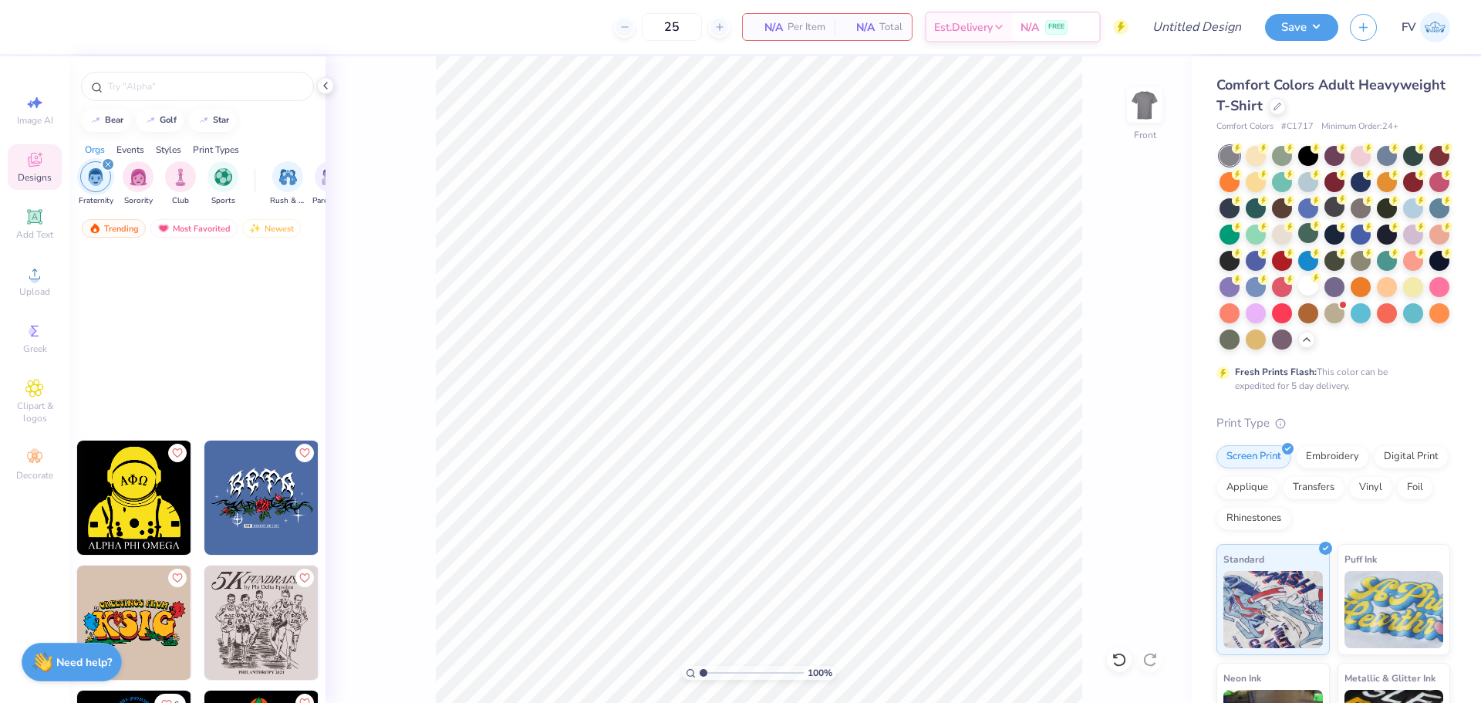
drag, startPoint x: 390, startPoint y: 415, endPoint x: 383, endPoint y: 430, distance: 16.9
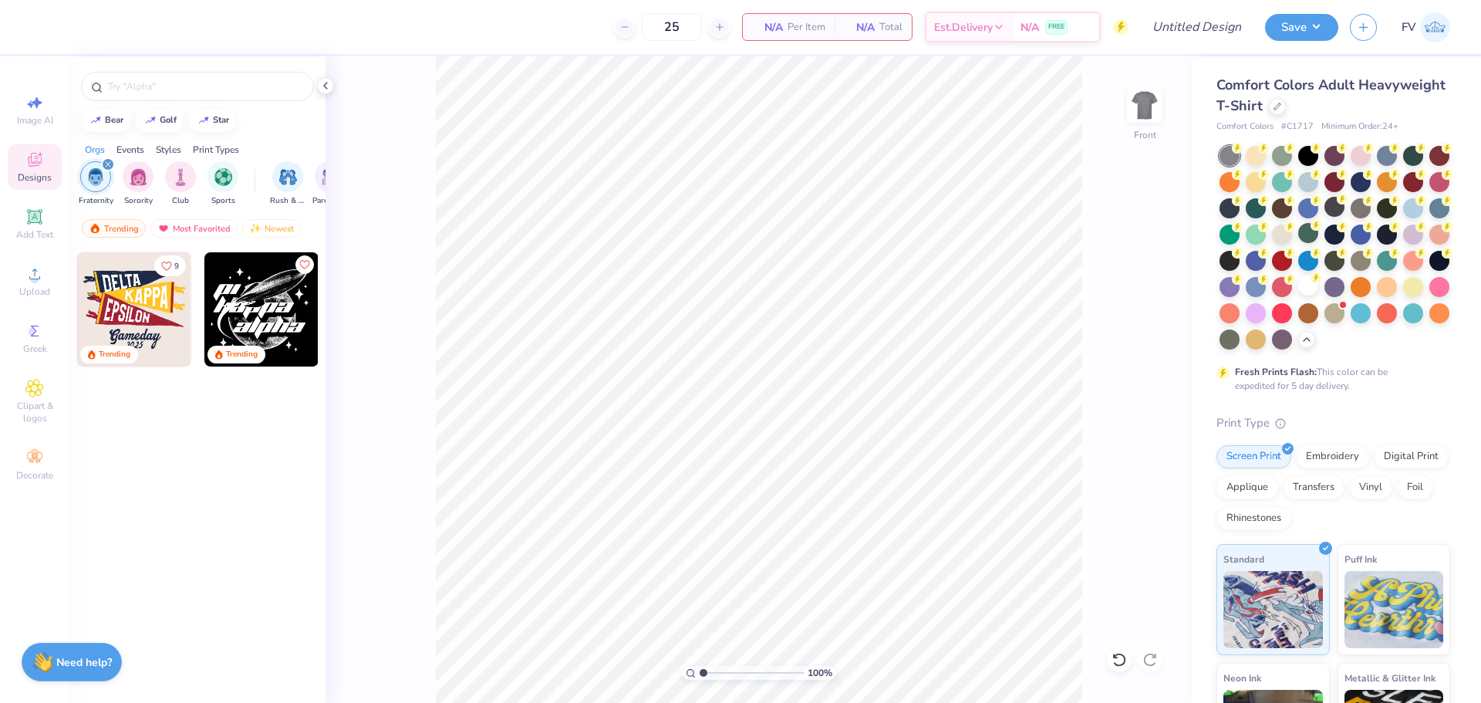
scroll to position [0, 0]
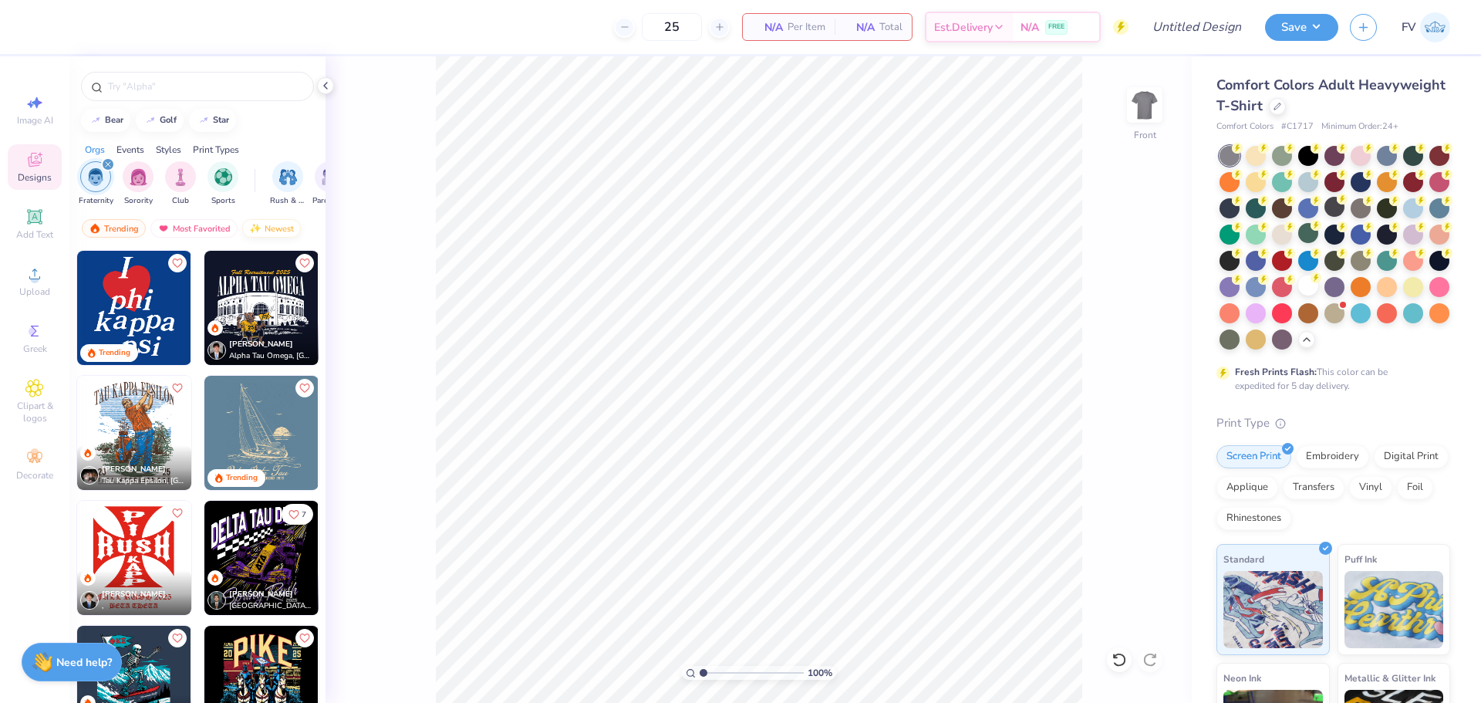
click at [275, 231] on div "Newest" at bounding box center [271, 228] width 59 height 19
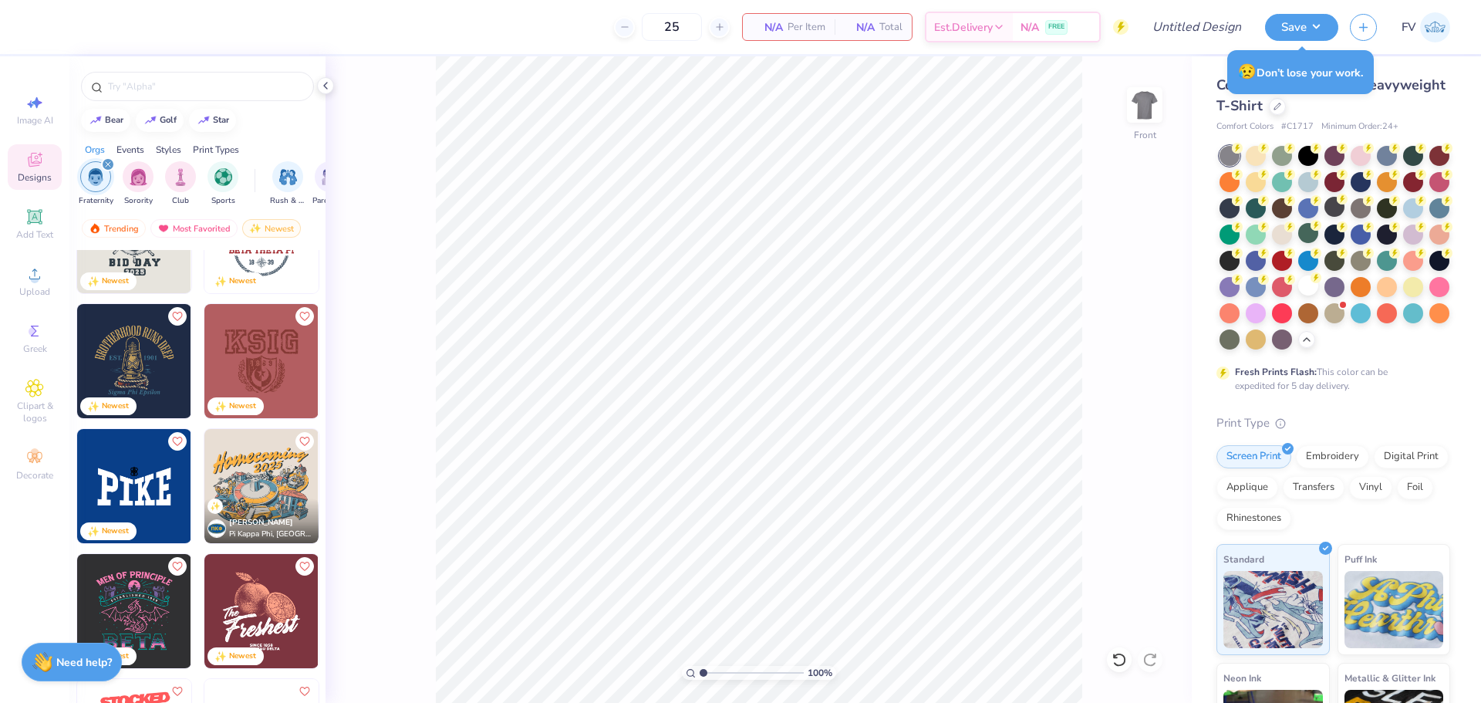
scroll to position [4474, 0]
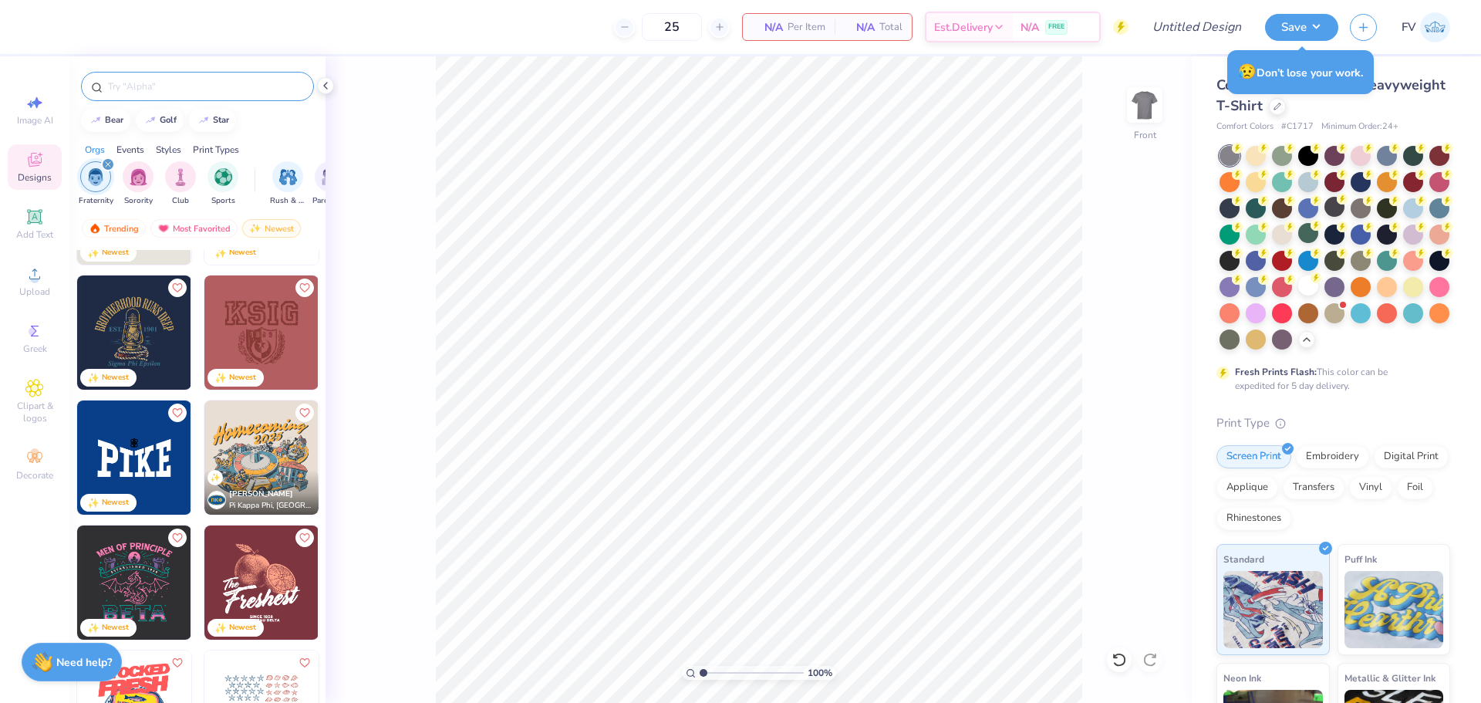
click at [137, 95] on div at bounding box center [197, 86] width 233 height 29
click at [134, 94] on div at bounding box center [197, 86] width 233 height 29
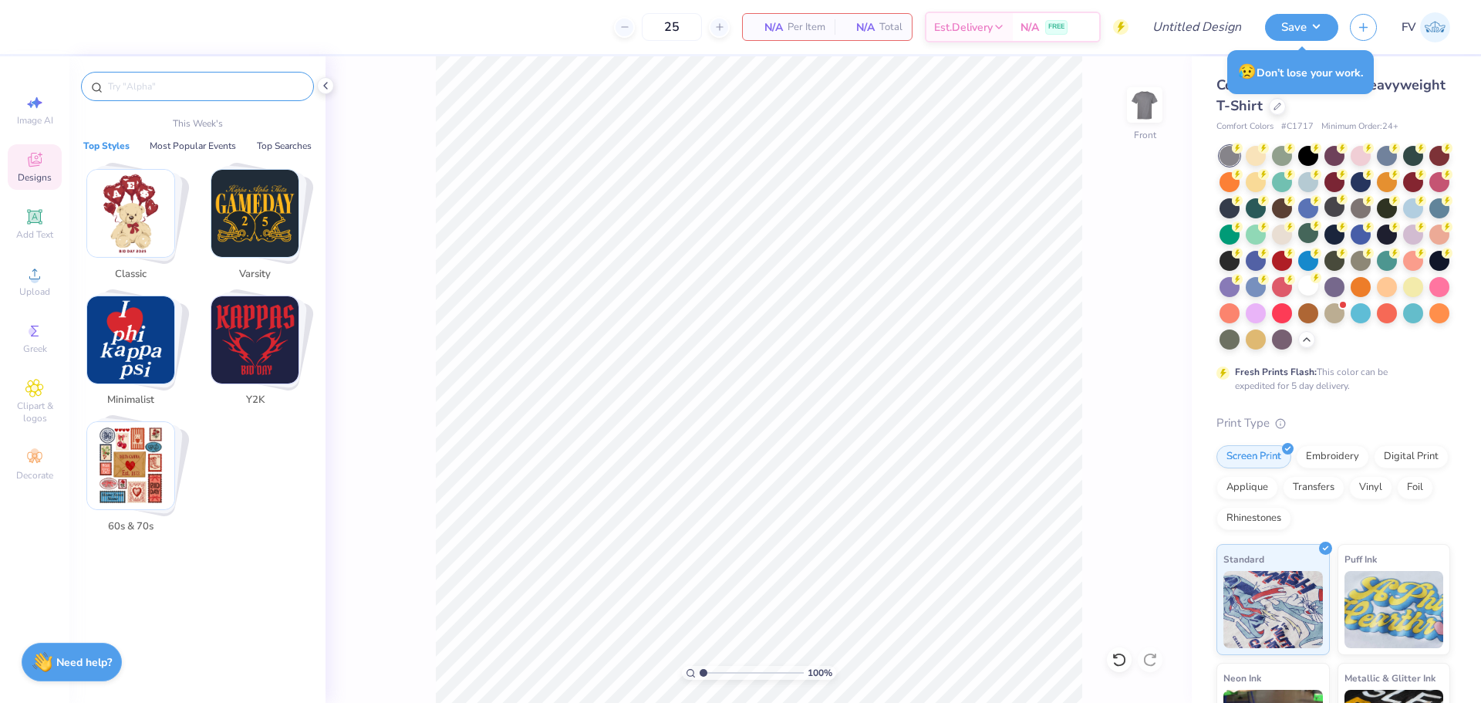
click at [133, 93] on input "text" at bounding box center [204, 86] width 197 height 15
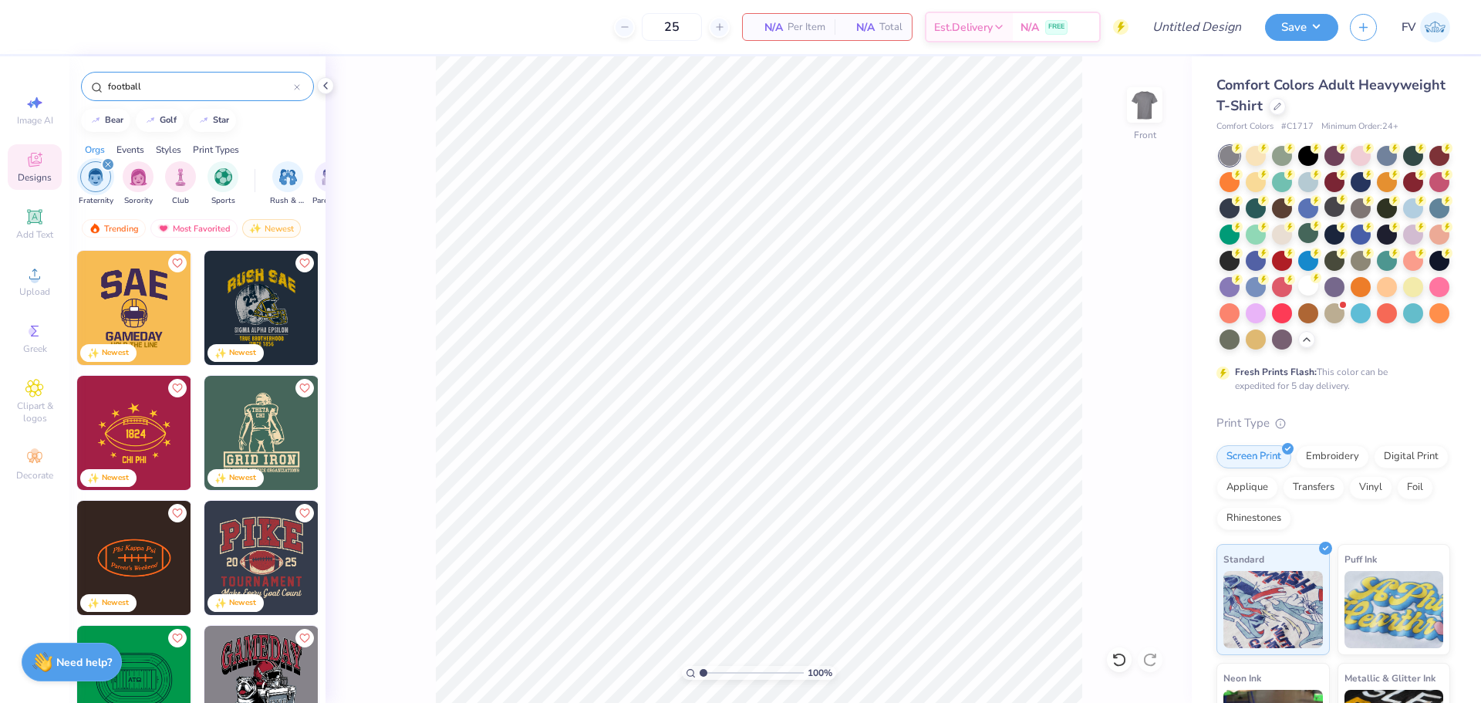
type input "football"
click at [105, 161] on icon "filter for Fraternity" at bounding box center [108, 164] width 6 height 6
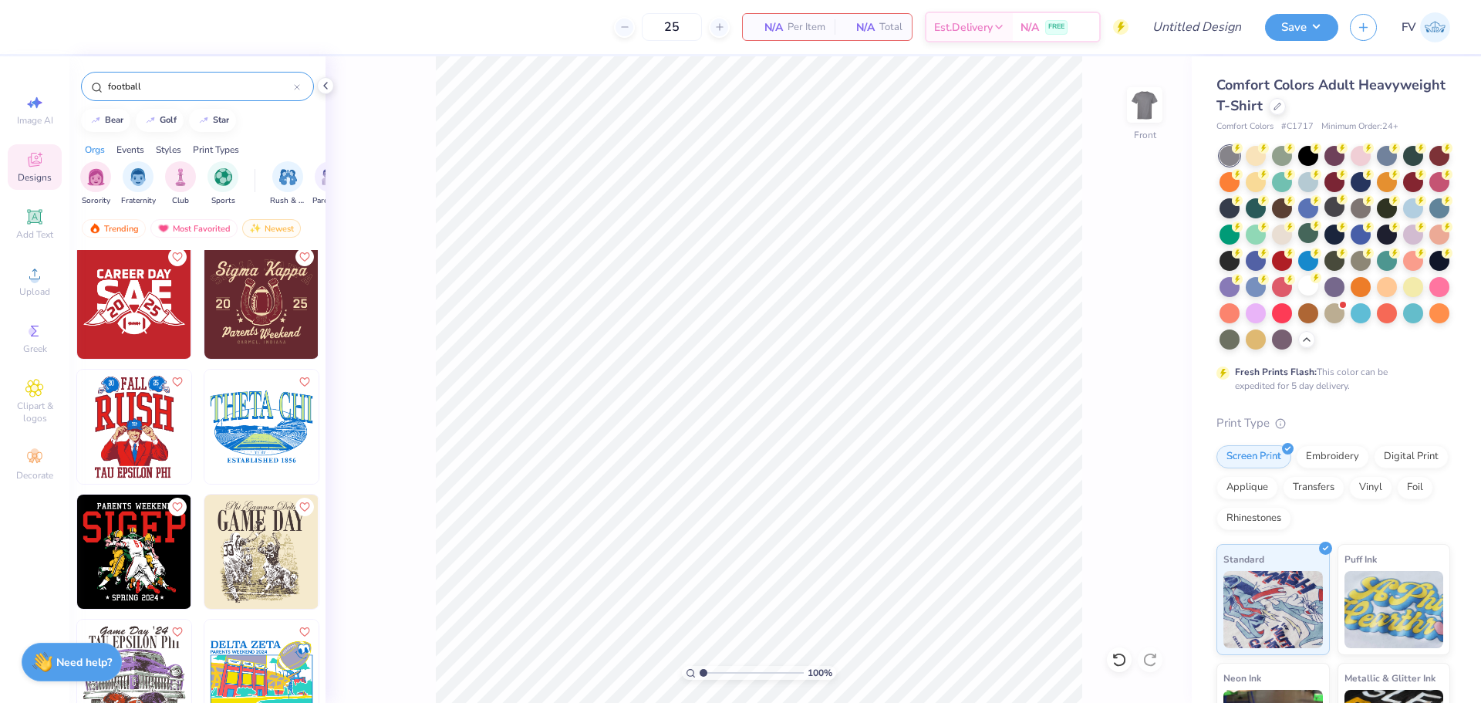
scroll to position [6403, 0]
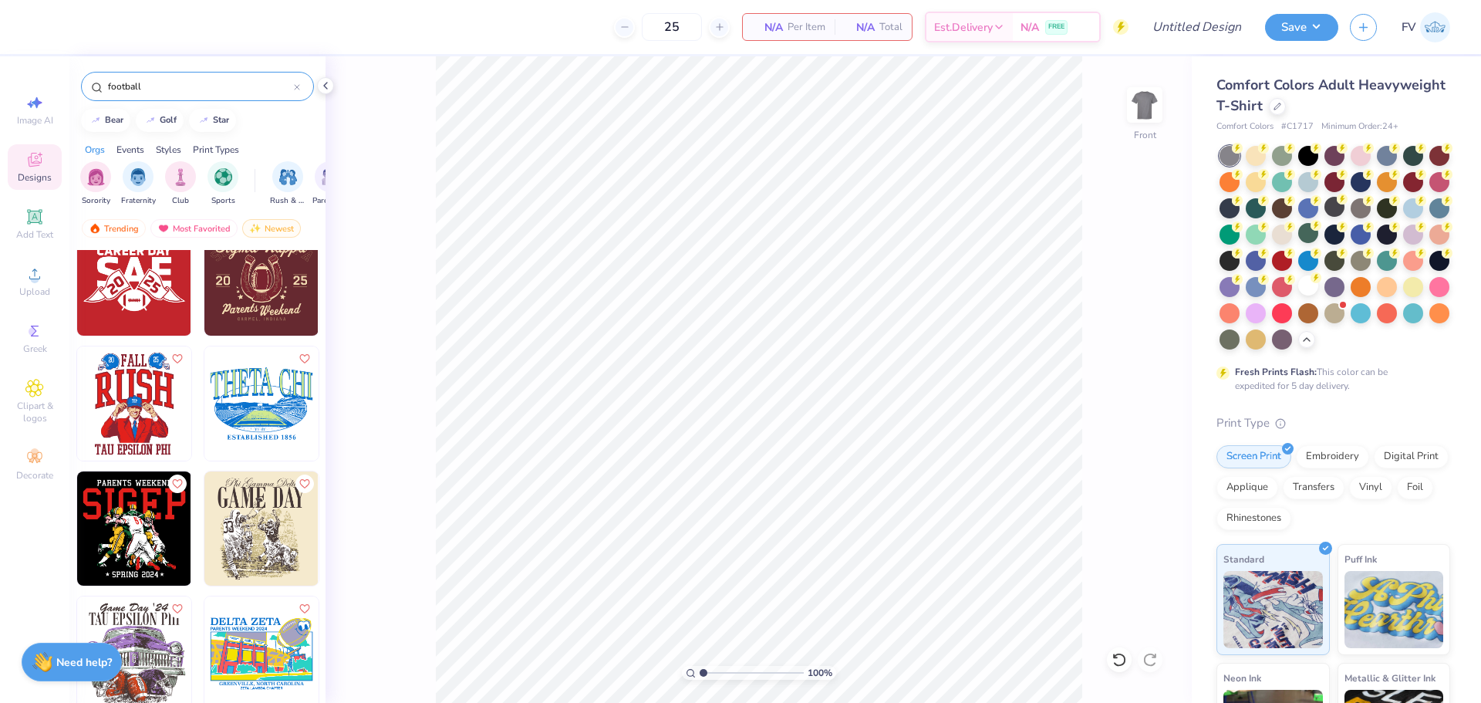
click at [147, 408] on img at bounding box center [134, 403] width 114 height 114
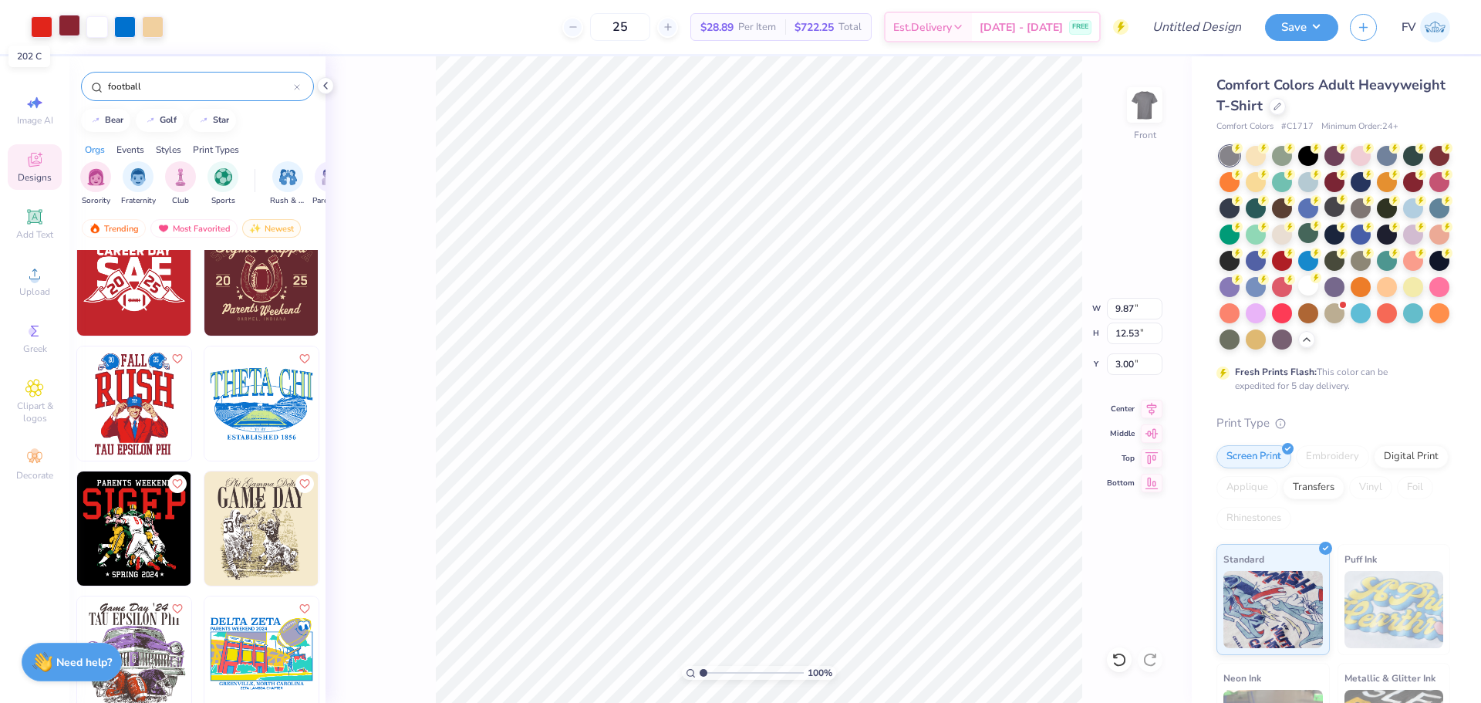
click at [60, 21] on div at bounding box center [70, 26] width 22 height 22
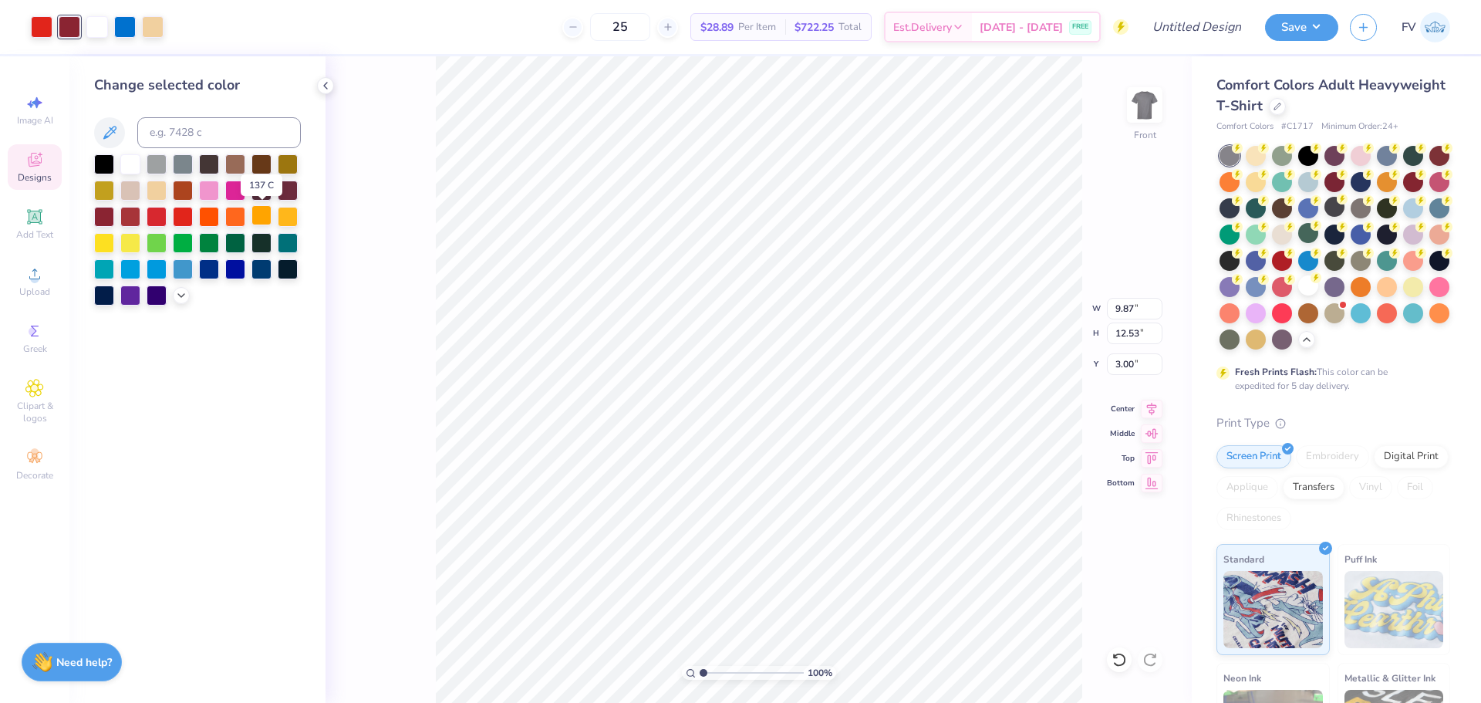
click at [264, 212] on div at bounding box center [261, 215] width 20 height 20
click at [286, 213] on div at bounding box center [288, 215] width 20 height 20
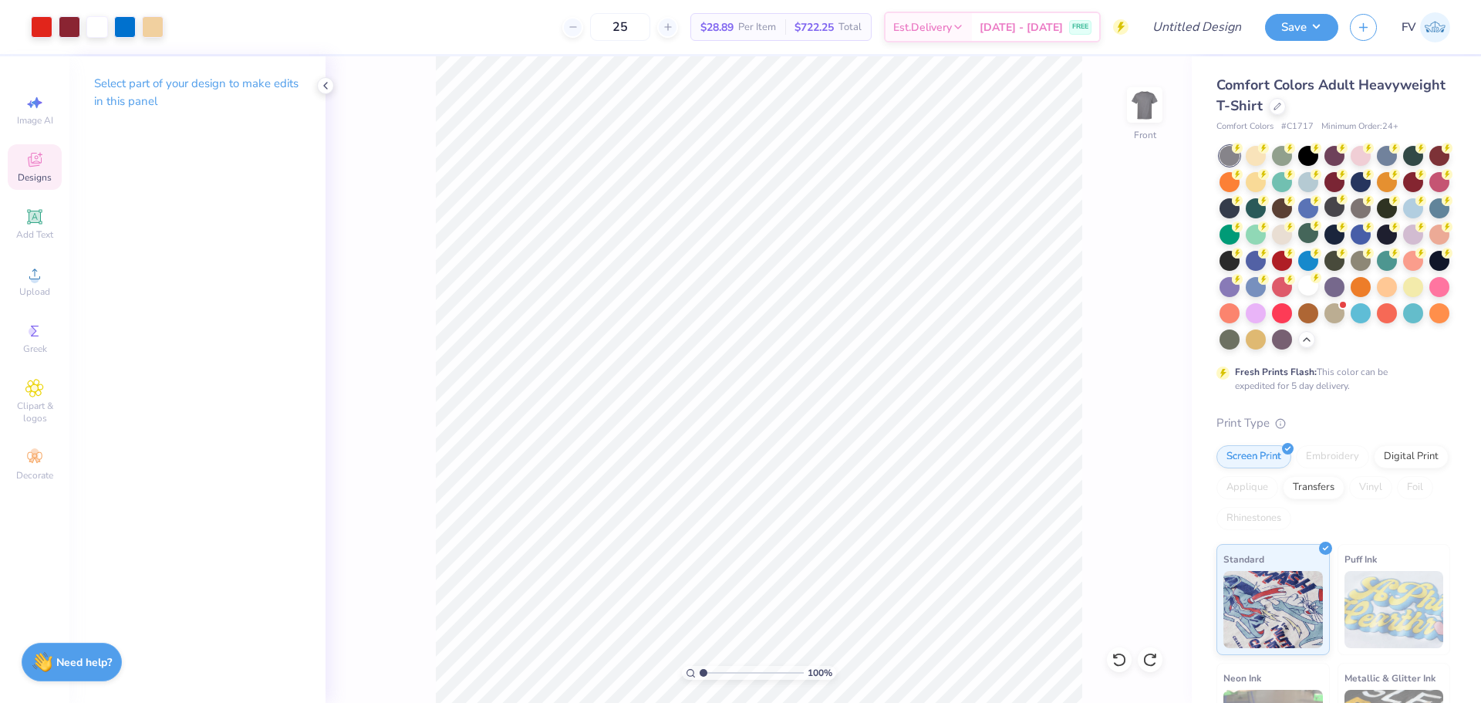
click at [33, 169] on div "Designs" at bounding box center [35, 167] width 54 height 46
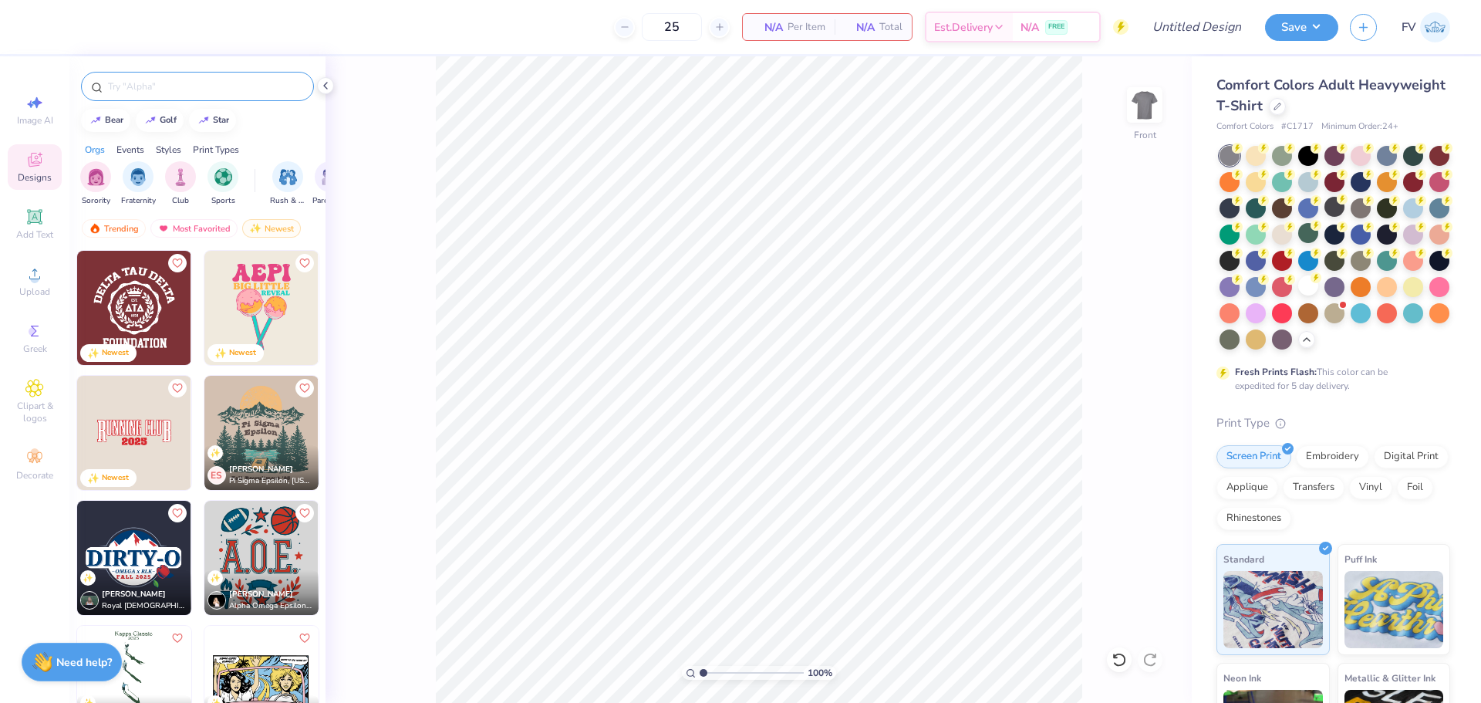
click at [152, 83] on input "text" at bounding box center [204, 86] width 197 height 15
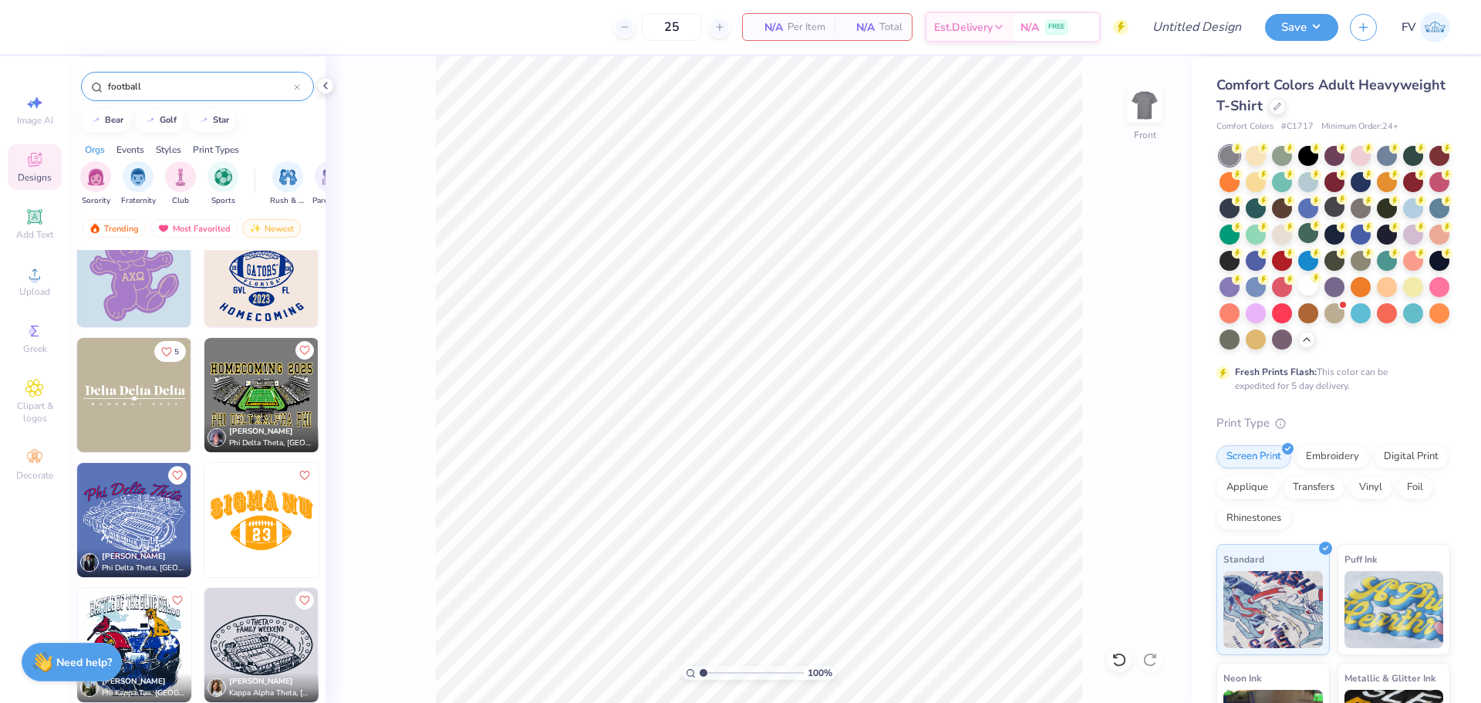
scroll to position [7639, 0]
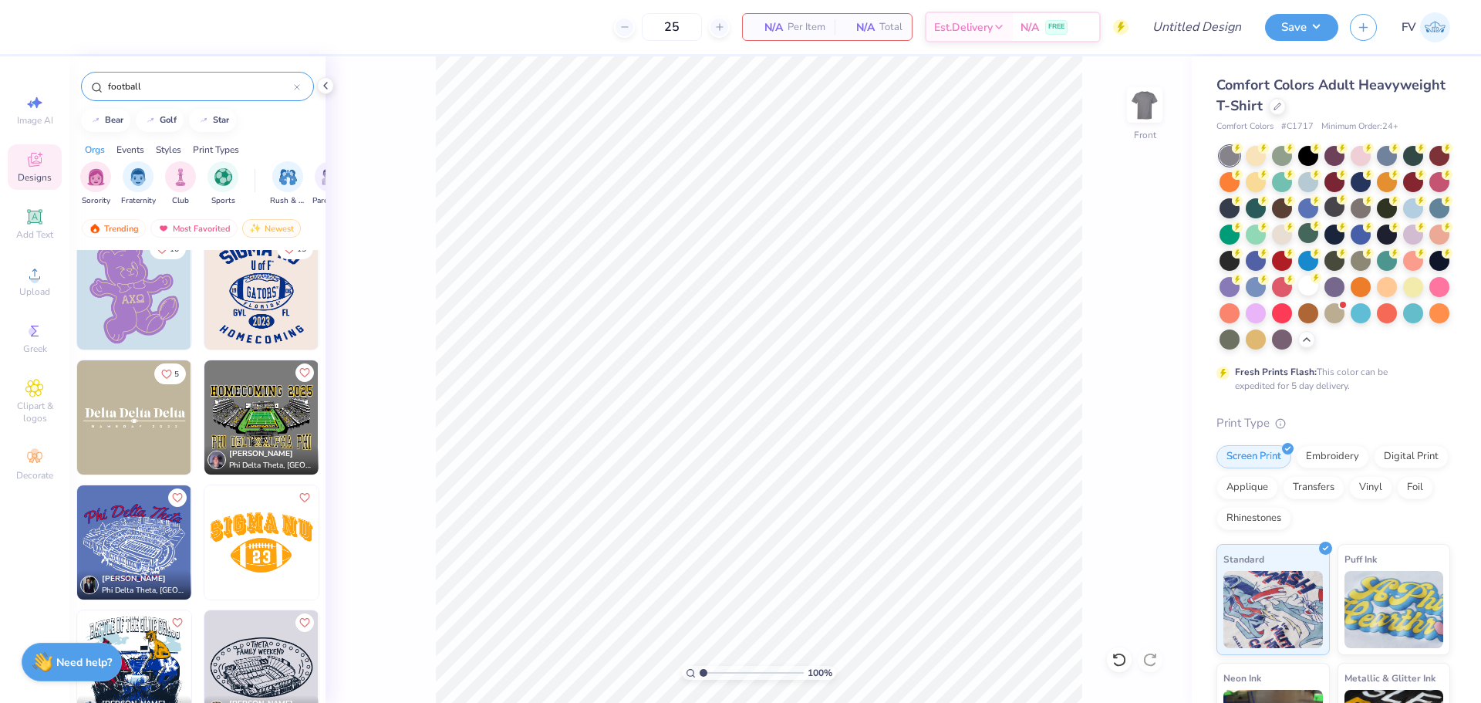
click at [214, 82] on input "football" at bounding box center [199, 86] width 187 height 15
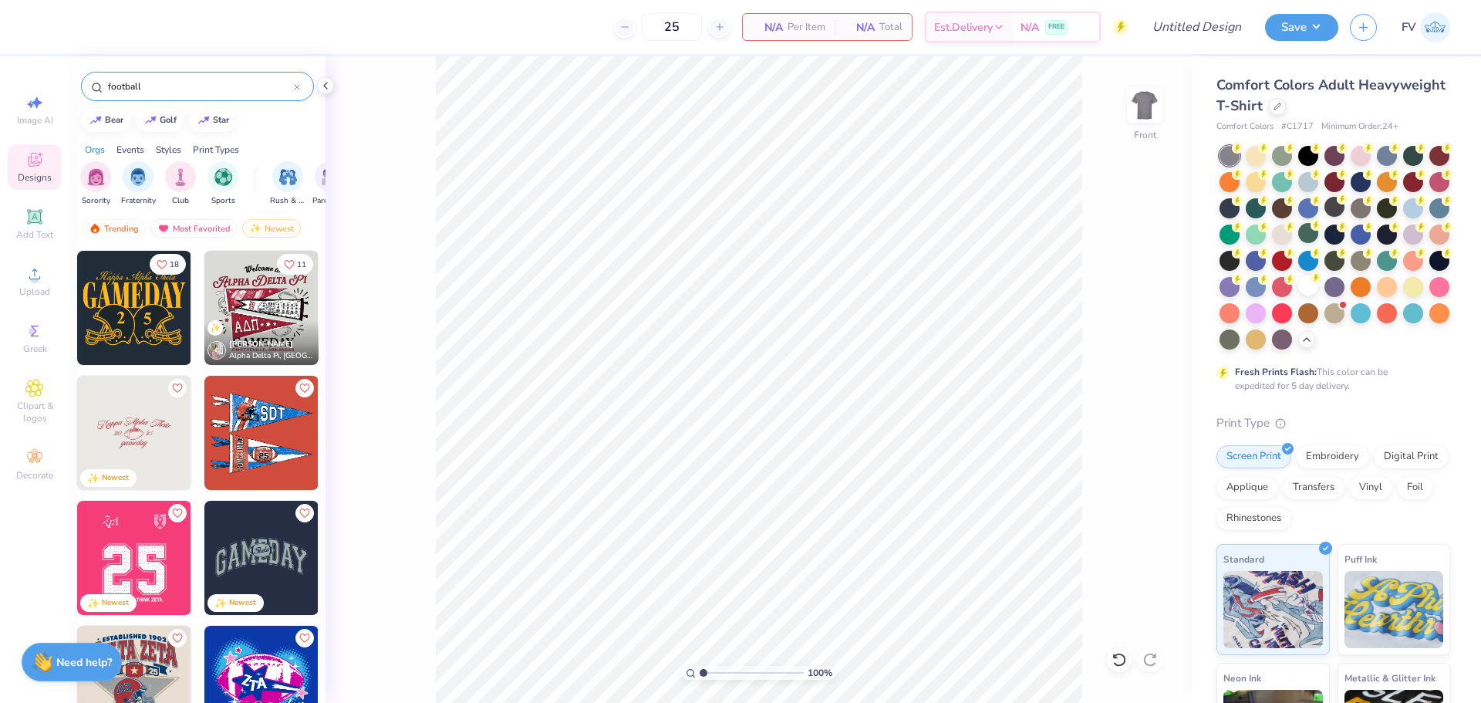
click at [212, 85] on input "football" at bounding box center [199, 86] width 187 height 15
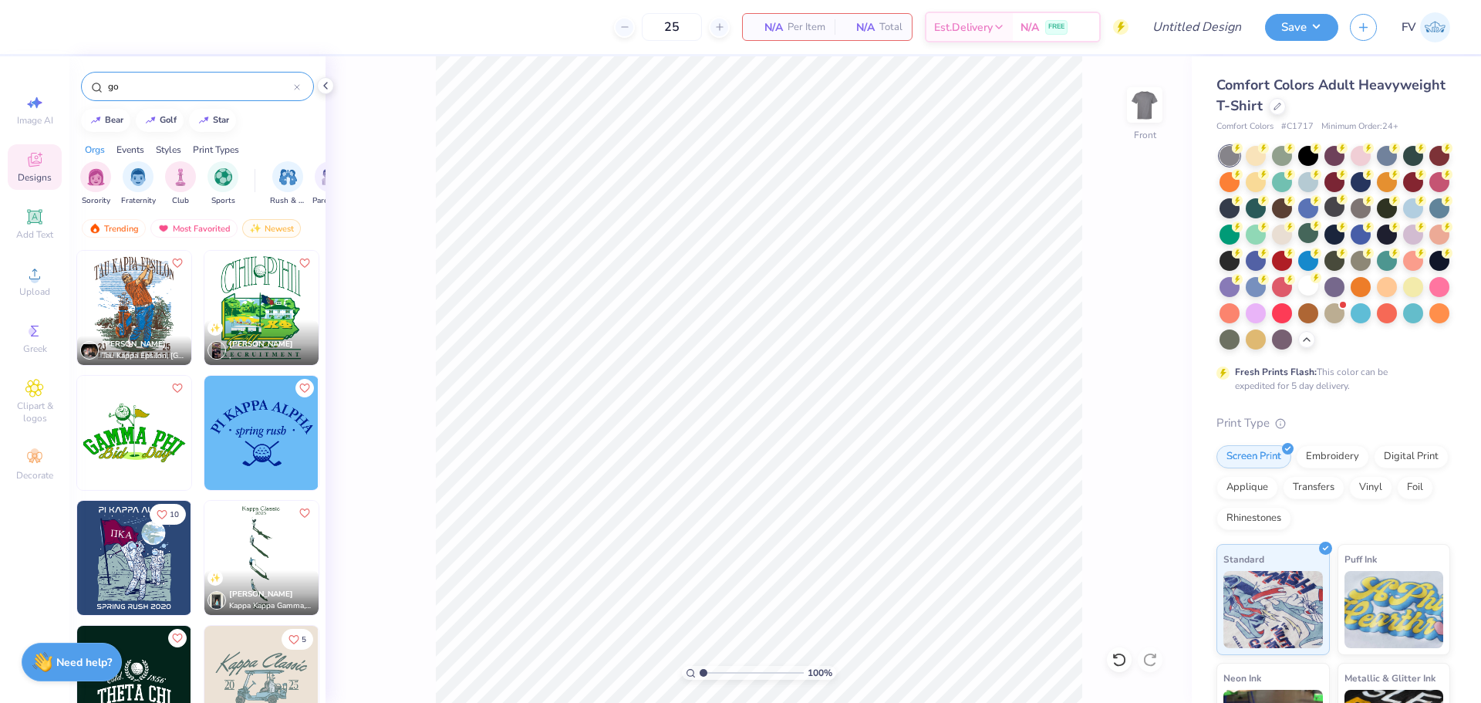
type input "g"
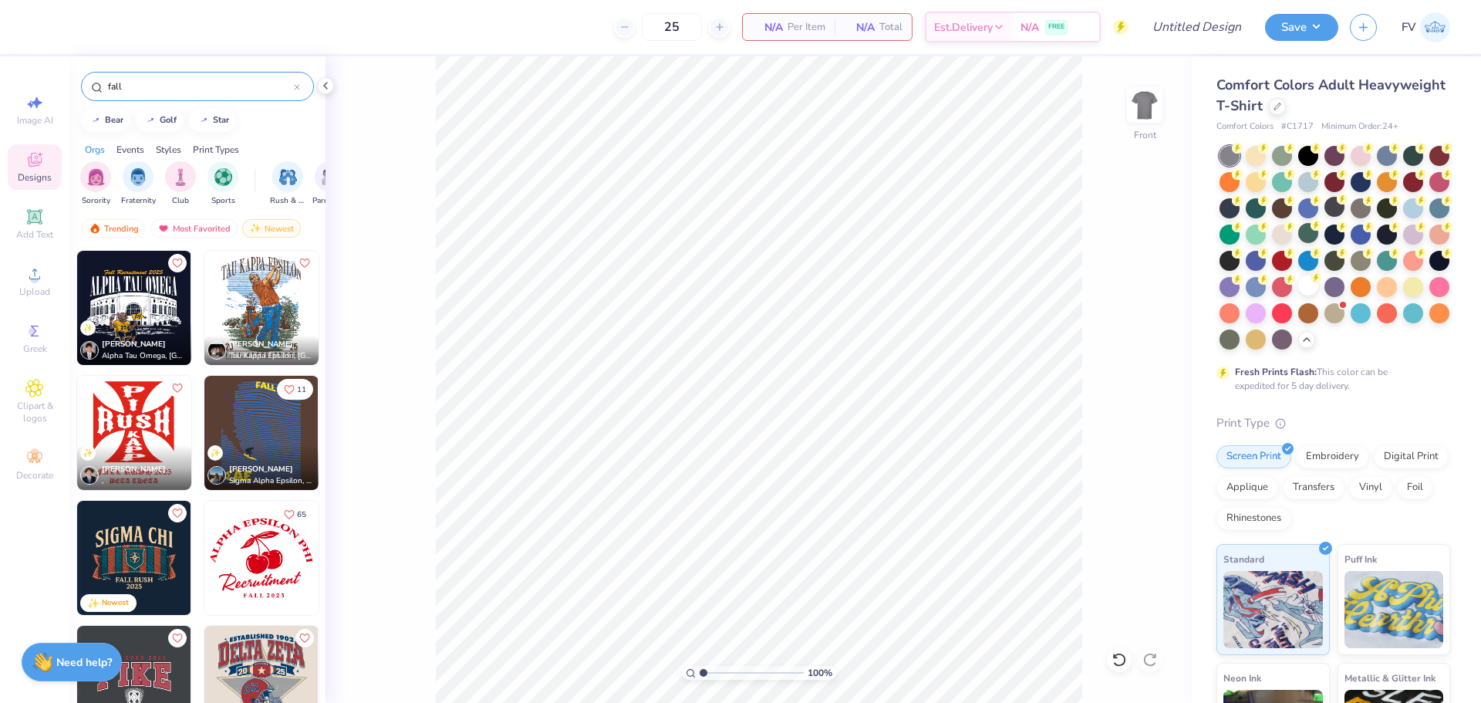
scroll to position [77, 0]
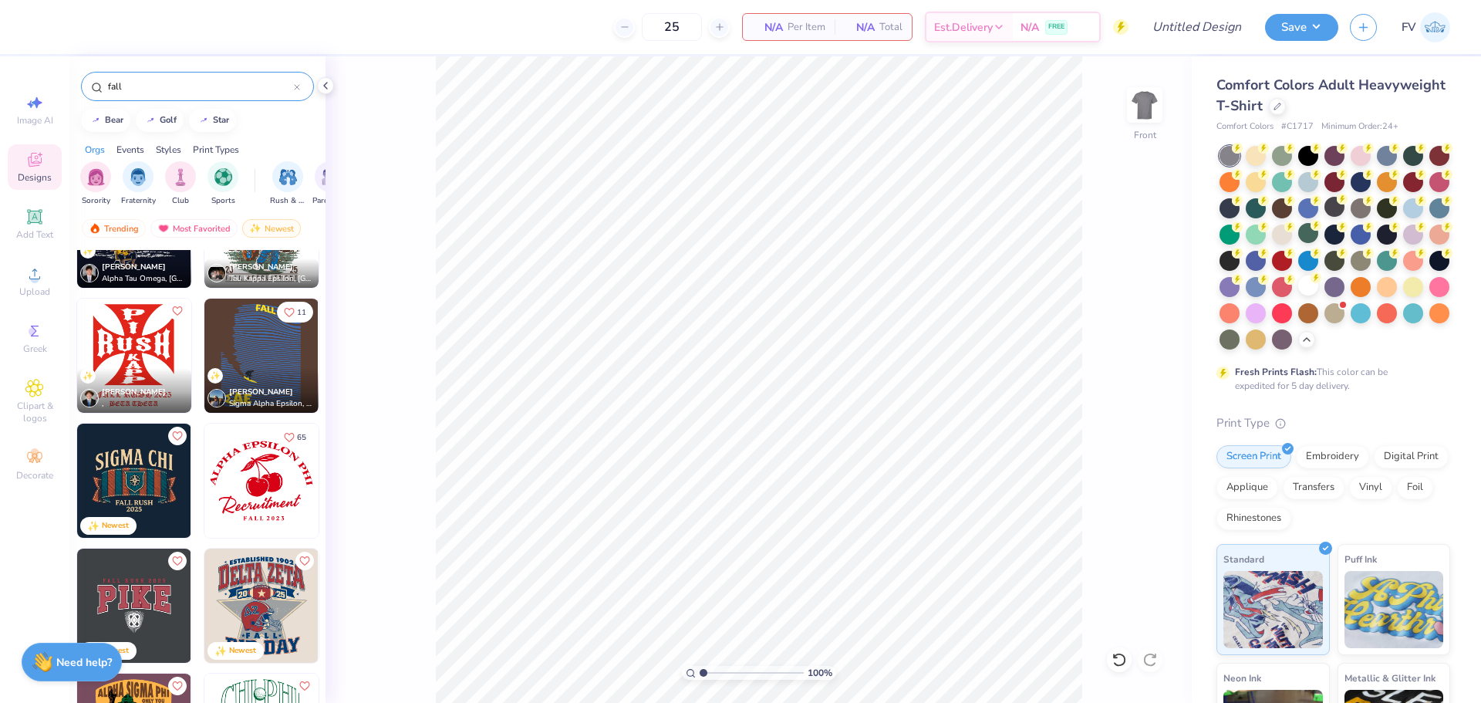
type input "fall"
click at [116, 337] on img at bounding box center [134, 356] width 114 height 114
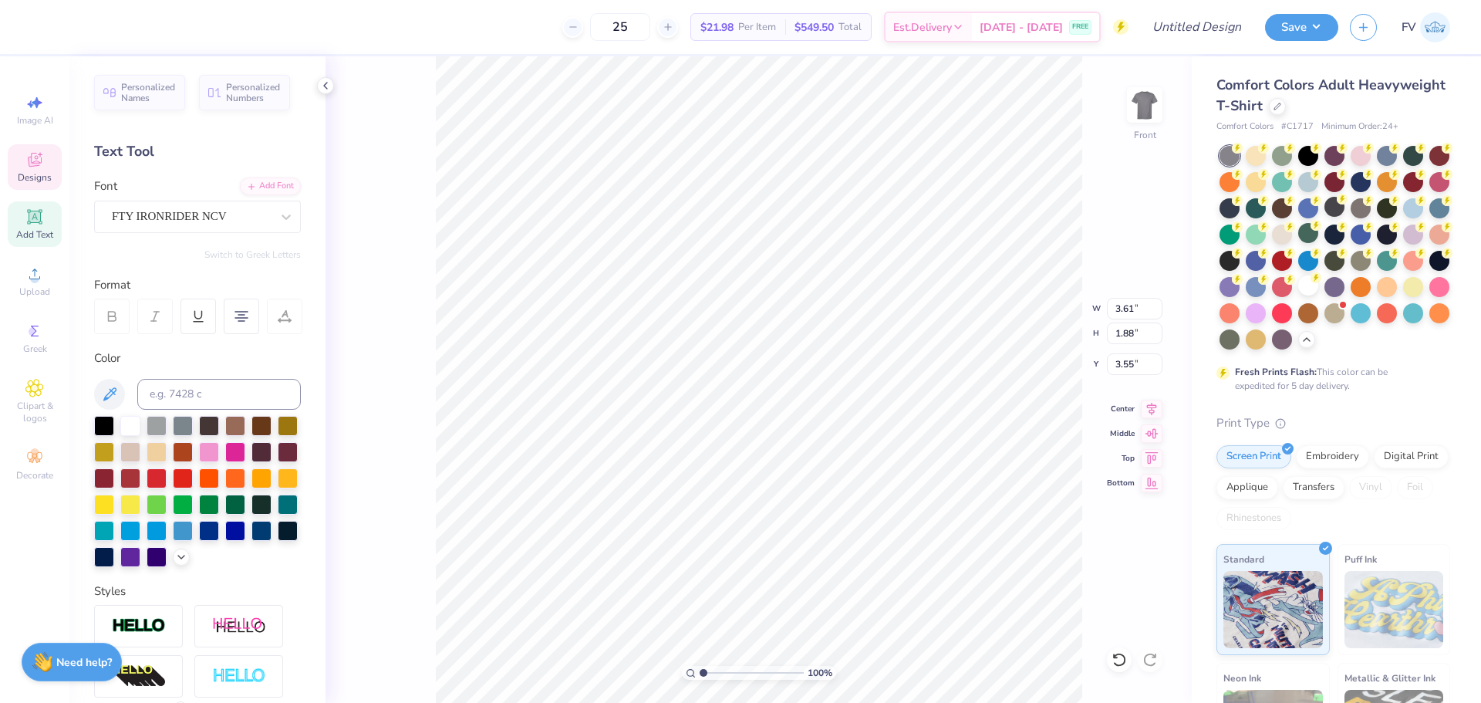
scroll to position [13, 2]
click at [1298, 295] on div at bounding box center [1308, 285] width 20 height 20
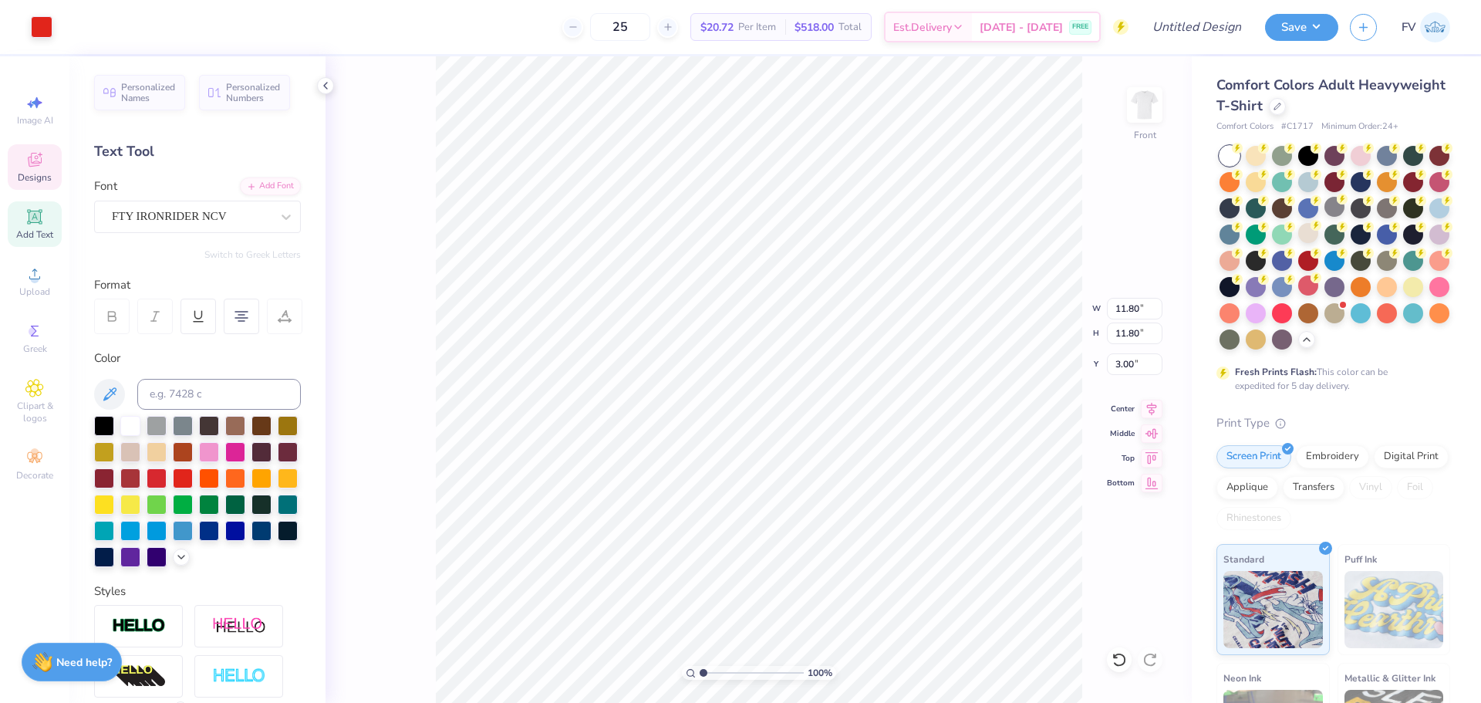
type input "11.80"
type input "3.00"
type input "2.15"
type input "1.05"
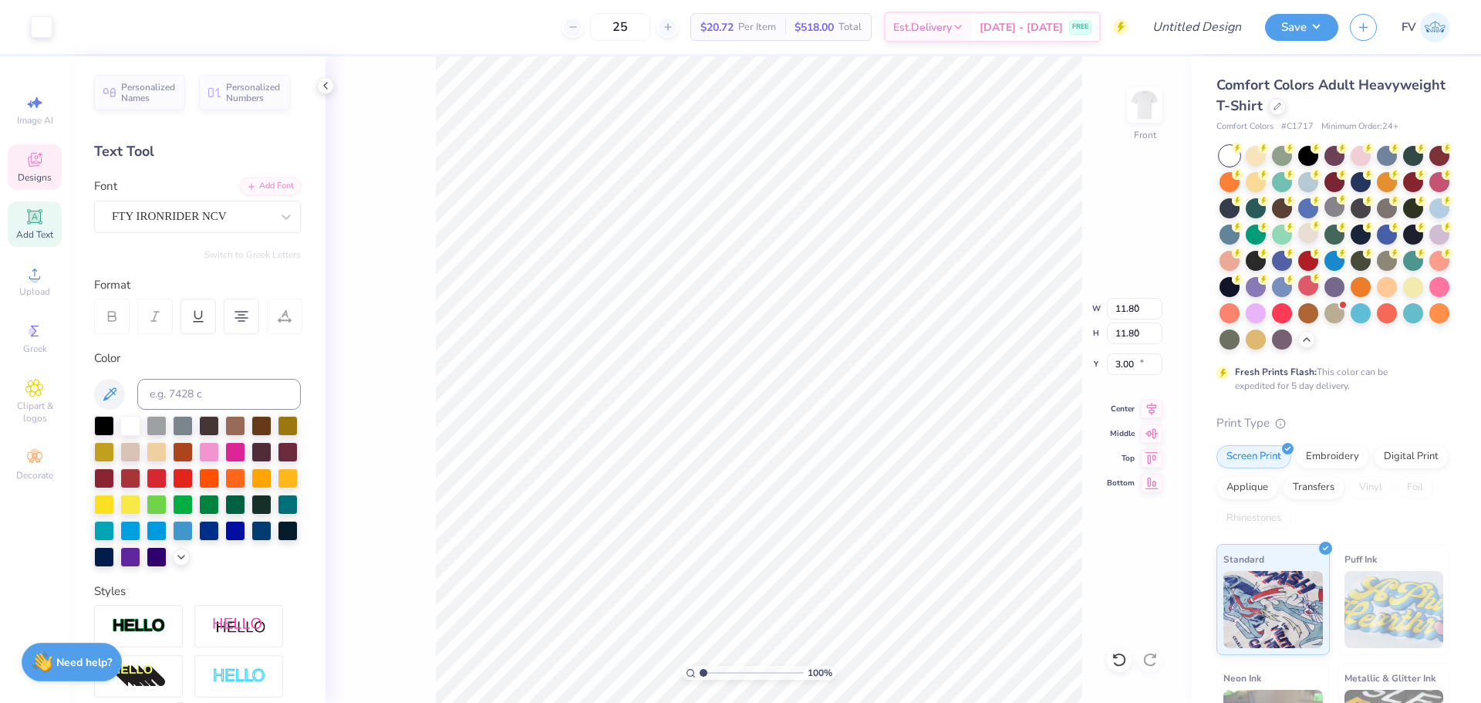
type input "10.18"
type input "3.10"
type input "1.53"
type input "10.35"
type input "3.61"
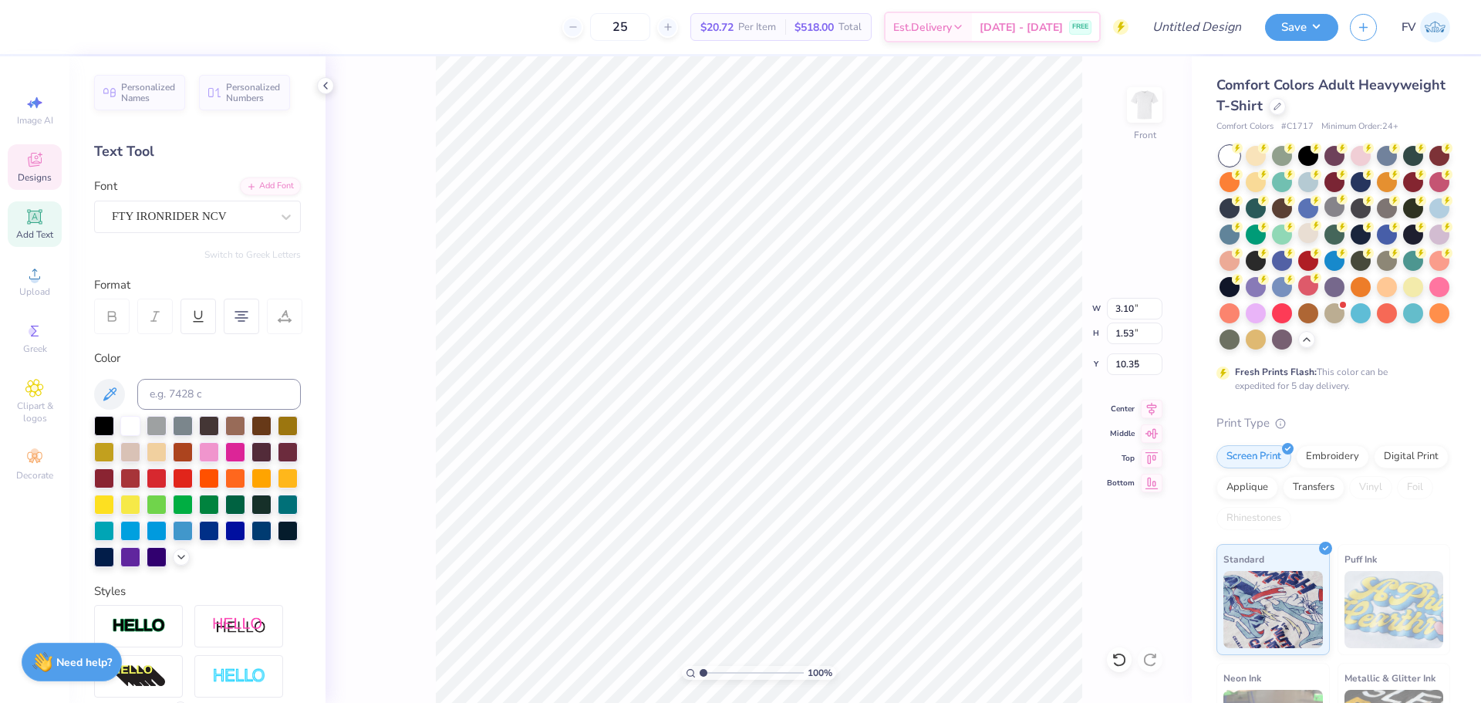
type input "1.88"
type input "3.60"
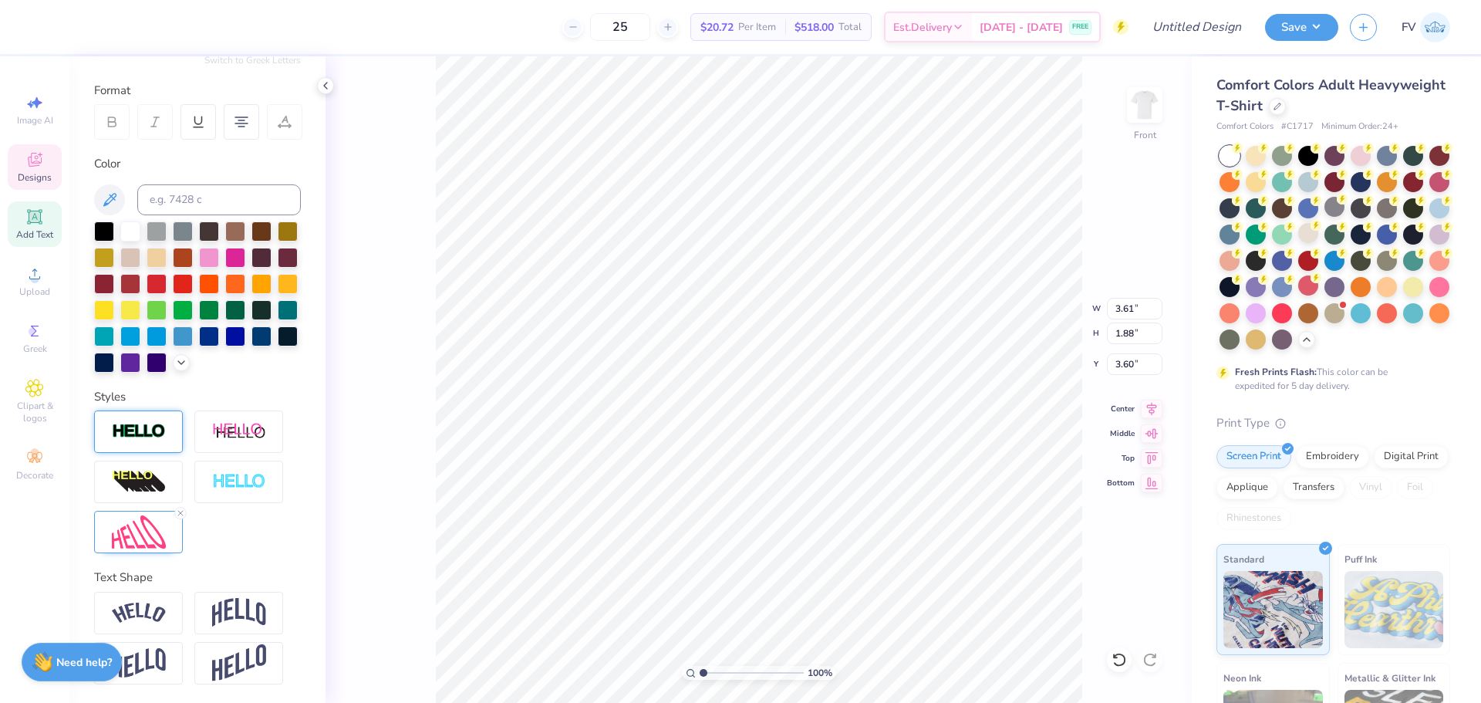
scroll to position [221, 0]
click at [149, 541] on img at bounding box center [139, 531] width 54 height 33
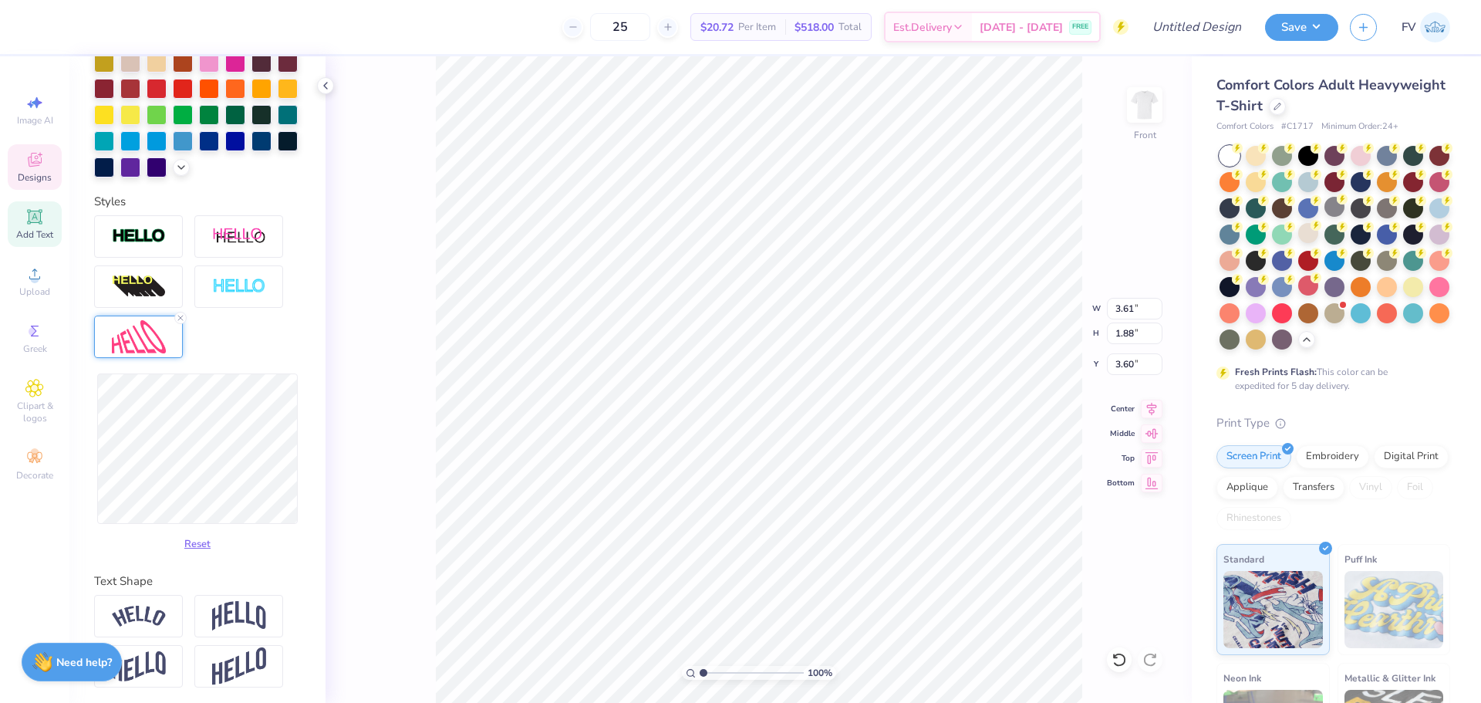
scroll to position [419, 0]
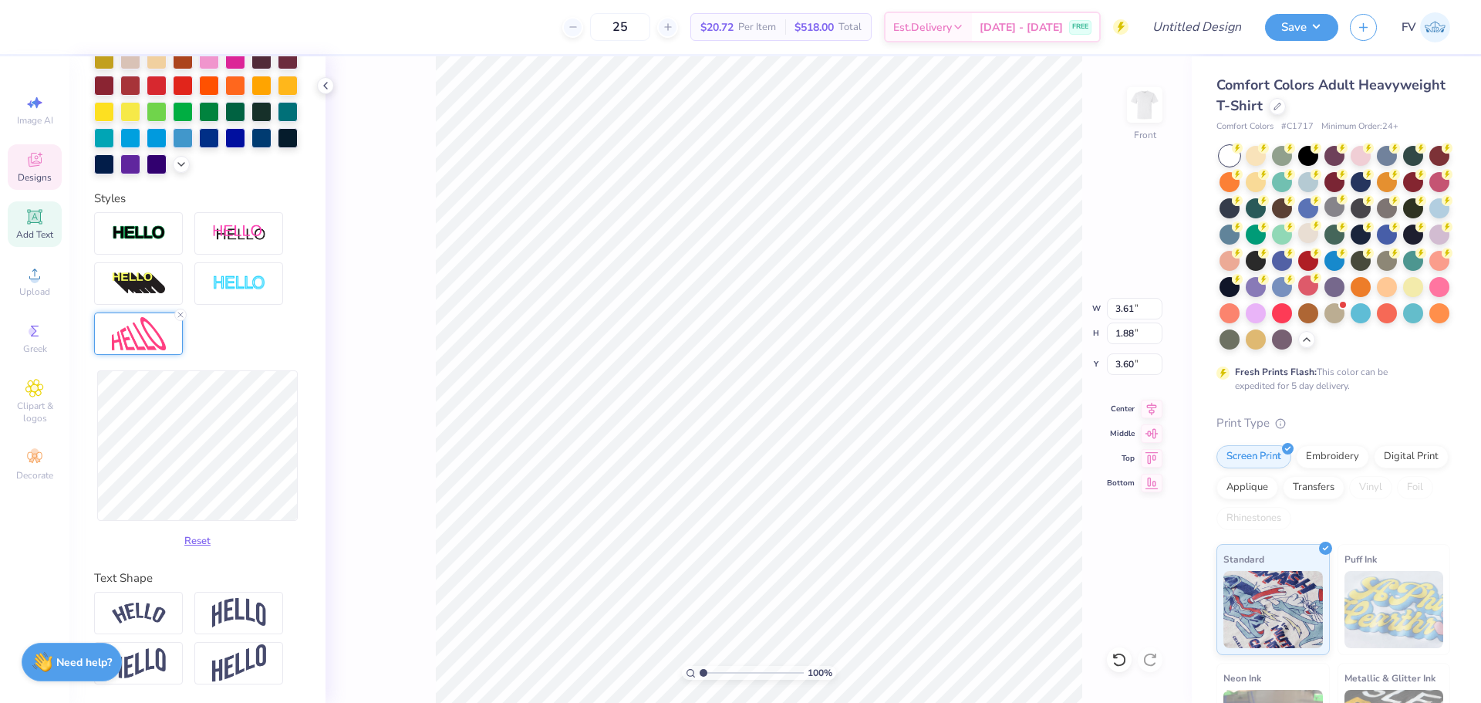
type input "3.96"
type input "1.85"
type input "3.61"
type input "3.85"
type input "1.84"
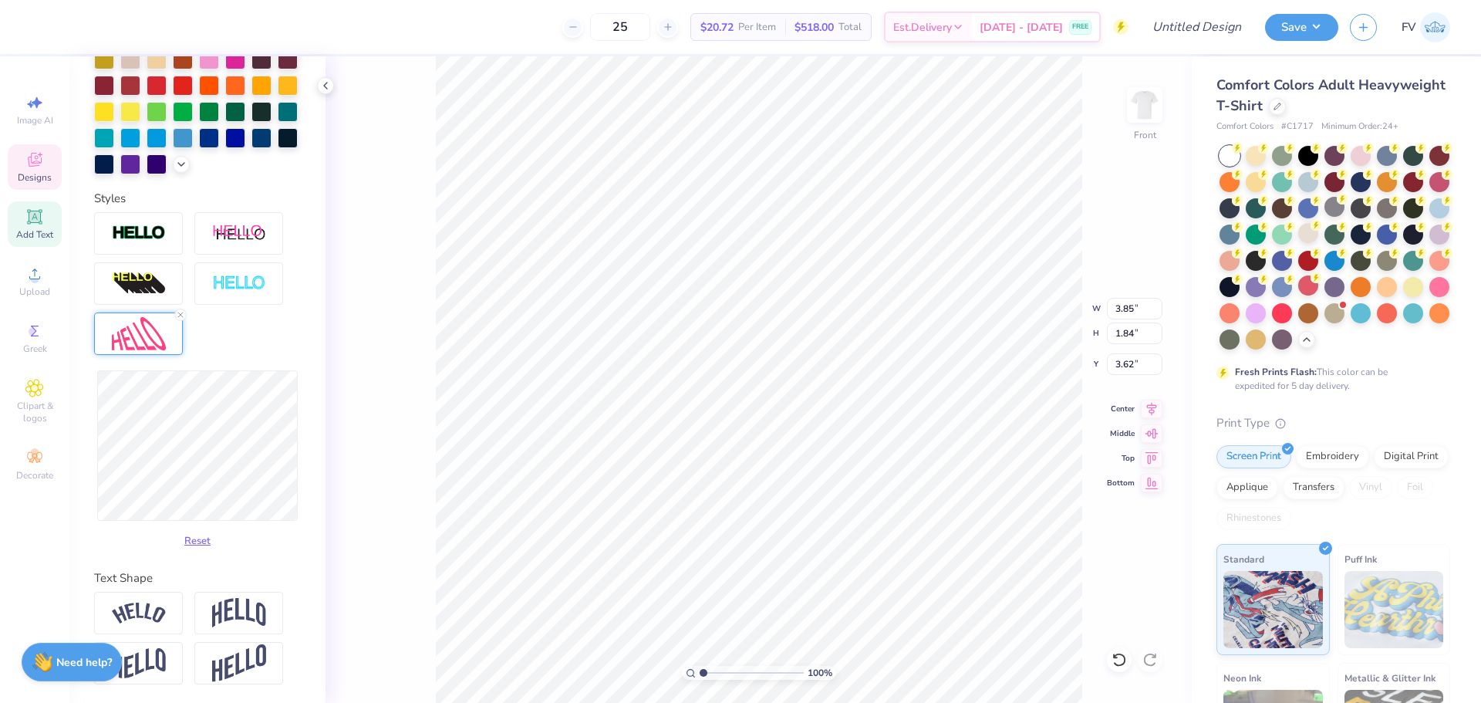
type input "3.00"
type input "1.63"
type input "1.90"
type input "5.48"
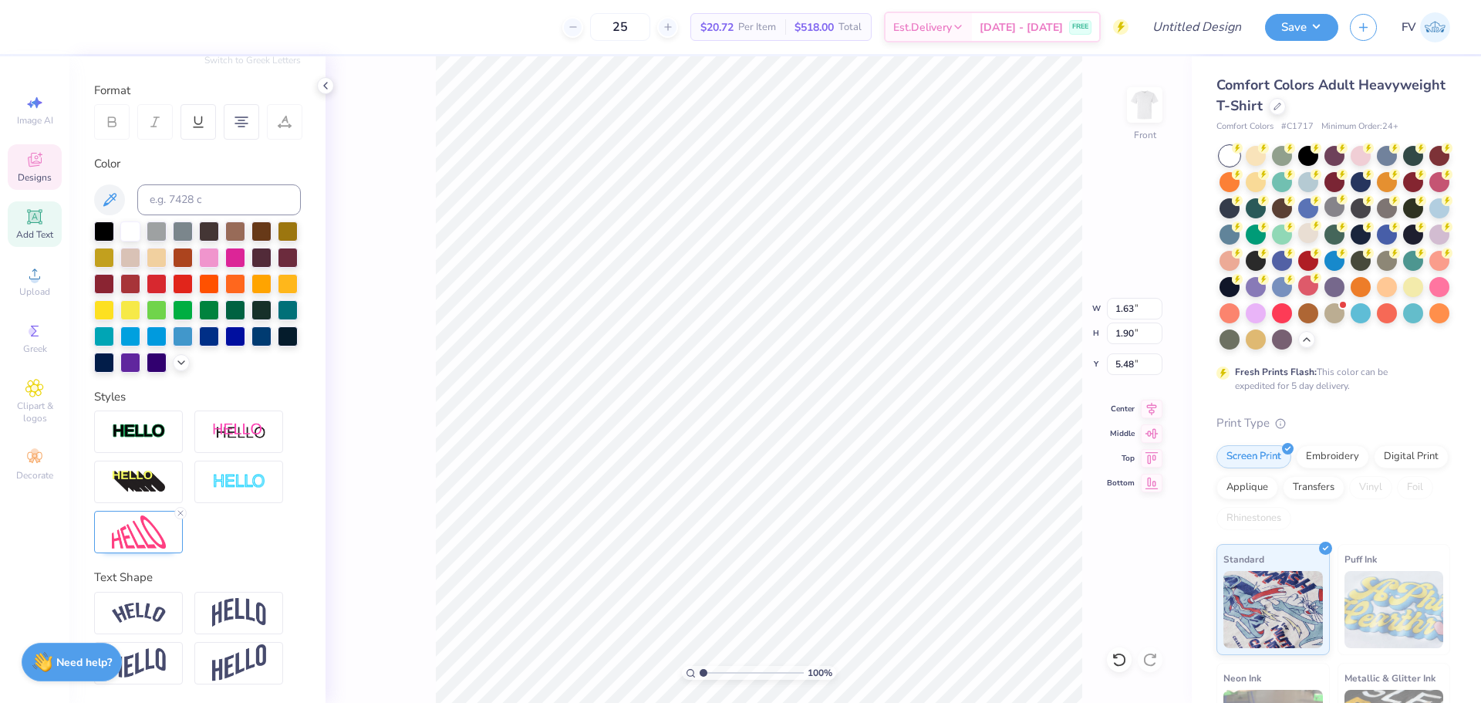
type input "1.20"
type input "1.40"
type input "6.33"
click at [39, 225] on icon at bounding box center [34, 217] width 19 height 19
type input "5.69"
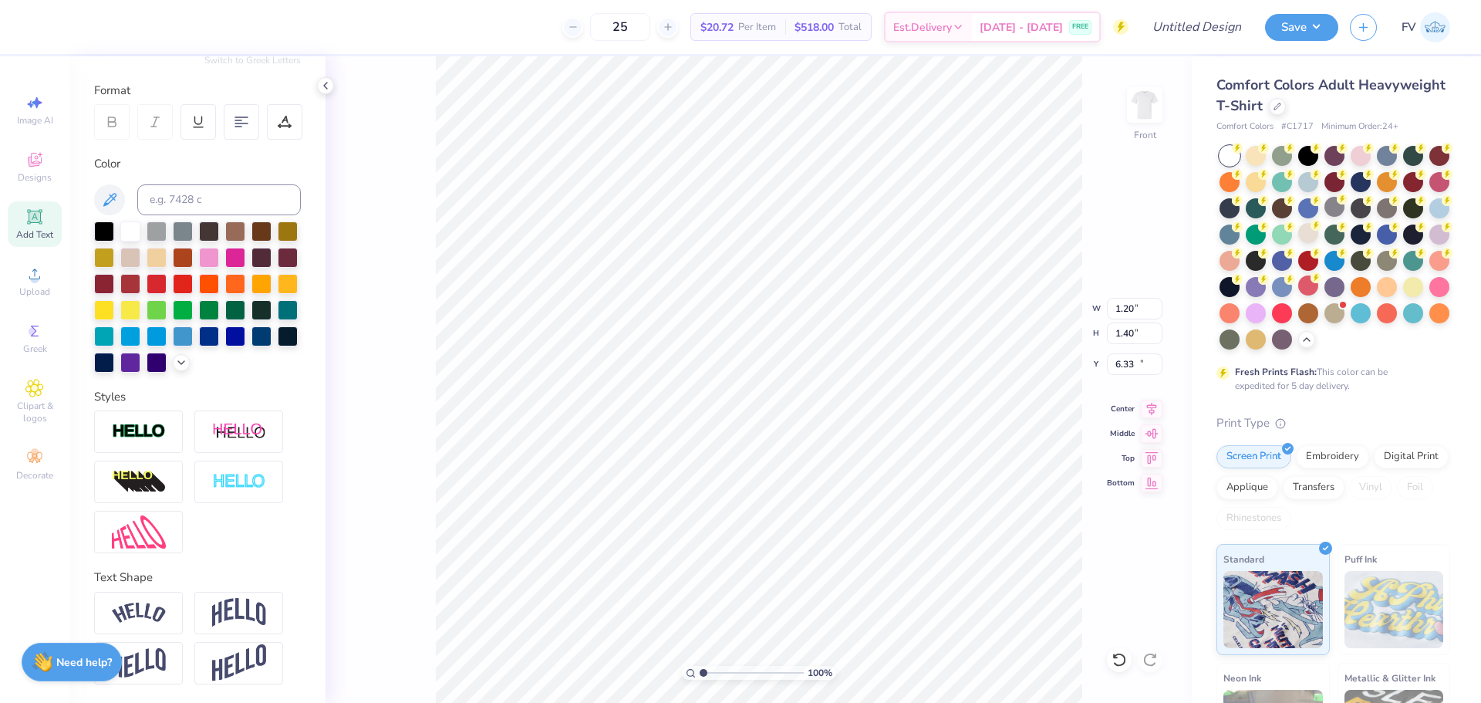
type input "1.65"
type input "12.93"
click at [798, 277] on li "Copy" at bounding box center [821, 283] width 121 height 30
type input "11.80"
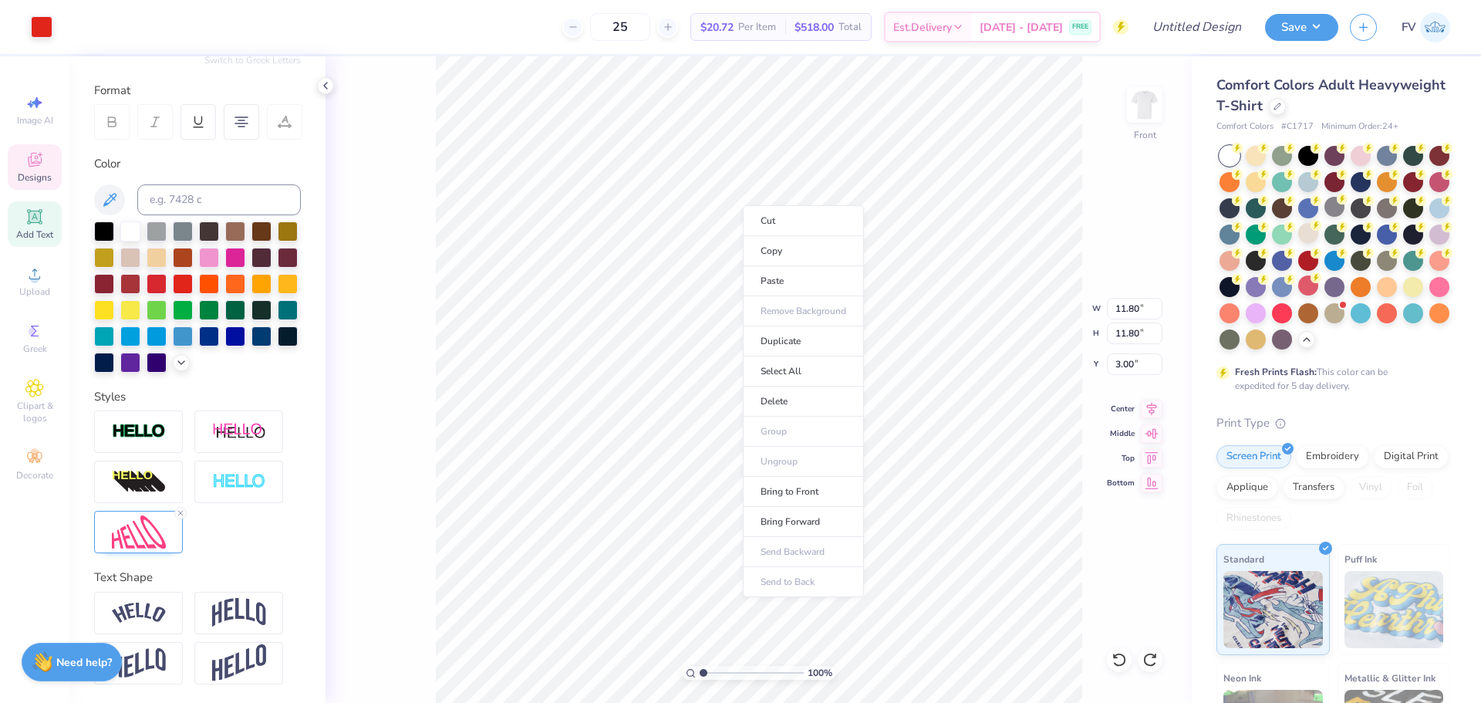
type input "3.00"
click at [794, 271] on li "Paste" at bounding box center [811, 271] width 121 height 30
type input "1.20"
type input "1.40"
type input "5.06"
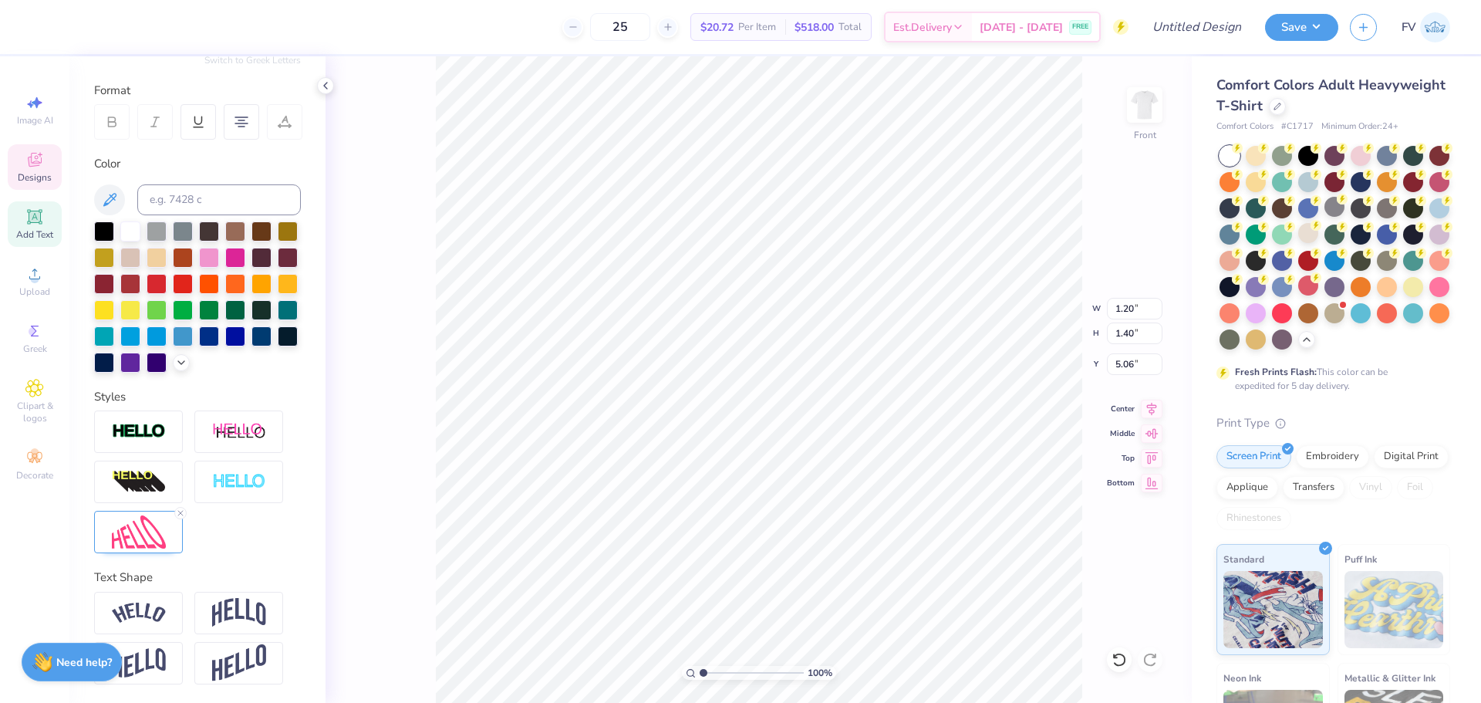
scroll to position [13, 2]
type textarea "H"
type input "1.64"
type input "1.93"
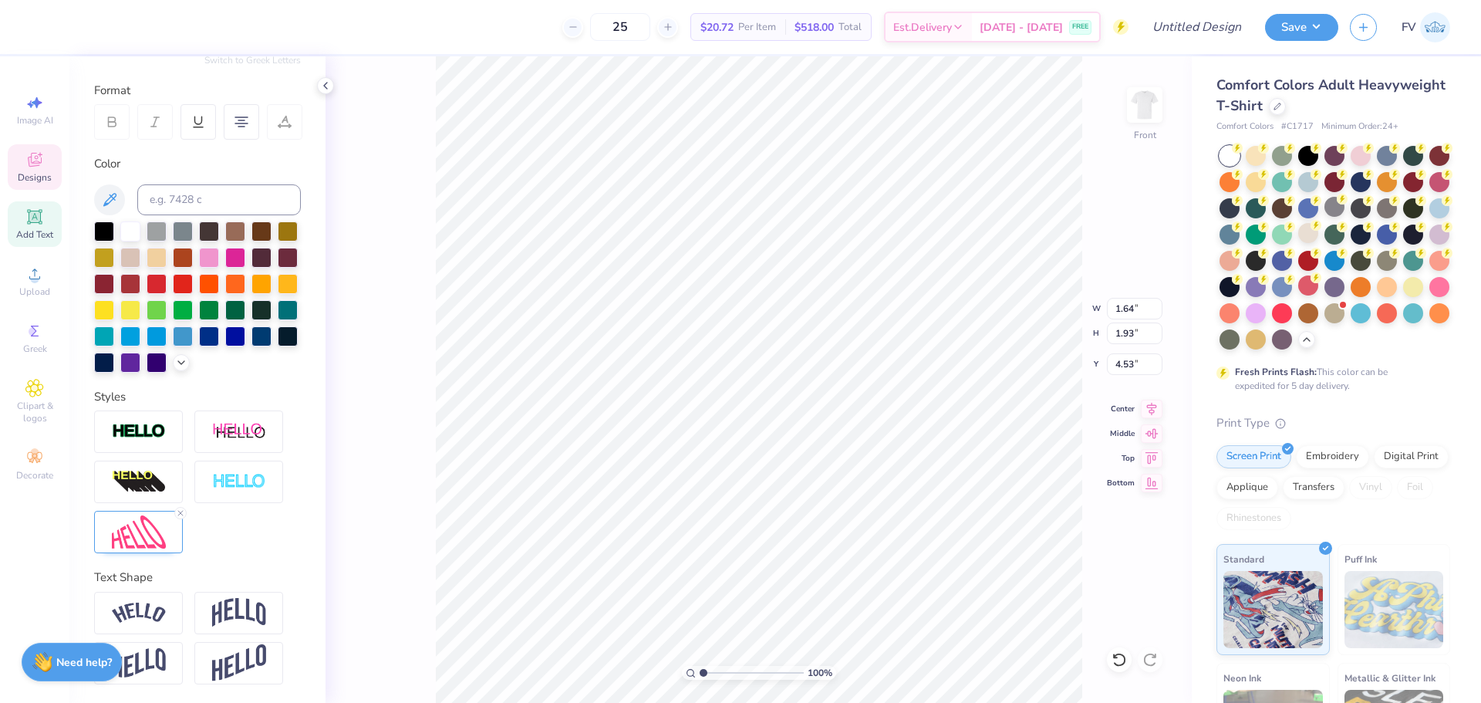
type input "4.53"
type input "3.10"
type input "1.53"
type input "10.35"
click at [783, 354] on li "Copy" at bounding box center [820, 353] width 121 height 30
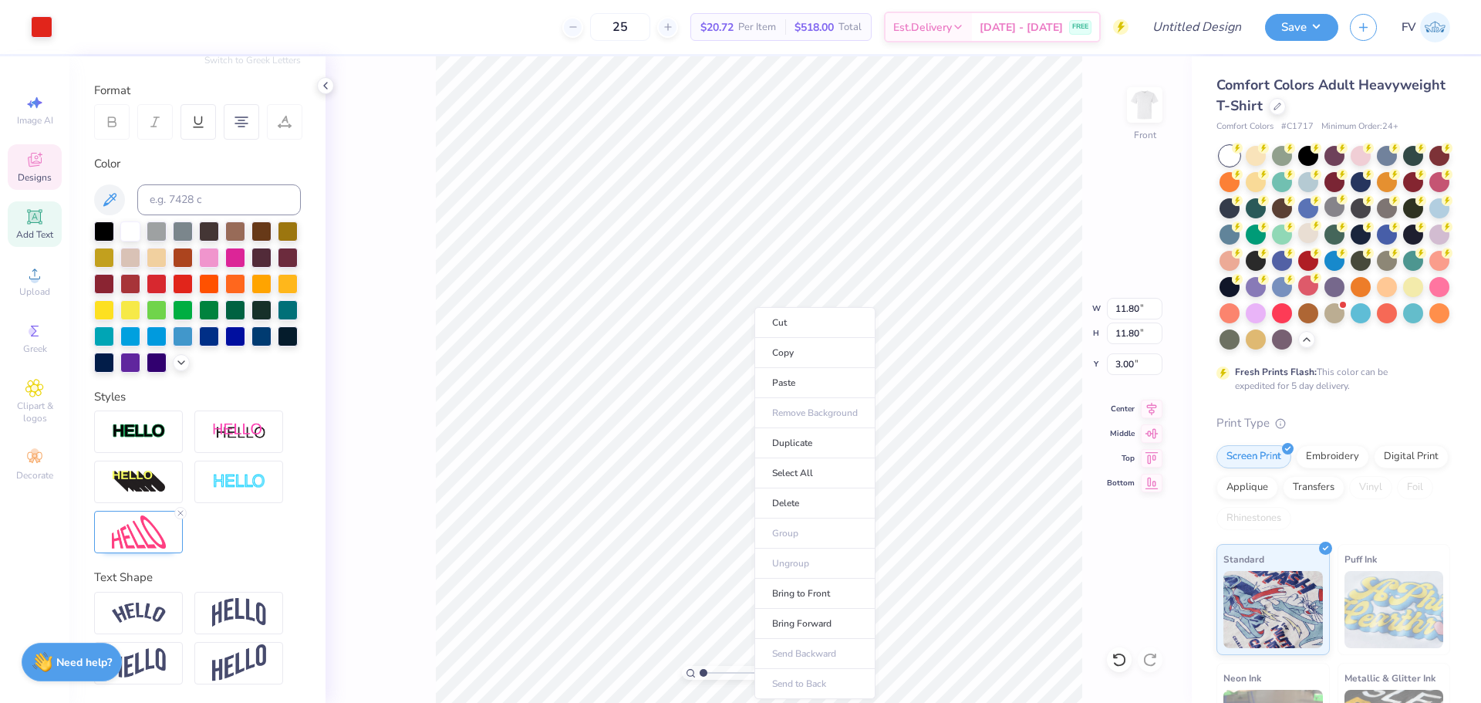
type input "11.80"
type input "3.00"
click at [785, 383] on li "Paste" at bounding box center [814, 383] width 121 height 30
type input "3.10"
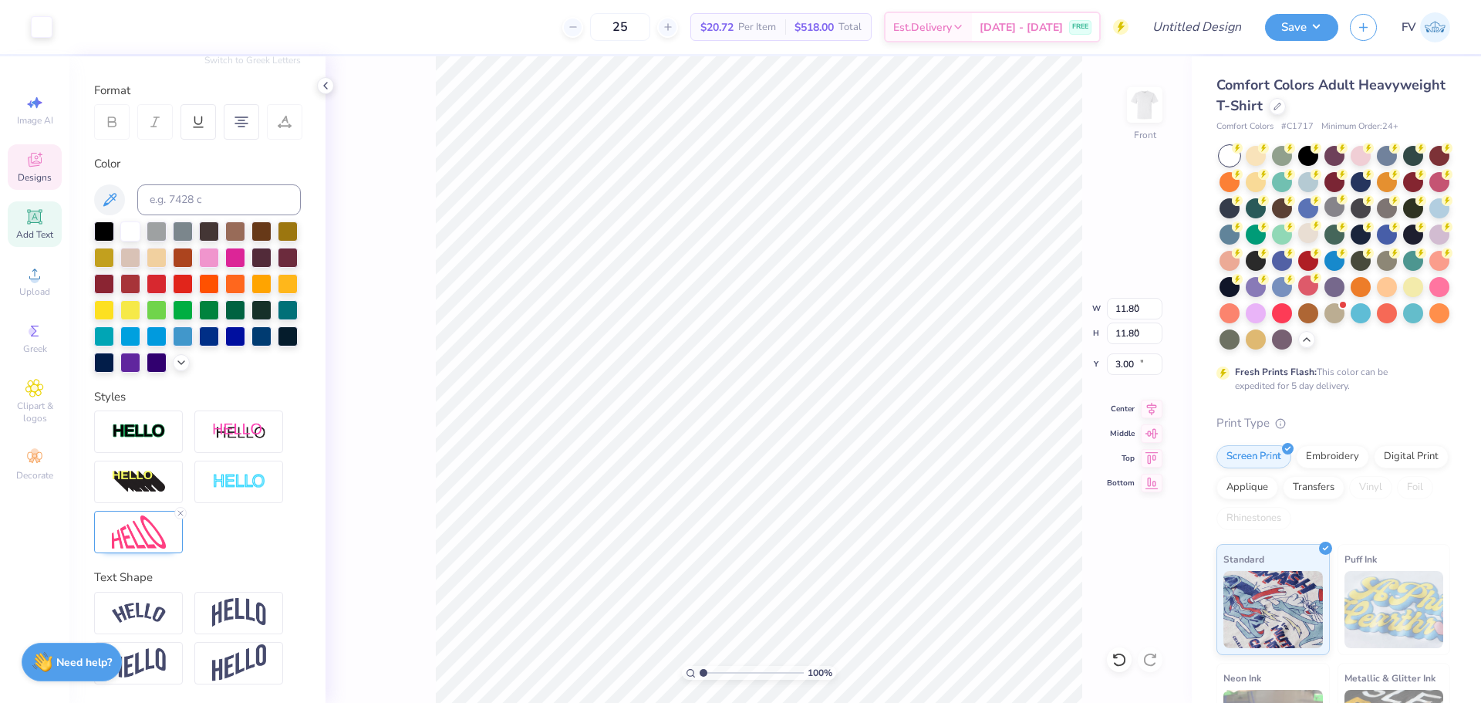
type input "1.53"
type input "12.83"
type textarea "D"
click at [151, 532] on img at bounding box center [139, 531] width 54 height 33
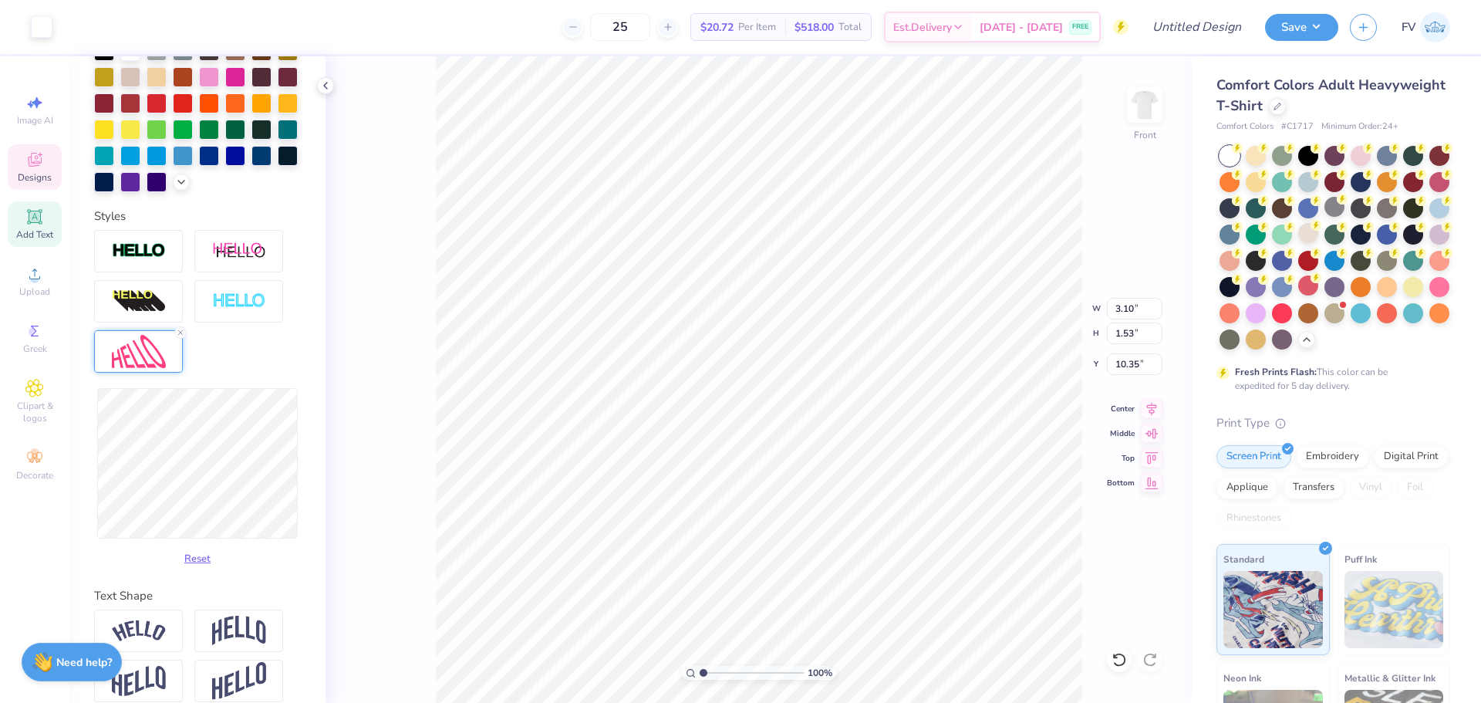
scroll to position [221, 0]
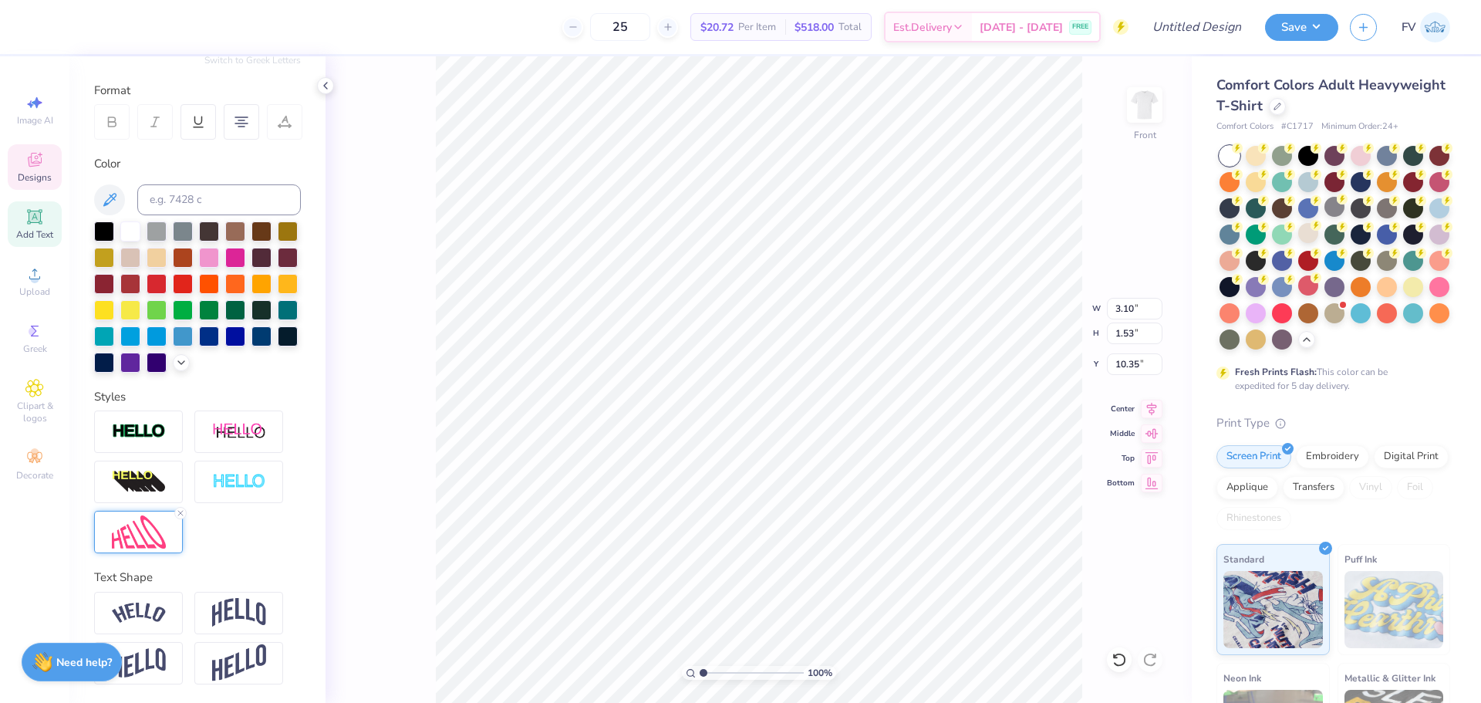
click at [144, 528] on img at bounding box center [139, 531] width 54 height 33
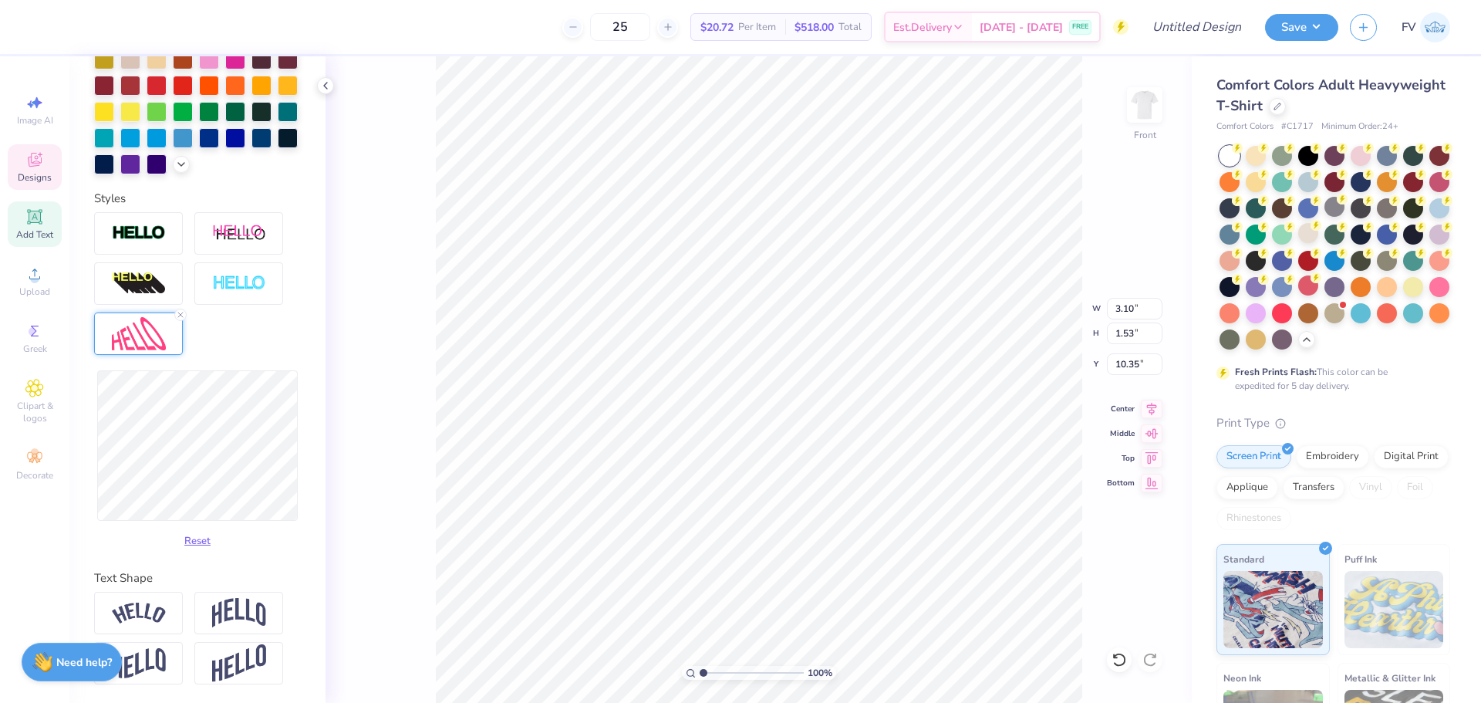
scroll to position [419, 0]
type input "3.20"
type input "2.02"
type input "10.21"
type input "3.32"
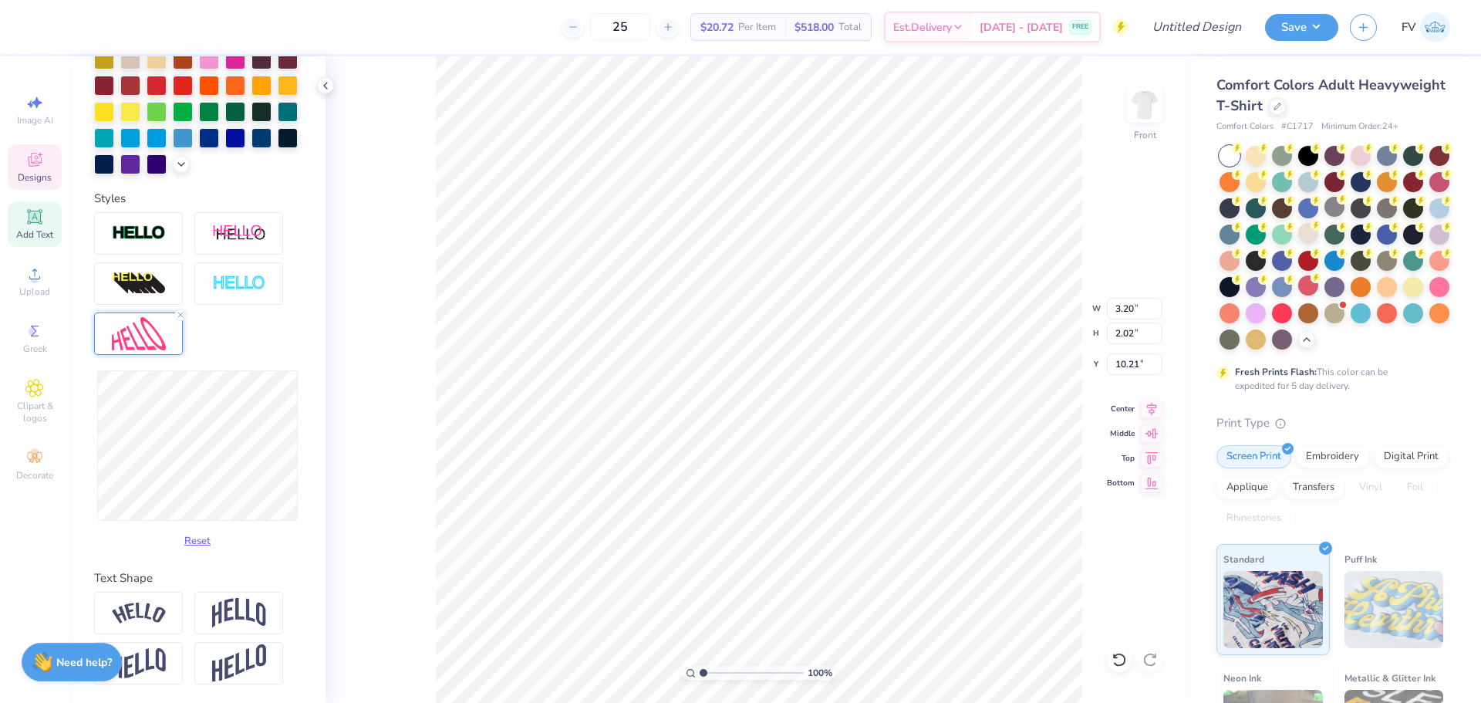
type input "2.16"
type input "10.14"
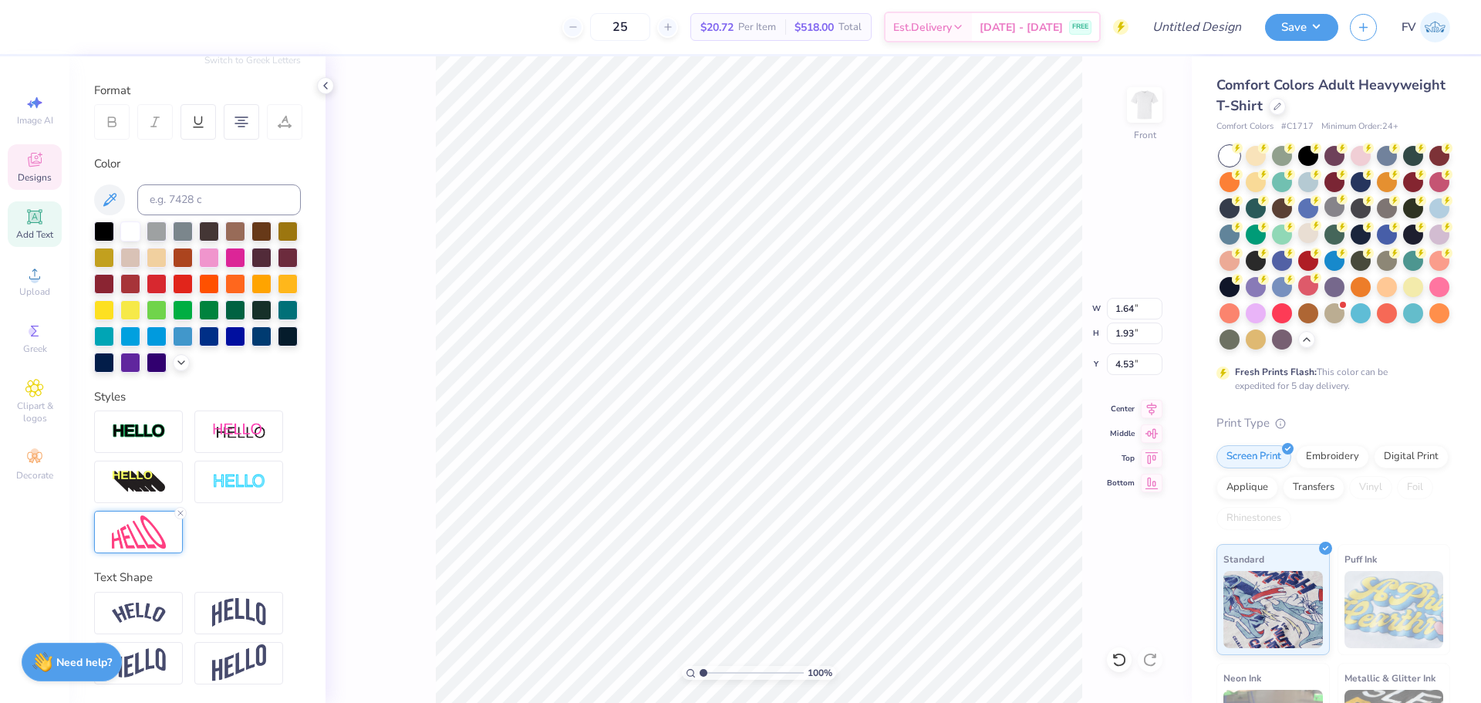
click at [146, 537] on img at bounding box center [139, 531] width 54 height 33
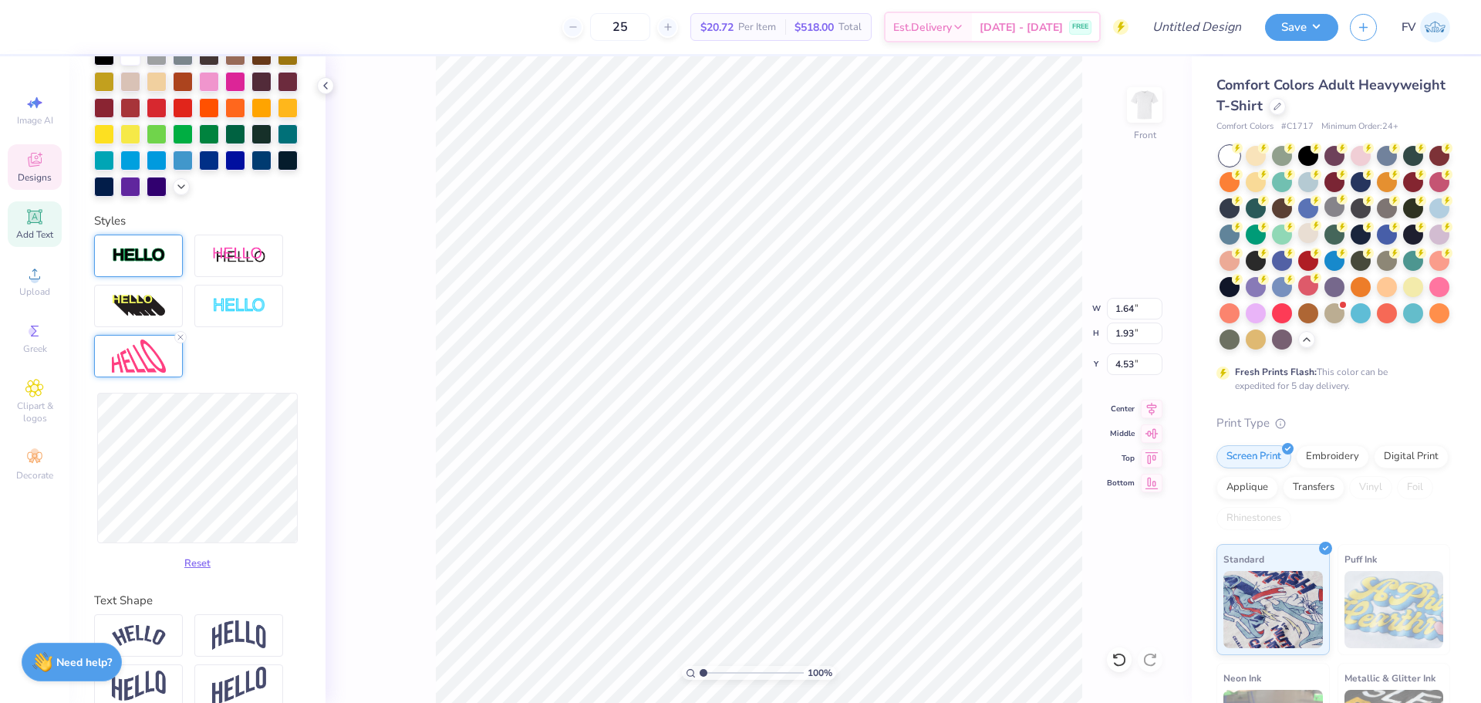
scroll to position [419, 0]
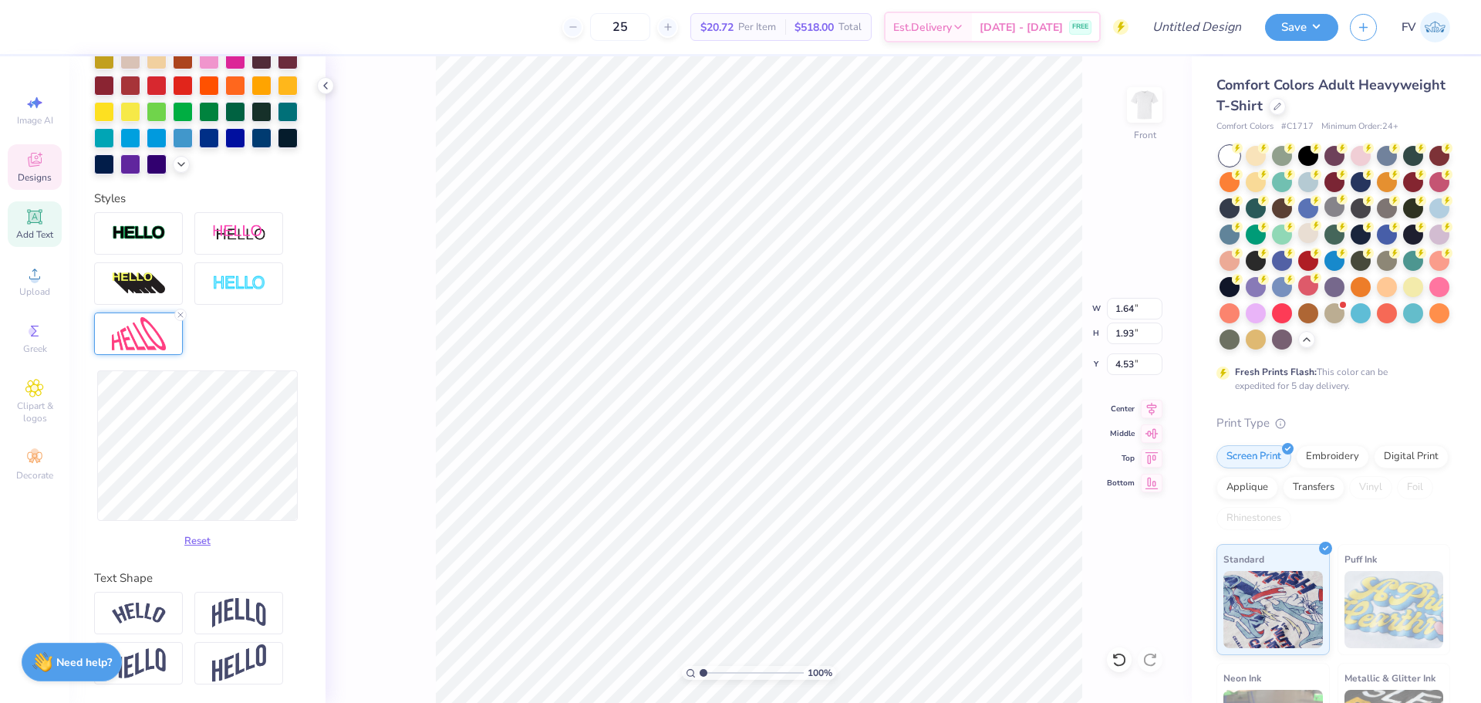
type input "2.14"
type input "1.94"
type input "2.41"
type input "1.93"
type input "3.85"
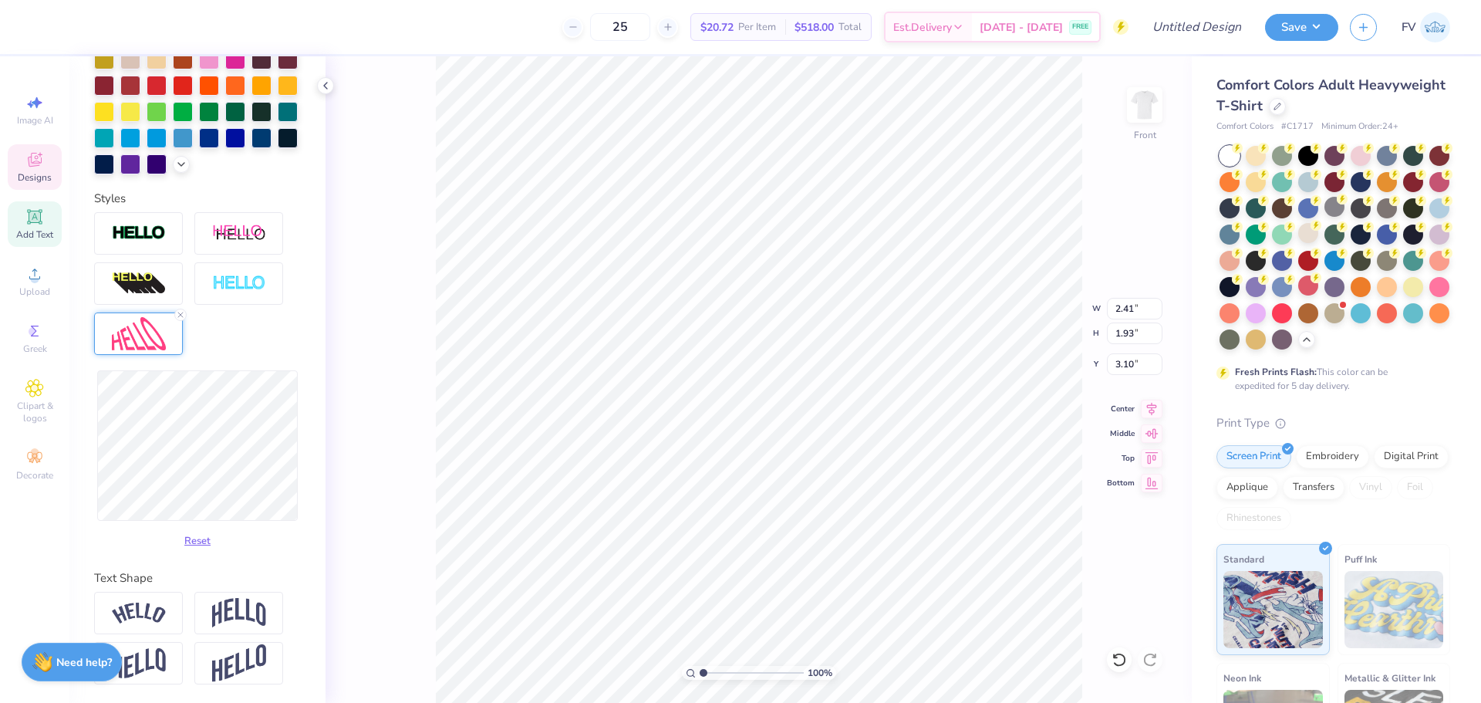
type input "1.84"
type input "3.10"
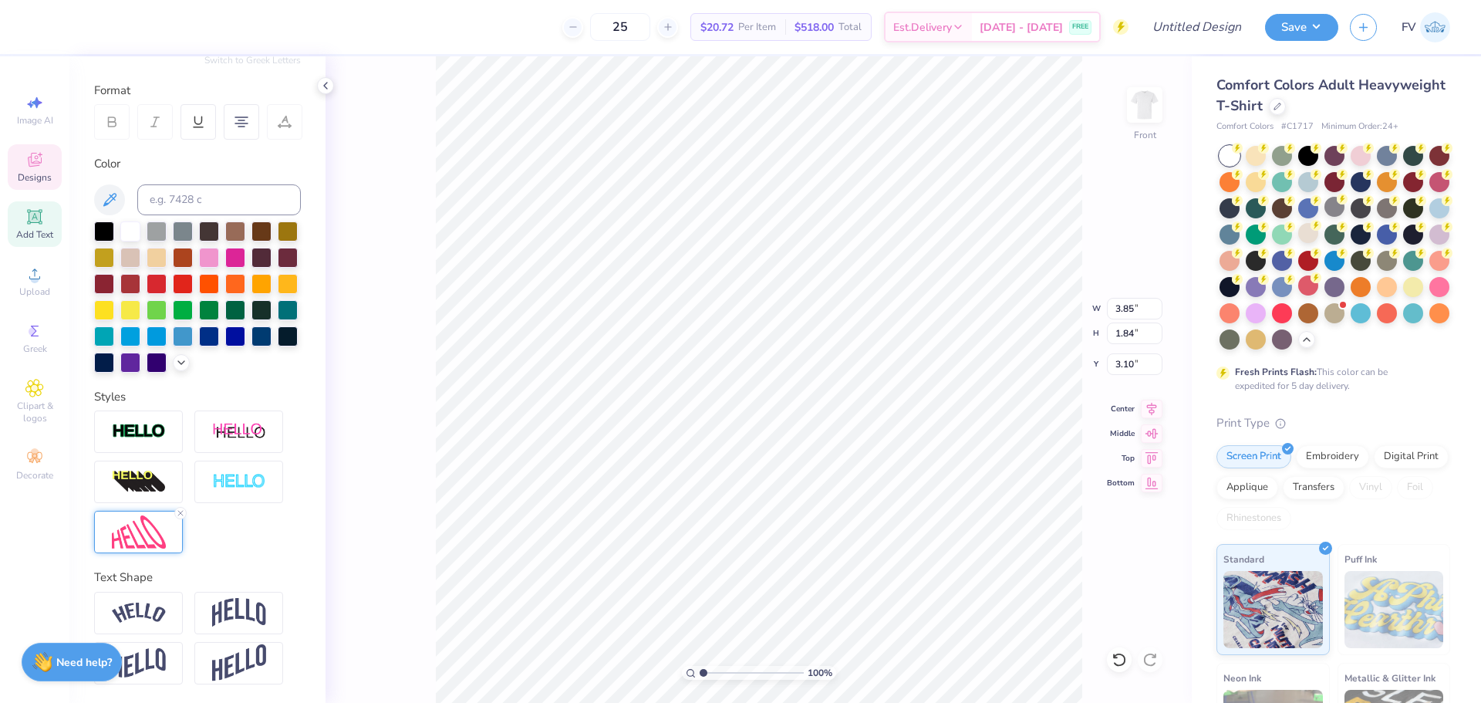
click at [147, 525] on img at bounding box center [139, 531] width 54 height 33
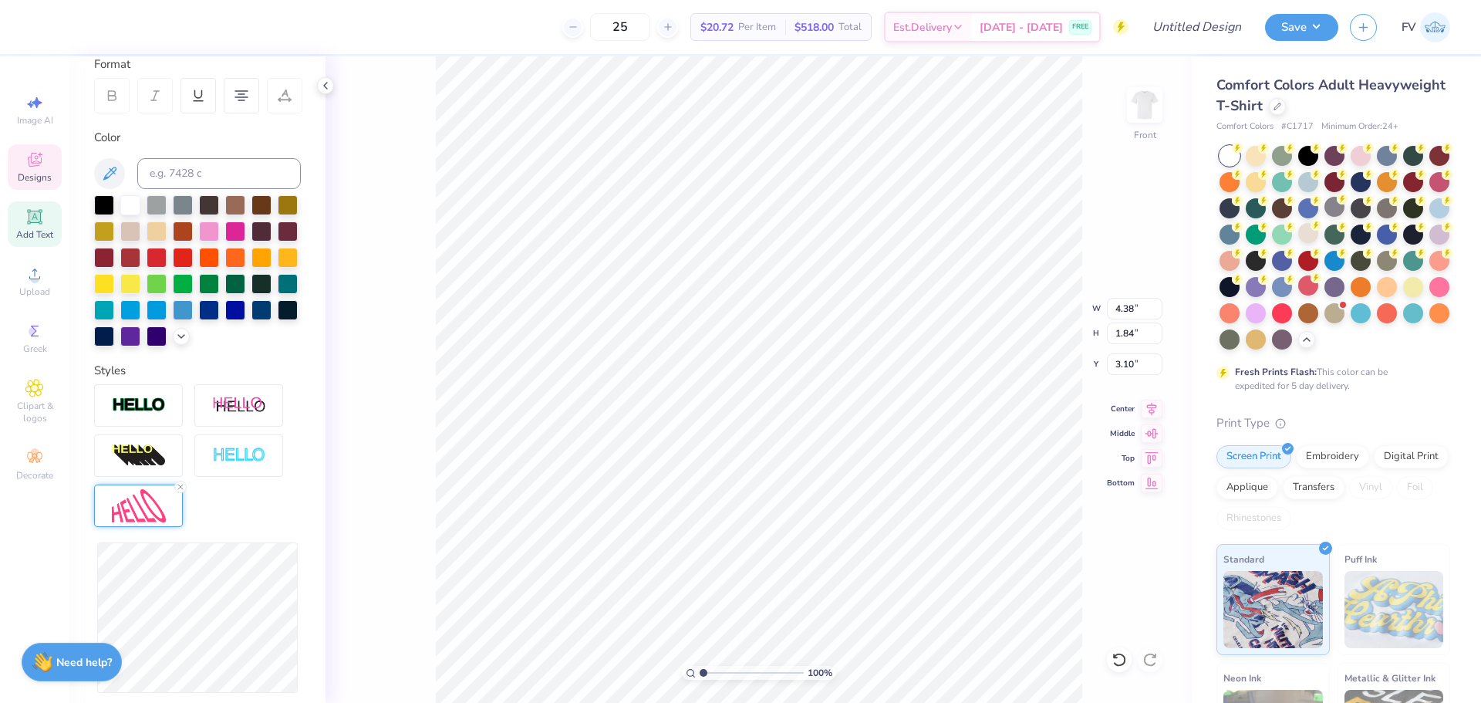
type input "4.36"
type input "1.78"
type input "3.13"
type input "4.35"
type input "1.61"
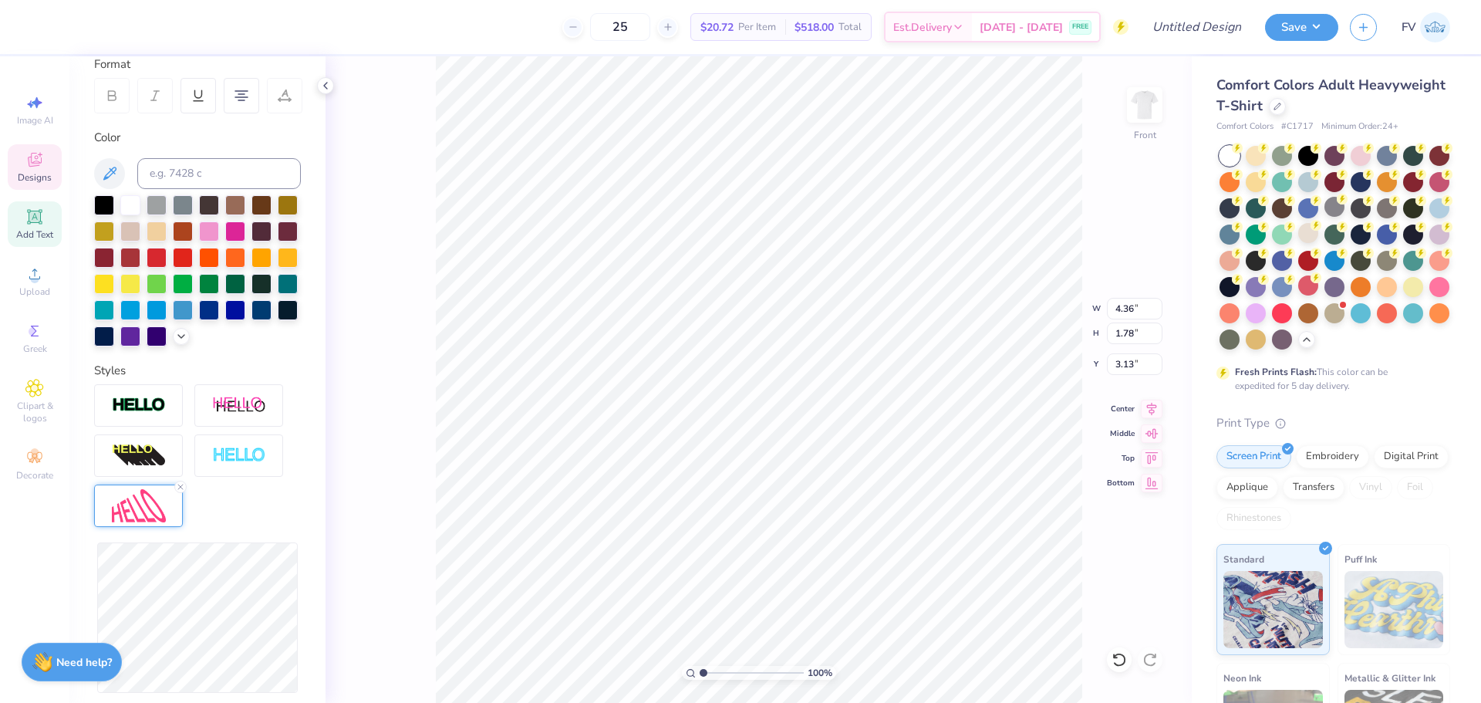
type input "3.21"
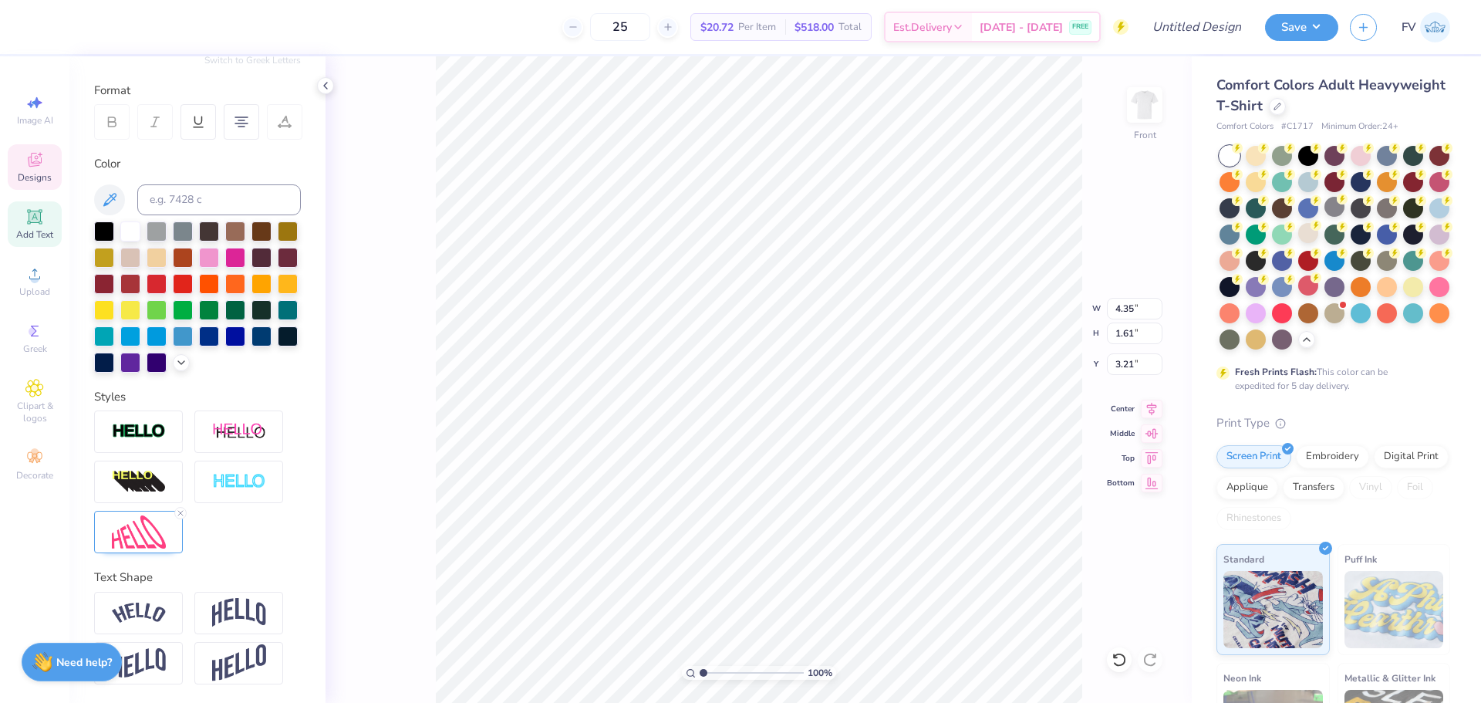
type input "4.35"
type input "1.61"
type input "3.21"
type input "1.20"
type input "1.40"
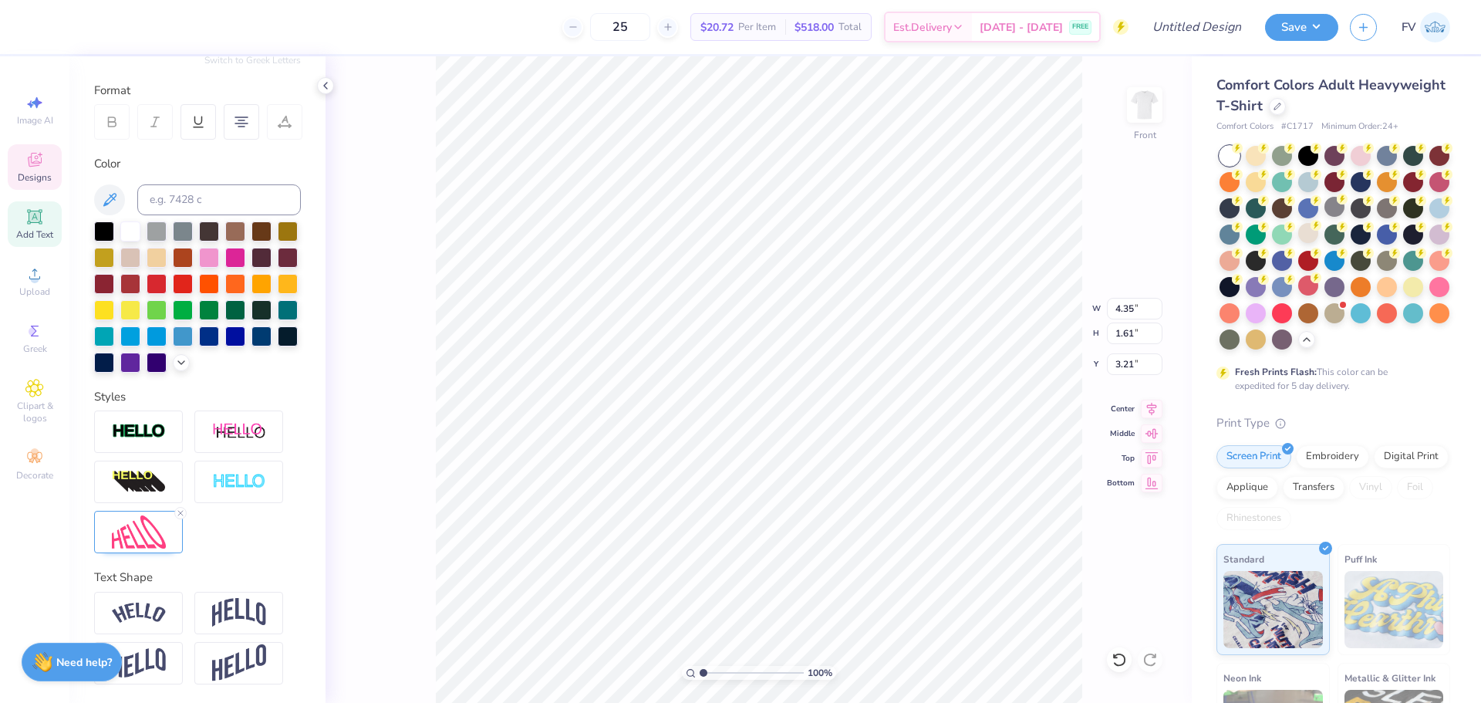
type input "6.33"
type input "2.41"
type input "1.93"
type input "4.53"
type input "4.35"
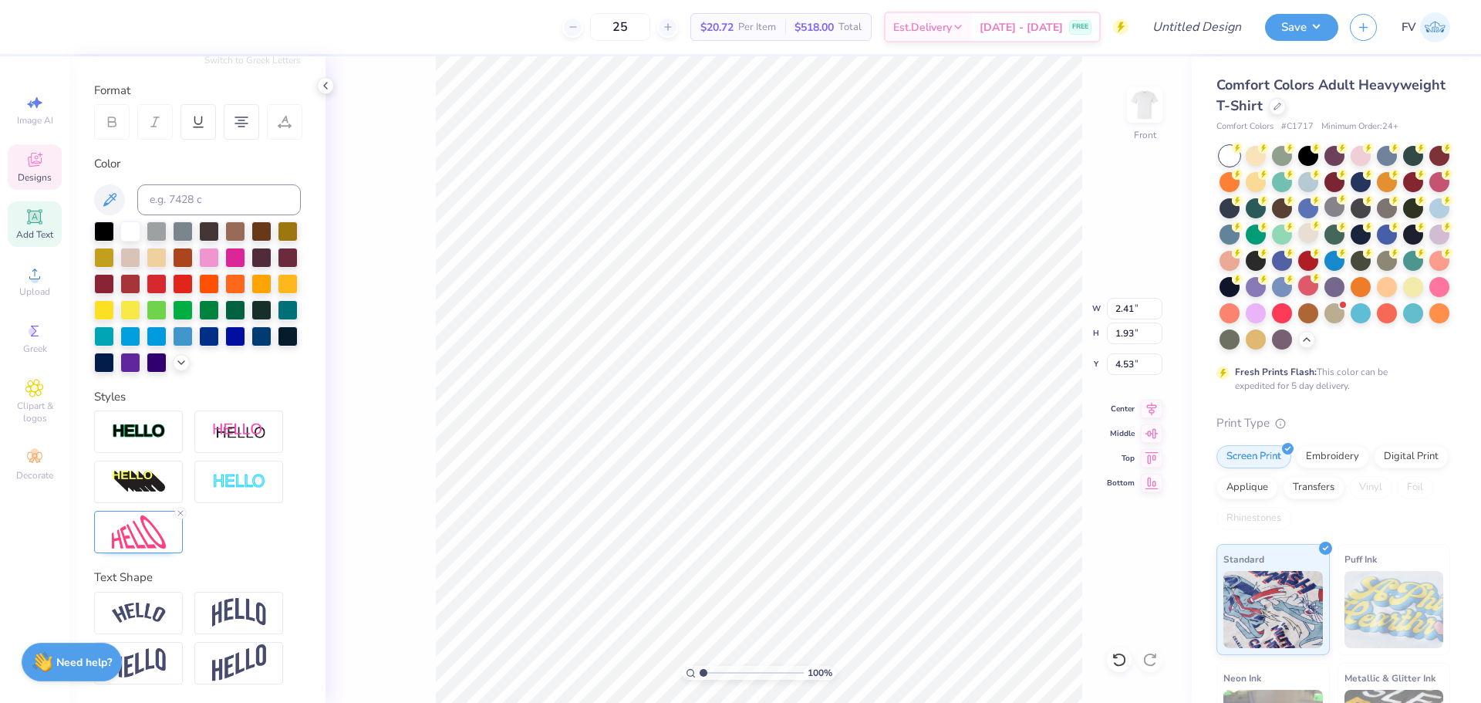
type input "1.61"
type input "3.21"
click at [135, 530] on img at bounding box center [139, 531] width 54 height 33
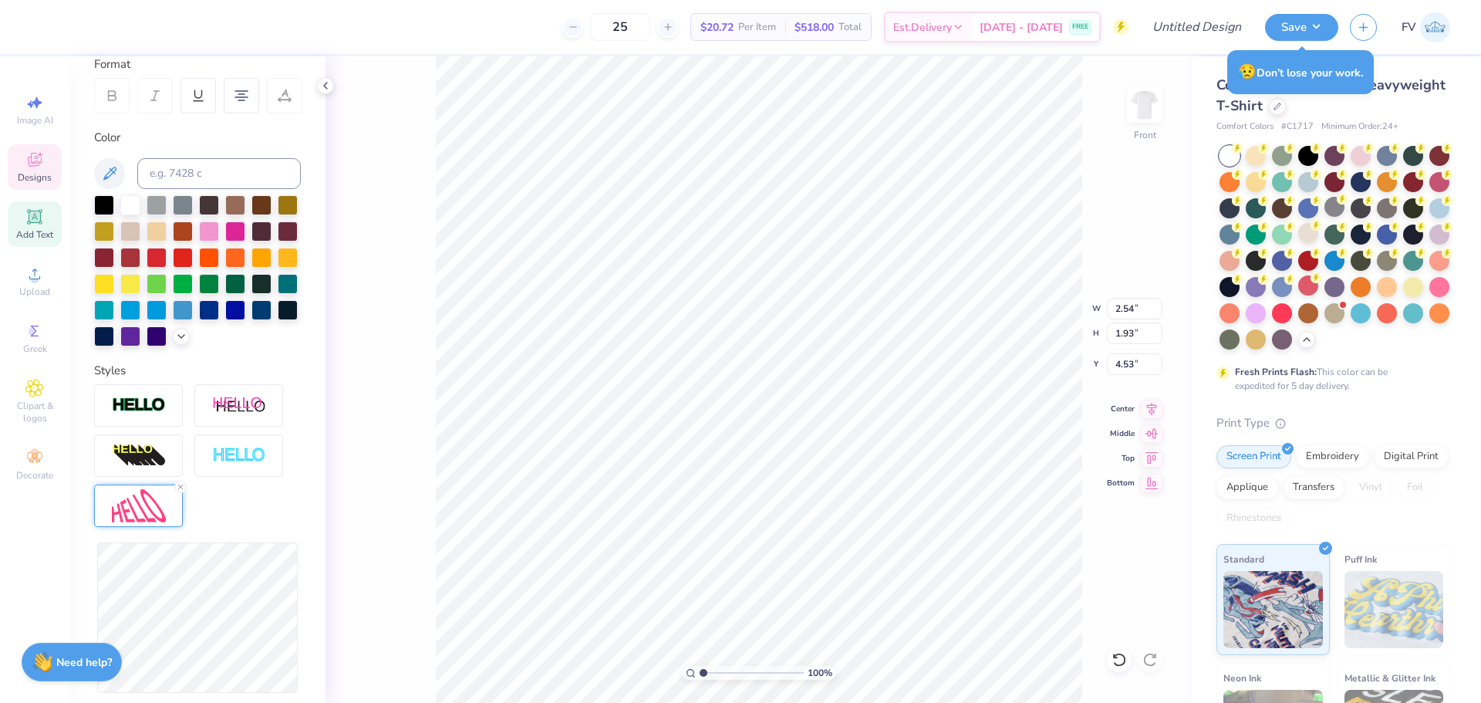
type input "2.54"
click at [1165, 255] on div "100 % Front W 2.54 2.54 " H 1.93 1.93 " Y 4.53 4.53 " Center Middle Top Bottom" at bounding box center [759, 379] width 866 height 646
click at [43, 164] on icon at bounding box center [34, 159] width 19 height 19
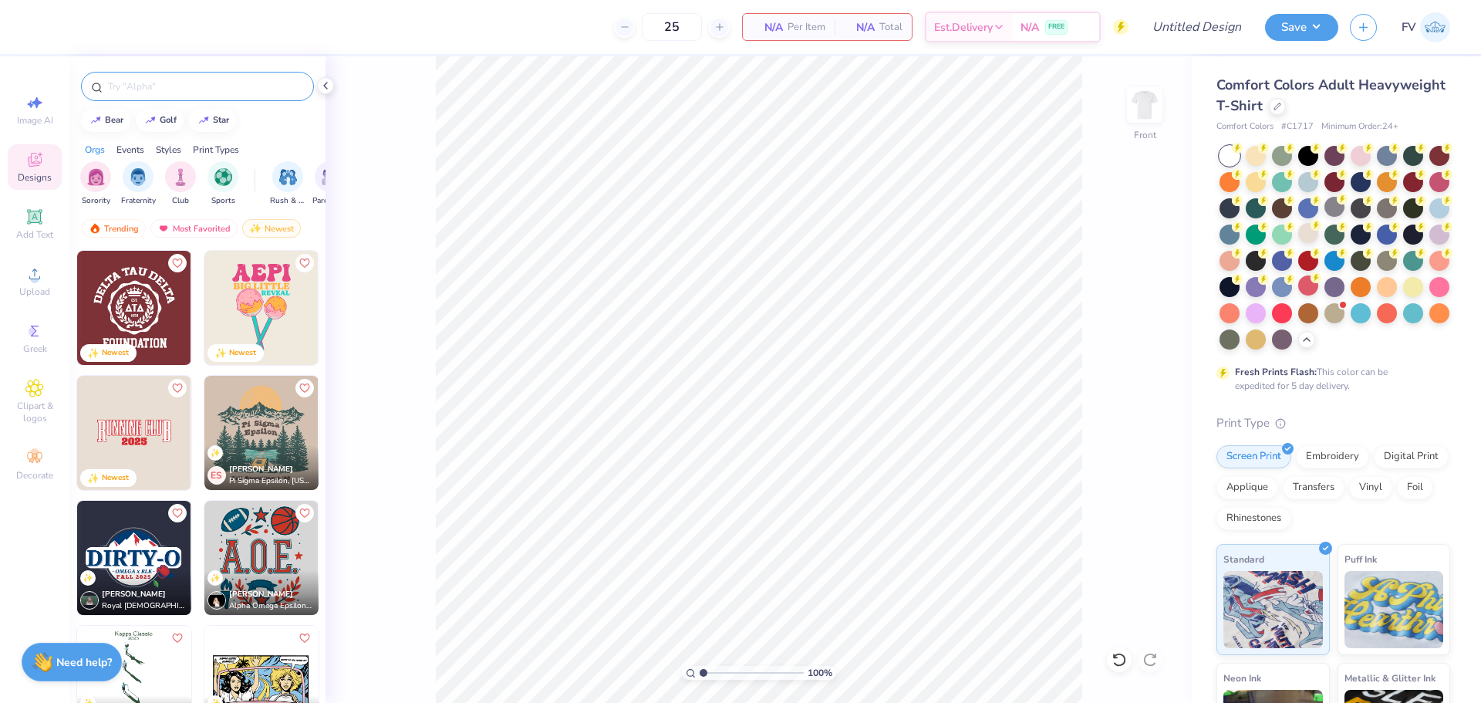
click at [137, 79] on input "text" at bounding box center [204, 86] width 197 height 15
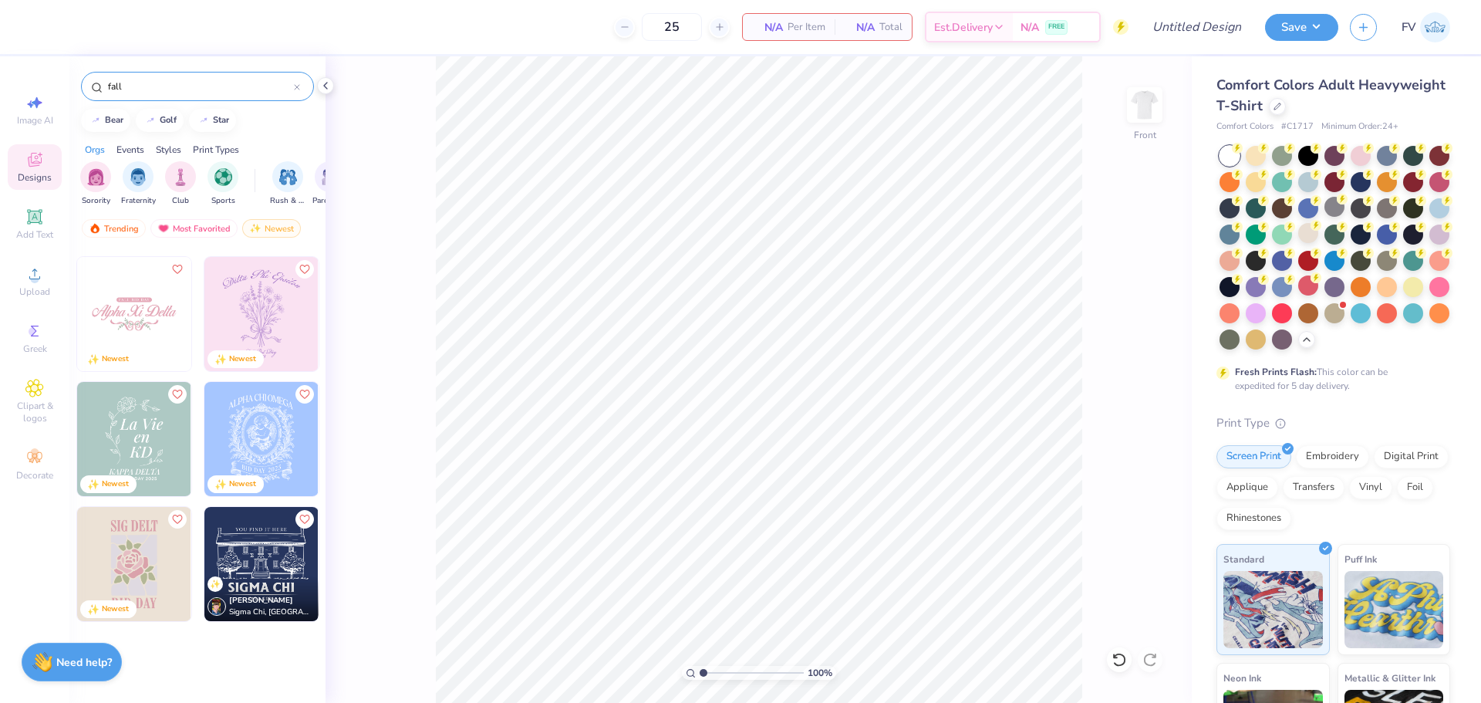
scroll to position [1543, 0]
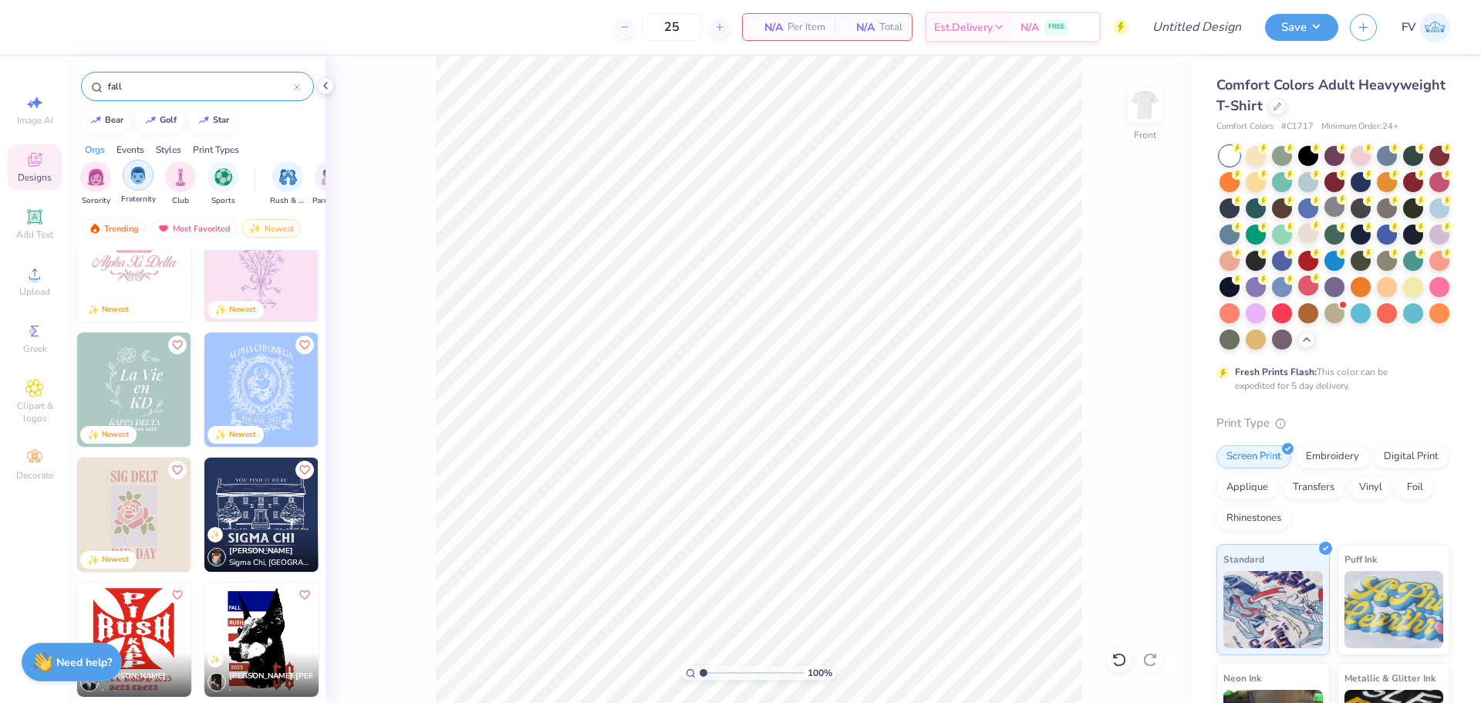
type input "fall"
click at [129, 172] on div "filter for Fraternity" at bounding box center [138, 176] width 31 height 31
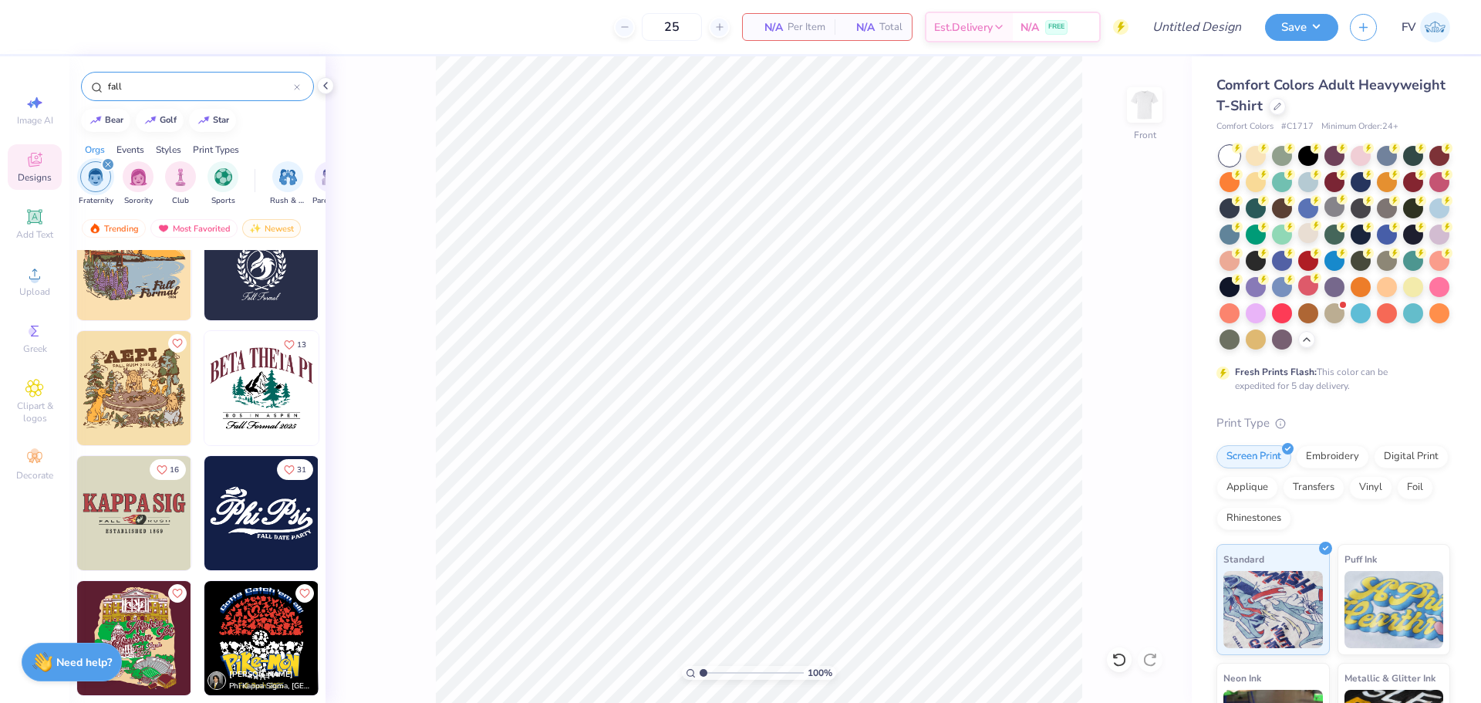
scroll to position [5709, 0]
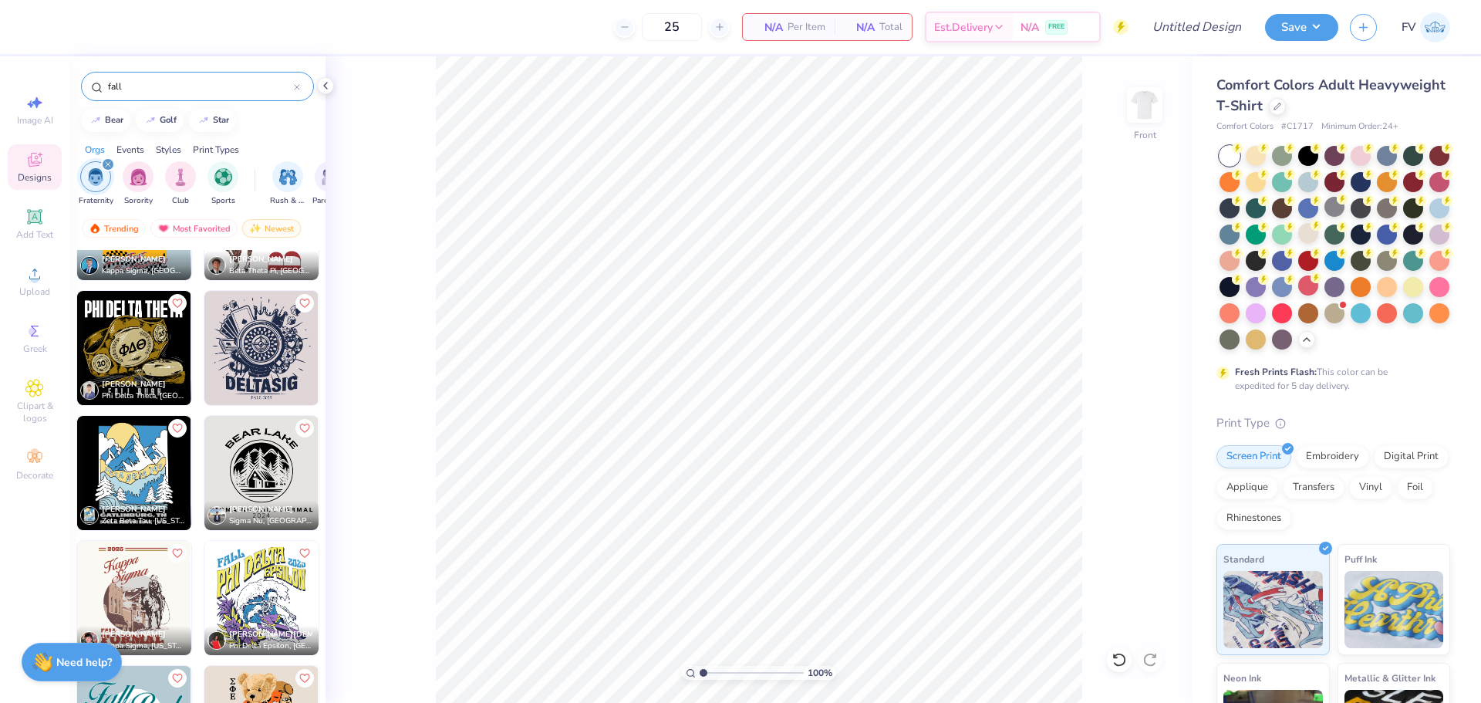
click at [128, 341] on img at bounding box center [134, 348] width 114 height 114
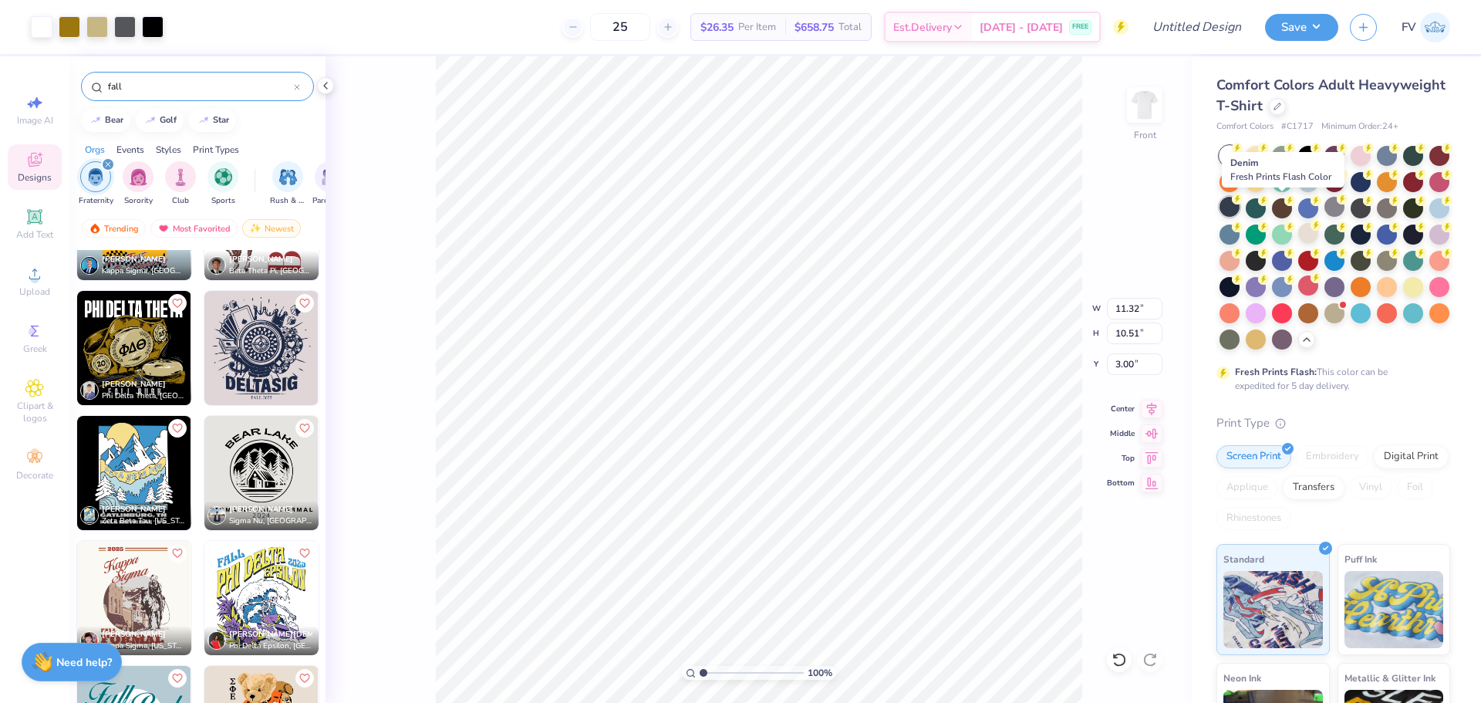
click at [1240, 208] on div at bounding box center [1230, 207] width 20 height 20
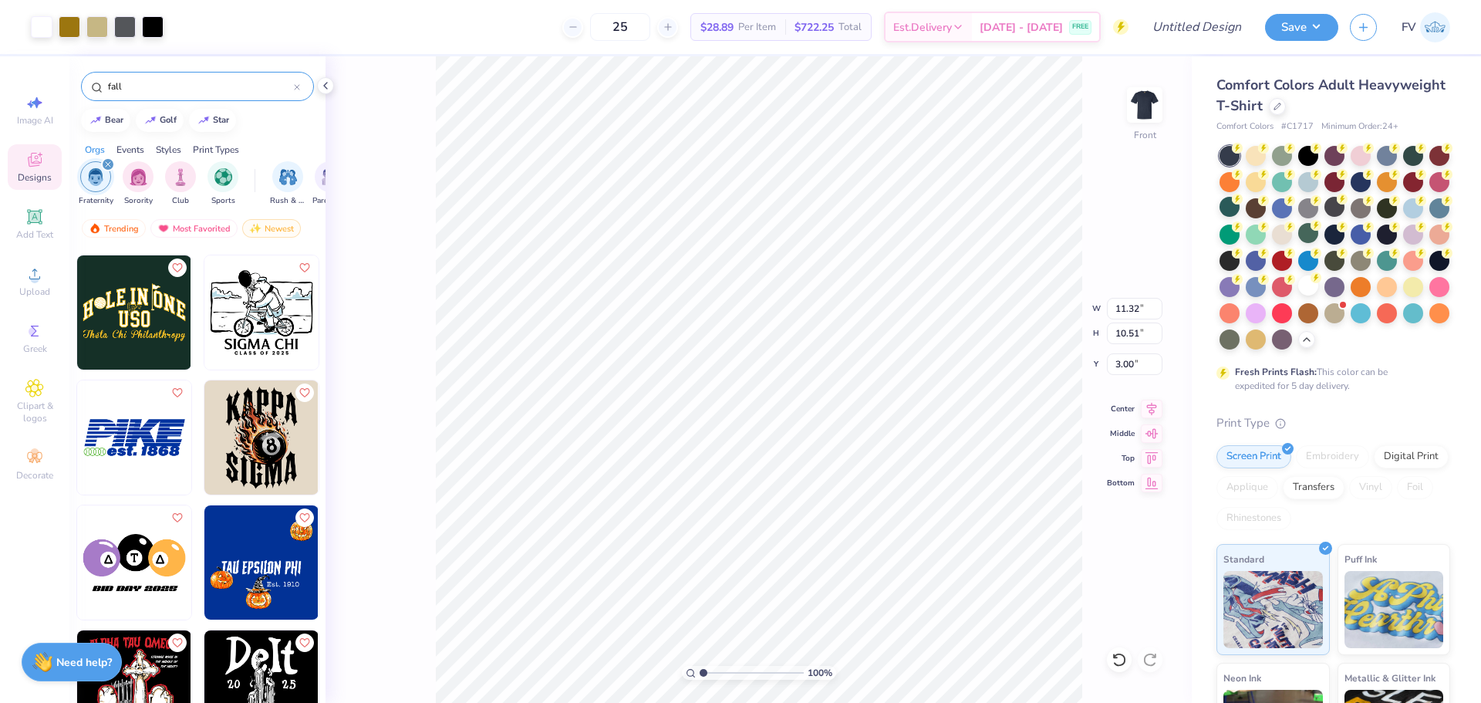
scroll to position [14889, 0]
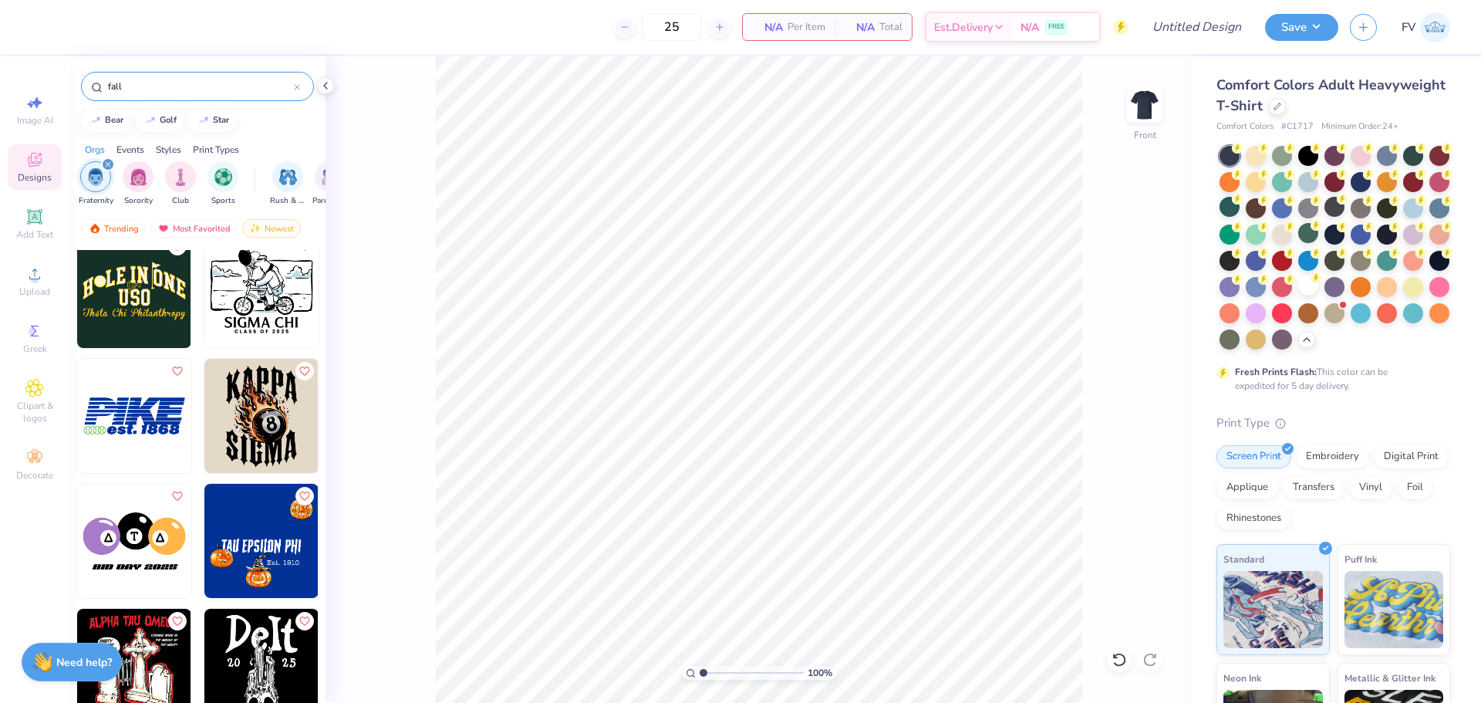
click at [263, 422] on img at bounding box center [261, 416] width 114 height 114
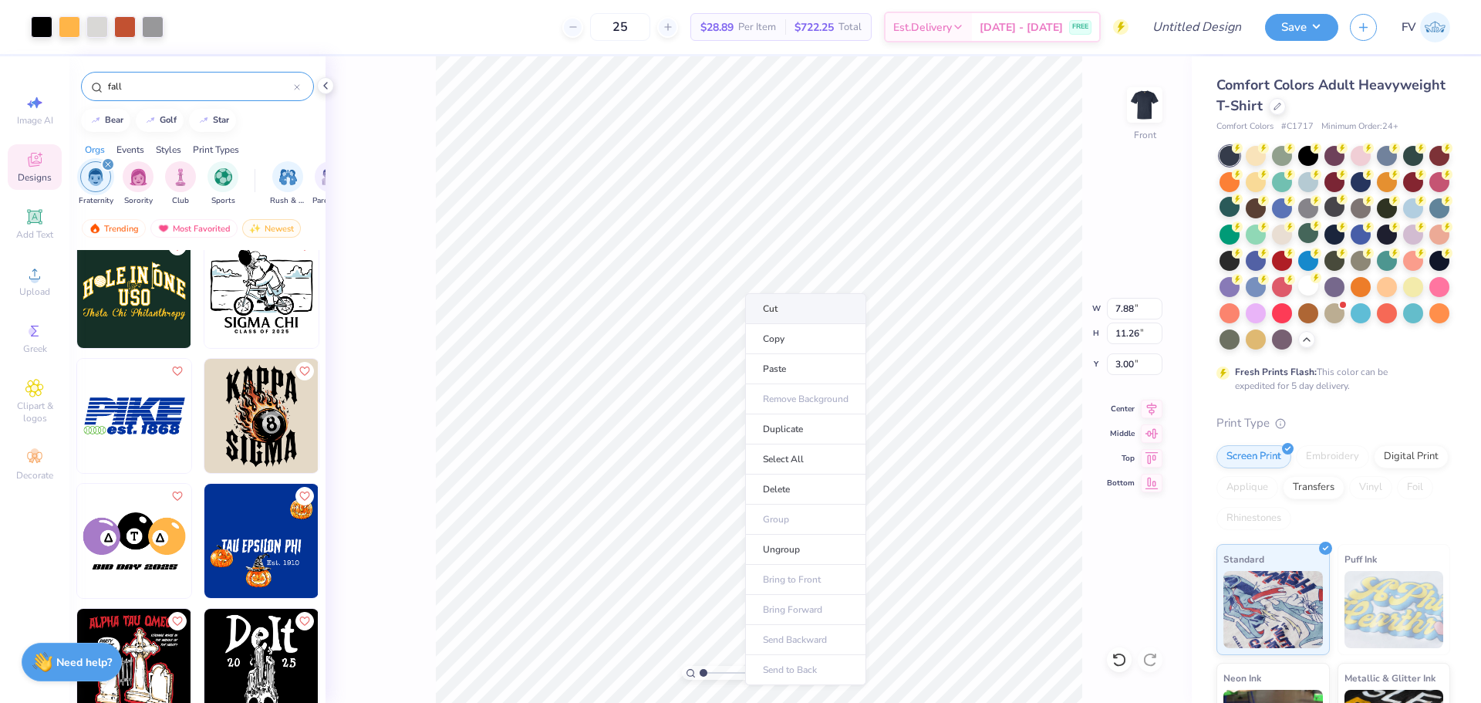
click at [776, 308] on li "Cut" at bounding box center [805, 308] width 121 height 31
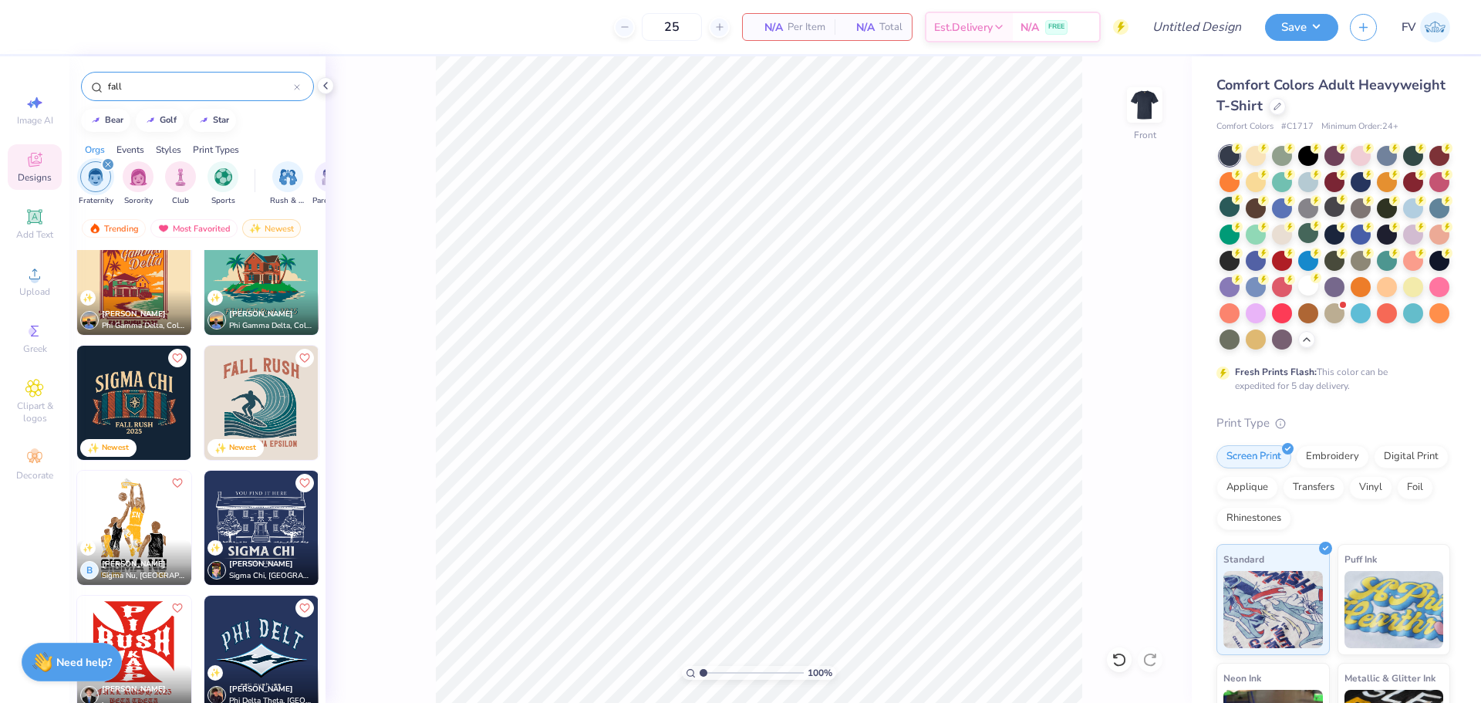
scroll to position [0, 0]
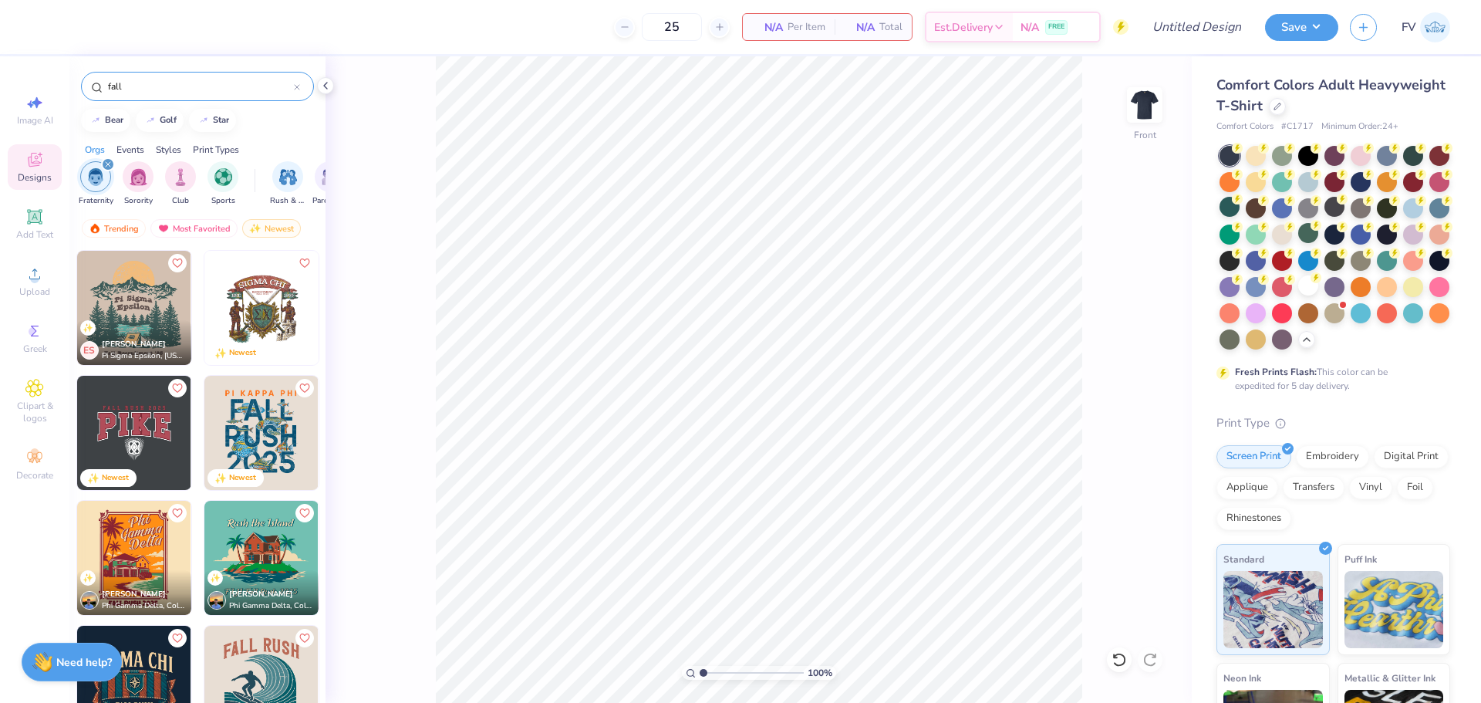
click at [297, 89] on icon at bounding box center [297, 87] width 6 height 6
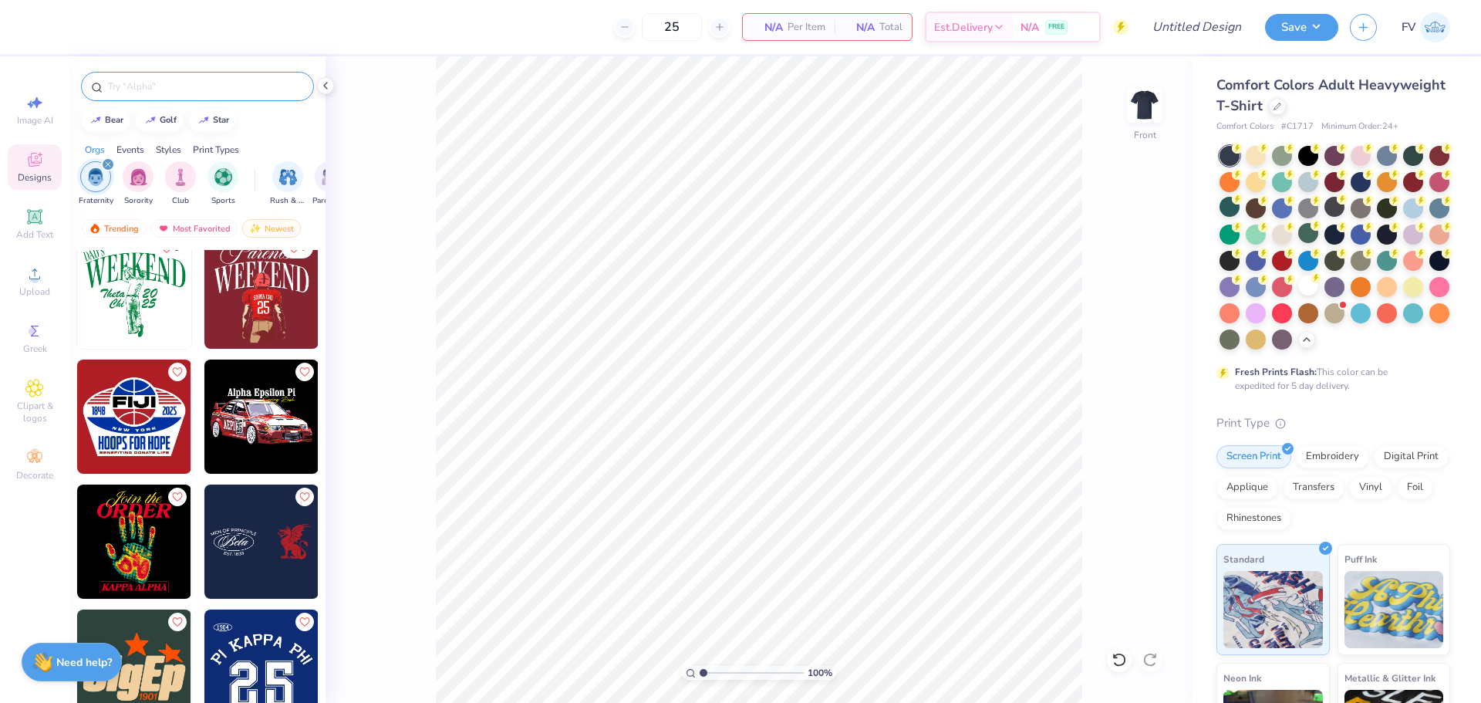
scroll to position [26266, 0]
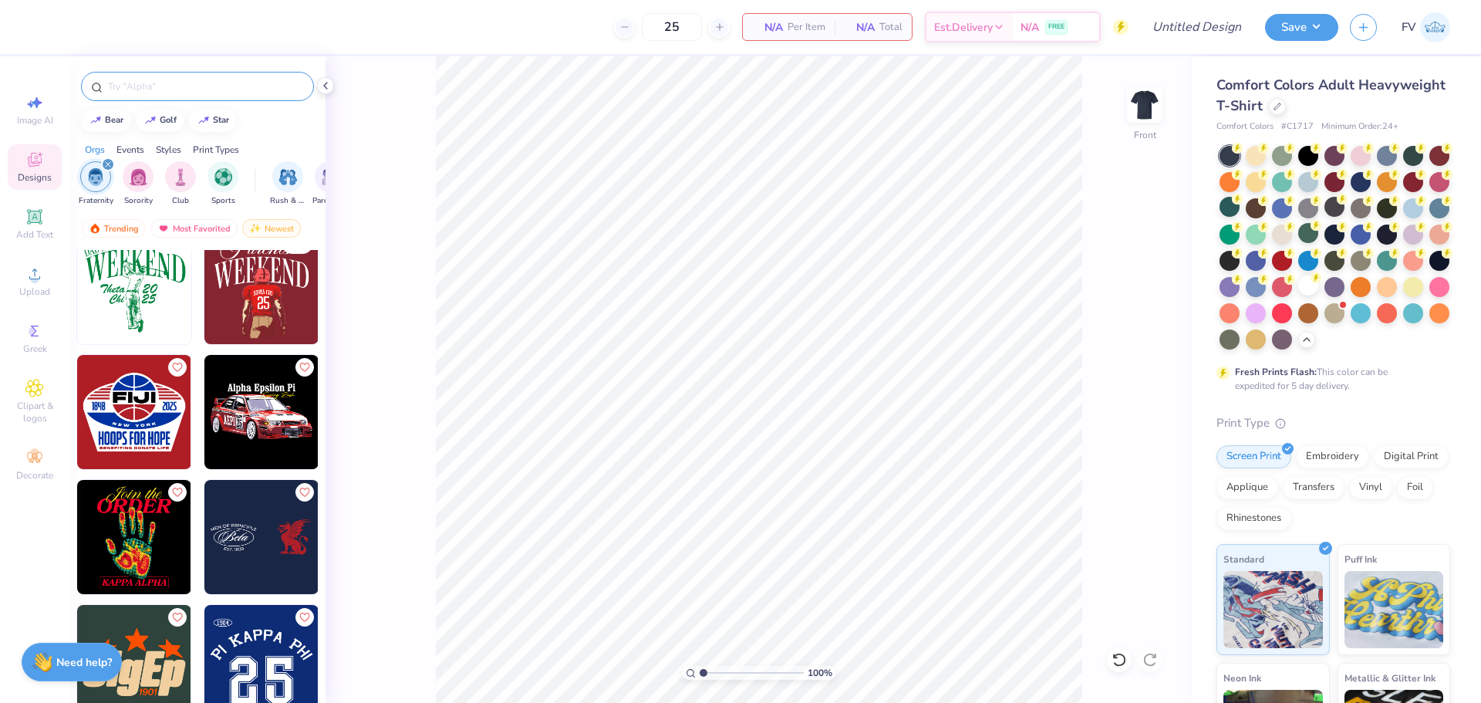
click at [266, 415] on img at bounding box center [261, 412] width 114 height 114
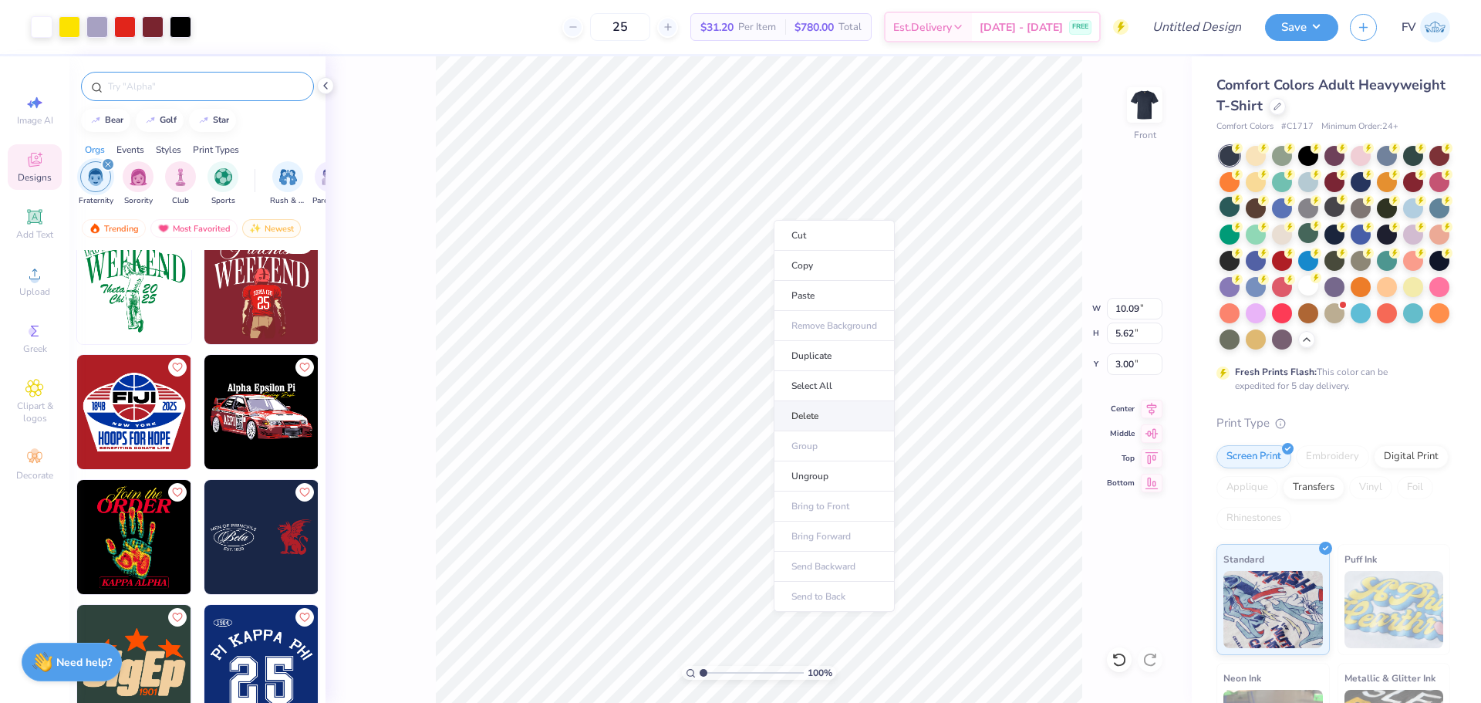
click at [823, 408] on li "Delete" at bounding box center [834, 416] width 121 height 30
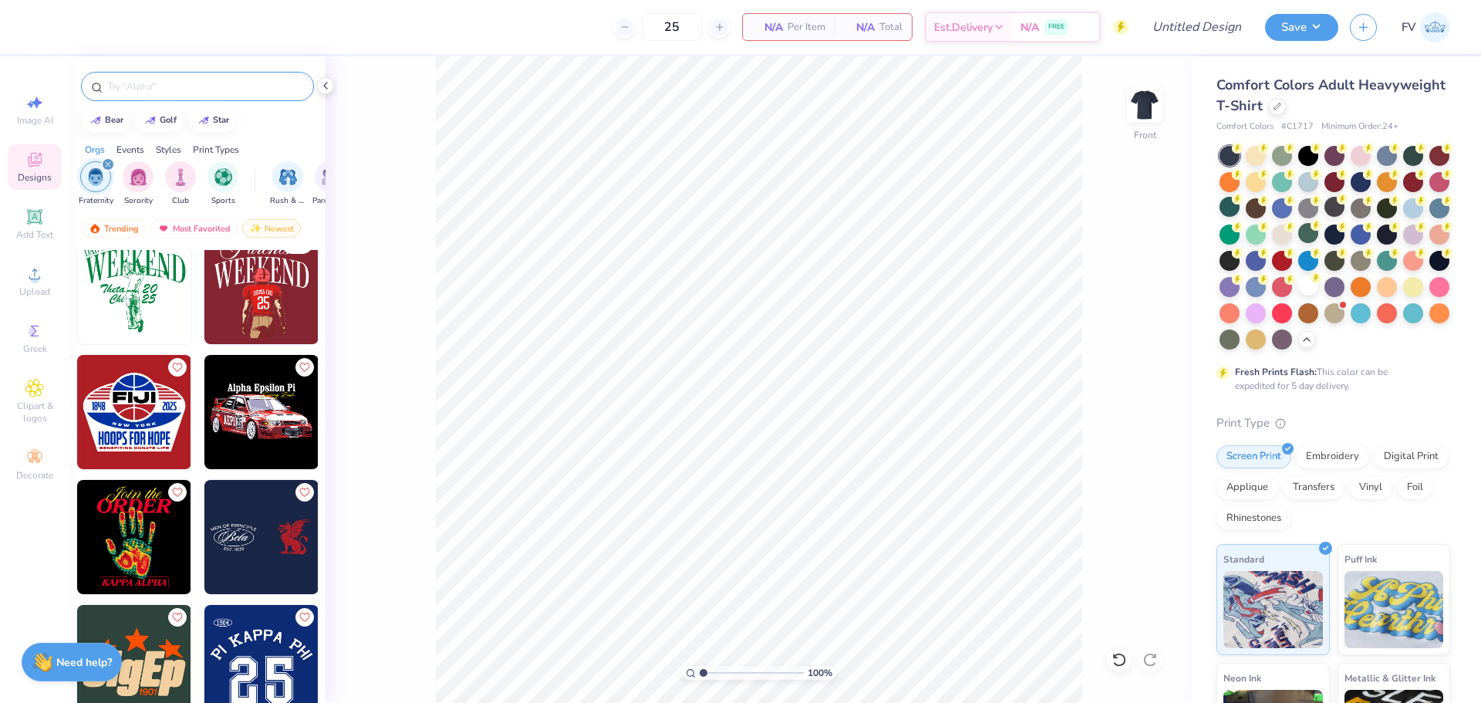
click at [147, 545] on img at bounding box center [134, 537] width 114 height 114
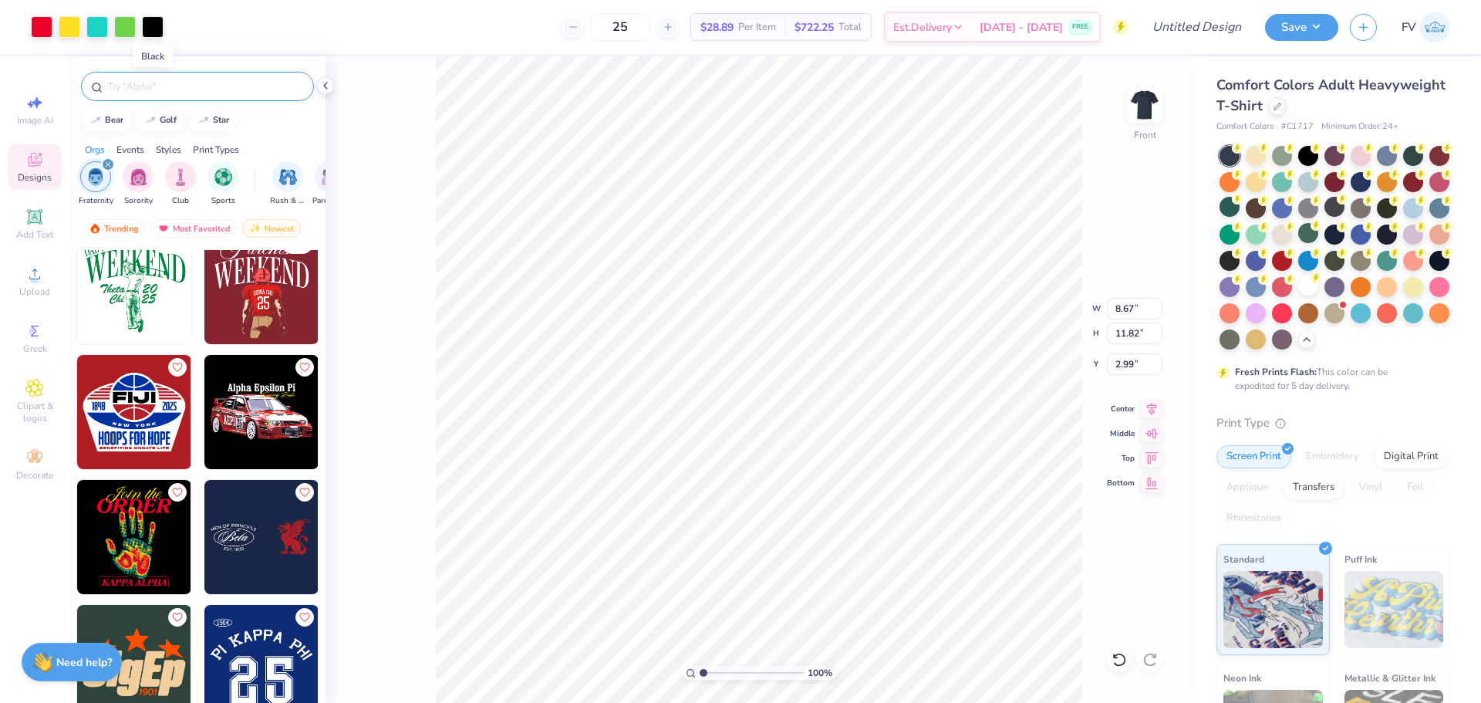
drag, startPoint x: 153, startPoint y: 22, endPoint x: 257, endPoint y: 10, distance: 104.9
click at [257, 10] on div "25 $28.89 Per Item $722.25 Total Est. Delivery Aug 25 - 28 FREE" at bounding box center [652, 27] width 954 height 54
click at [148, 29] on div at bounding box center [153, 26] width 22 height 22
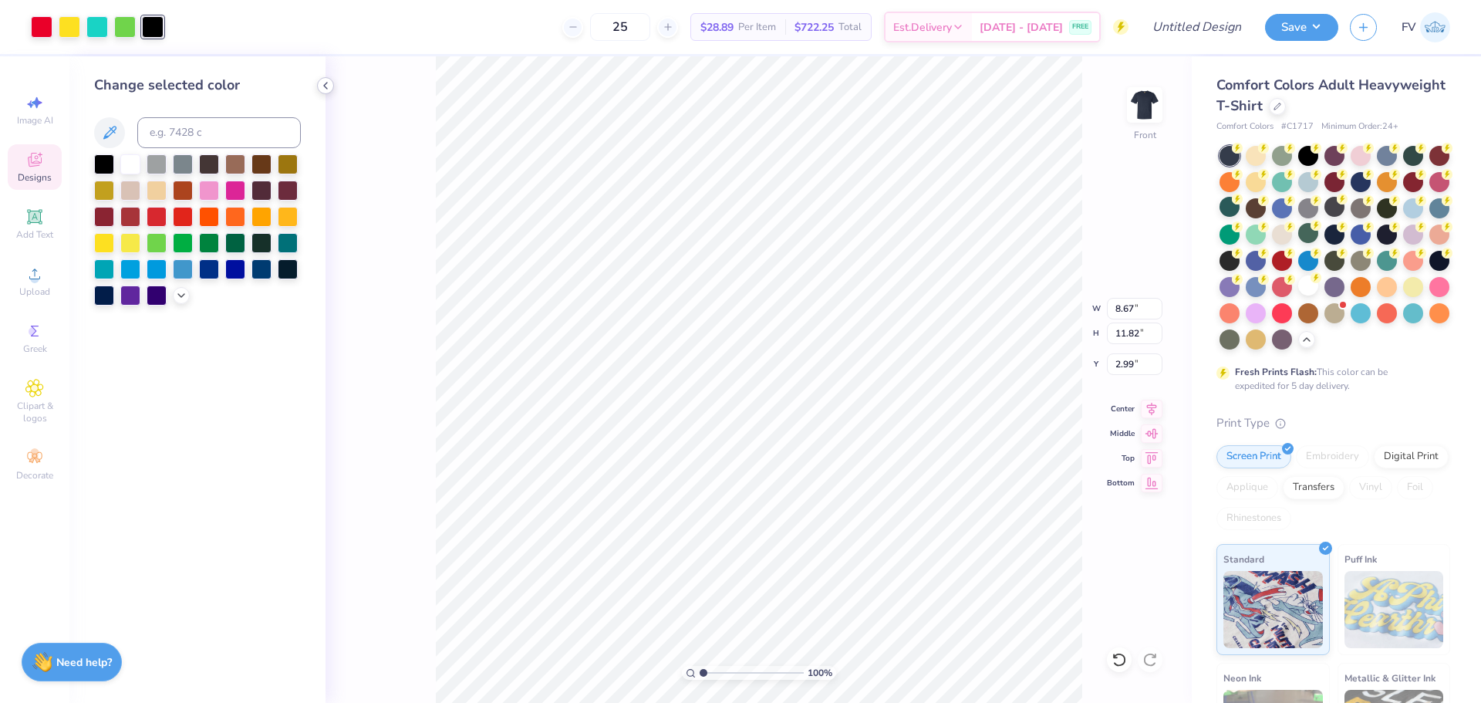
click at [322, 81] on icon at bounding box center [325, 85] width 12 height 12
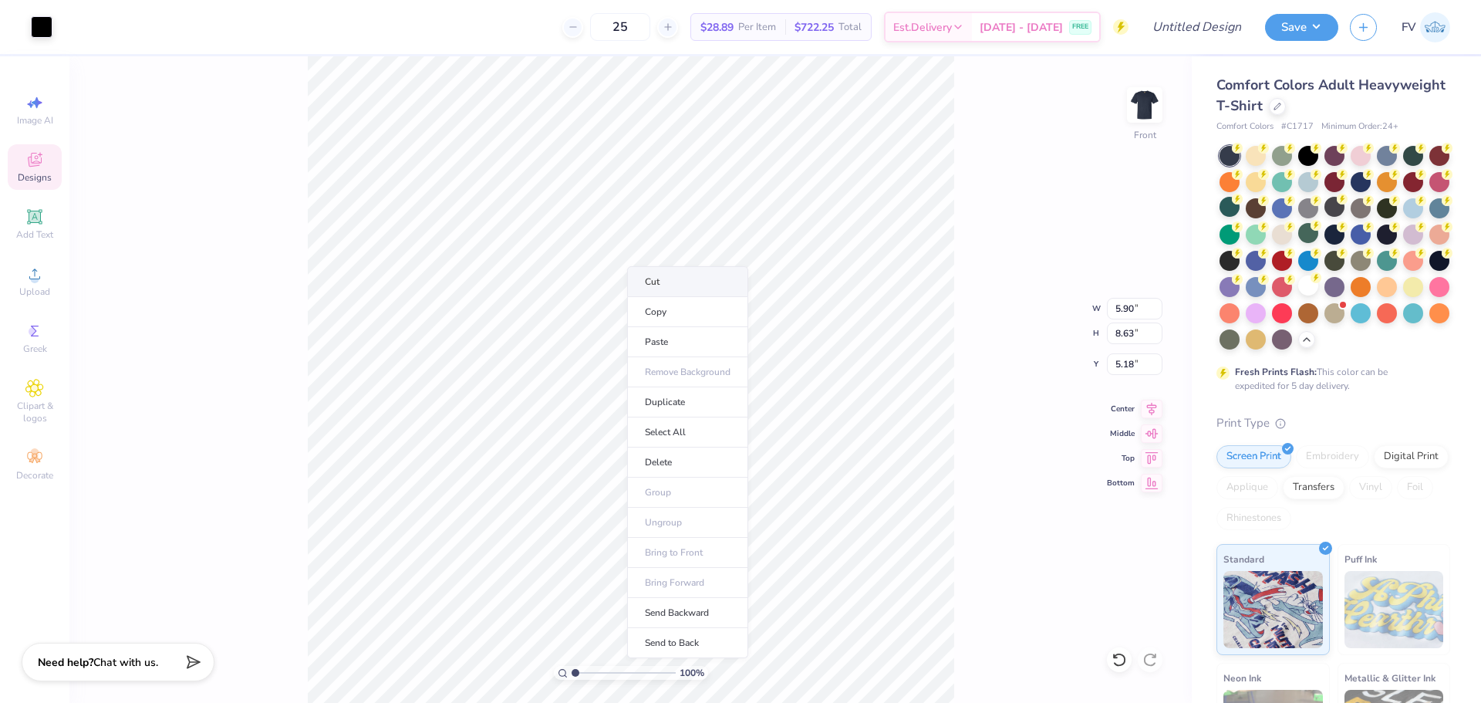
click at [677, 282] on li "Cut" at bounding box center [687, 281] width 121 height 31
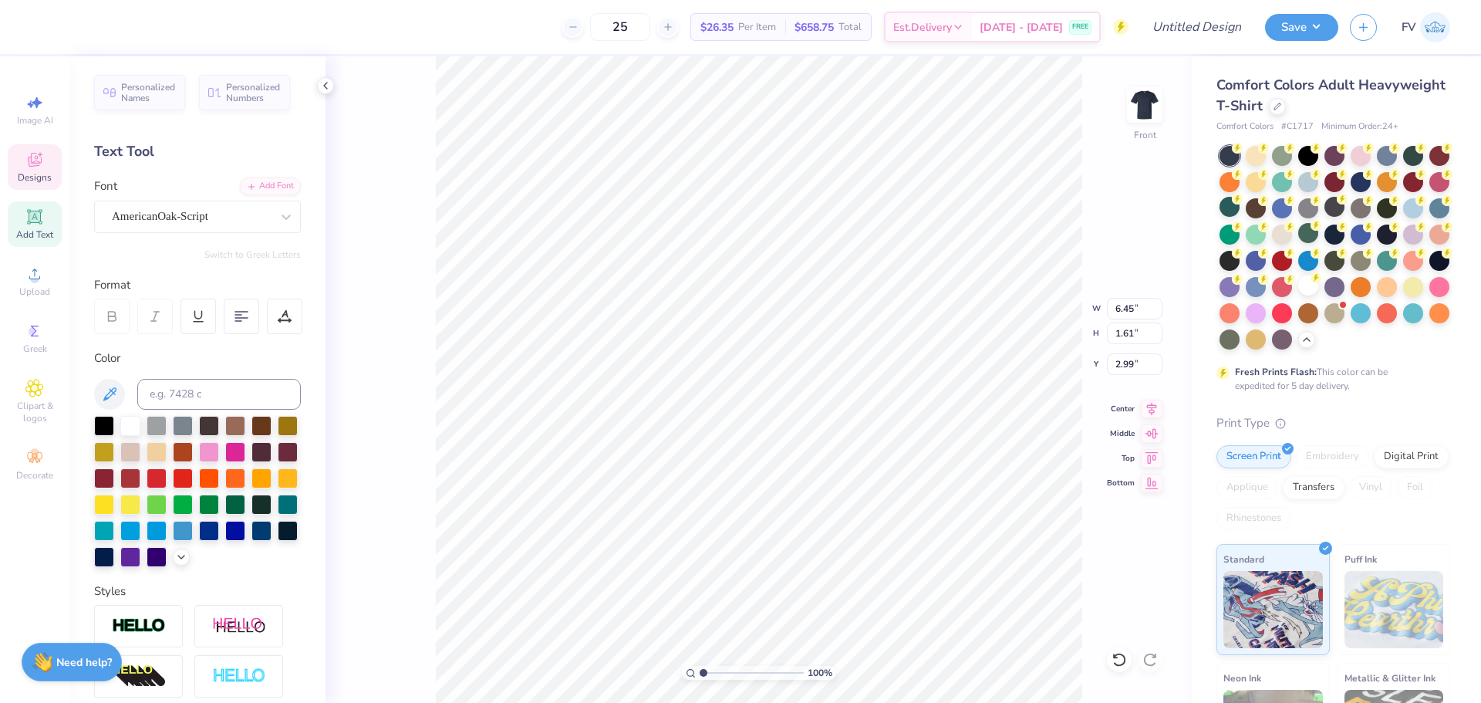
scroll to position [13, 2]
type textarea "Rush"
type input "8.67"
type input "1.73"
type input "4.22"
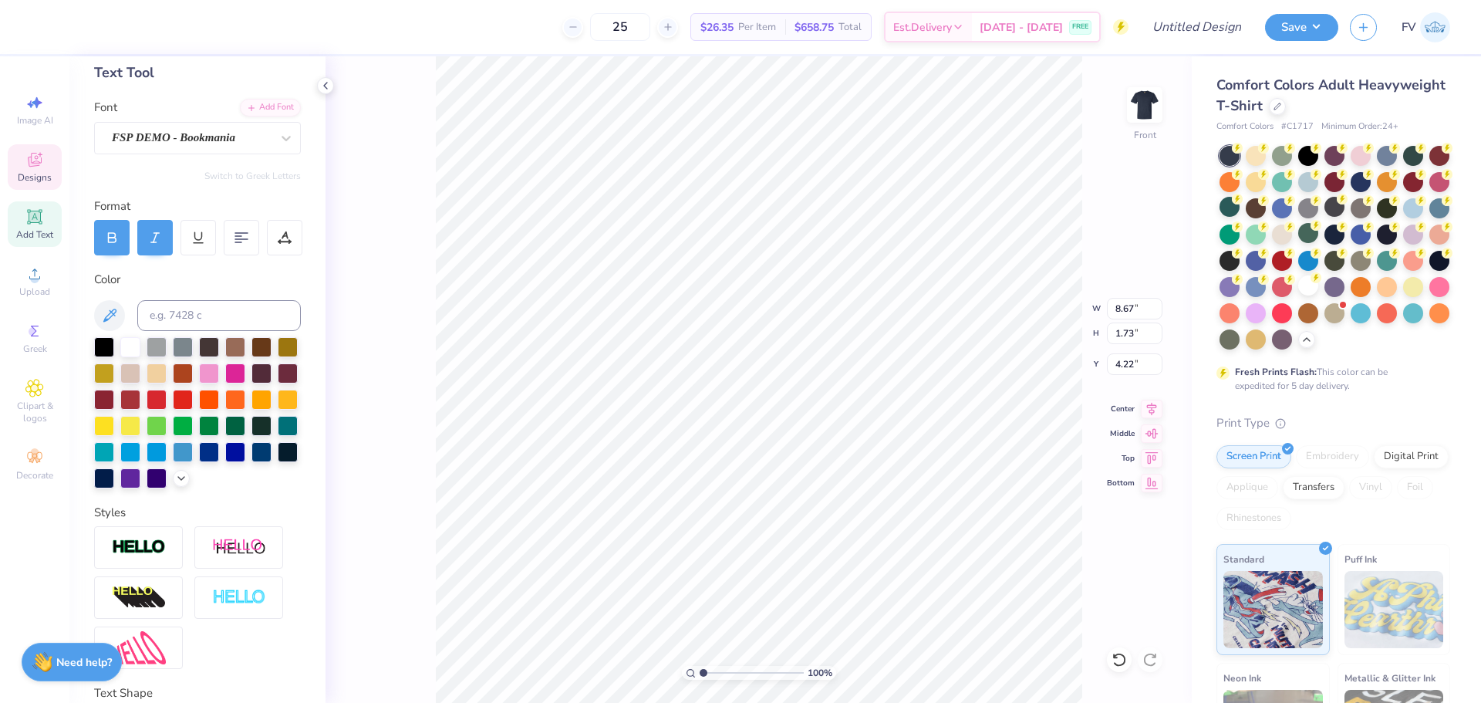
scroll to position [66, 0]
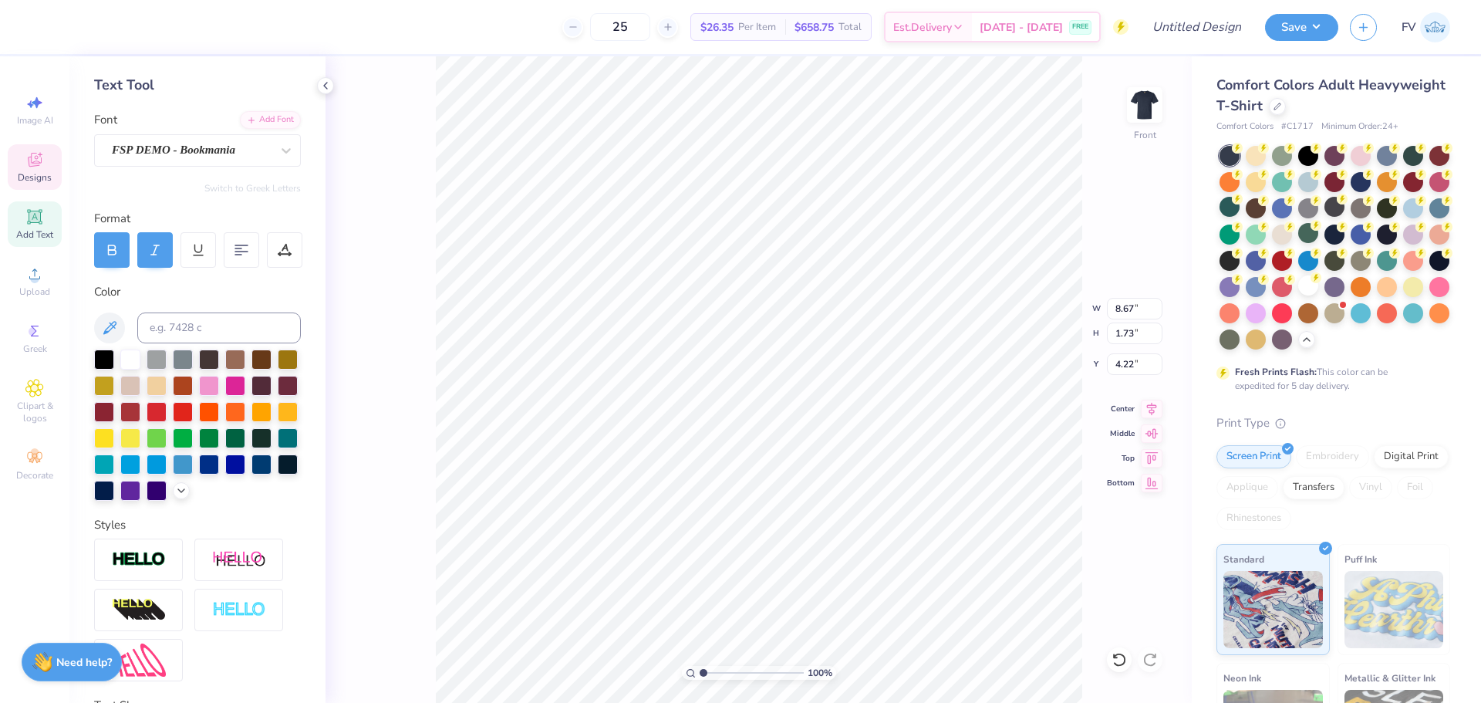
type textarea "Phi Alpha Delta"
click at [157, 255] on icon at bounding box center [155, 250] width 14 height 14
click at [152, 247] on icon at bounding box center [155, 250] width 14 height 14
click at [112, 251] on icon at bounding box center [112, 250] width 14 height 14
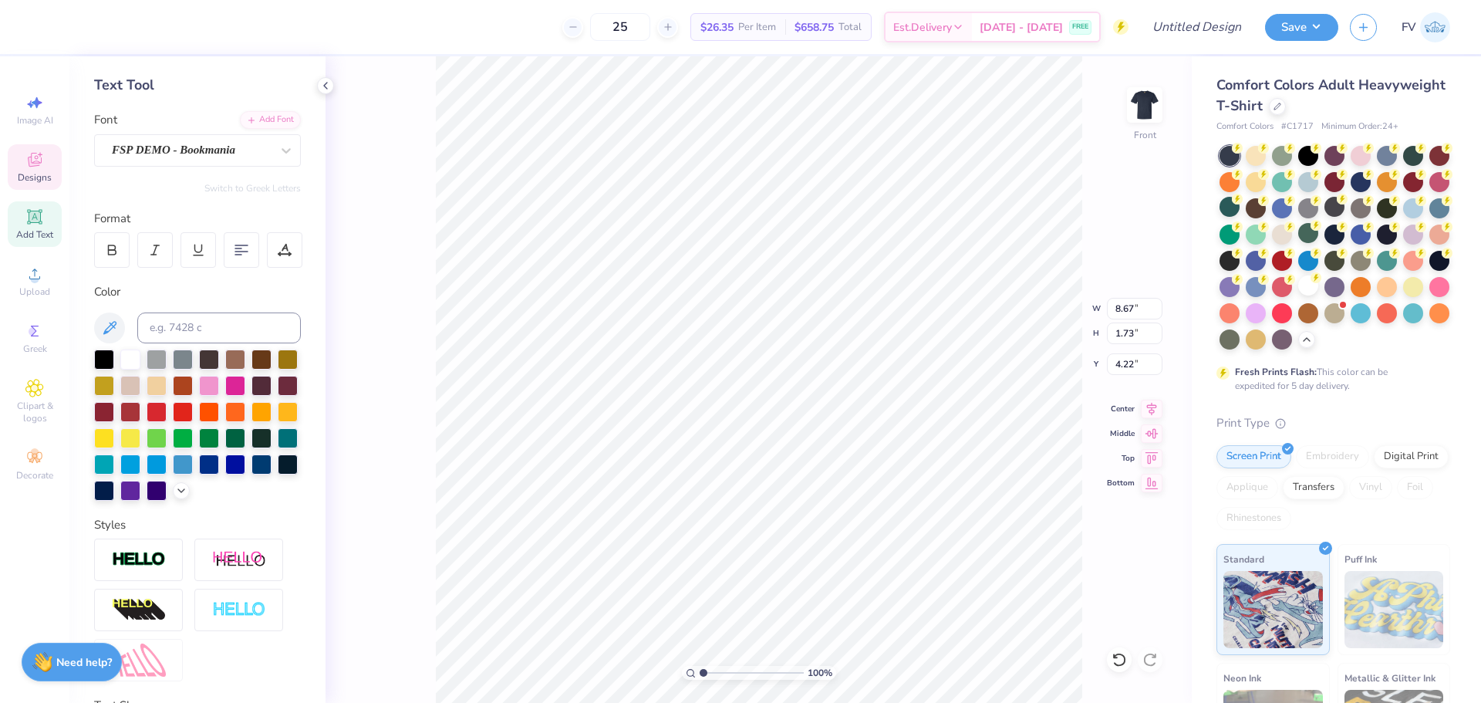
click at [176, 285] on div "Color" at bounding box center [197, 292] width 207 height 18
click at [178, 292] on div "Color" at bounding box center [197, 292] width 207 height 18
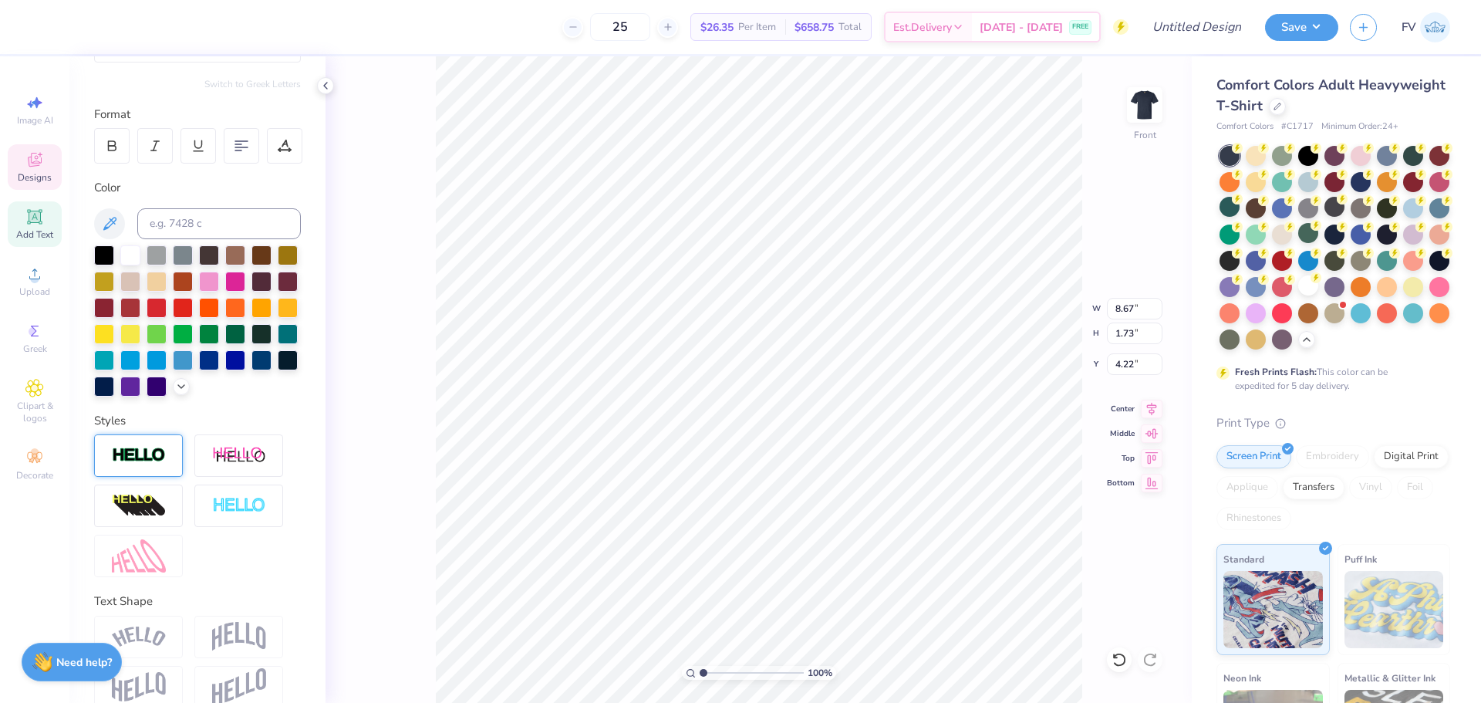
scroll to position [221, 0]
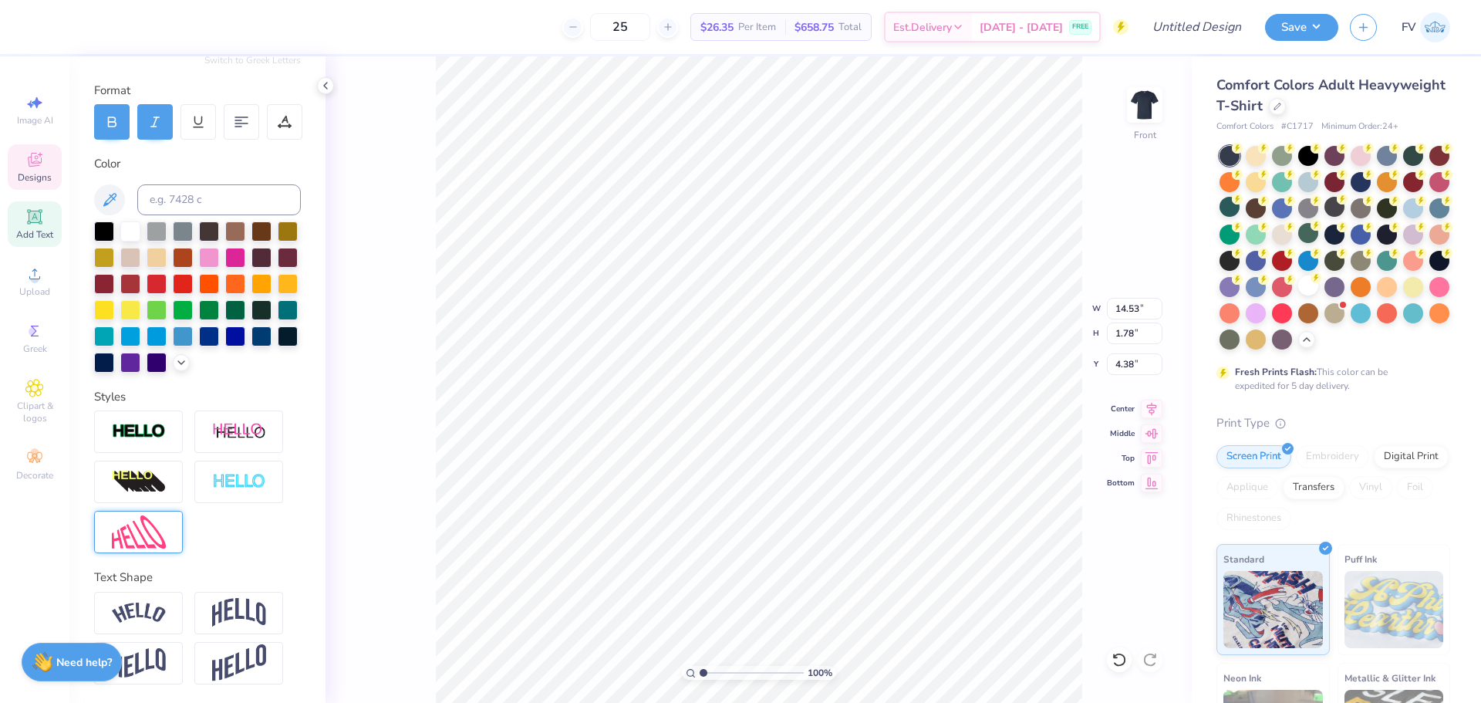
click at [140, 522] on img at bounding box center [139, 531] width 54 height 33
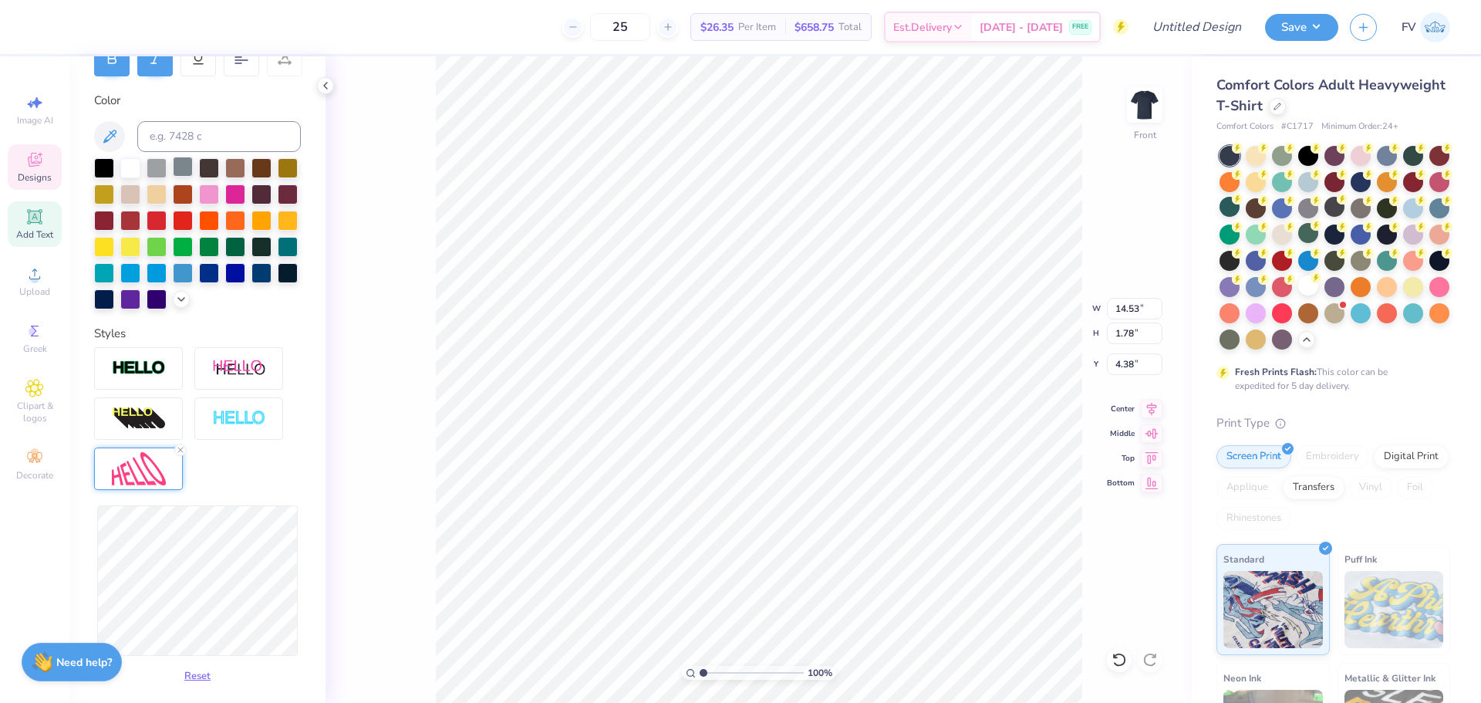
scroll to position [66, 0]
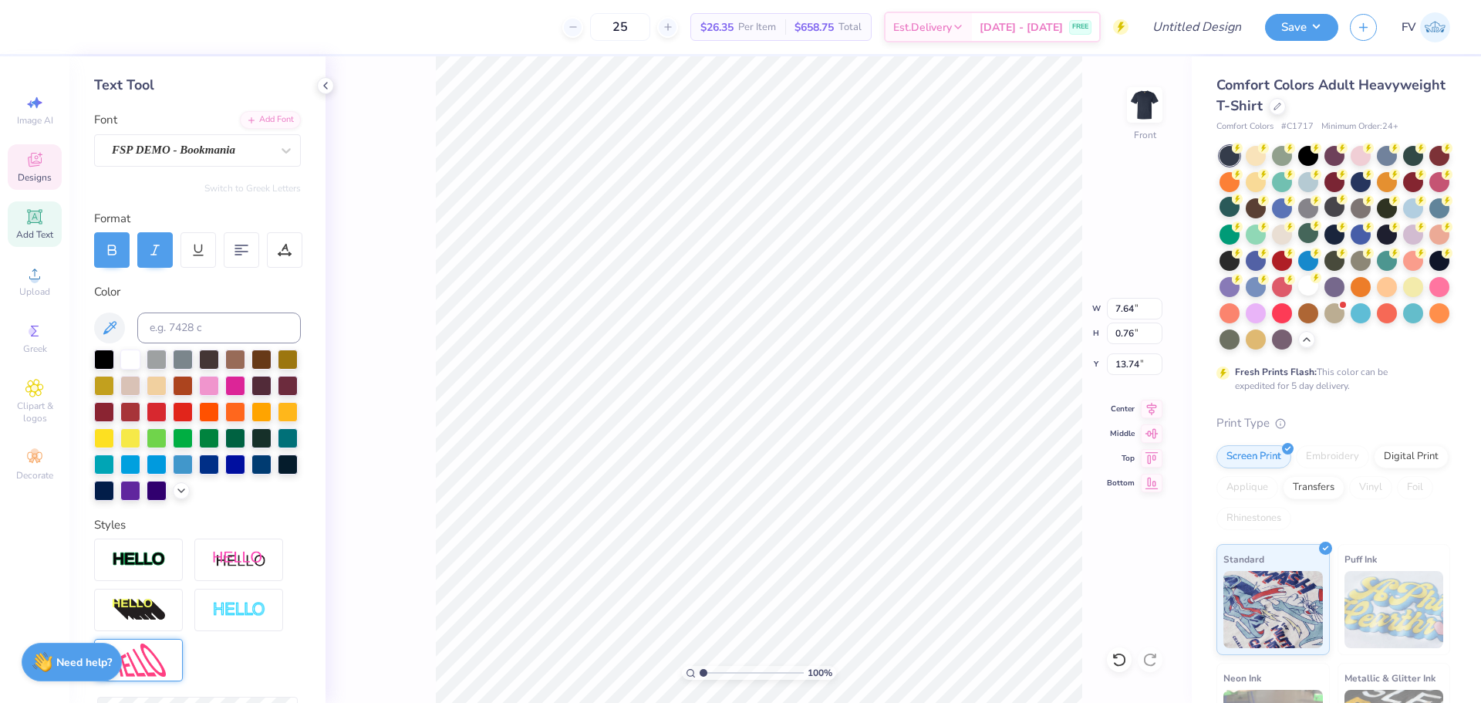
type input "7.64"
type input "0.76"
type input "13.74"
type textarea "FALL 2025"
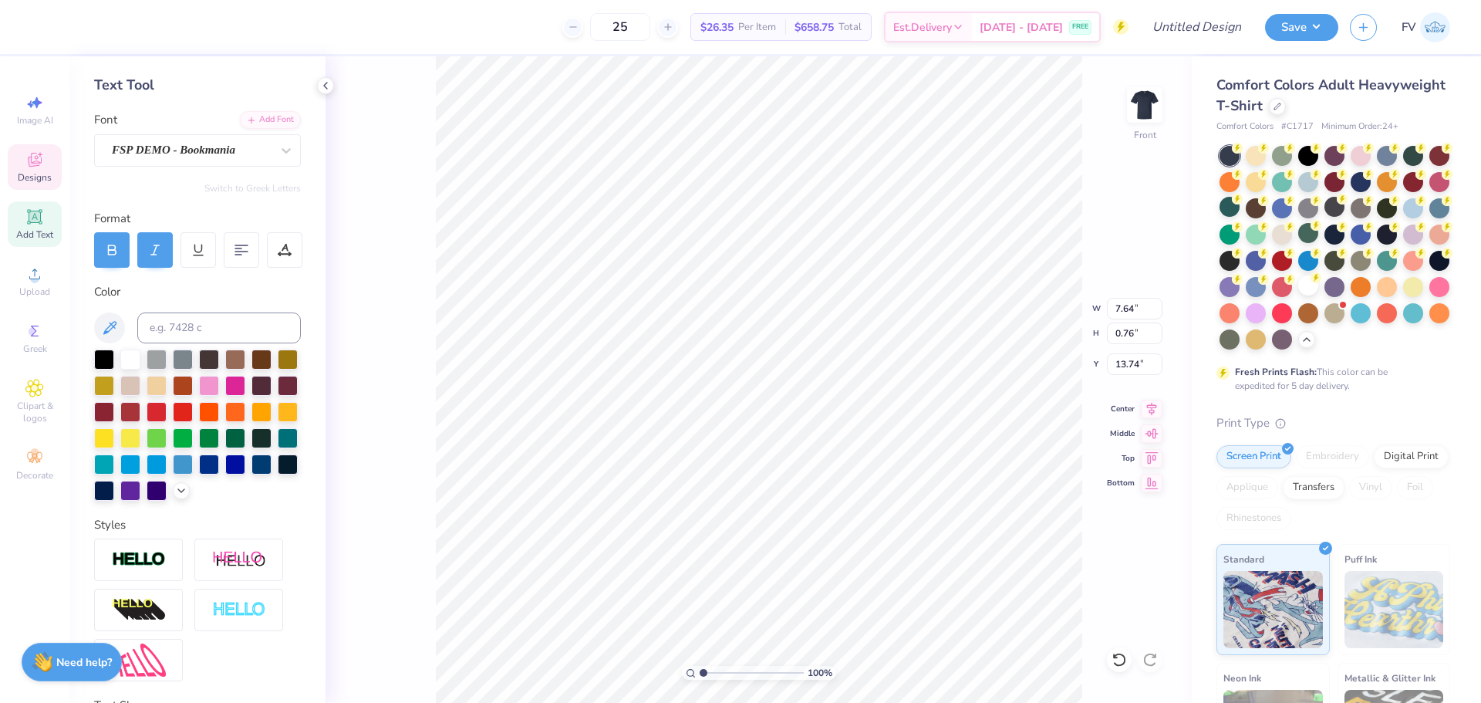
scroll to position [13, 4]
click at [42, 172] on span "Designs" at bounding box center [35, 177] width 34 height 12
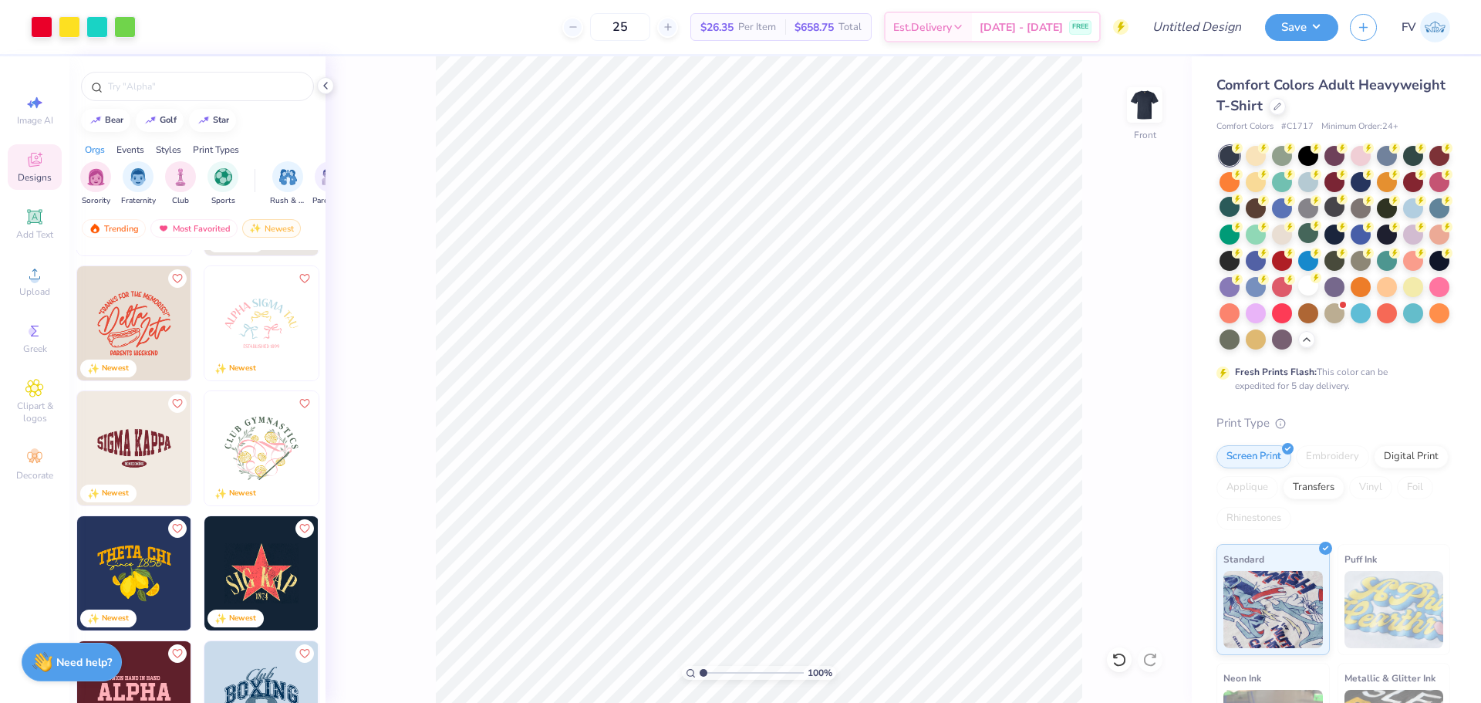
scroll to position [2006, 0]
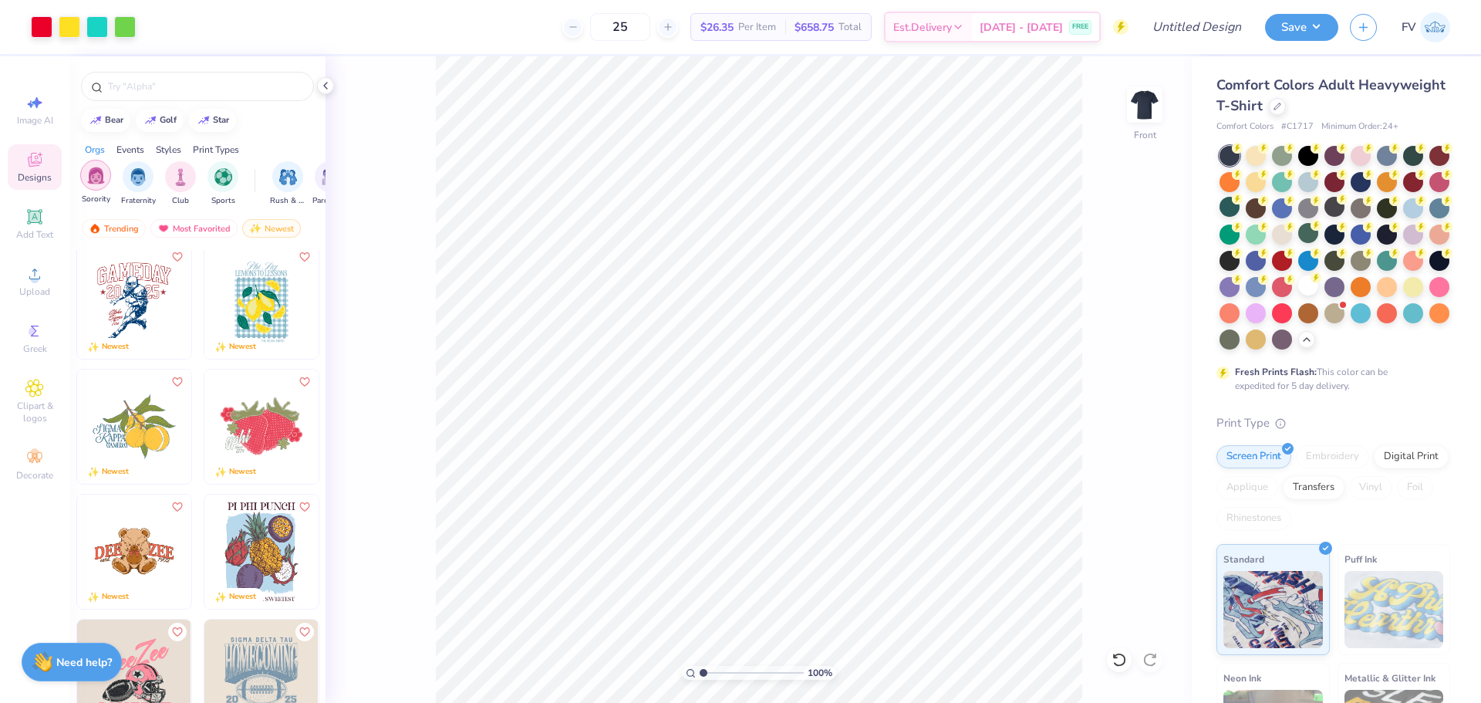
click at [150, 177] on div "filter for Fraternity" at bounding box center [138, 176] width 31 height 31
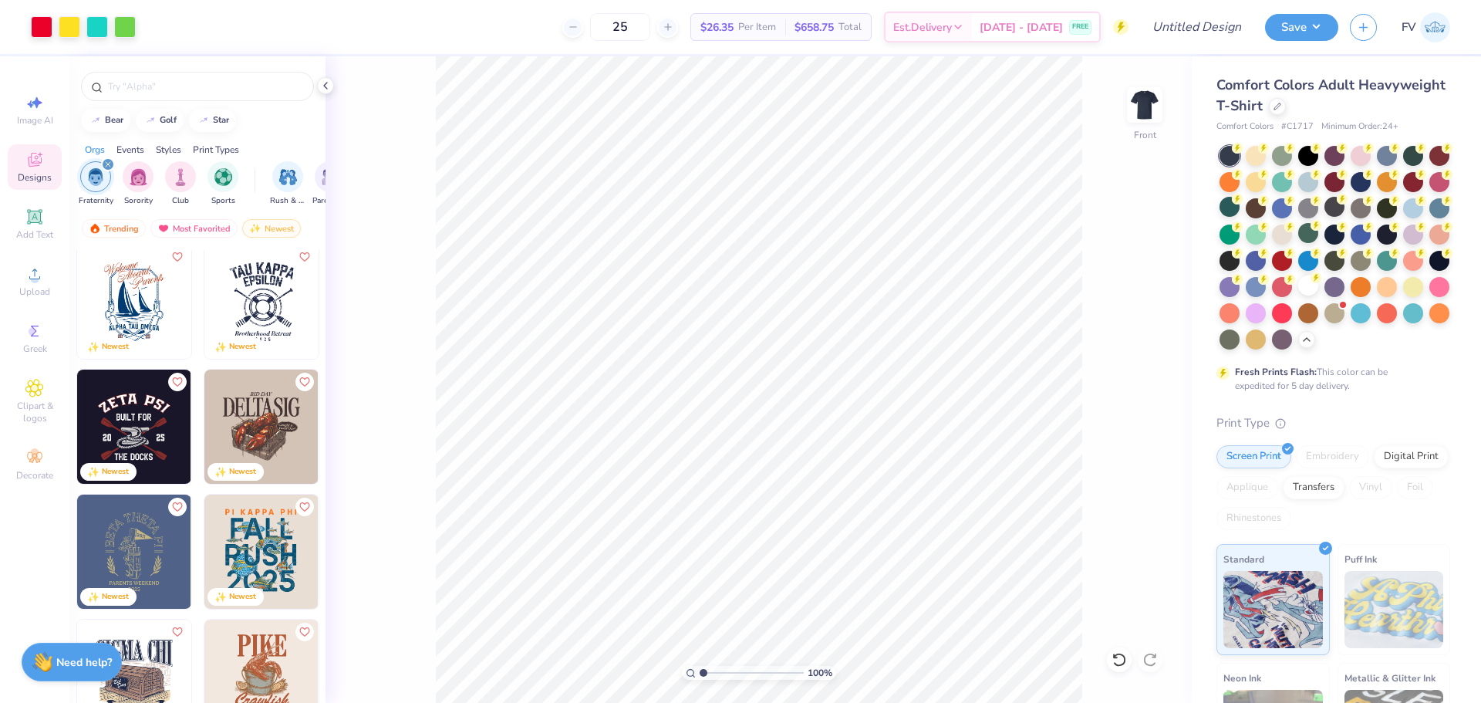
drag, startPoint x: 193, startPoint y: 304, endPoint x: 194, endPoint y: 295, distance: 9.3
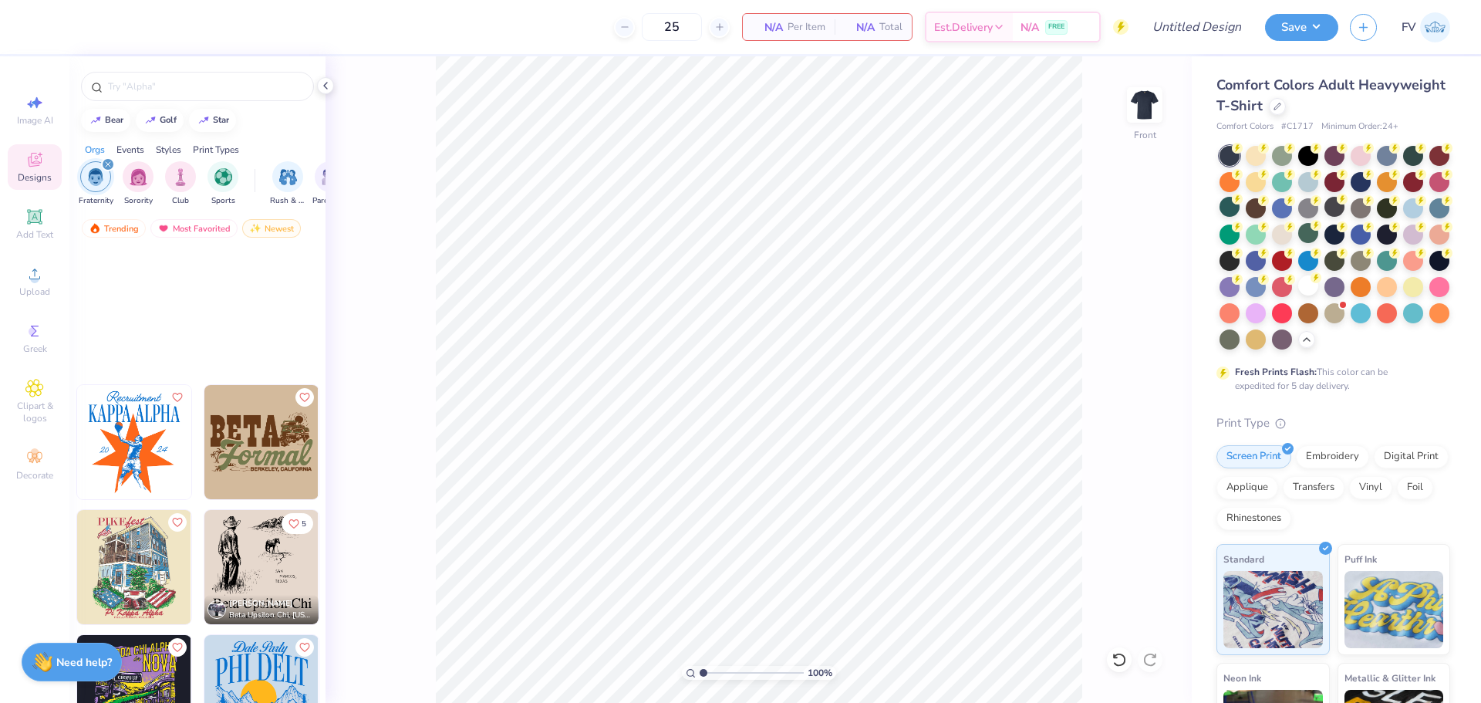
scroll to position [58307, 0]
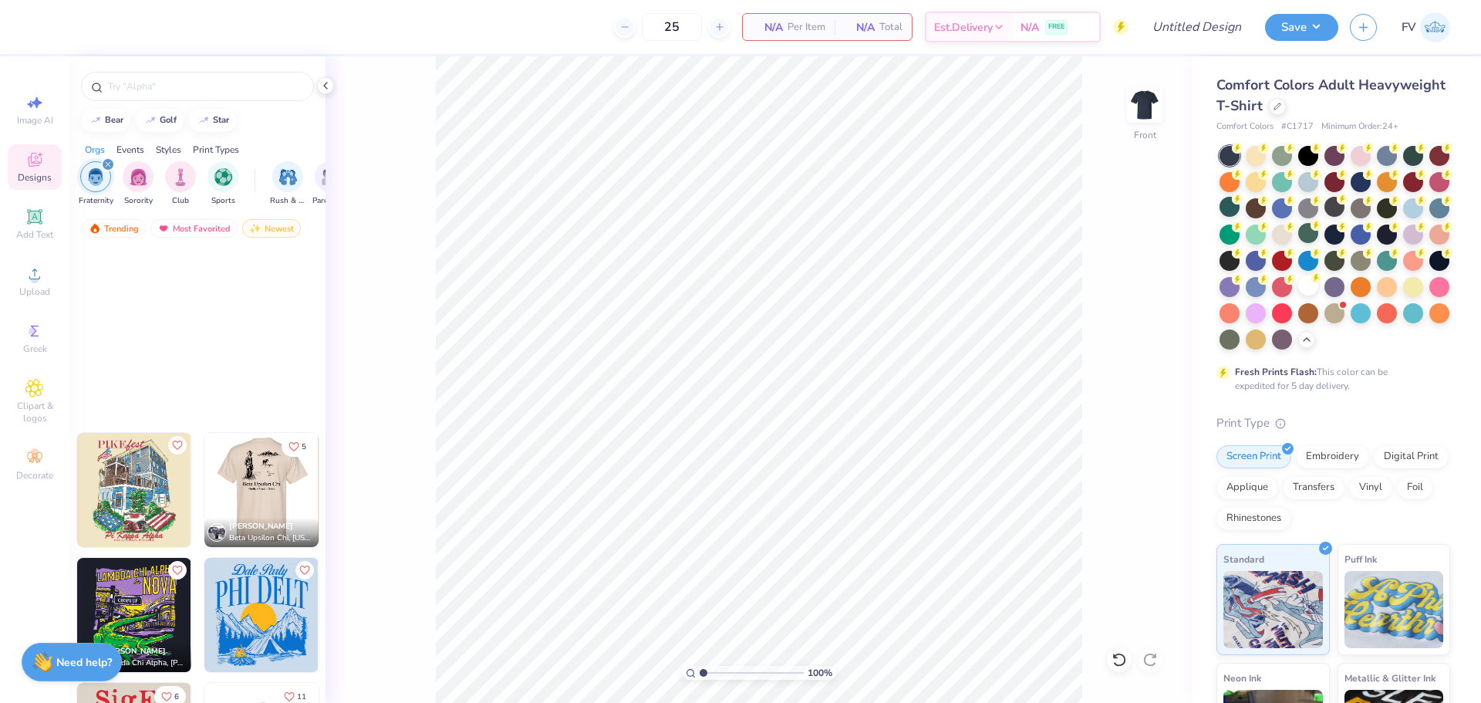
click at [249, 490] on img at bounding box center [261, 490] width 114 height 114
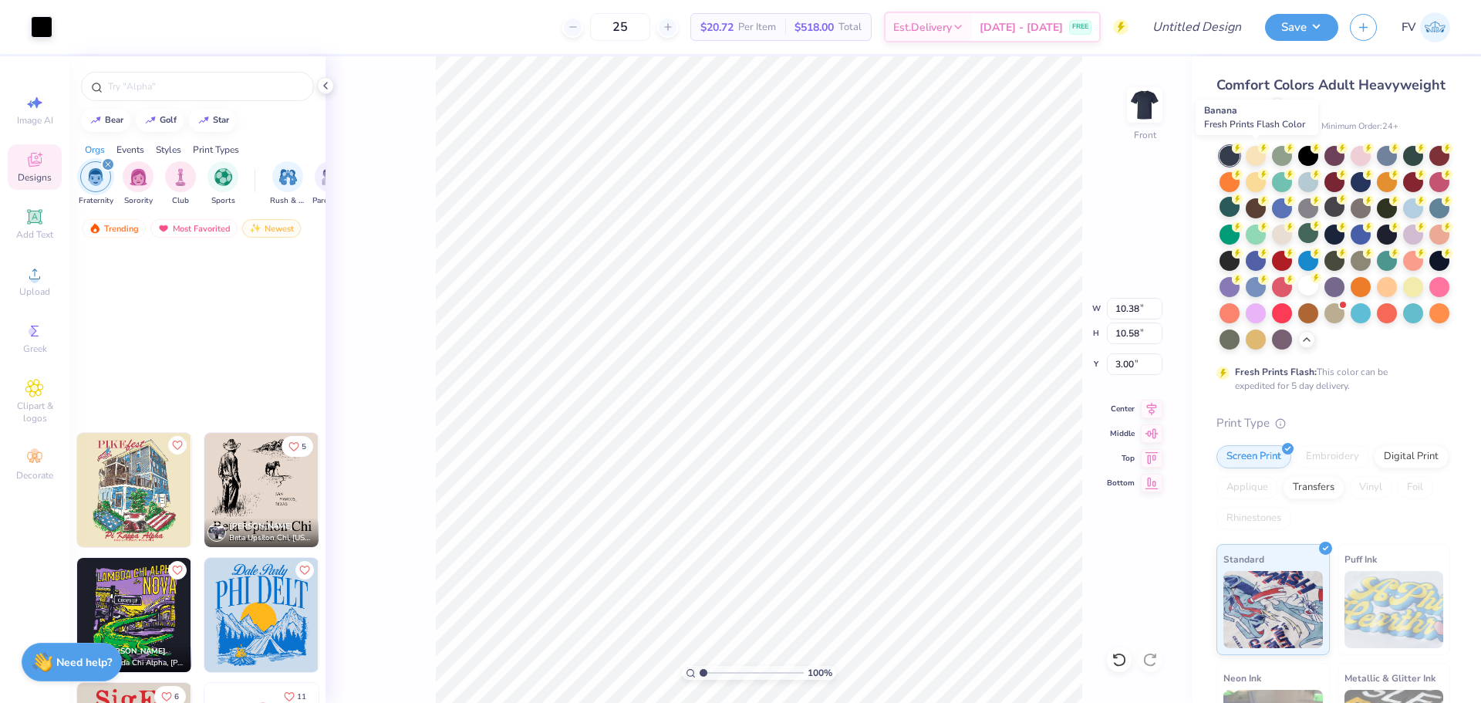
click at [1261, 156] on div at bounding box center [1256, 156] width 20 height 20
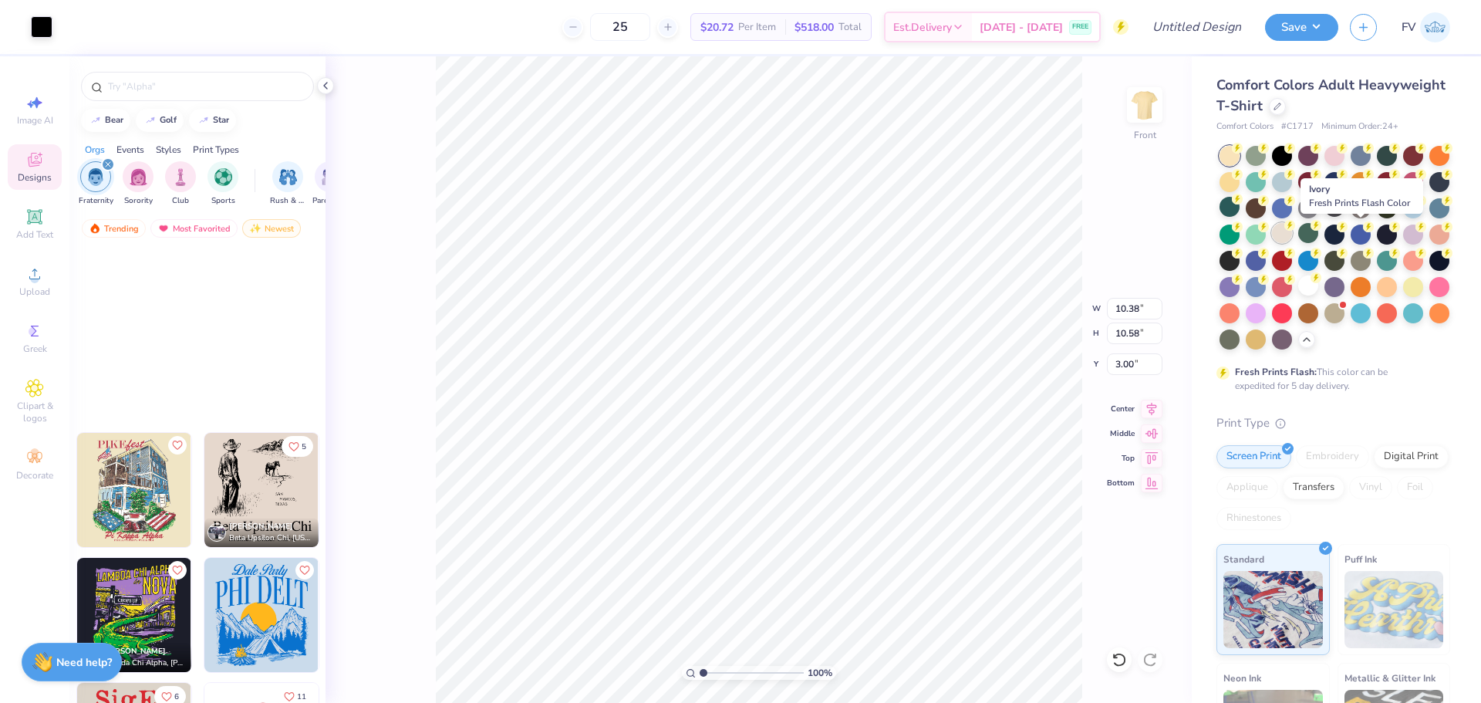
click at [1292, 234] on div at bounding box center [1282, 233] width 20 height 20
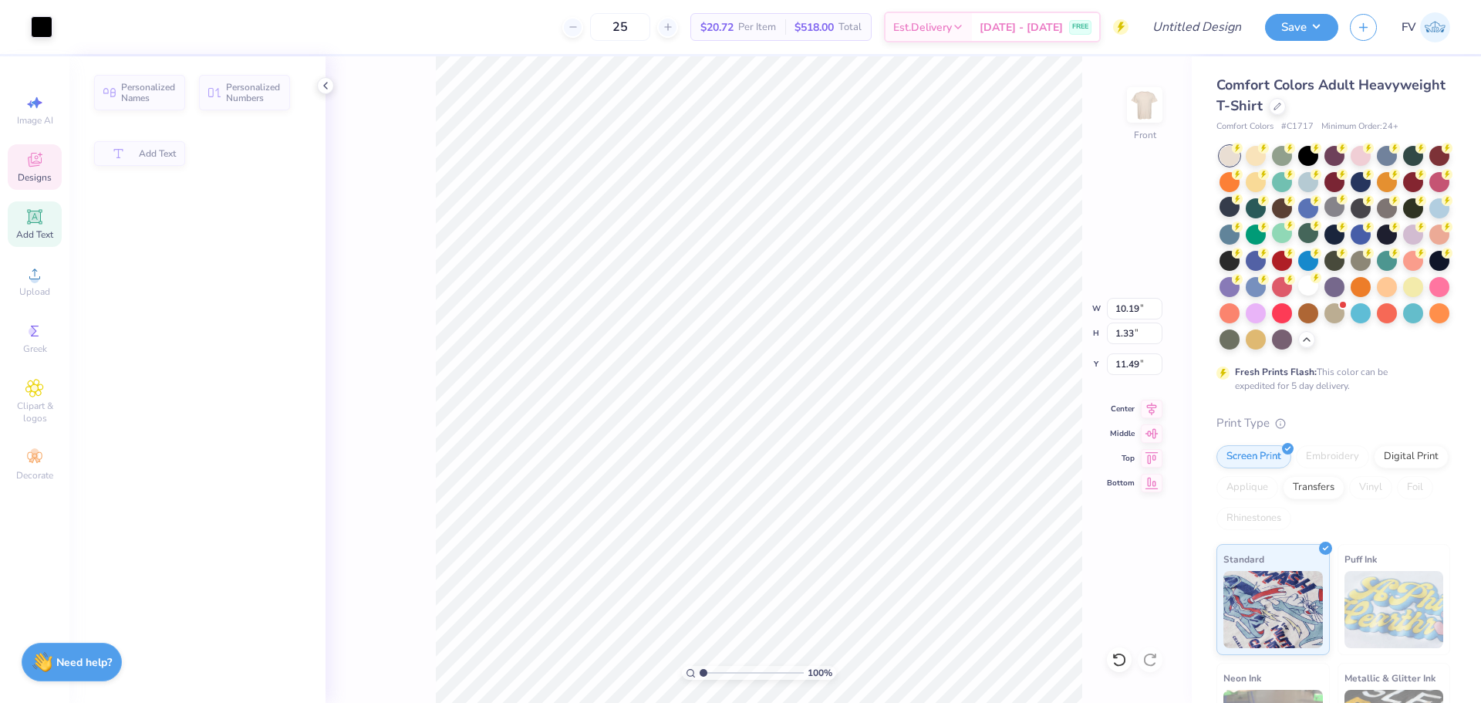
type input "10.19"
type input "1.33"
type input "11.49"
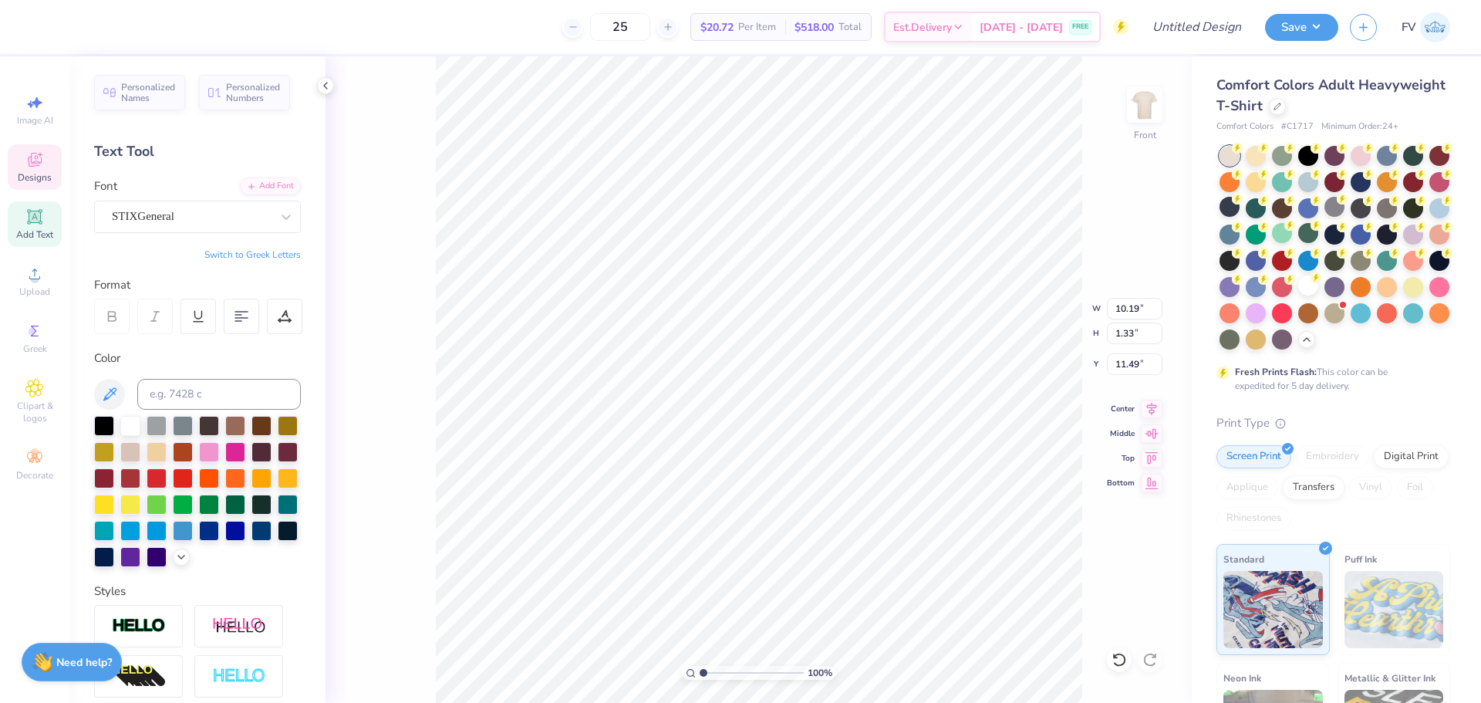
scroll to position [13, 2]
type textarea "Phi Alpha Delta"
click at [839, 289] on li "Cut" at bounding box center [857, 284] width 121 height 31
type textarea "EWING"
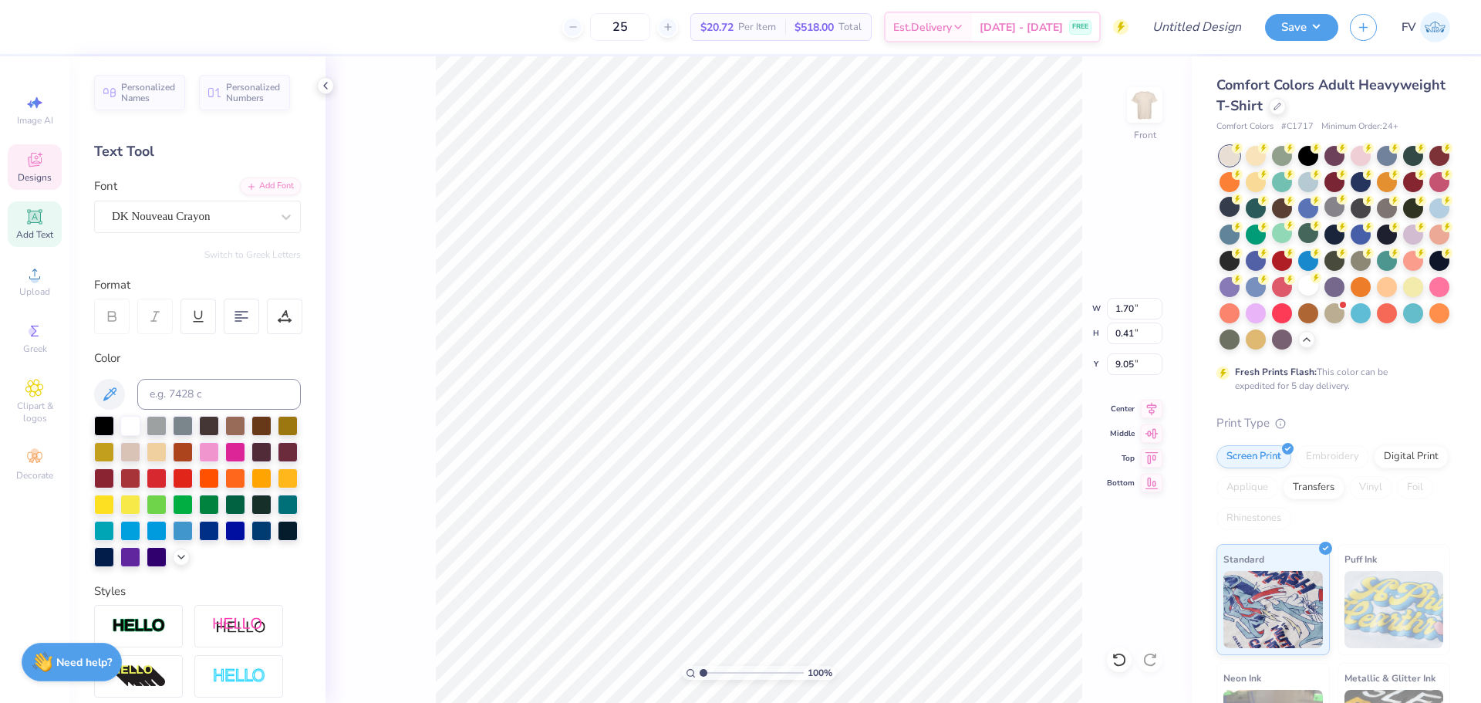
scroll to position [13, 2]
type input "1.20"
type input "0.33"
type input "9.55"
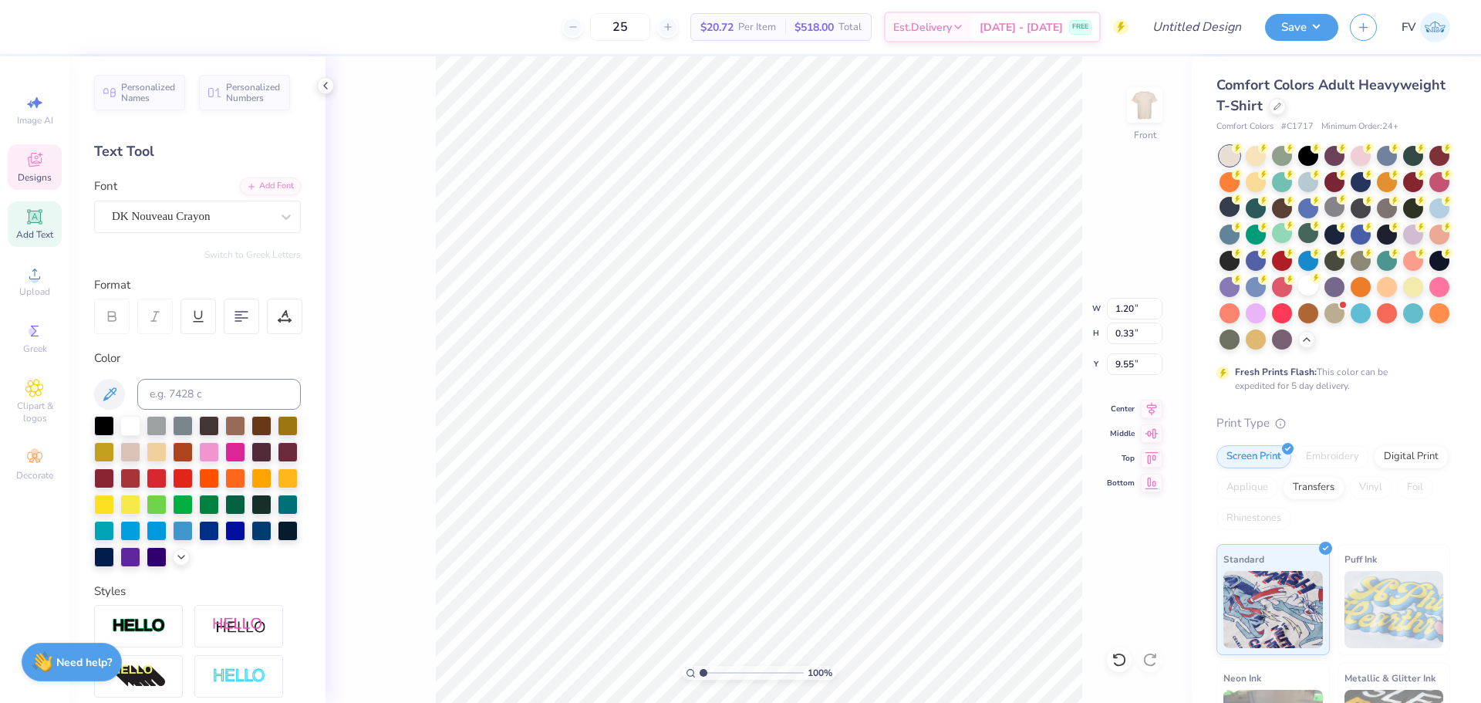
type textarea "NEW JERSEY"
type input "1.37"
type input "9.09"
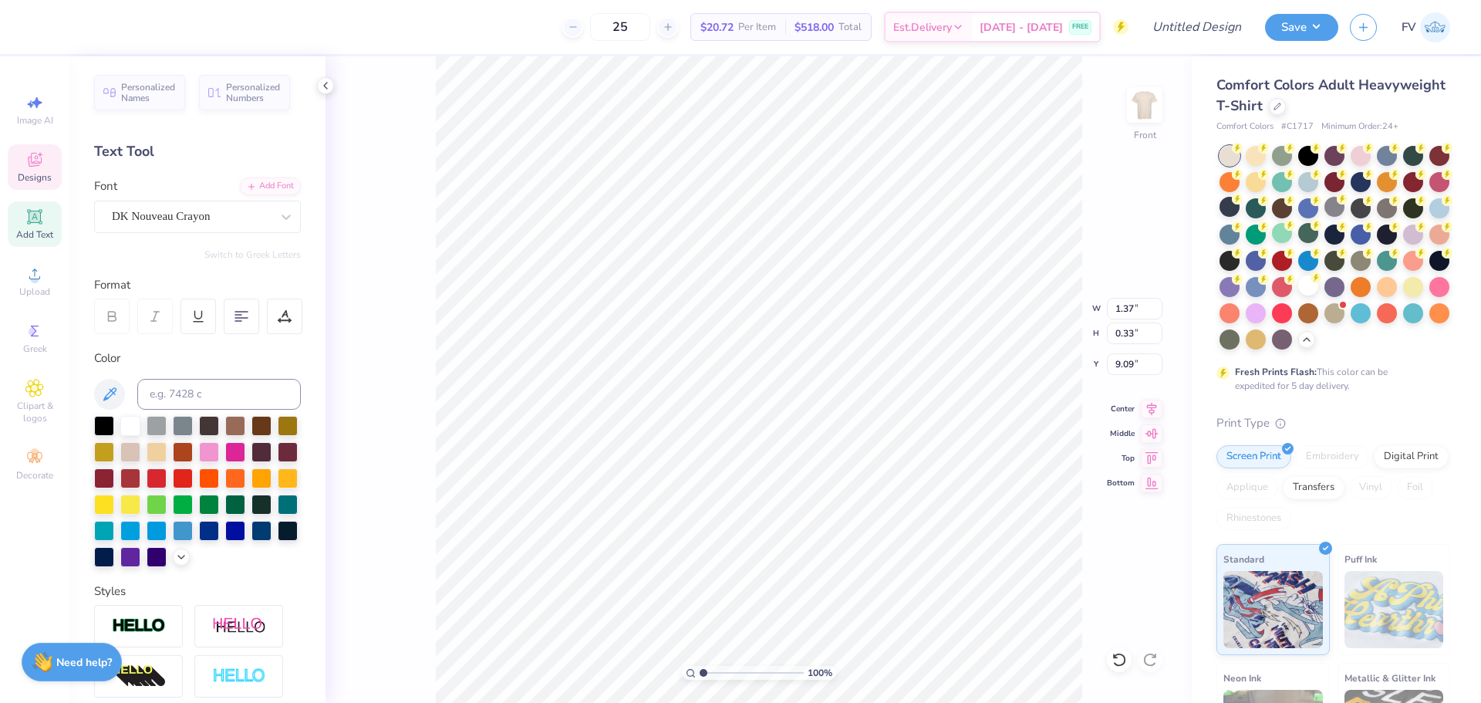
type textarea "EWING,"
type input "6.97"
type input "0.55"
type input "13.03"
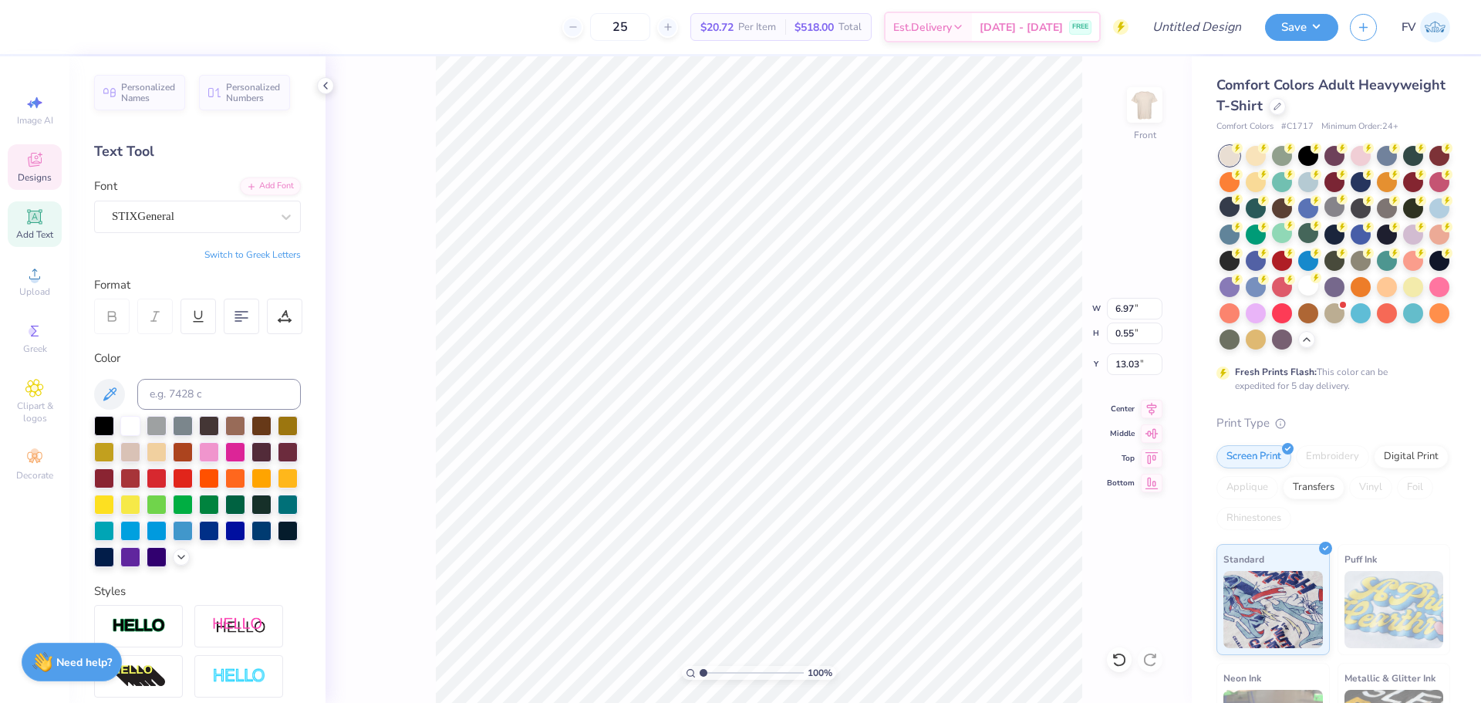
scroll to position [13, 8]
type textarea "t"
type textarea "FALL RUSH 2025"
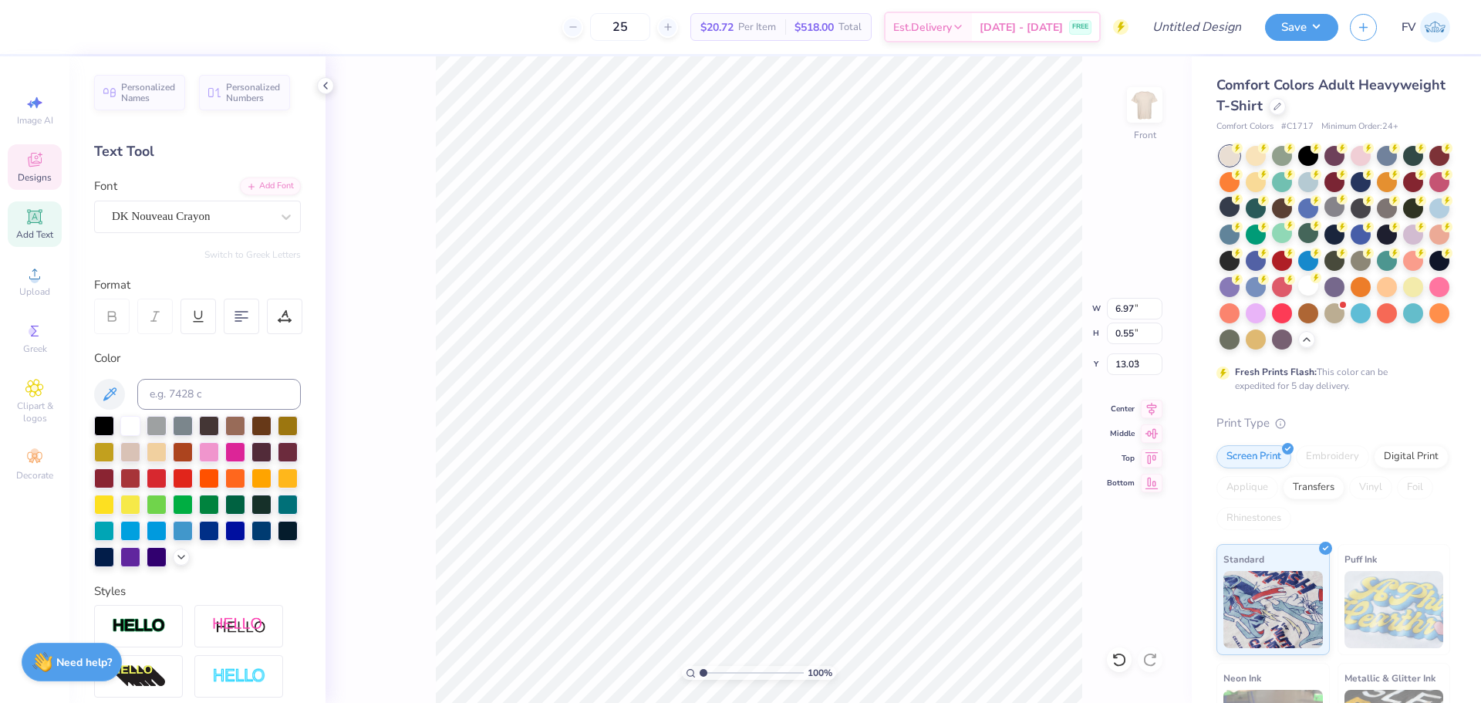
type input "1.54"
type input "0.40"
type input "9.05"
type input "9.52"
type input "1.33"
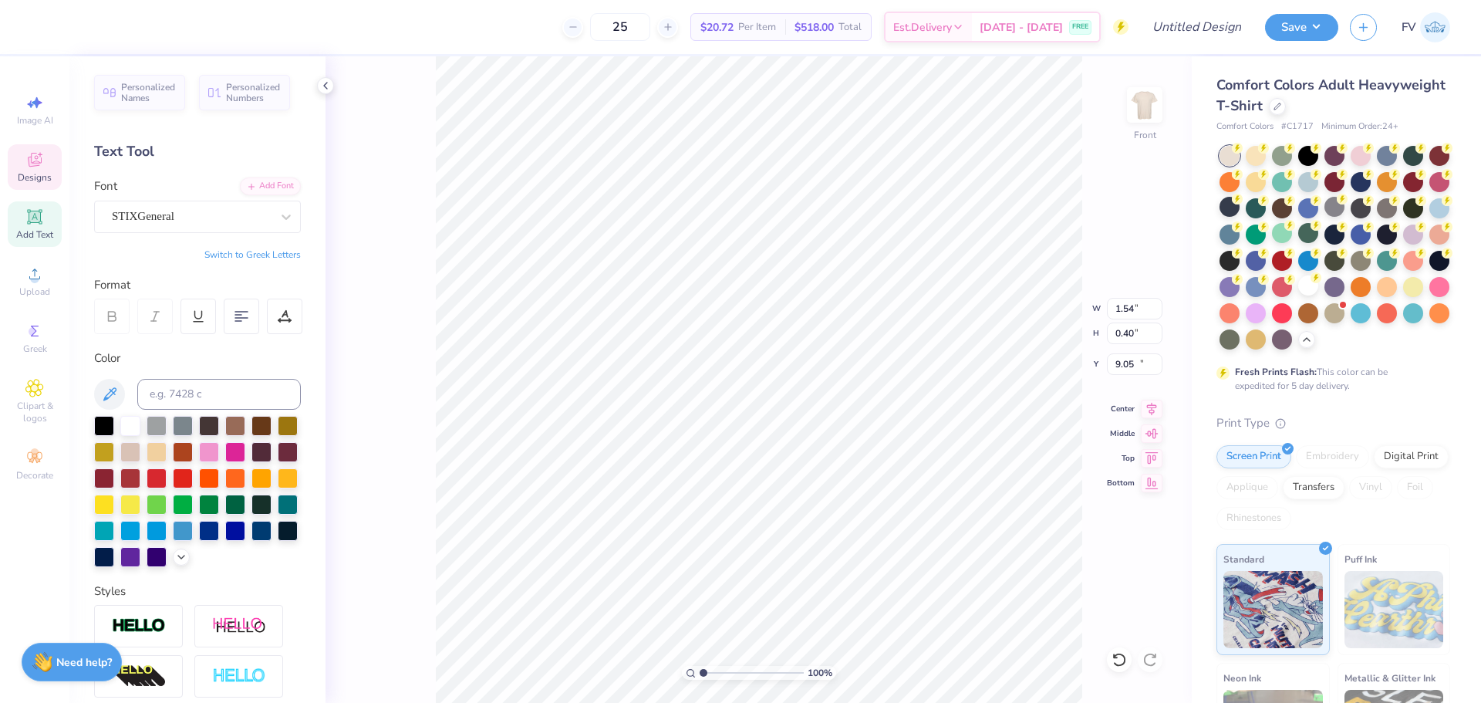
type input "11.49"
click at [204, 215] on div "STIXGeneral" at bounding box center [191, 216] width 162 height 24
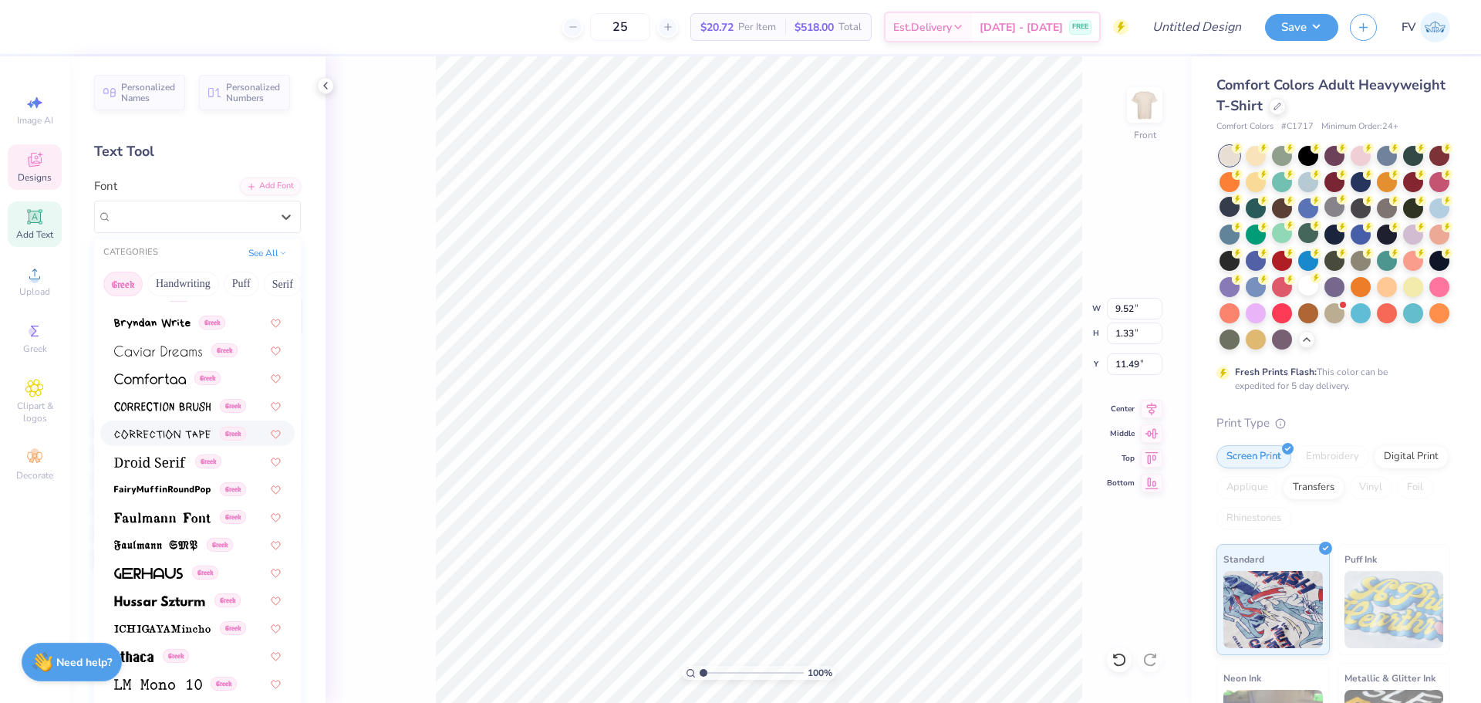
scroll to position [309, 0]
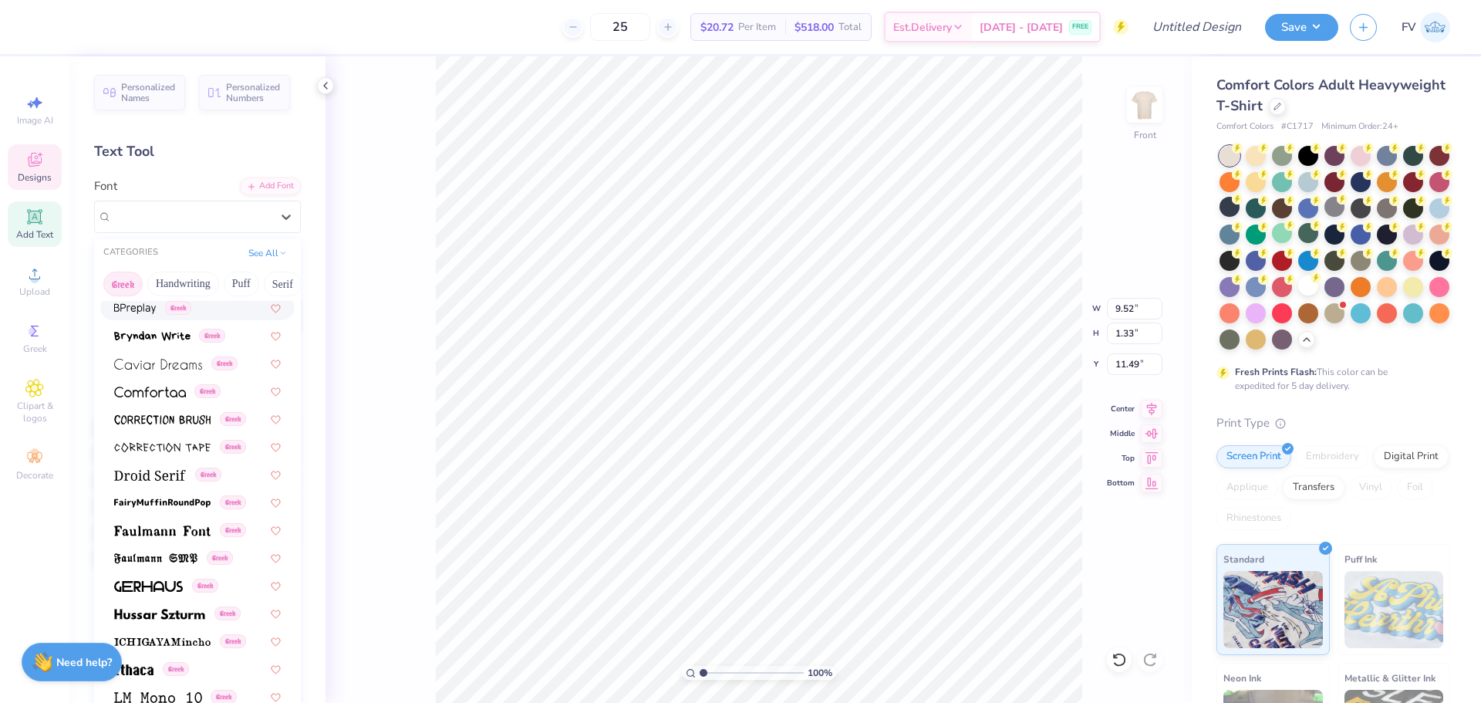
click at [119, 282] on button "Greek" at bounding box center [122, 284] width 39 height 25
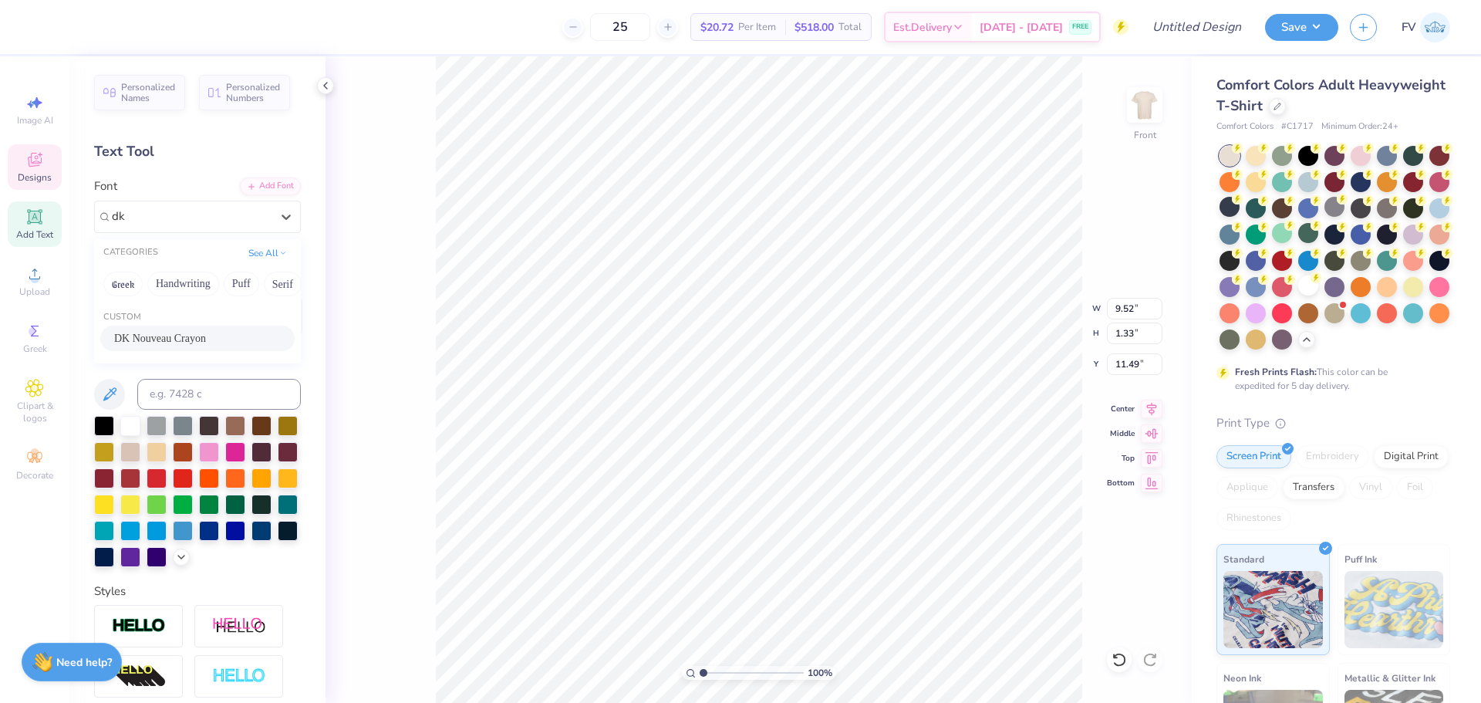
scroll to position [0, 0]
drag, startPoint x: 152, startPoint y: 337, endPoint x: 362, endPoint y: 443, distance: 234.9
click at [152, 336] on span "DK Nouveau Crayon" at bounding box center [160, 338] width 92 height 16
type input "dk"
type input "5.92"
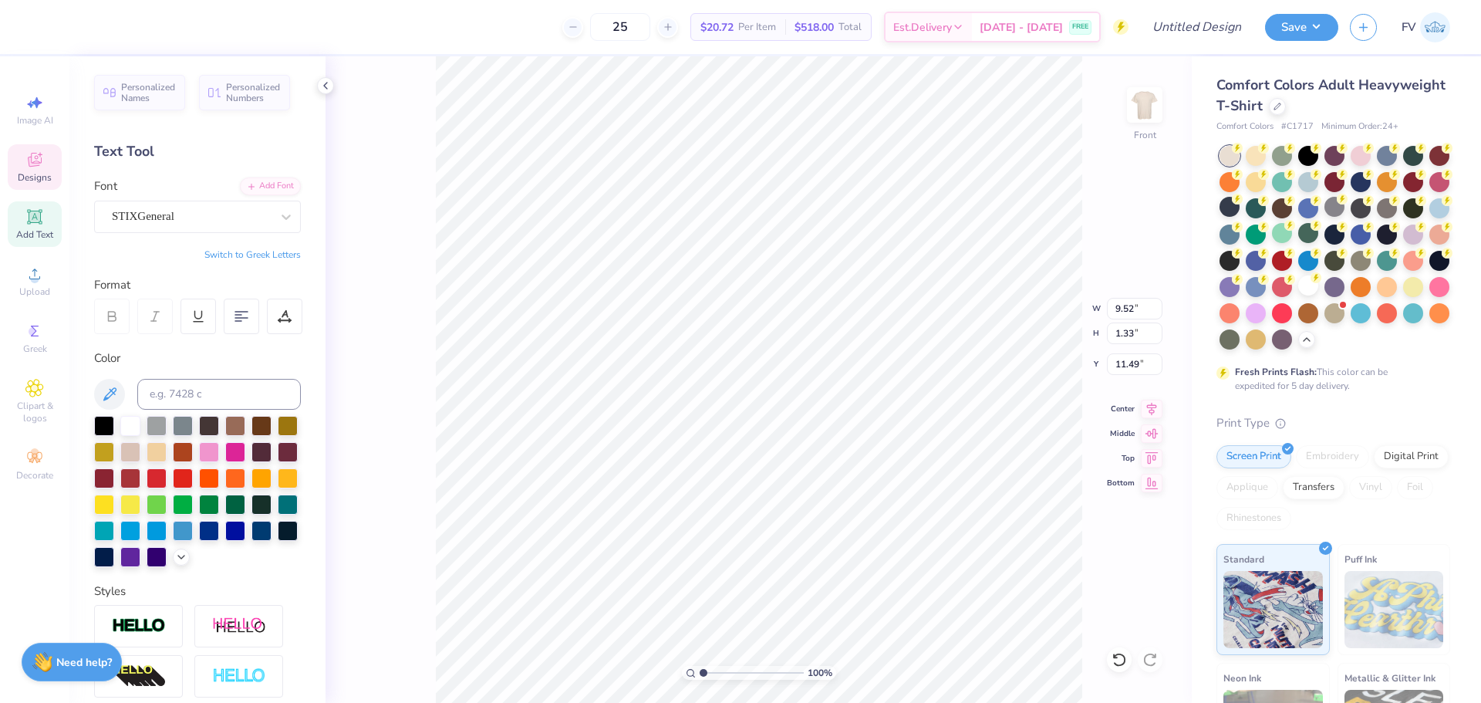
type input "0.55"
type input "13.03"
click at [187, 211] on div "STIXGeneral" at bounding box center [191, 216] width 162 height 24
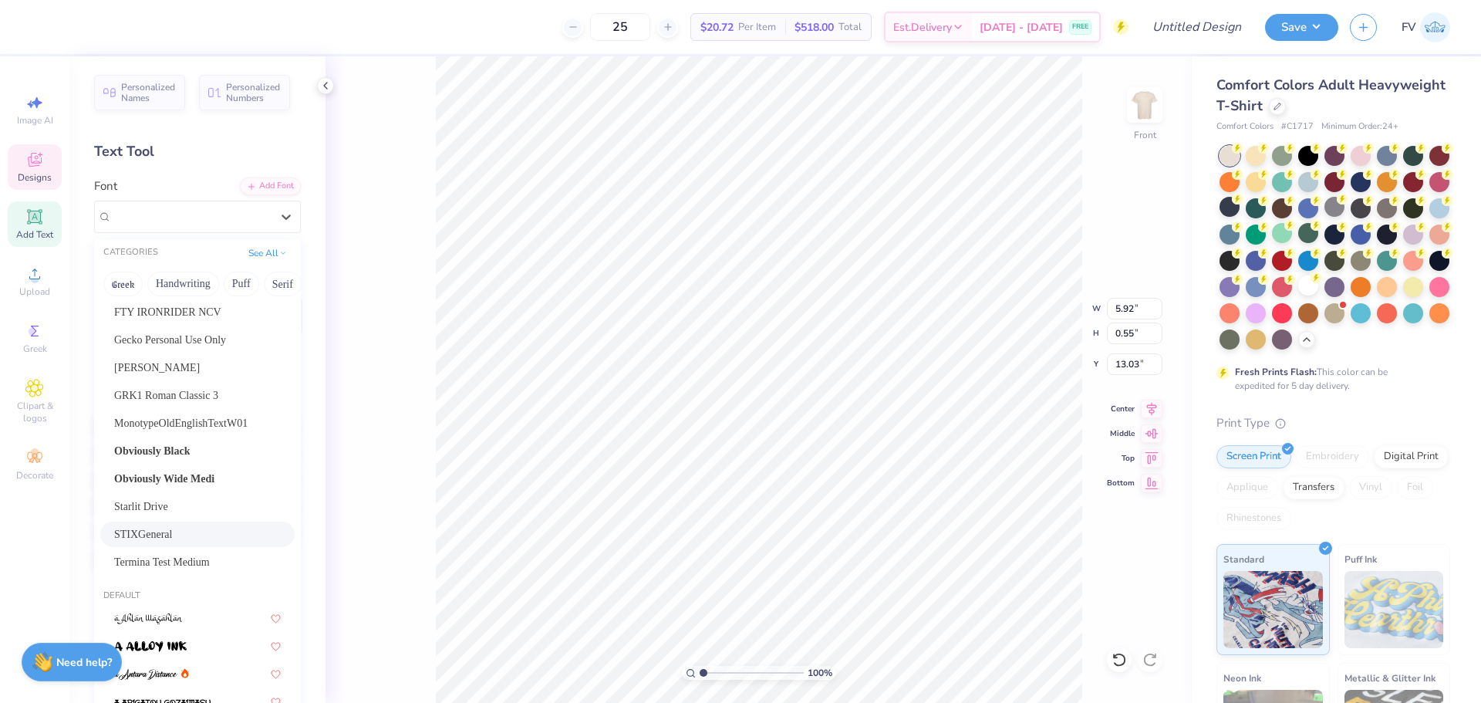
scroll to position [154, 0]
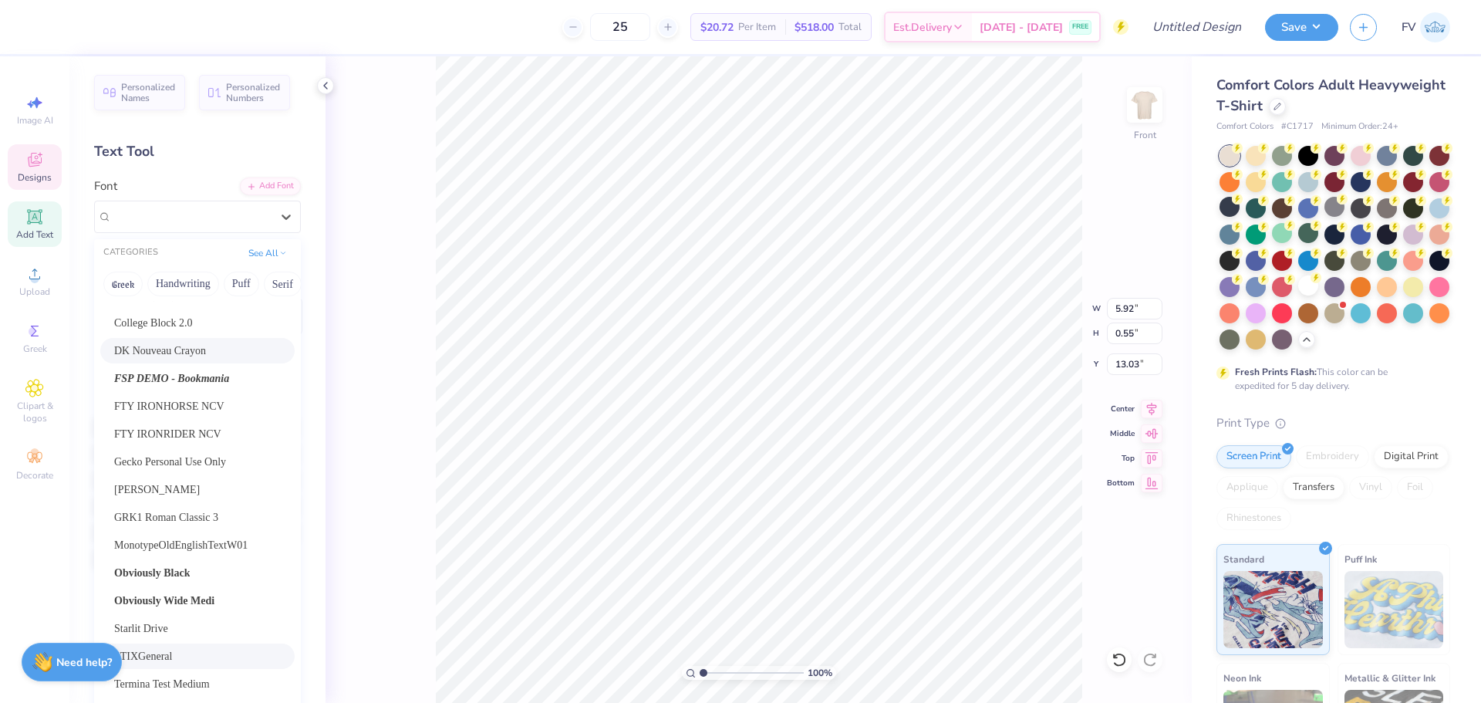
click at [161, 359] on span "DK Nouveau Crayon" at bounding box center [160, 351] width 92 height 16
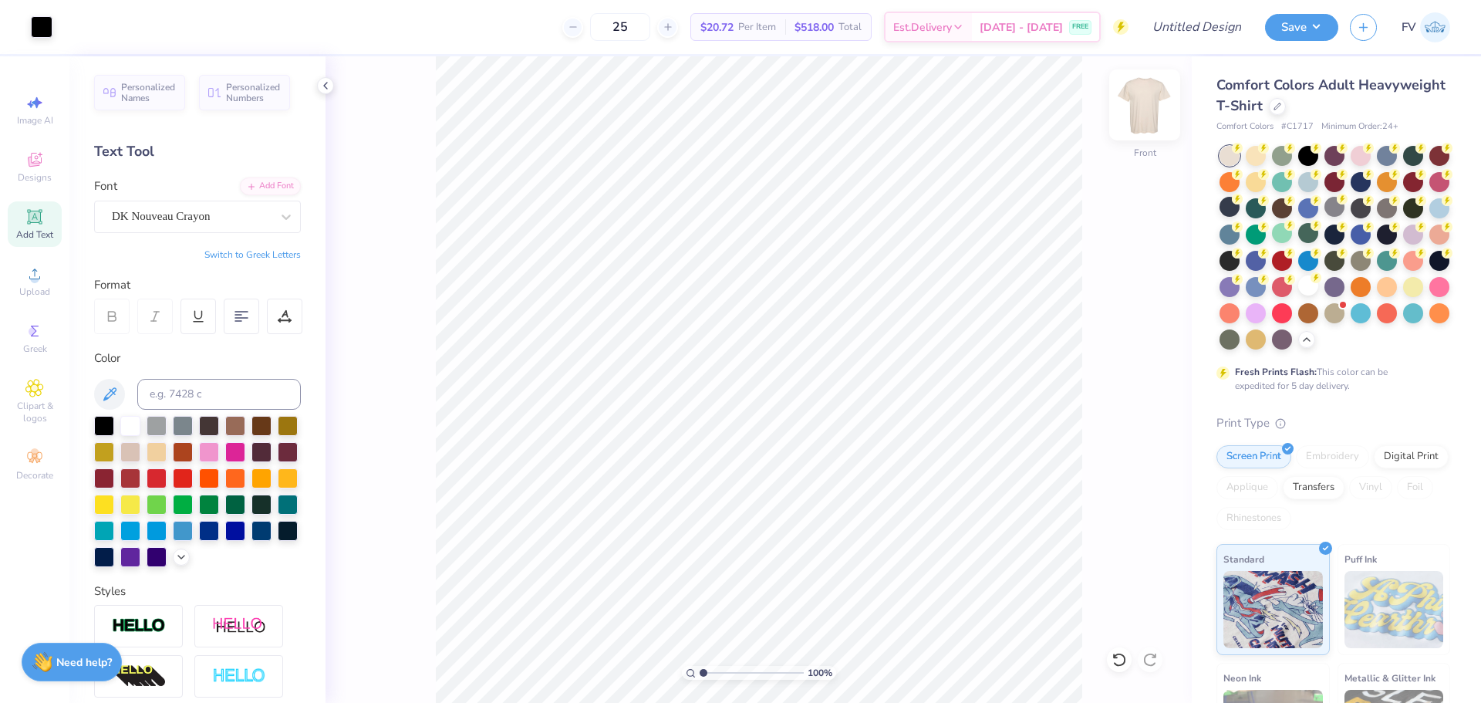
click at [1149, 101] on img at bounding box center [1145, 105] width 62 height 62
click at [20, 223] on div "Add Text" at bounding box center [35, 224] width 54 height 46
click at [240, 215] on div "Super Dream" at bounding box center [191, 216] width 162 height 24
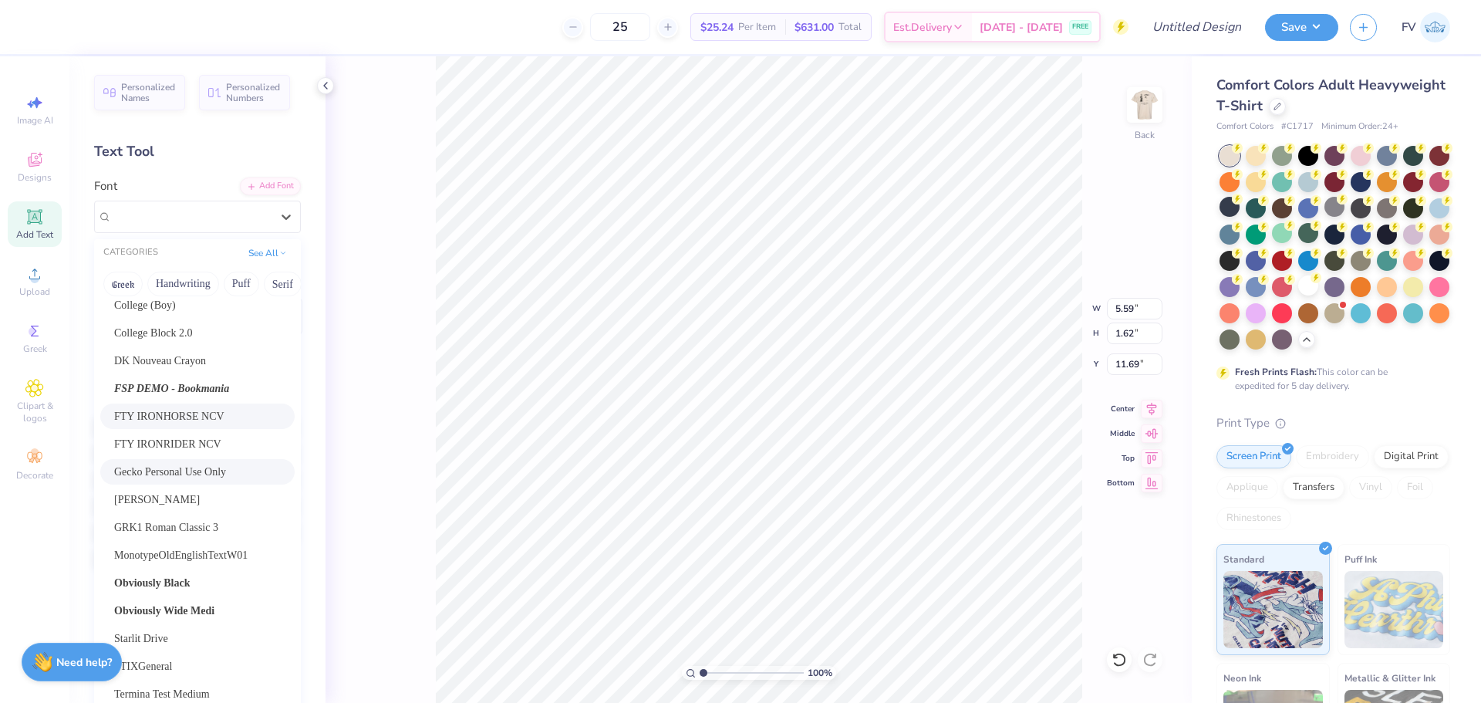
scroll to position [77, 0]
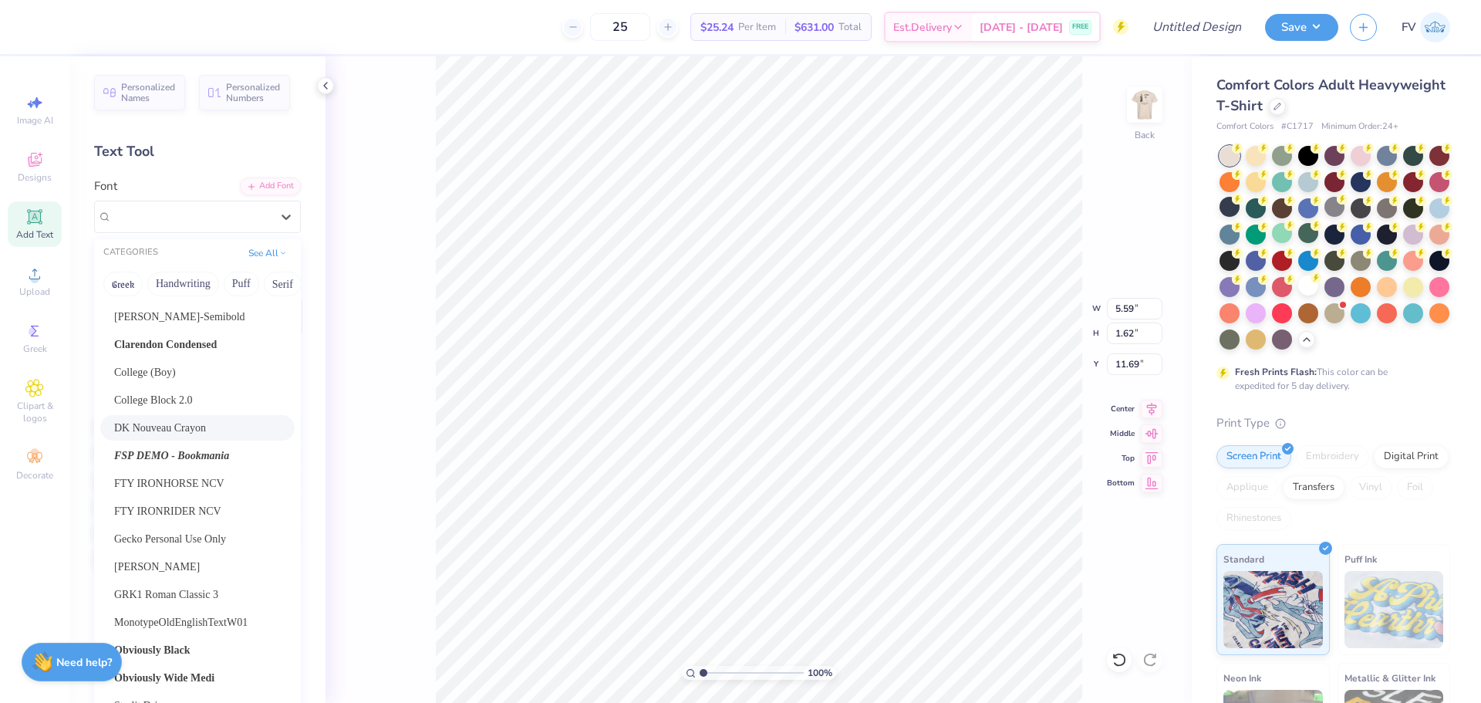
click at [152, 419] on div "DK Nouveau Crayon" at bounding box center [197, 427] width 194 height 25
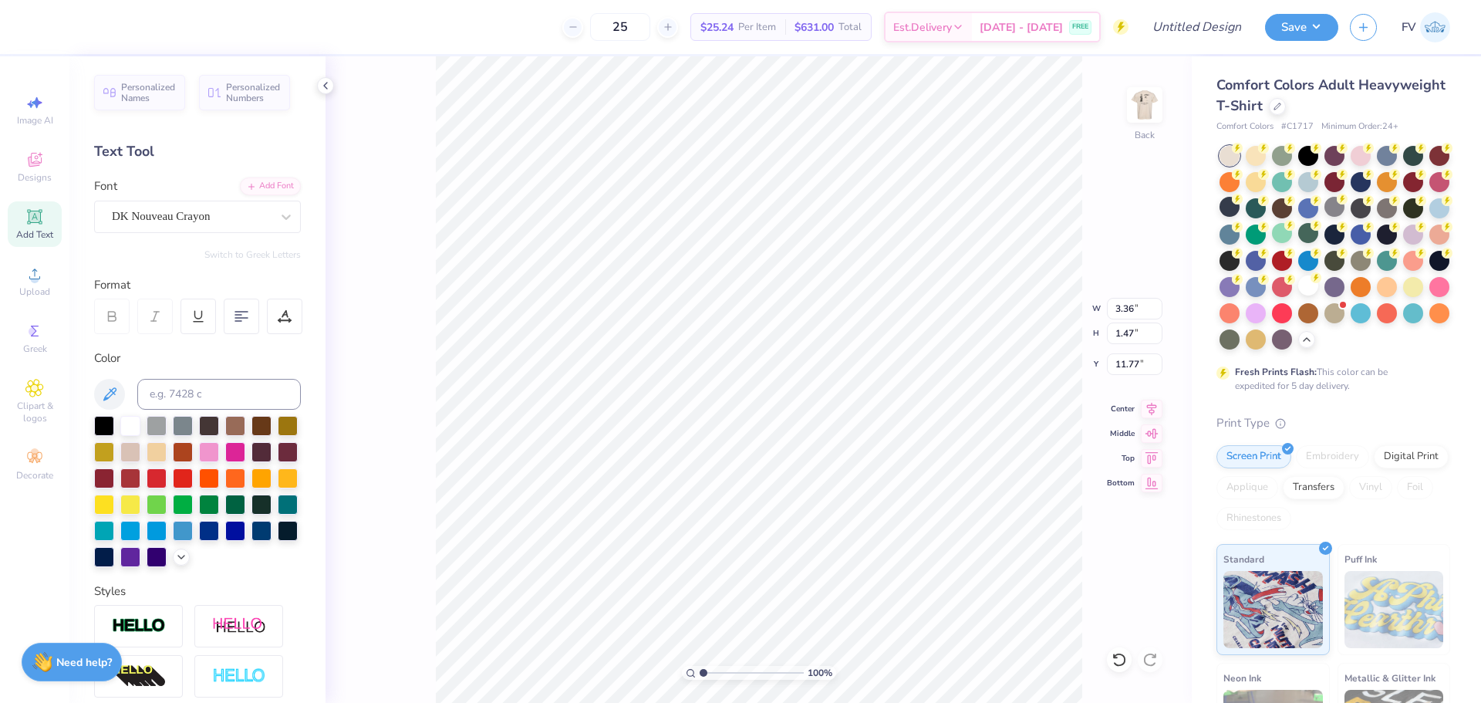
type input "3.36"
type input "1.47"
type input "11.77"
type textarea "FAD"
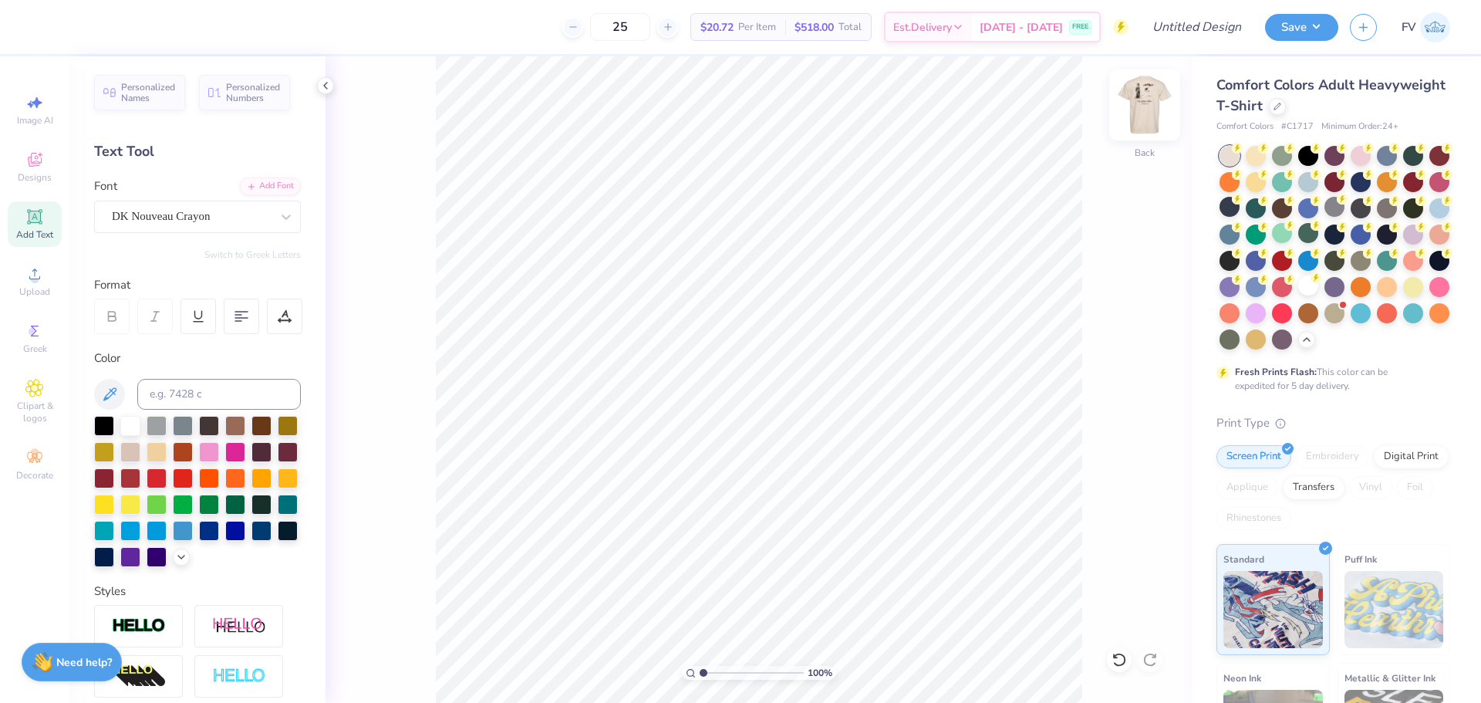
click at [1142, 113] on img at bounding box center [1145, 105] width 62 height 62
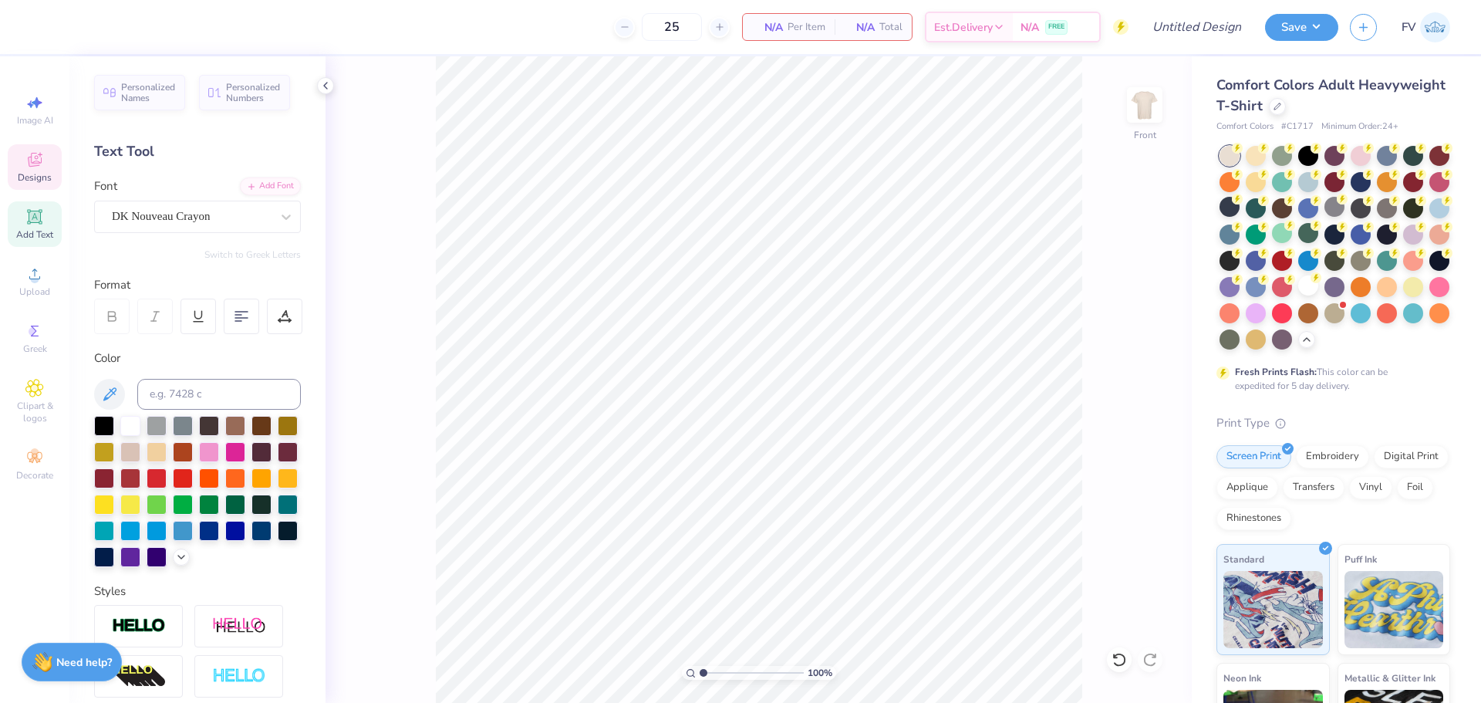
click at [25, 160] on div "Designs" at bounding box center [35, 167] width 54 height 46
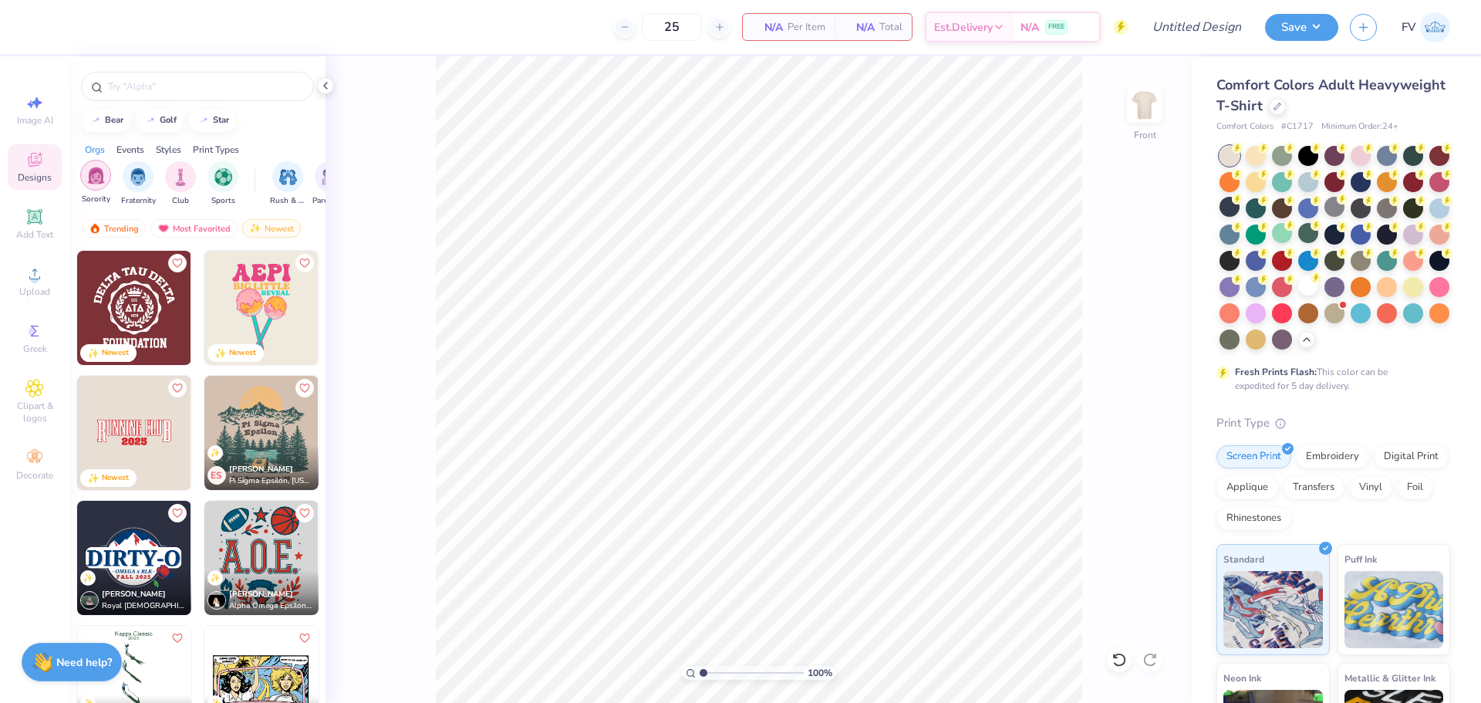
click at [129, 174] on div "filter for Fraternity" at bounding box center [138, 176] width 31 height 31
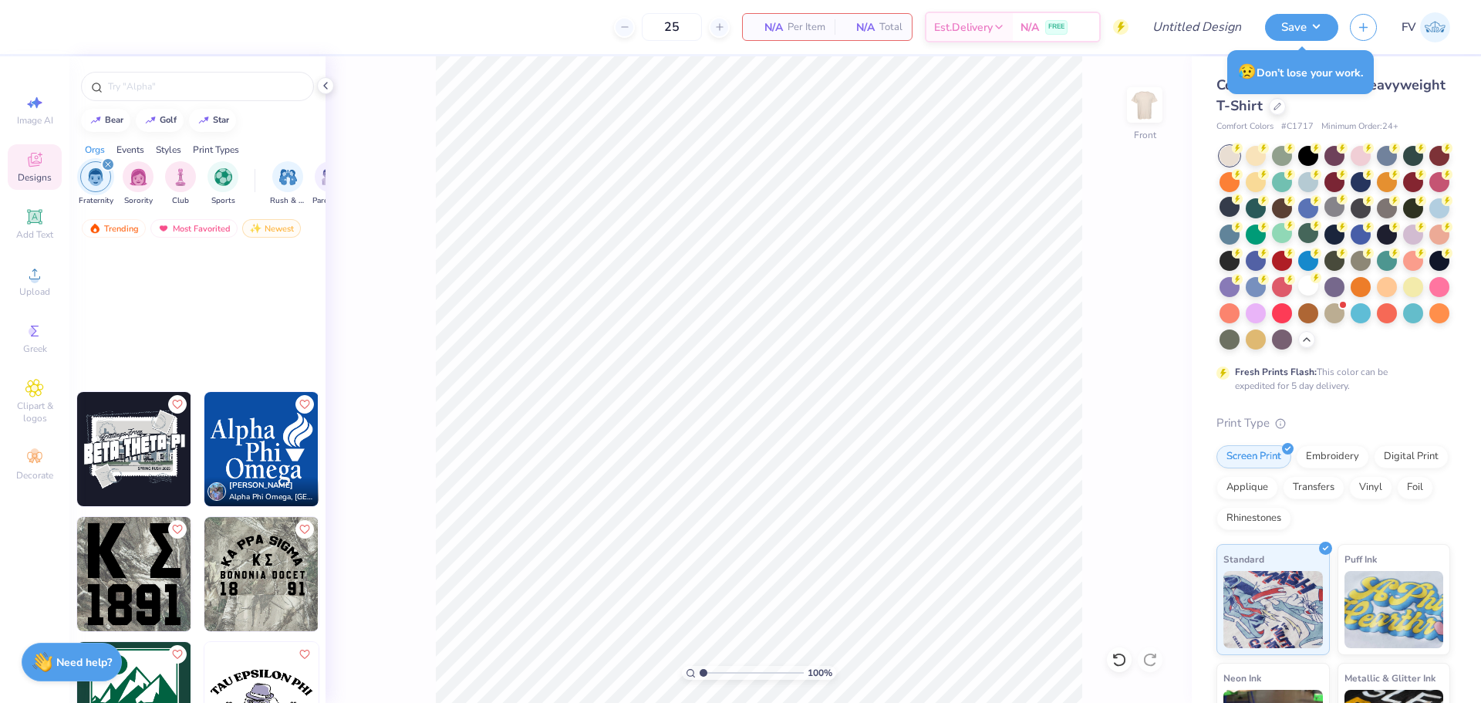
scroll to position [58718, 0]
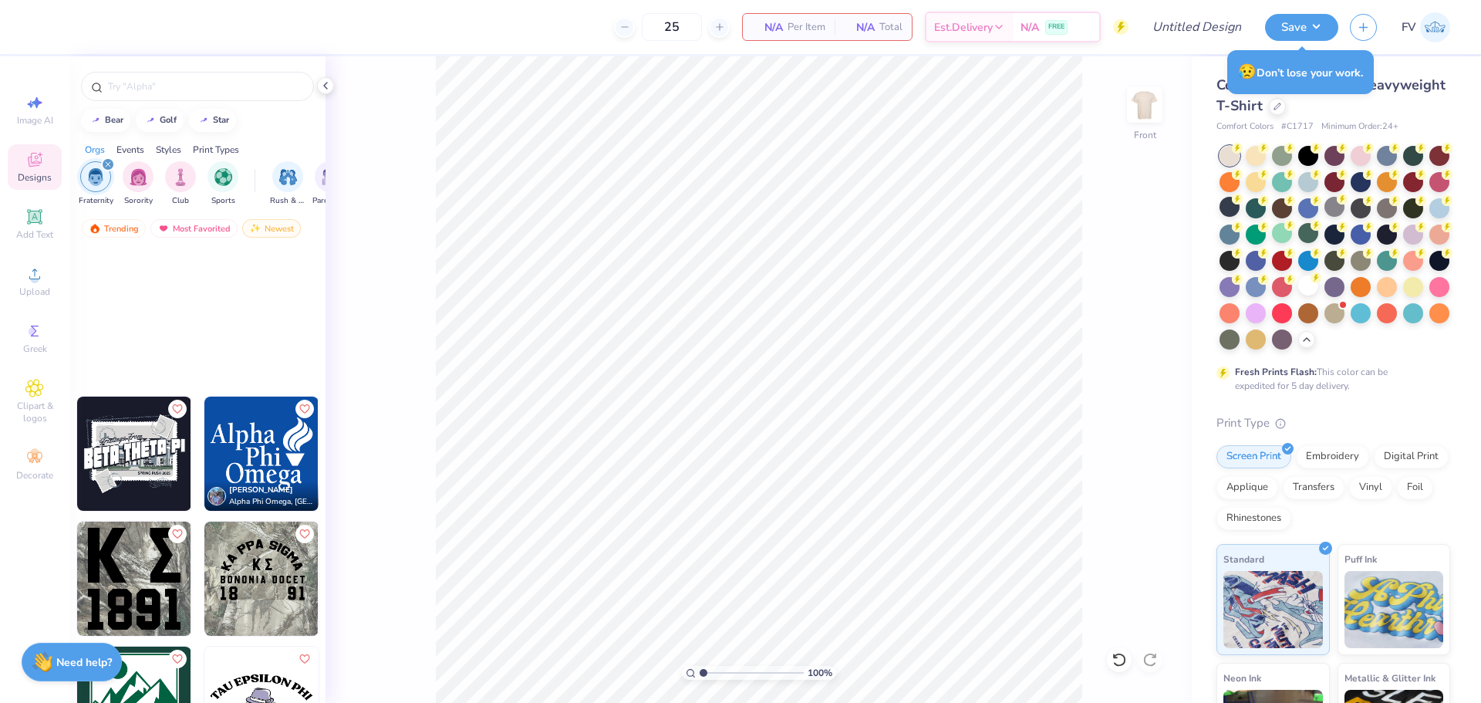
click at [148, 450] on img at bounding box center [134, 454] width 114 height 114
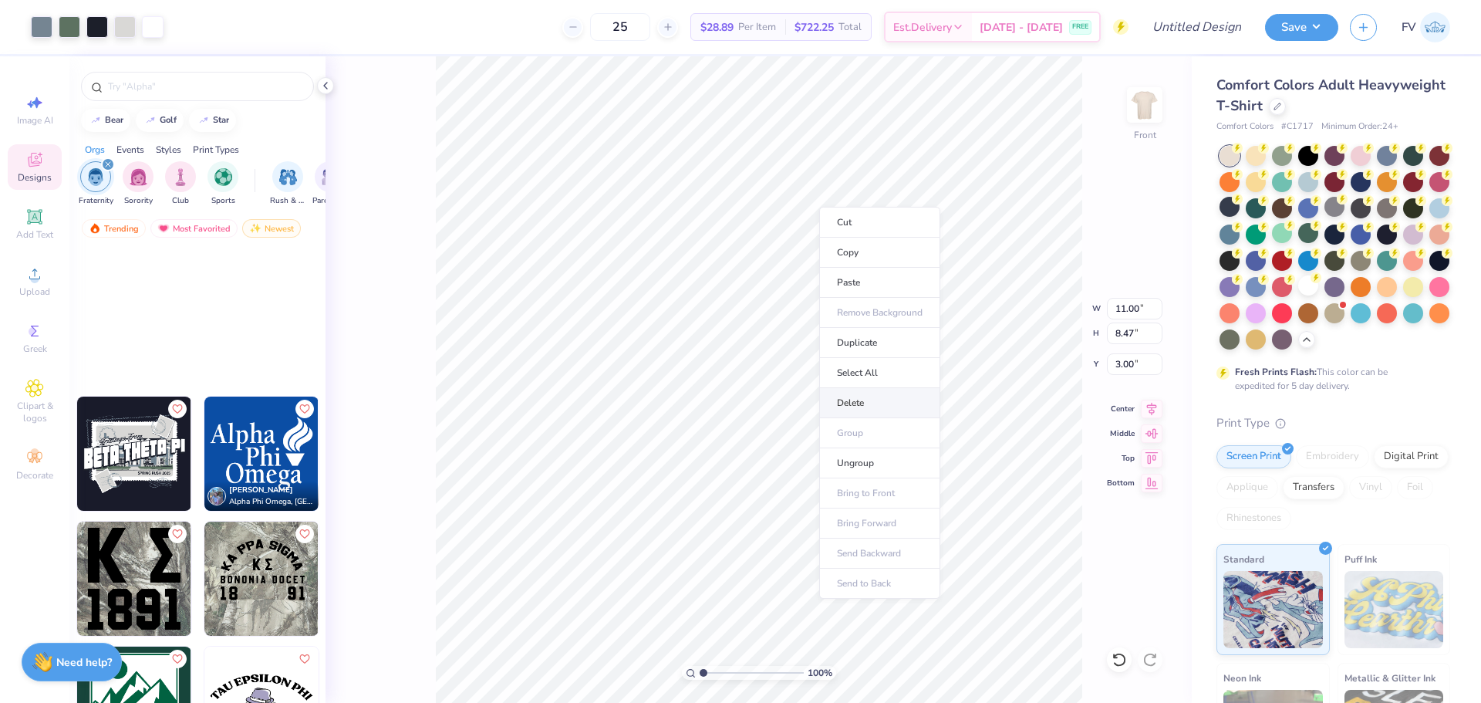
click at [871, 397] on li "Delete" at bounding box center [879, 403] width 121 height 30
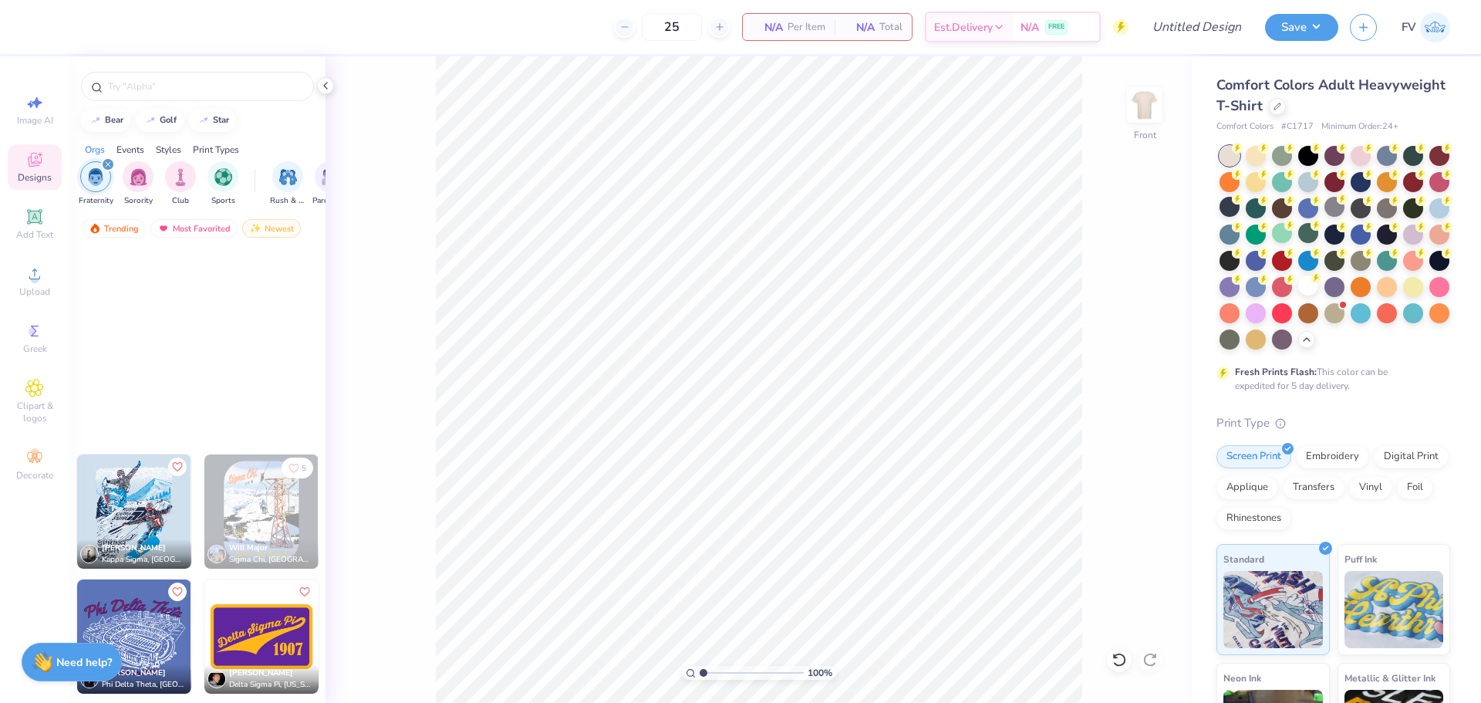
scroll to position [63578, 0]
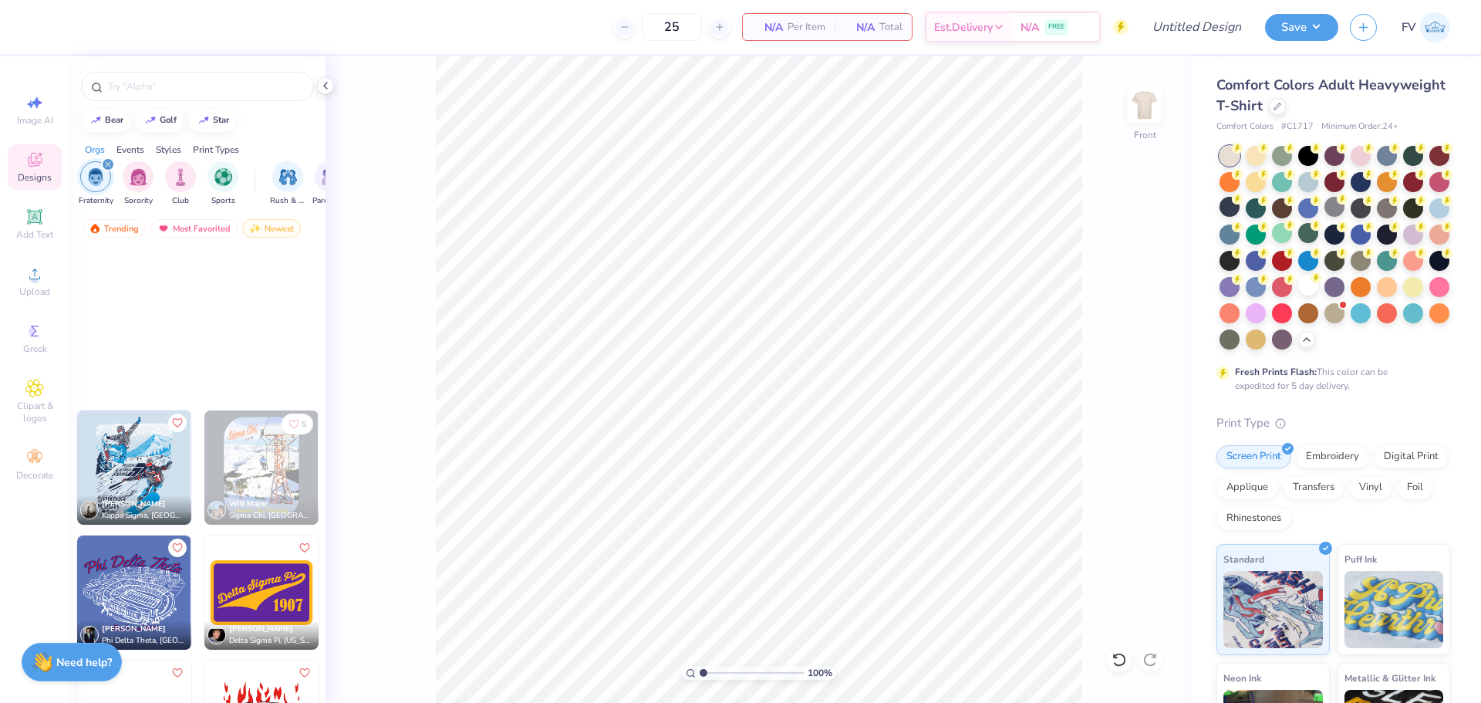
click at [113, 462] on img at bounding box center [134, 467] width 114 height 114
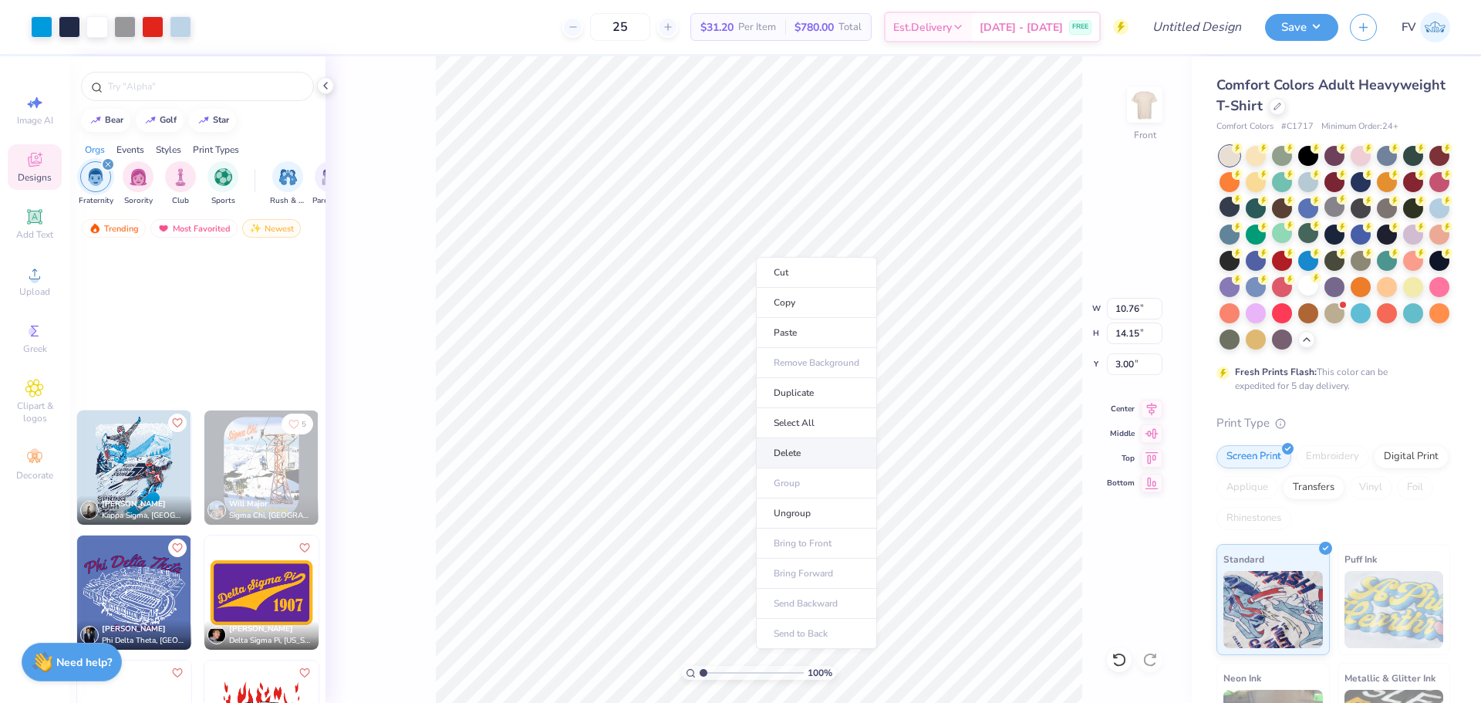
click at [807, 451] on li "Delete" at bounding box center [816, 453] width 121 height 30
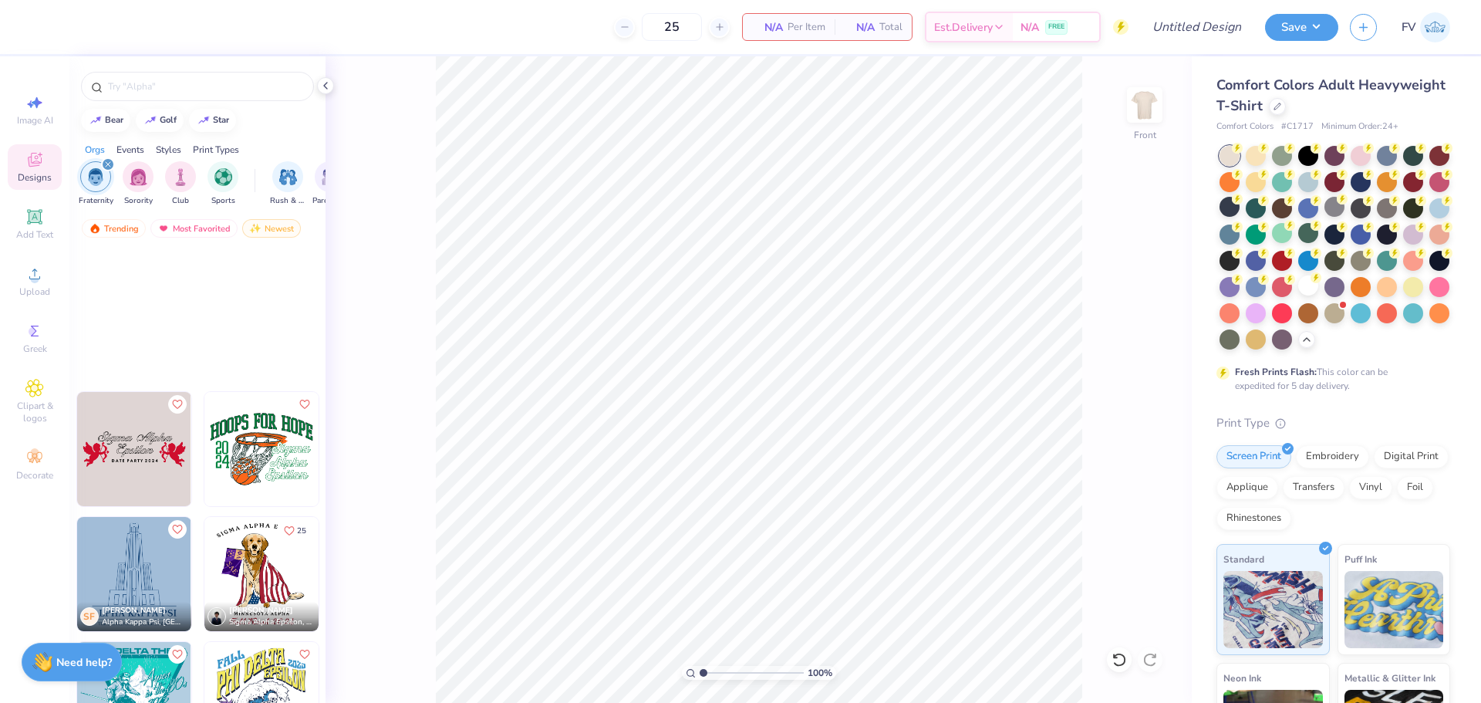
scroll to position [72604, 0]
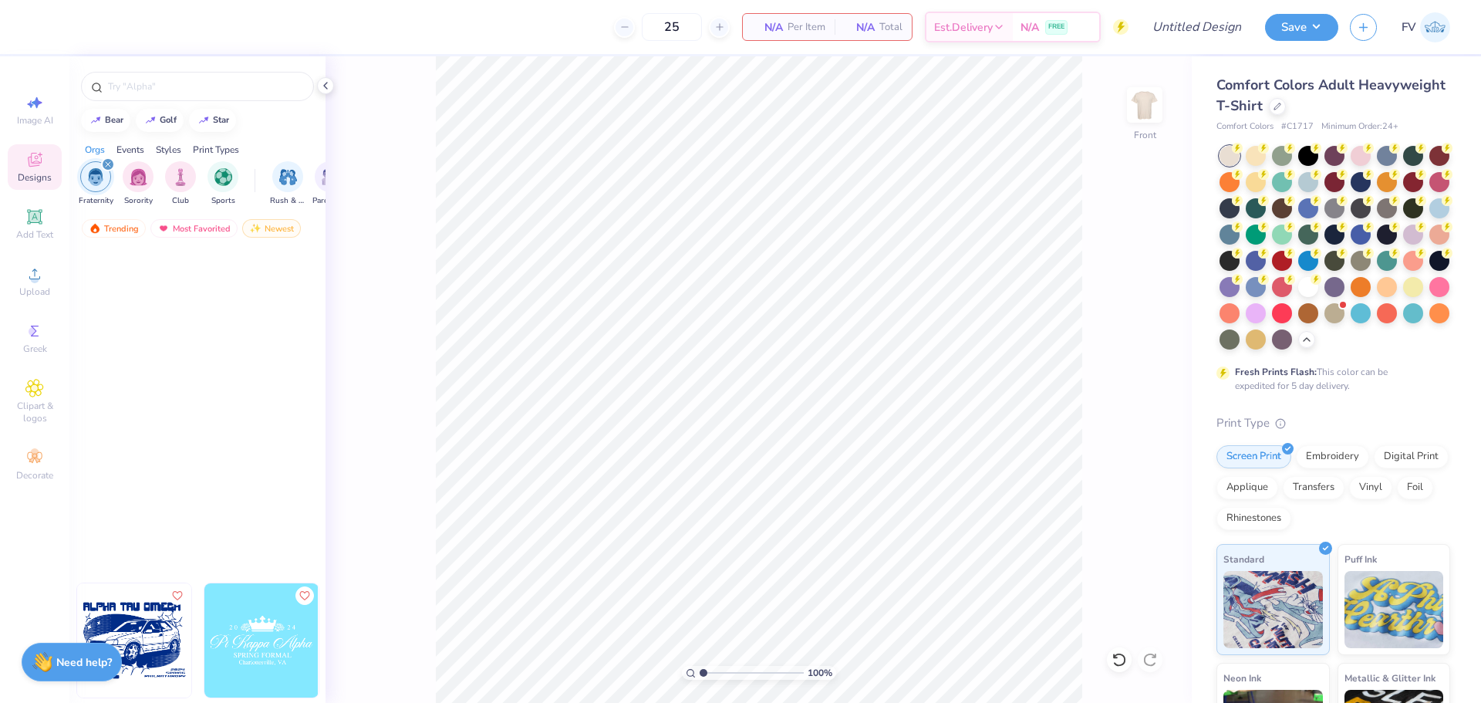
scroll to position [85021, 0]
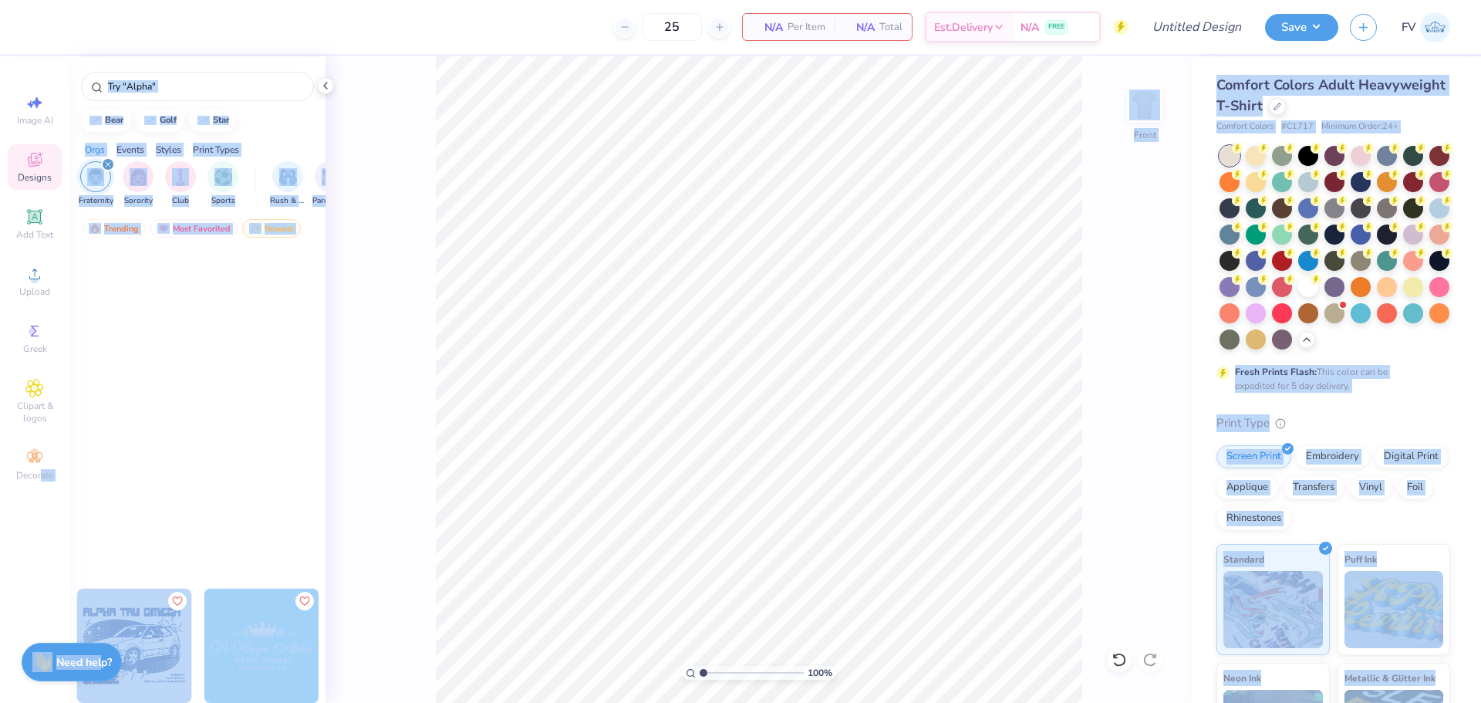
drag, startPoint x: 100, startPoint y: 659, endPoint x: 40, endPoint y: 539, distance: 133.5
click at [40, 539] on div "25 N/A Per Item N/A Total Est. Delivery N/A FREE Design Title Save FV Image AI …" at bounding box center [740, 351] width 1481 height 703
click at [42, 532] on div "Image AI Designs Add Text Upload Greek Clipart & logos Decorate" at bounding box center [34, 379] width 69 height 646
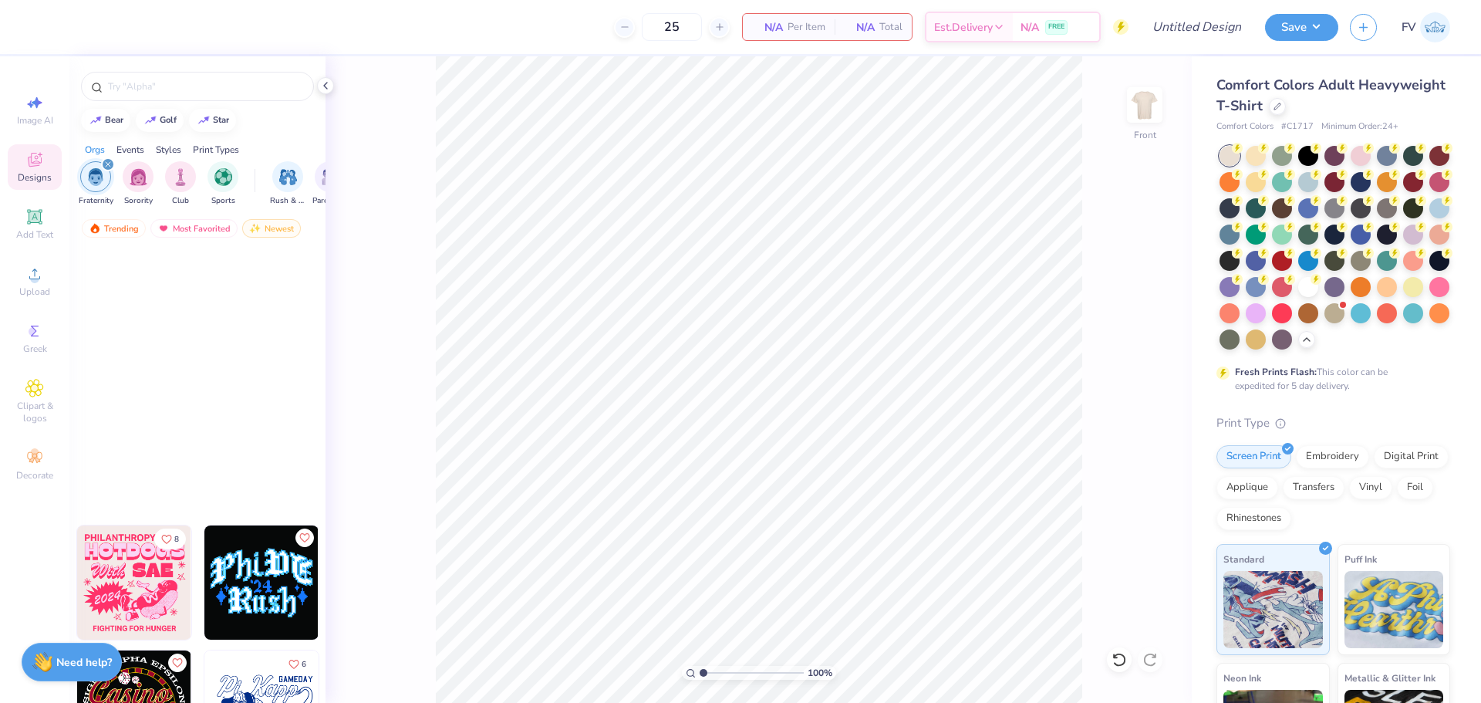
scroll to position [84789, 0]
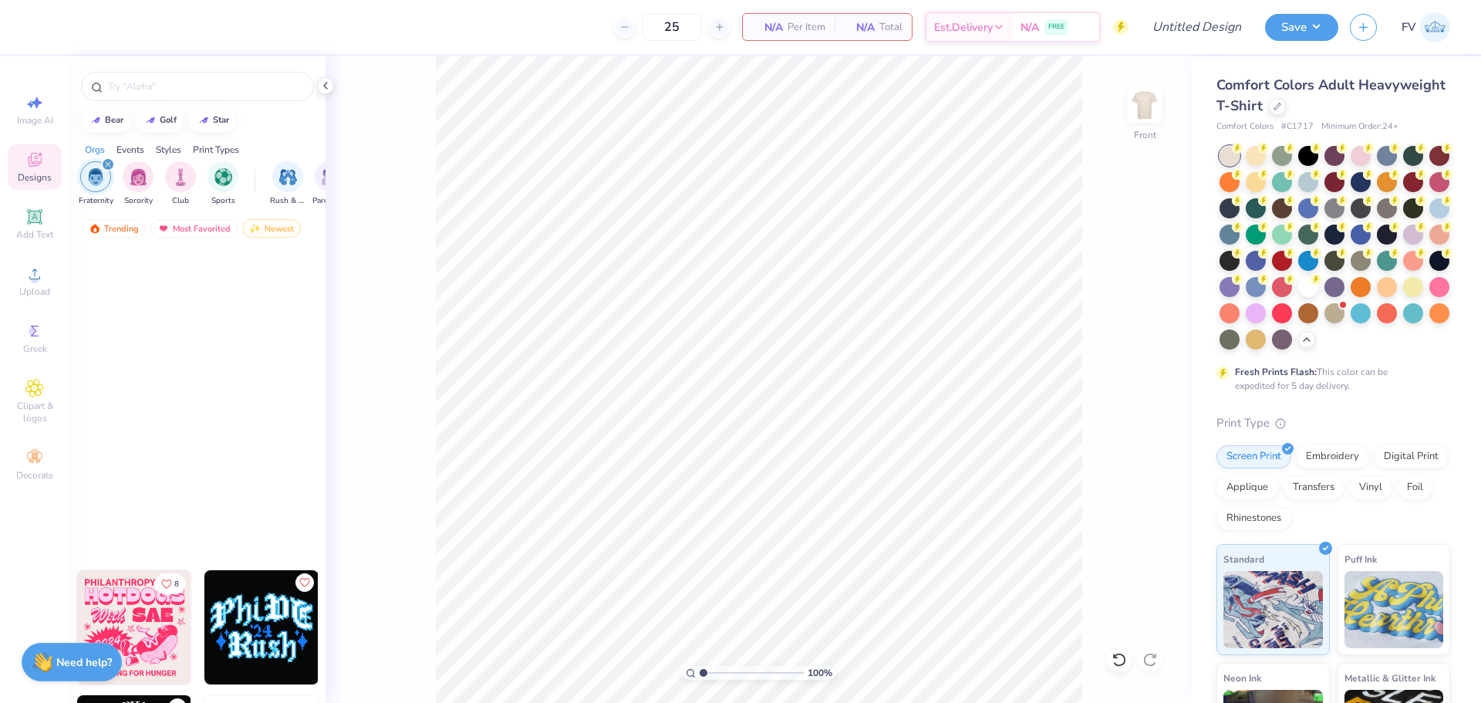
click at [265, 623] on img at bounding box center [261, 627] width 114 height 114
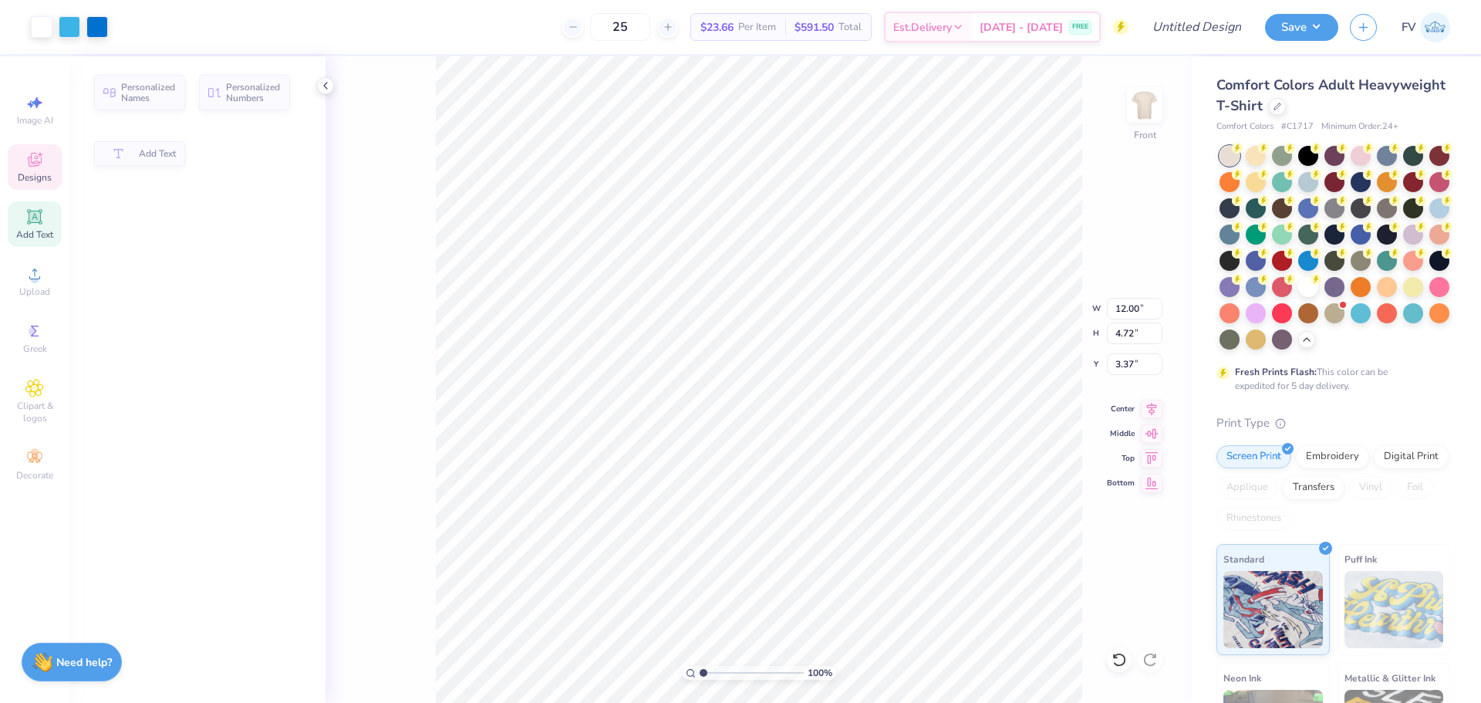
type input "4.72"
type input "3.37"
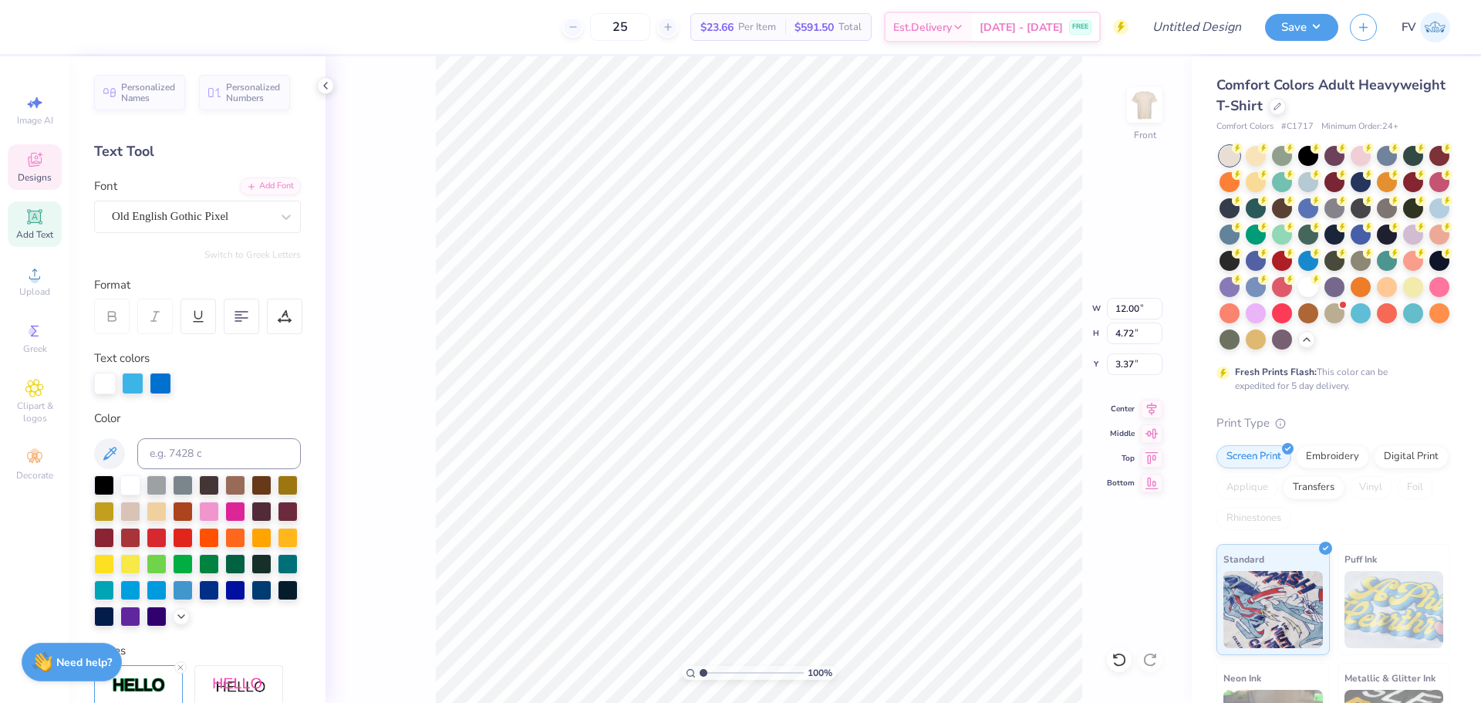
scroll to position [13, 2]
type textarea "Phi AD"
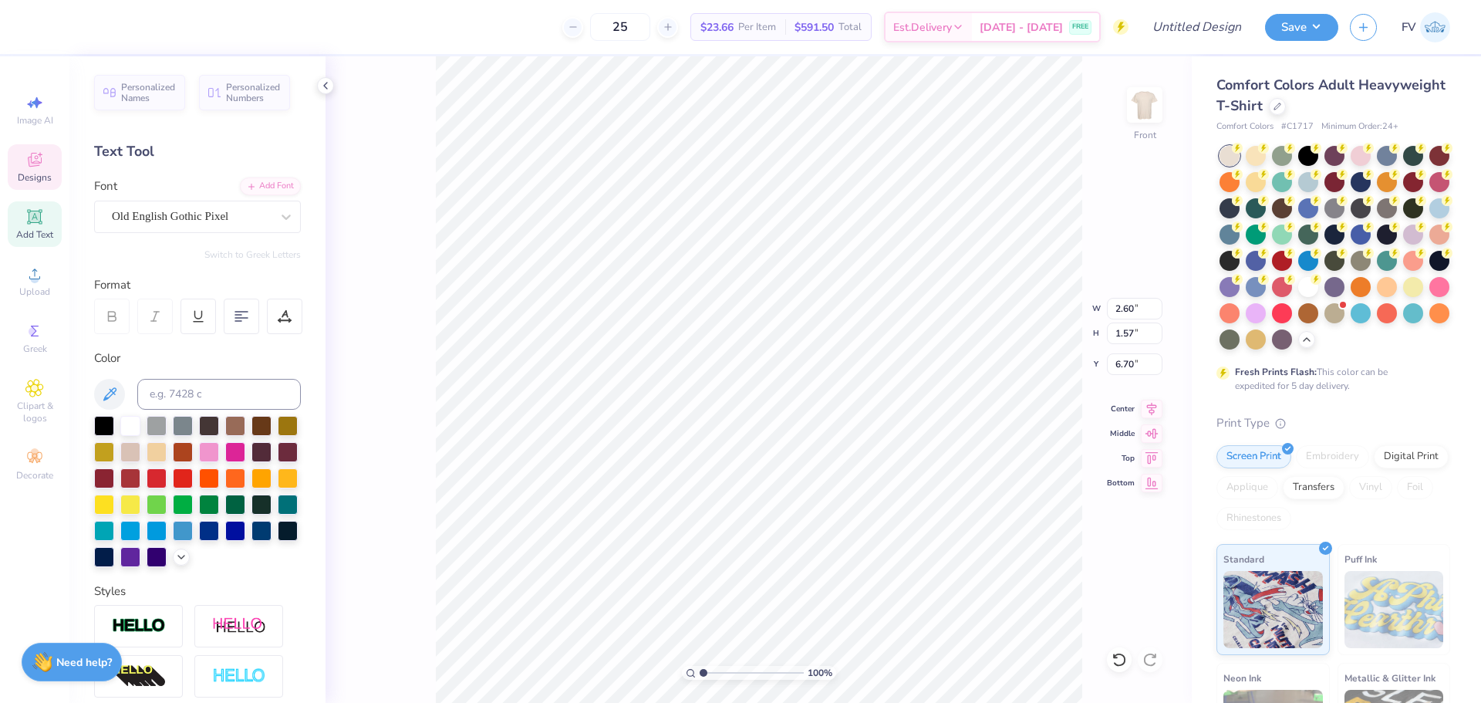
type input "2.60"
type input "1.57"
type input "6.70"
type textarea "‘25"
